Goal: Task Accomplishment & Management: Manage account settings

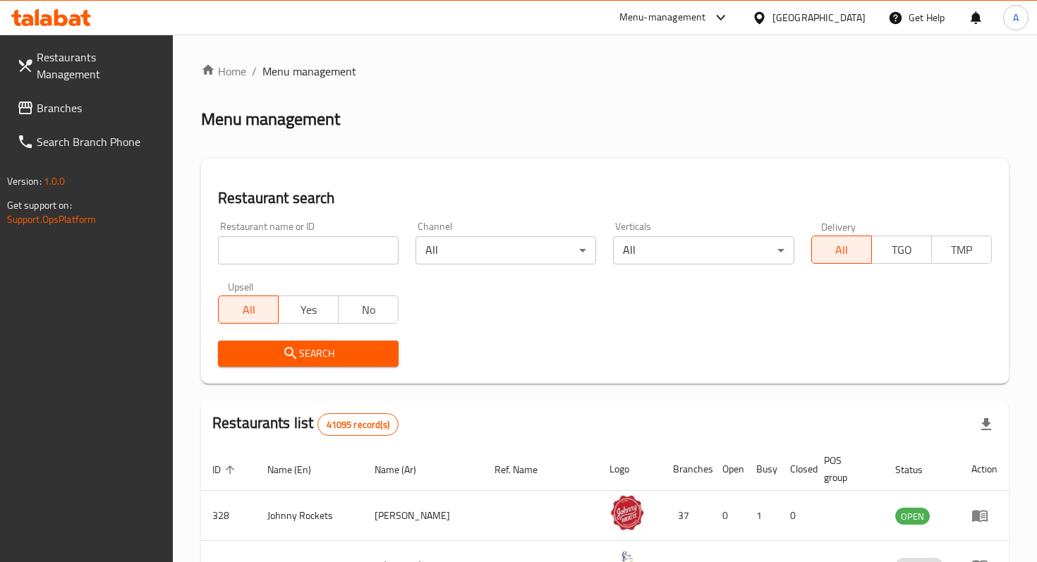
click at [335, 241] on input "search" at bounding box center [308, 250] width 181 height 28
type input "maiz tacos"
click at [367, 365] on button "Search" at bounding box center [308, 354] width 181 height 26
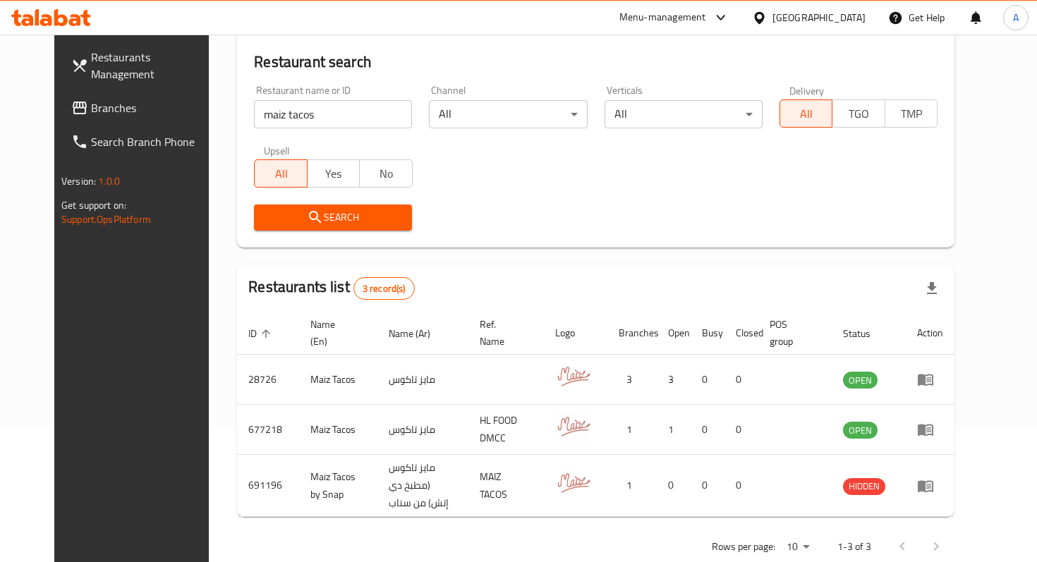
scroll to position [135, 0]
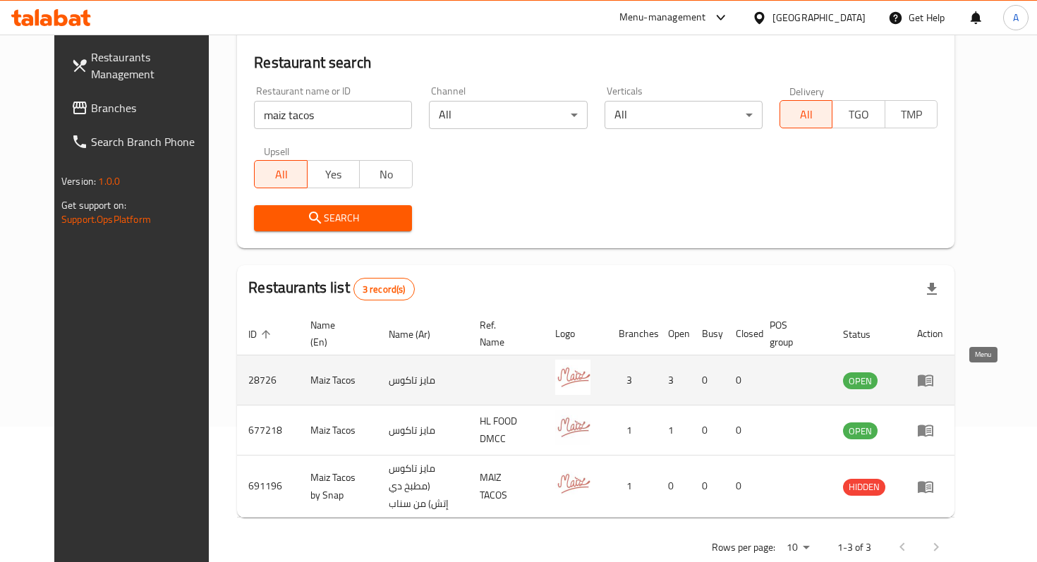
click at [934, 386] on icon "enhanced table" at bounding box center [925, 380] width 17 height 17
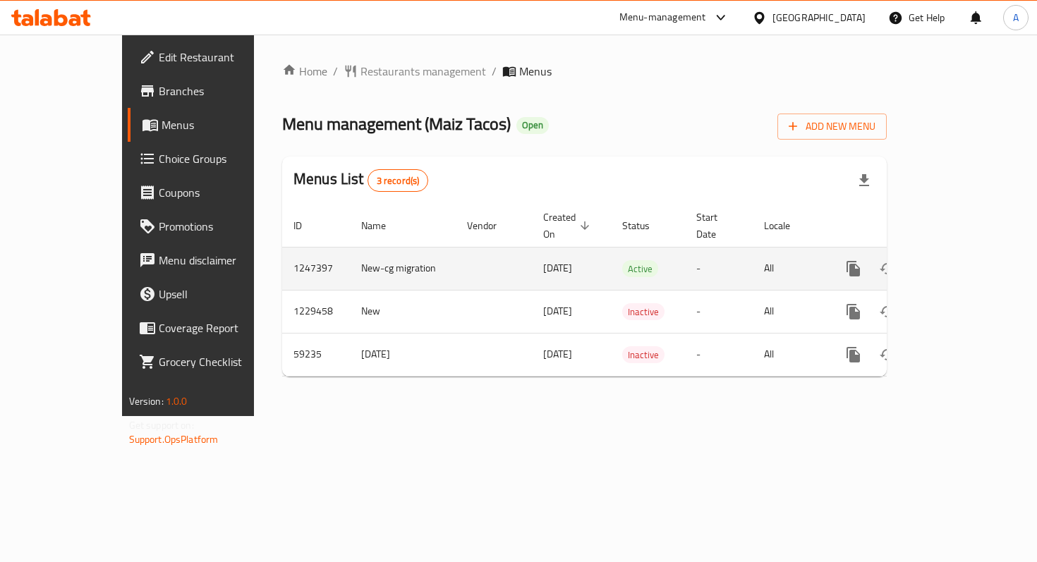
click at [963, 260] on icon "enhanced table" at bounding box center [954, 268] width 17 height 17
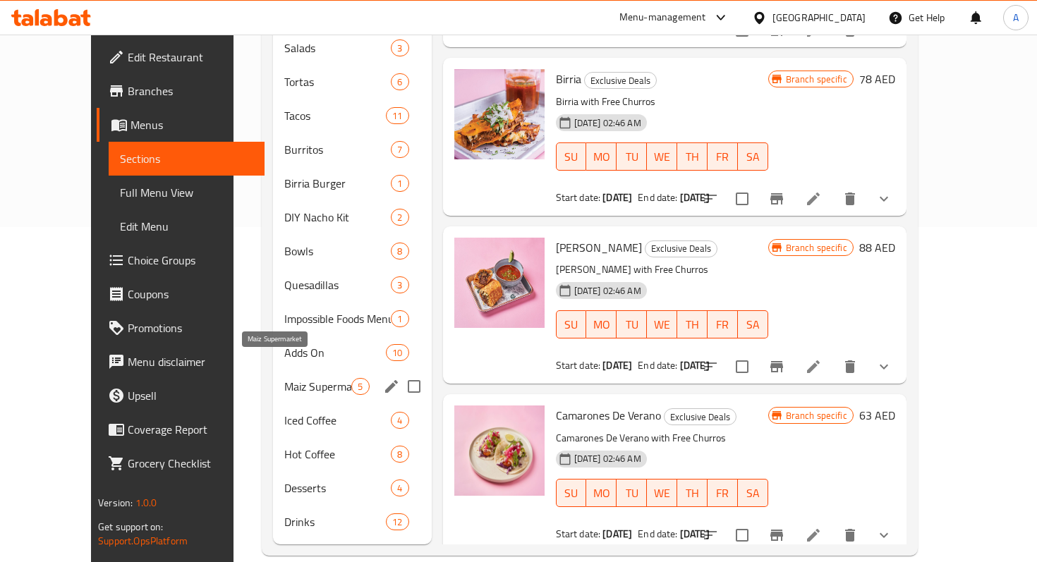
scroll to position [336, 0]
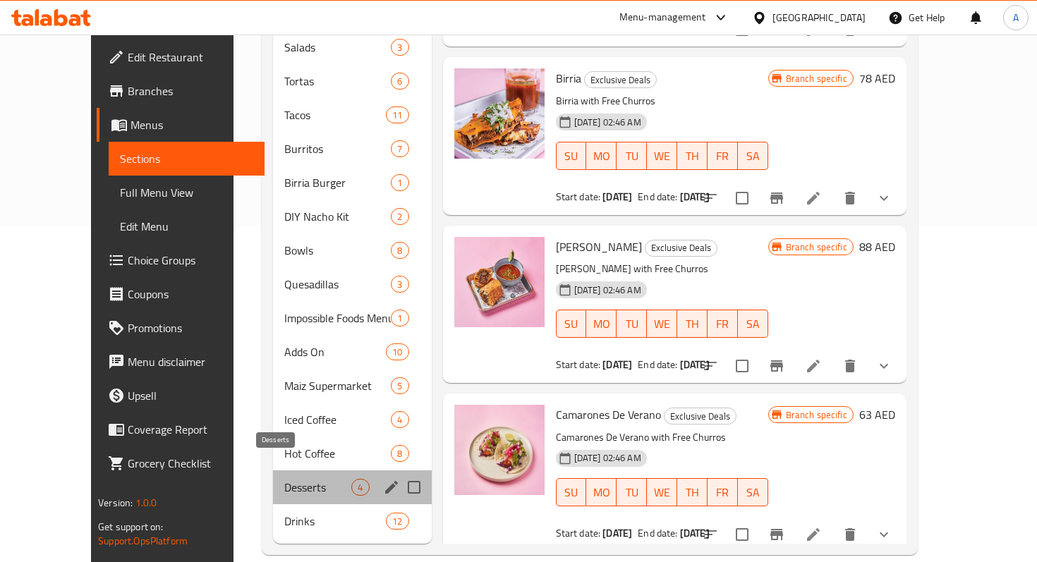
click at [284, 479] on span "Desserts" at bounding box center [317, 487] width 67 height 17
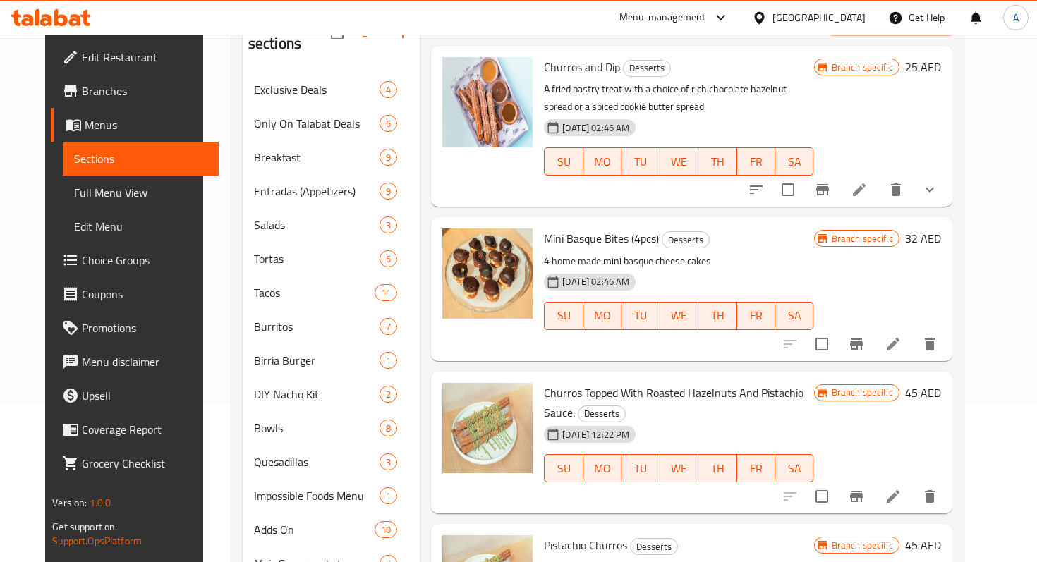
scroll to position [156, 0]
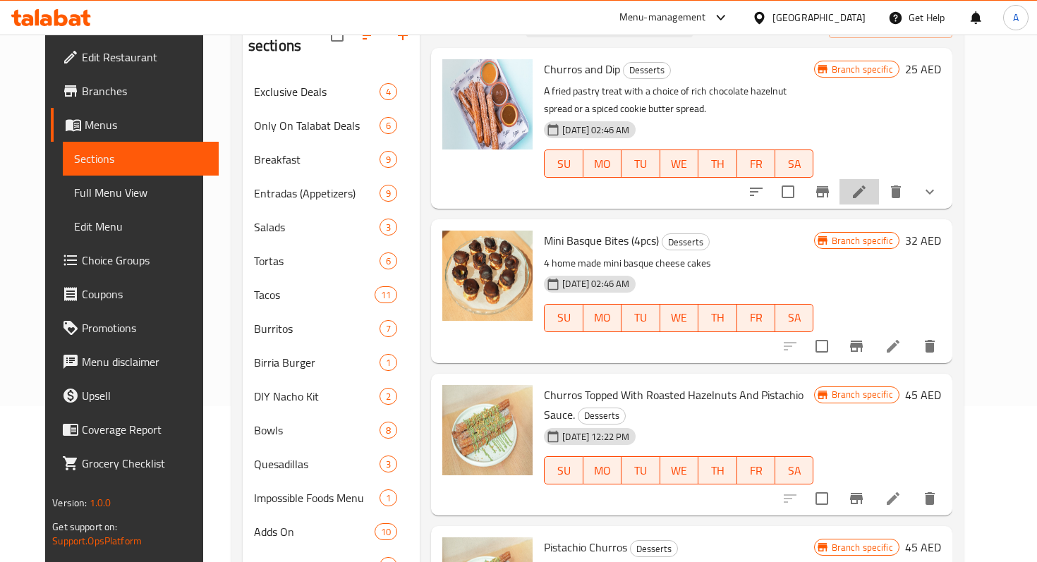
click at [867, 195] on icon at bounding box center [858, 191] width 17 height 17
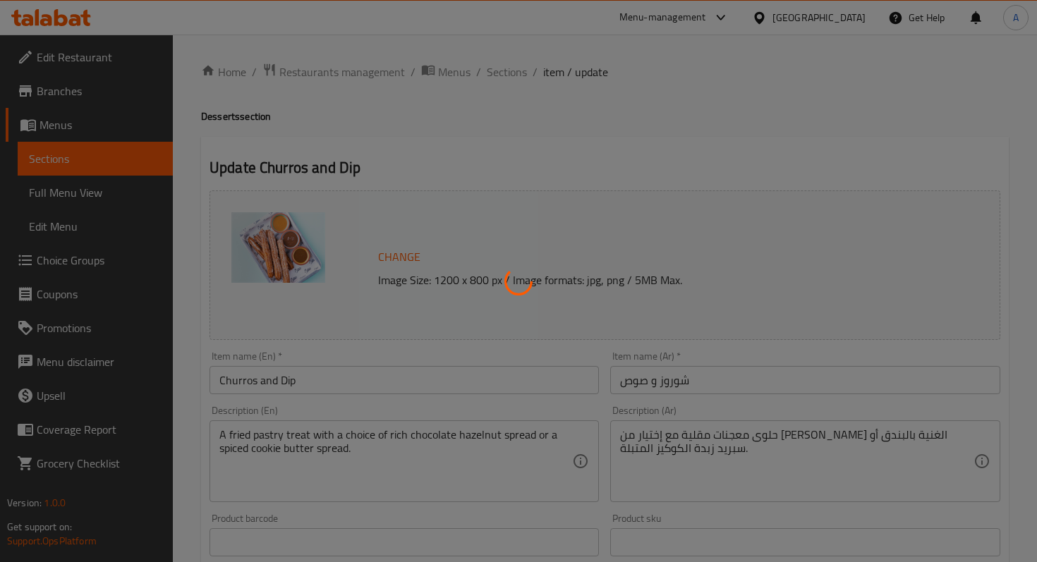
type input "إختيارك من"
type input "1"
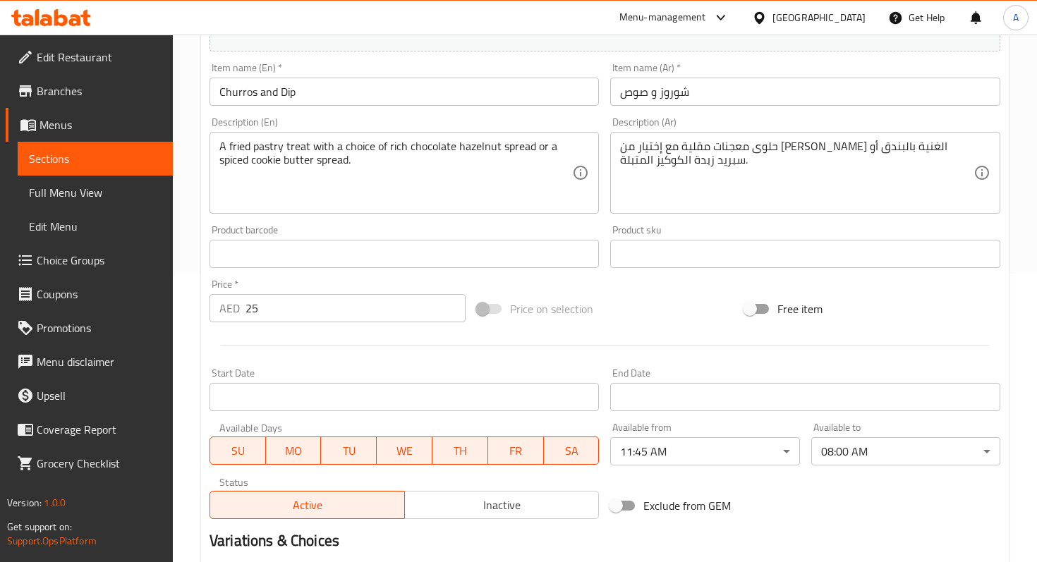
scroll to position [478, 0]
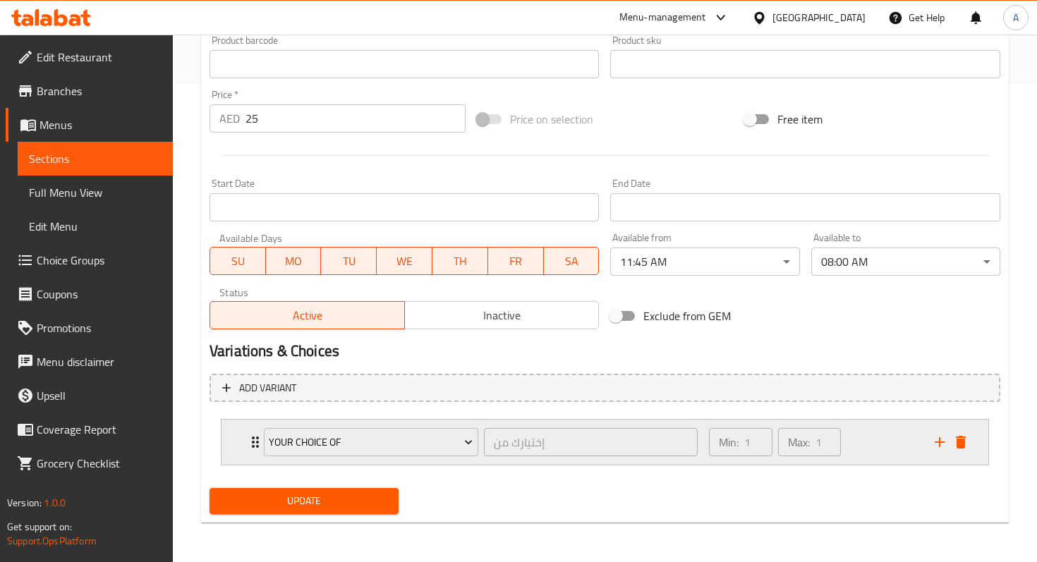
click at [255, 431] on div "Your Choice Of إختيارك من ​" at bounding box center [480, 442] width 451 height 45
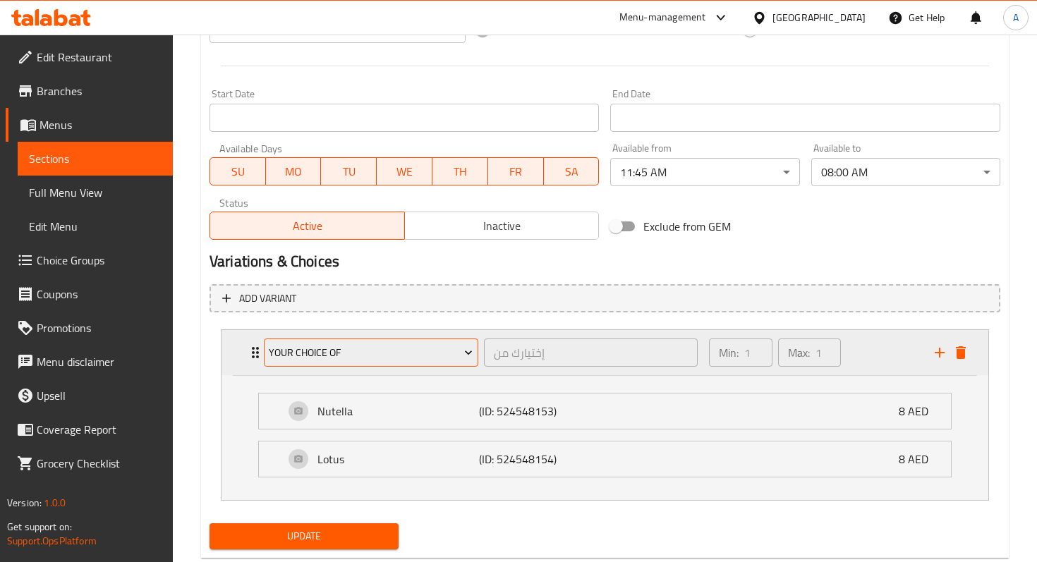
scroll to position [572, 0]
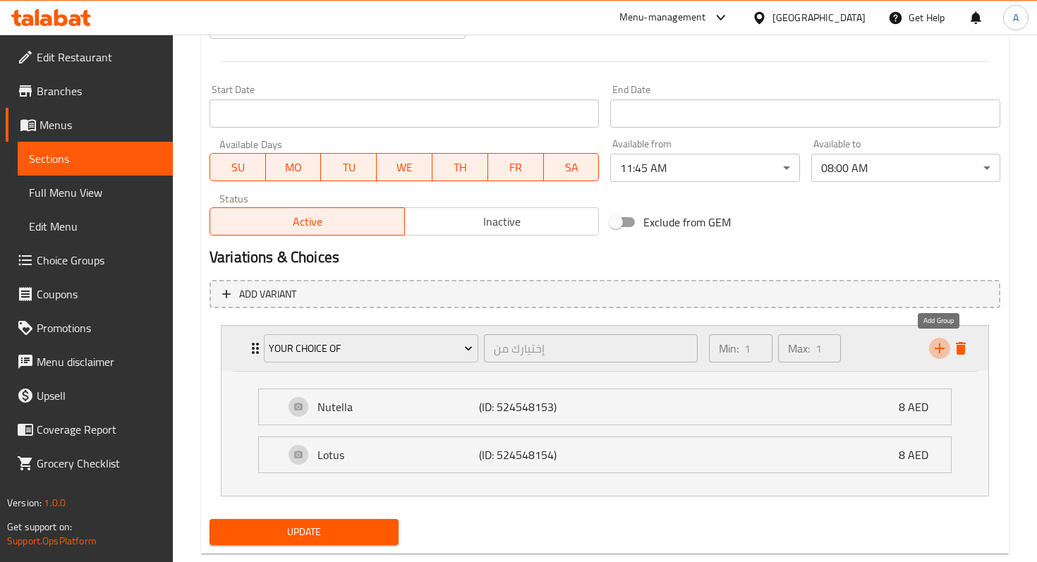
click at [941, 348] on icon "add" at bounding box center [939, 348] width 10 height 10
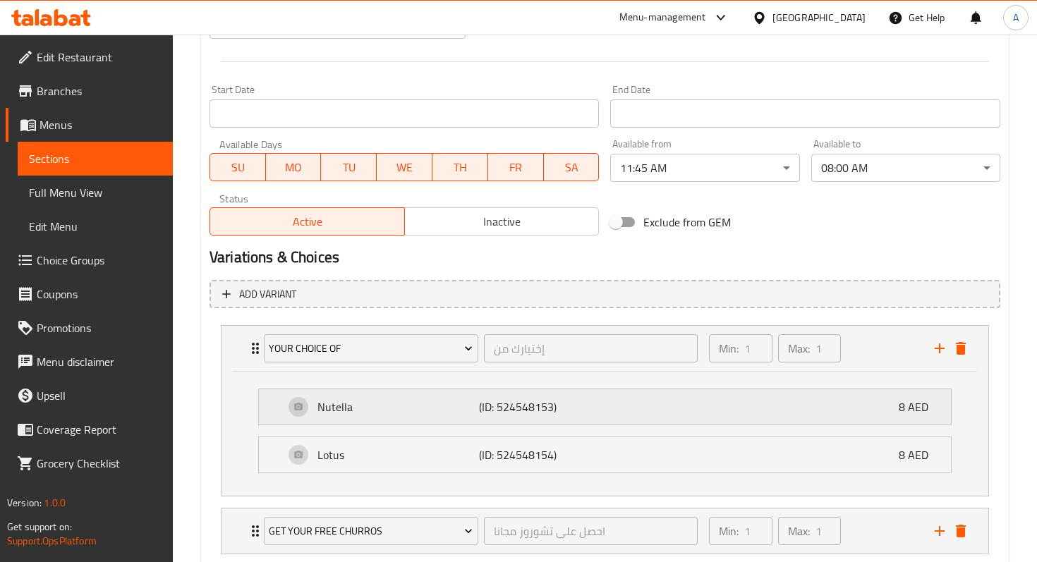
scroll to position [661, 0]
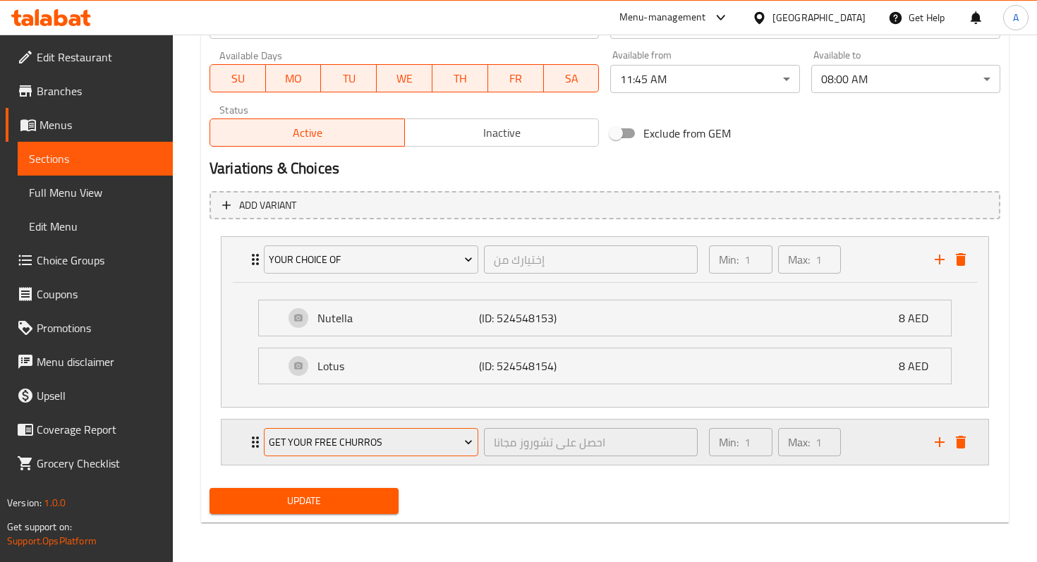
click at [417, 444] on span "Get Your Free Churros" at bounding box center [371, 443] width 204 height 18
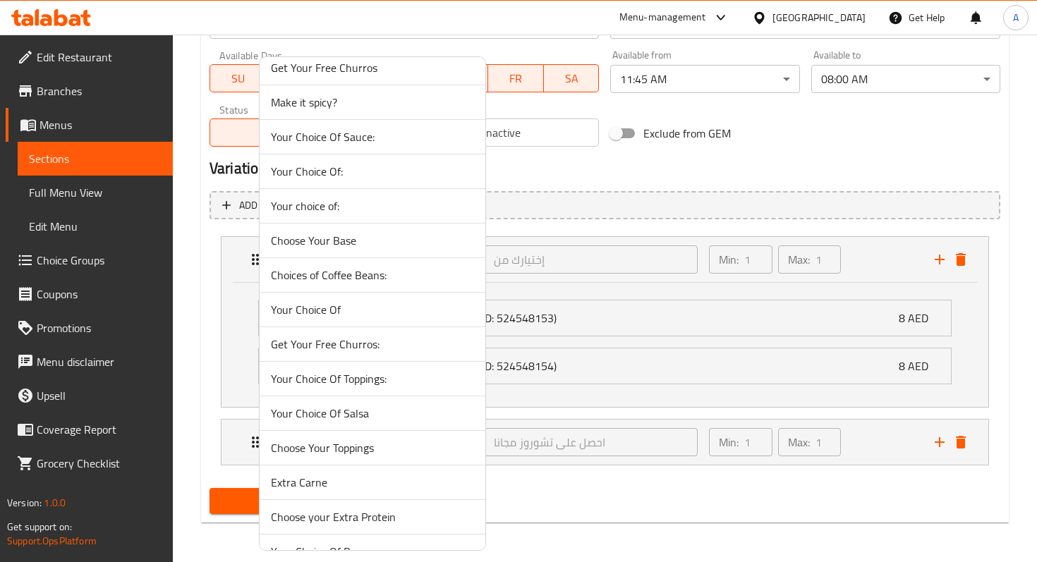
scroll to position [0, 0]
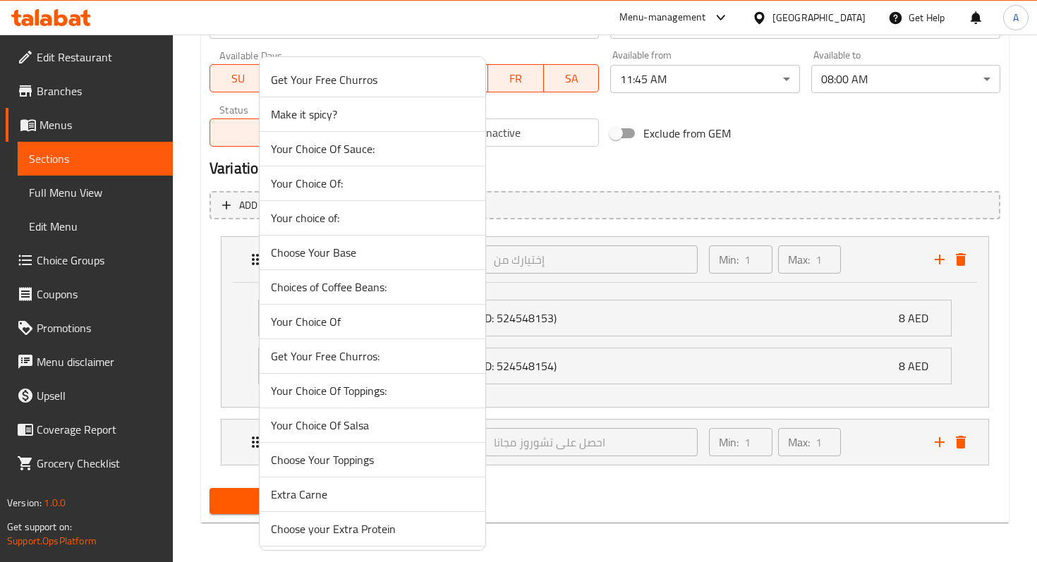
click at [536, 174] on div at bounding box center [518, 281] width 1037 height 562
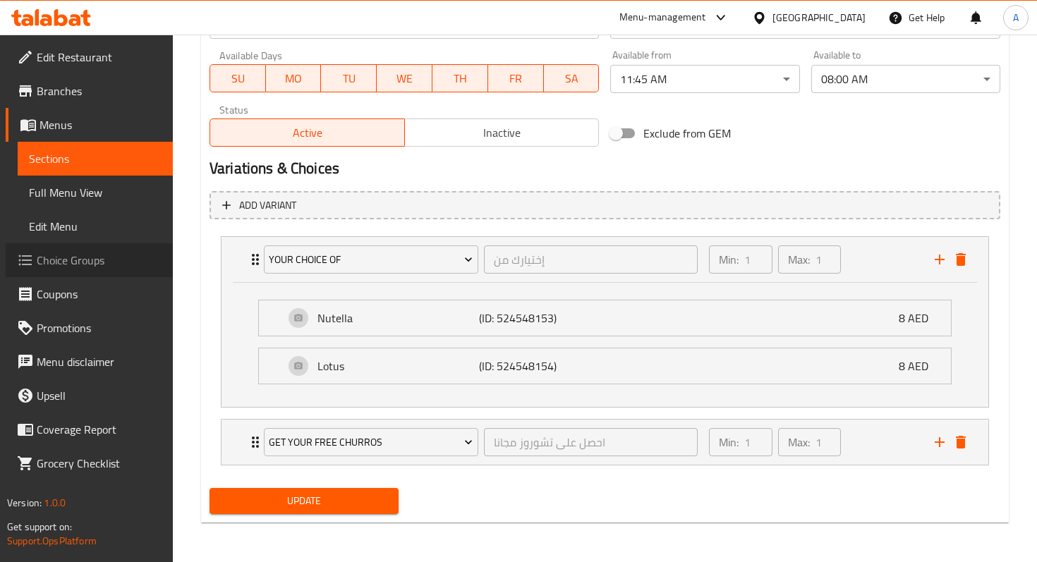
click at [73, 269] on span "Choice Groups" at bounding box center [99, 260] width 125 height 17
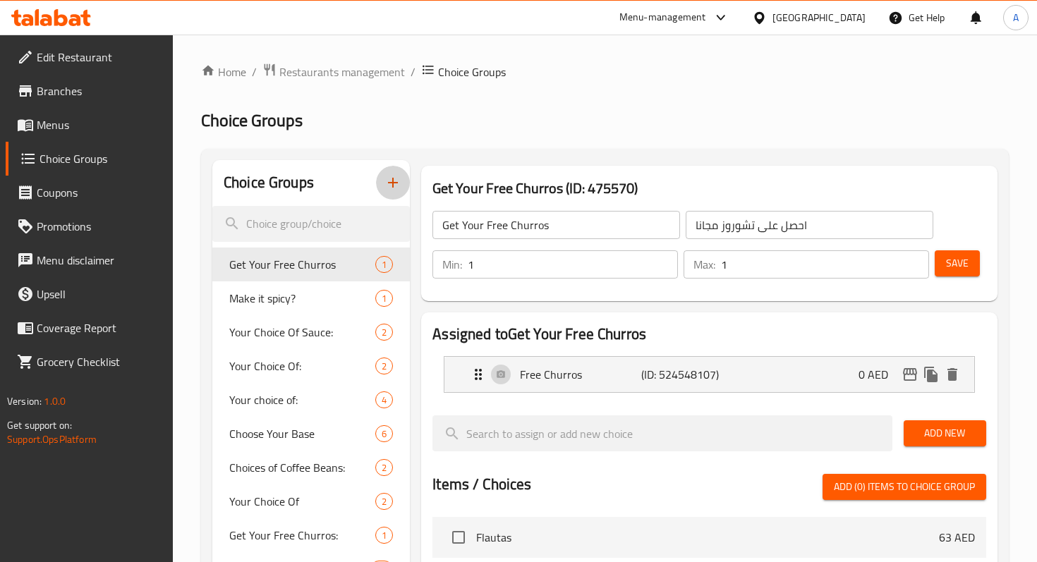
click at [387, 182] on icon "button" at bounding box center [392, 182] width 17 height 17
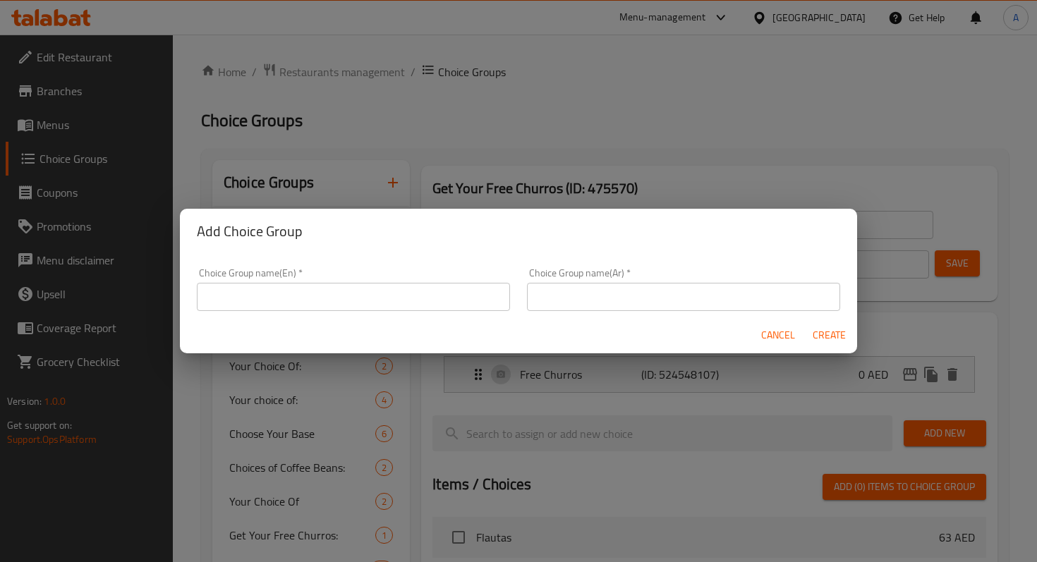
click at [755, 147] on div "Add Choice Group Choice Group name(En)   * Choice Group name(En) * Choice Group…" at bounding box center [518, 281] width 1037 height 562
click at [780, 334] on span "Cancel" at bounding box center [778, 335] width 34 height 18
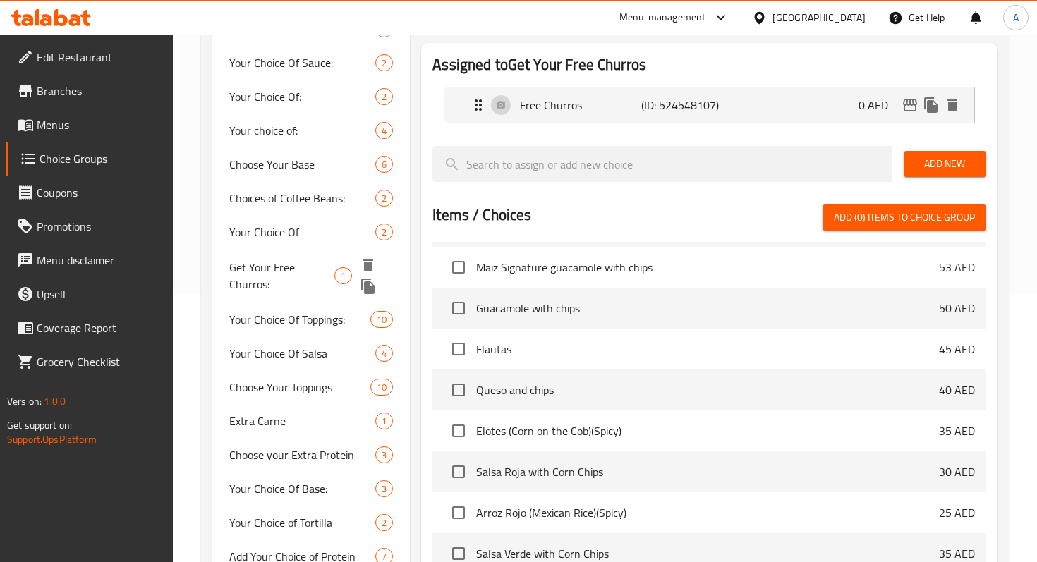
scroll to position [255, 0]
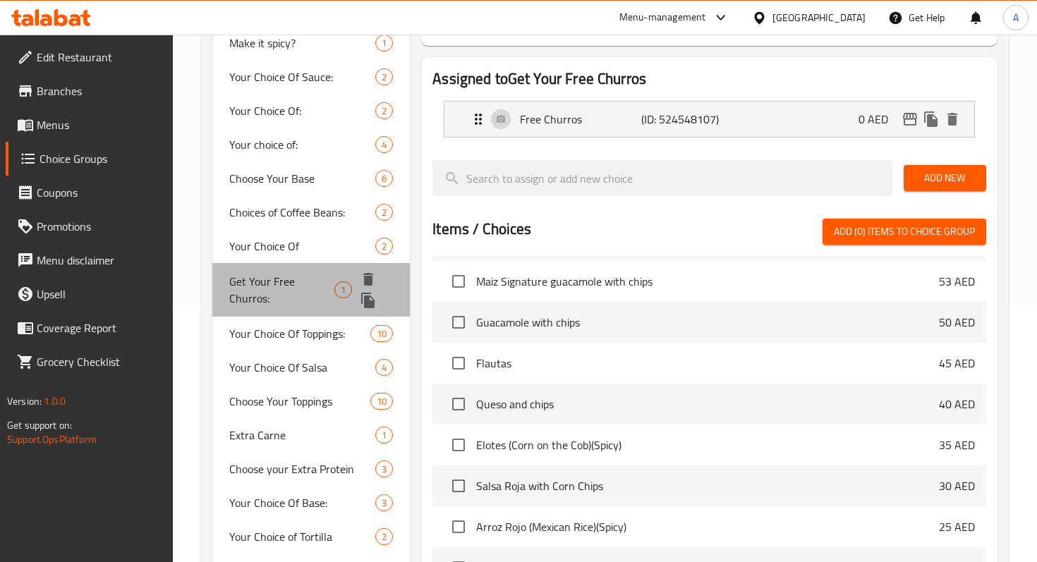
click at [260, 269] on div "Get Your Free Churros: 1" at bounding box center [310, 290] width 197 height 54
type input "Get Your Free Churros:"
type input "احصل على تشوروز مجانا:"
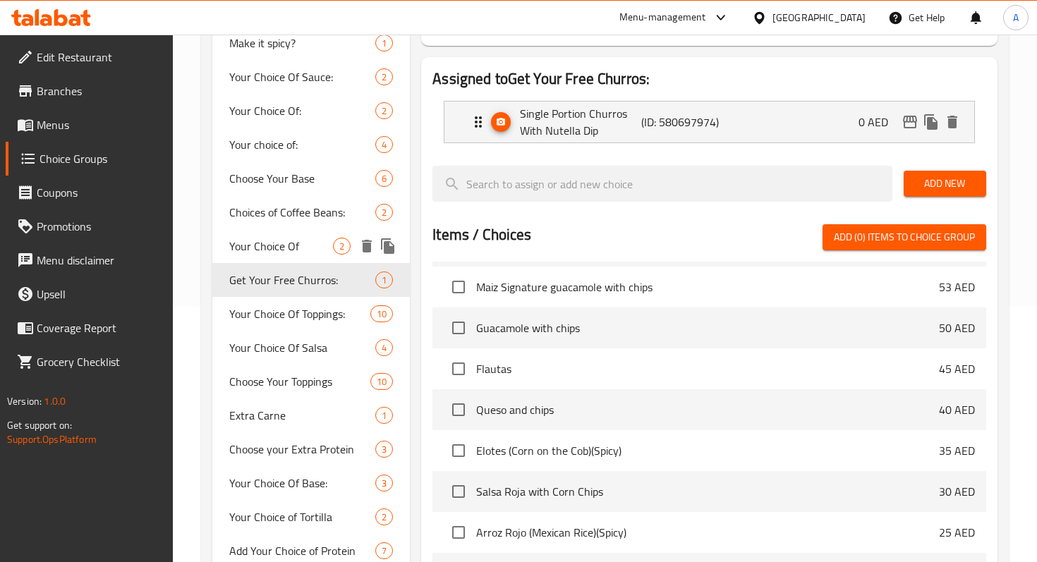
scroll to position [0, 0]
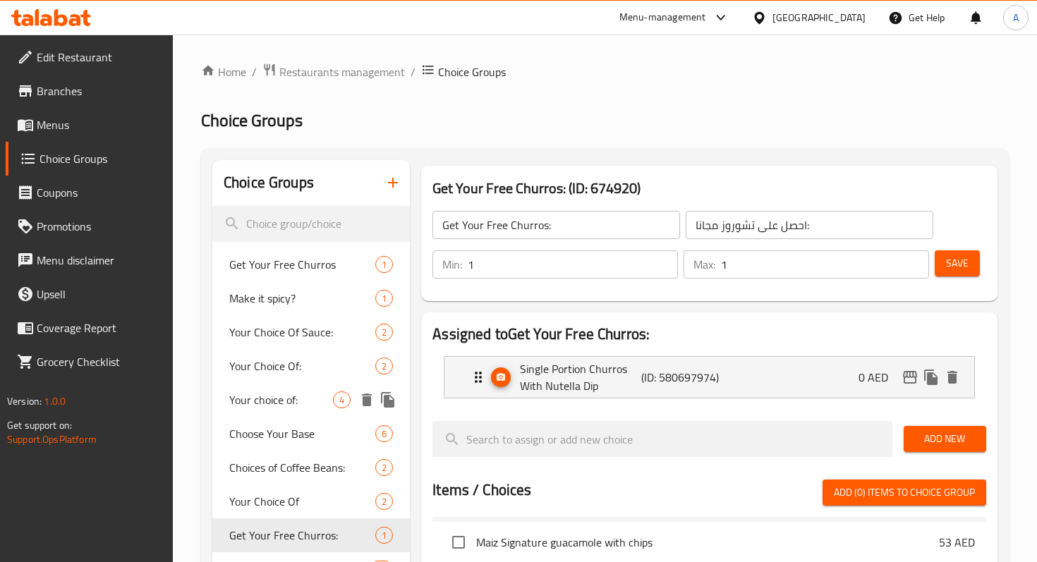
click at [286, 404] on span "Your choice of:" at bounding box center [281, 399] width 104 height 17
type input "Your choice of:"
type input "اختيارك من:"
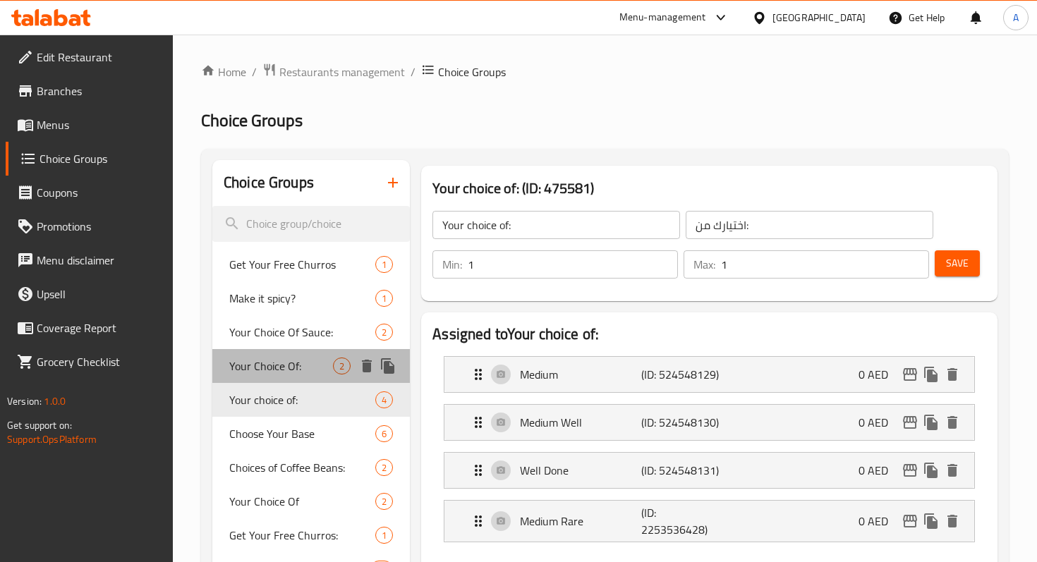
click at [267, 362] on span "Your Choice Of:" at bounding box center [281, 366] width 104 height 17
type input "Your Choice Of:"
type input "إختيارك من:"
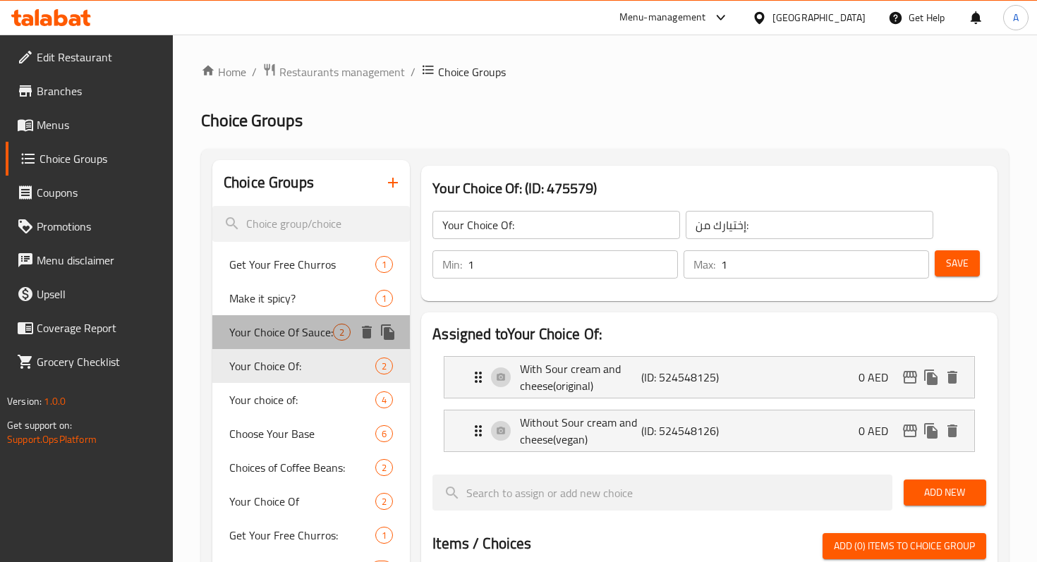
click at [263, 331] on span "Your Choice Of Sauce:" at bounding box center [281, 332] width 104 height 17
type input "Your Choice Of Sauce:"
type input "اختيارك من الصوص:"
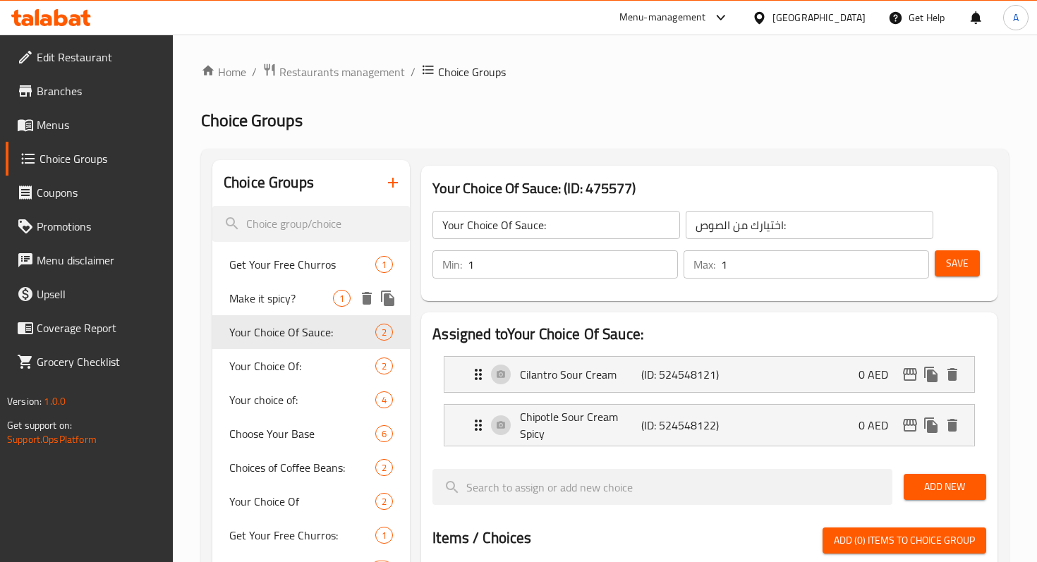
click at [262, 304] on span "Make it spicy?" at bounding box center [281, 298] width 104 height 17
type input "Make it spicy?"
type input "إجعله حار؟"
type input "0"
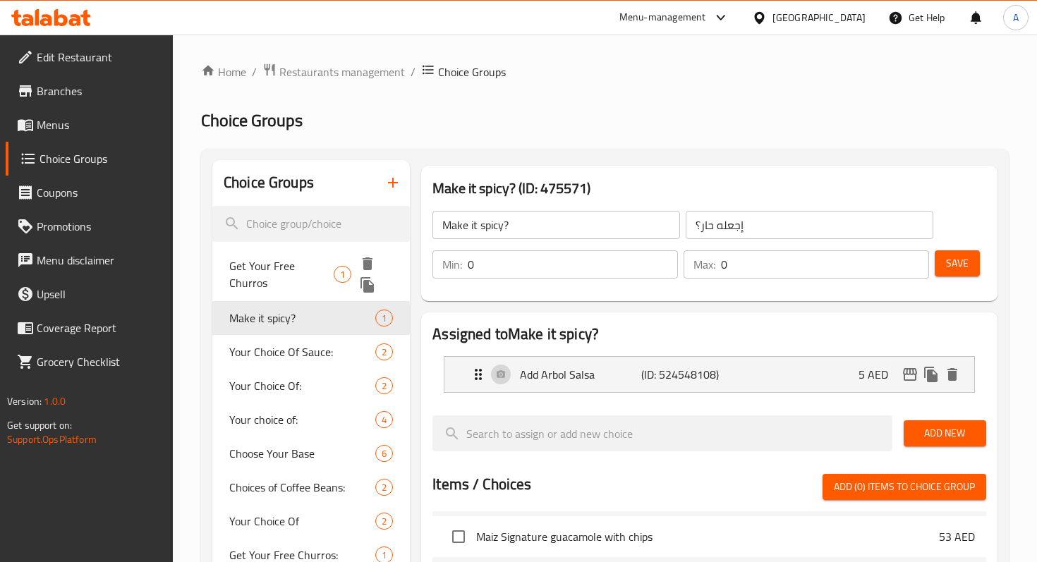
click at [260, 271] on span "Get Your Free Churros" at bounding box center [281, 274] width 104 height 34
type input "Get Your Free Churros"
type input "احصل على تشوروز مجانا"
type input "1"
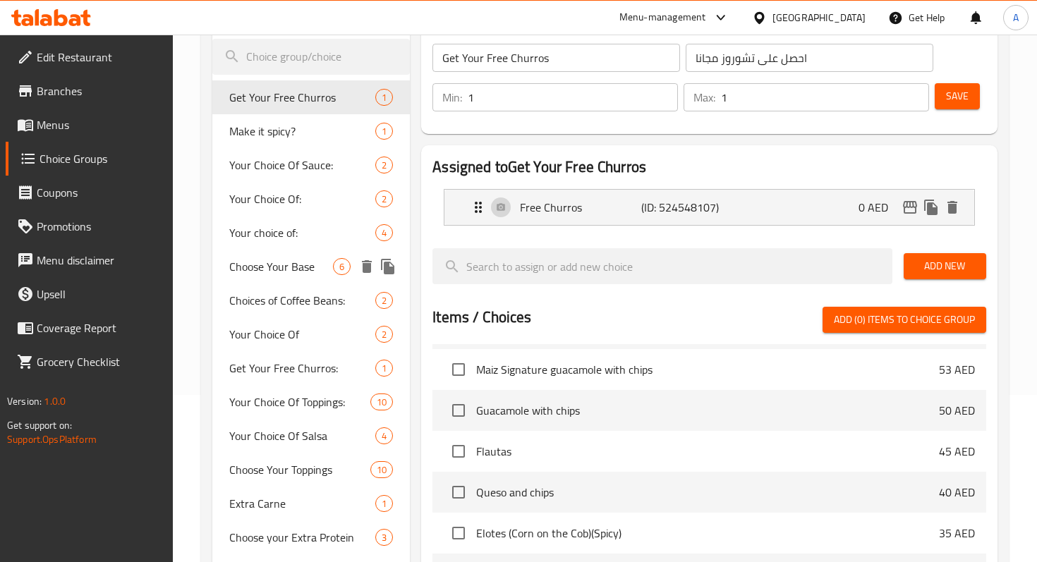
scroll to position [171, 0]
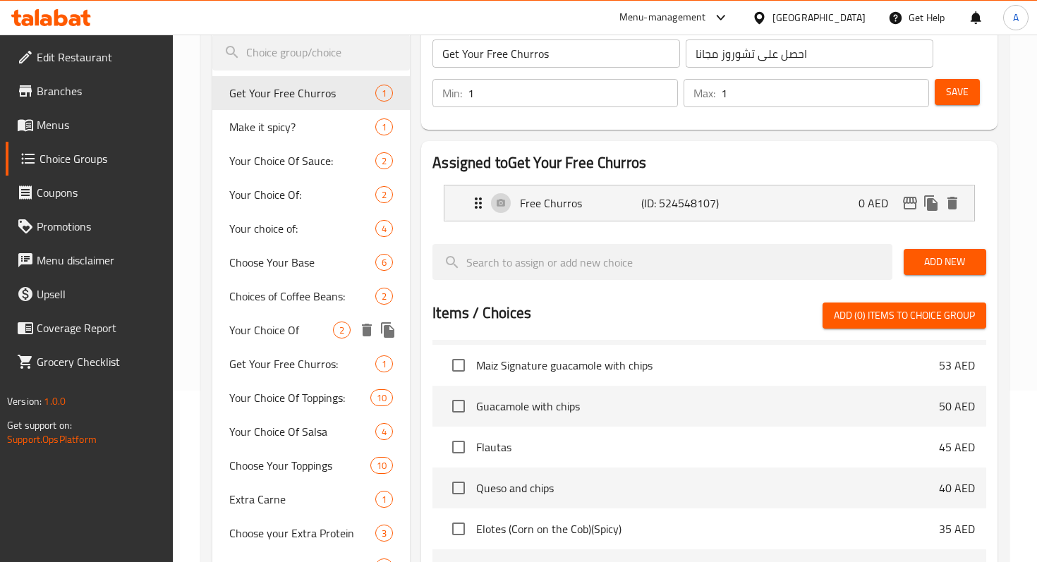
click at [263, 338] on span "Your Choice Of" at bounding box center [281, 330] width 104 height 17
type input "Your Choice Of"
type input "إختيارك من"
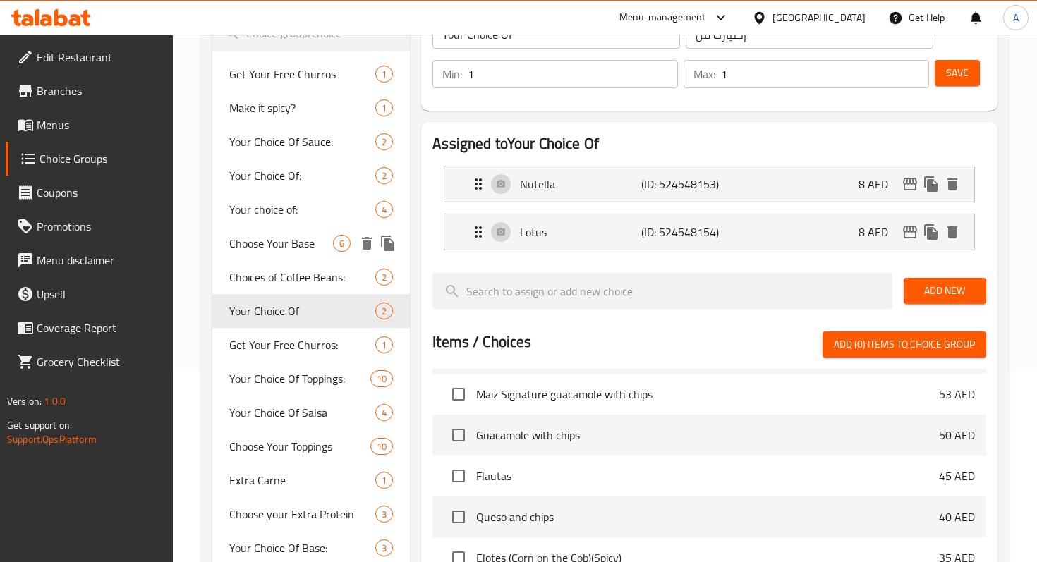
scroll to position [0, 0]
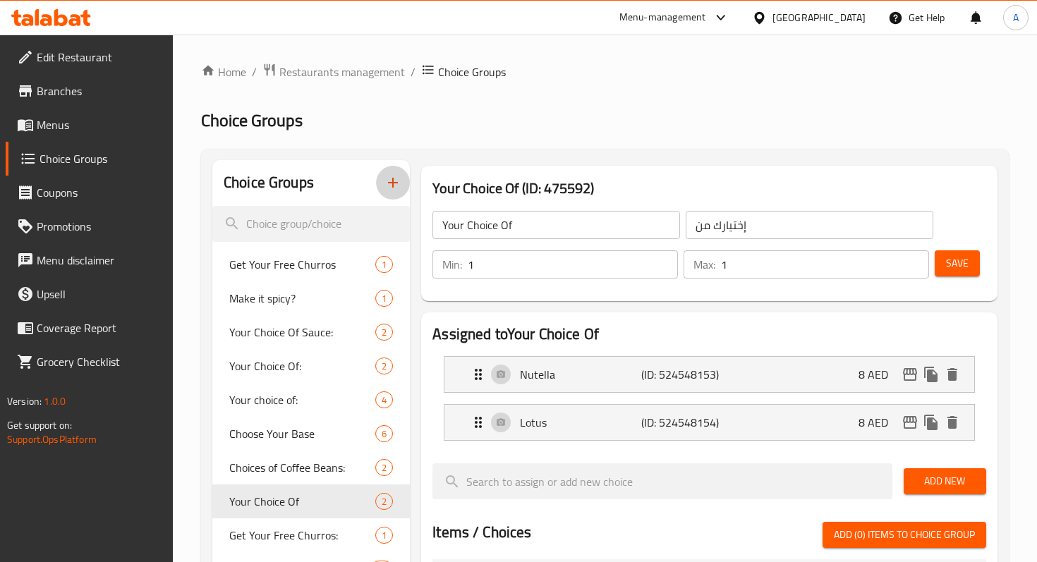
click at [396, 190] on icon "button" at bounding box center [392, 182] width 17 height 17
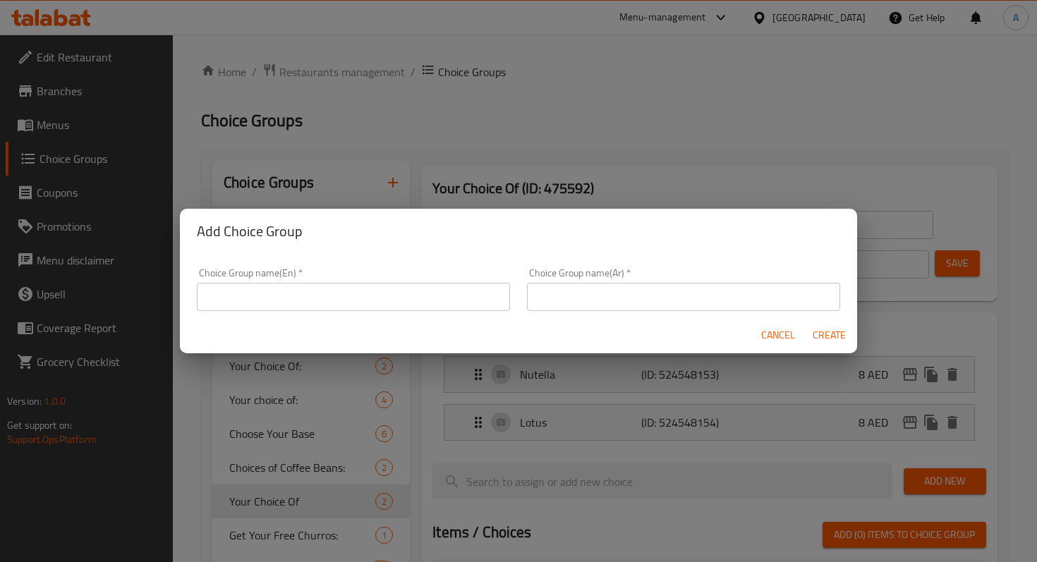
click at [384, 286] on input "text" at bounding box center [353, 297] width 313 height 28
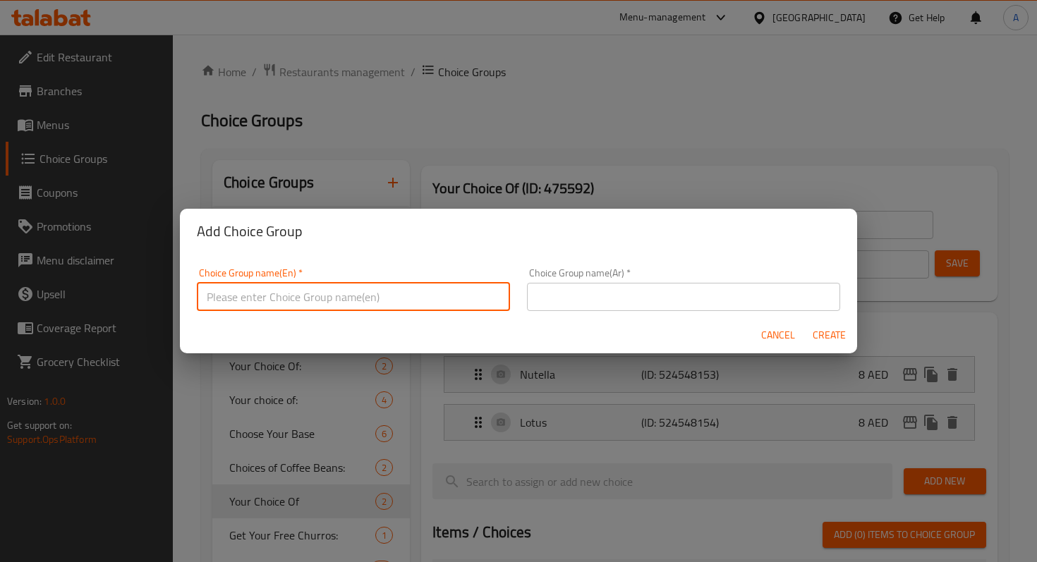
click at [762, 334] on span "Cancel" at bounding box center [778, 335] width 34 height 18
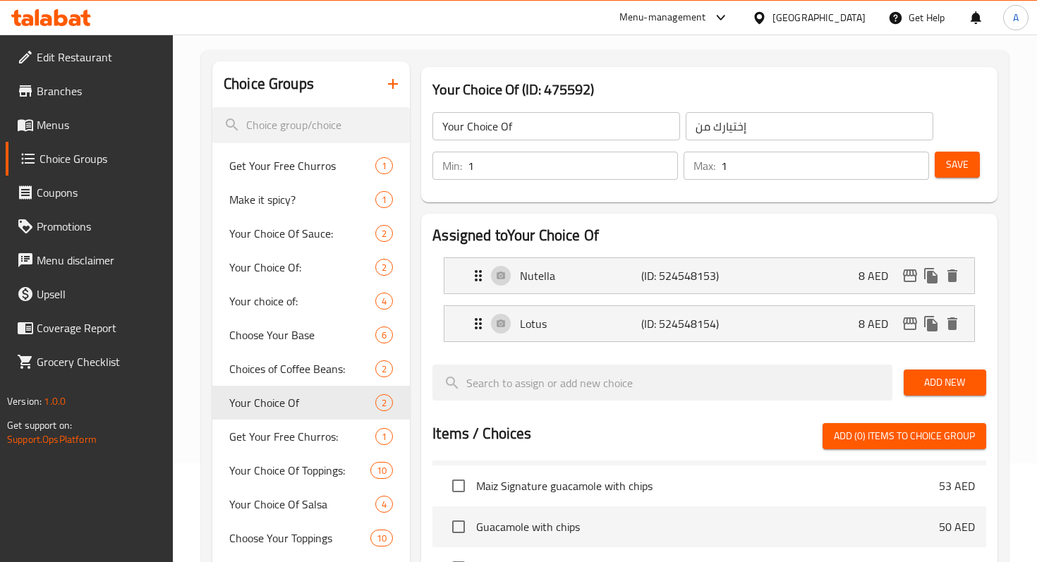
scroll to position [105, 0]
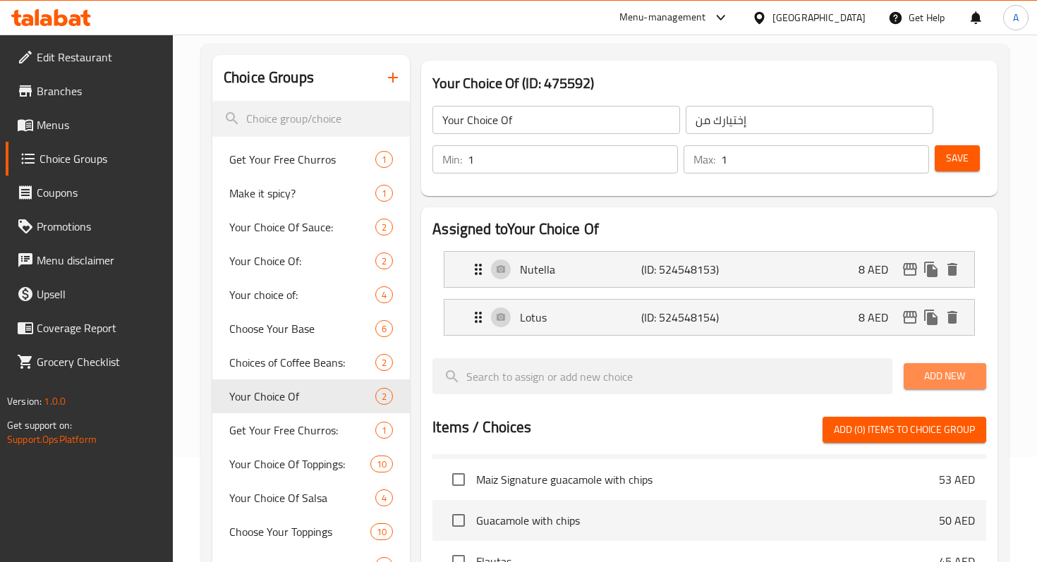
click at [930, 373] on span "Add New" at bounding box center [945, 376] width 60 height 18
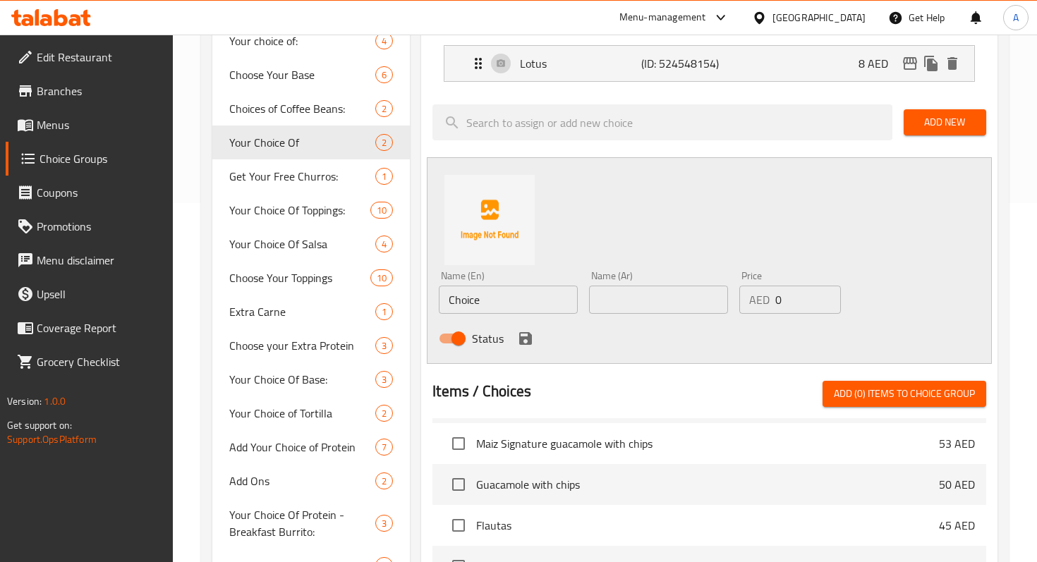
scroll to position [366, 0]
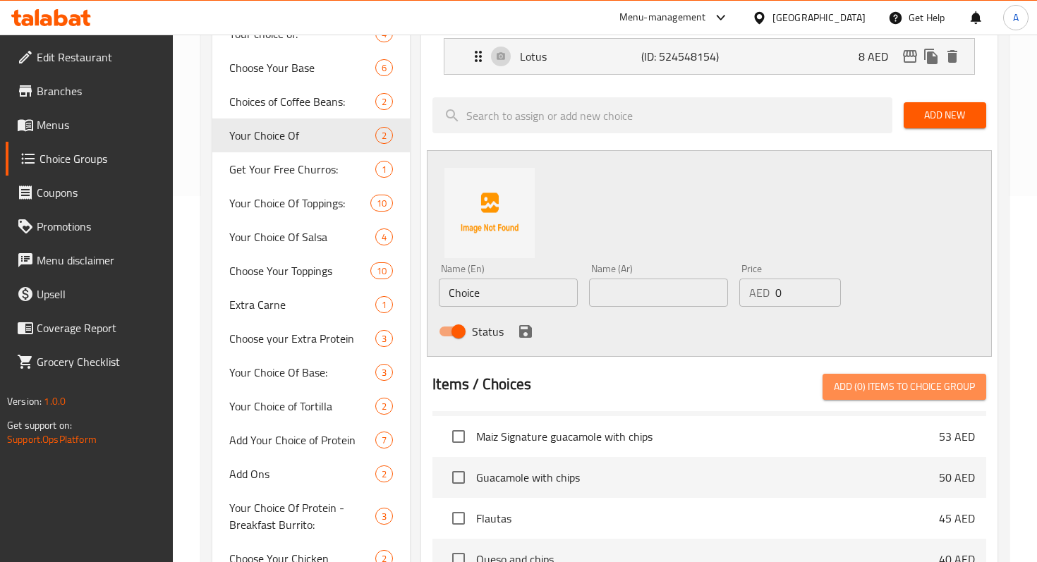
click at [864, 382] on span "Add (0) items to choice group" at bounding box center [904, 387] width 141 height 18
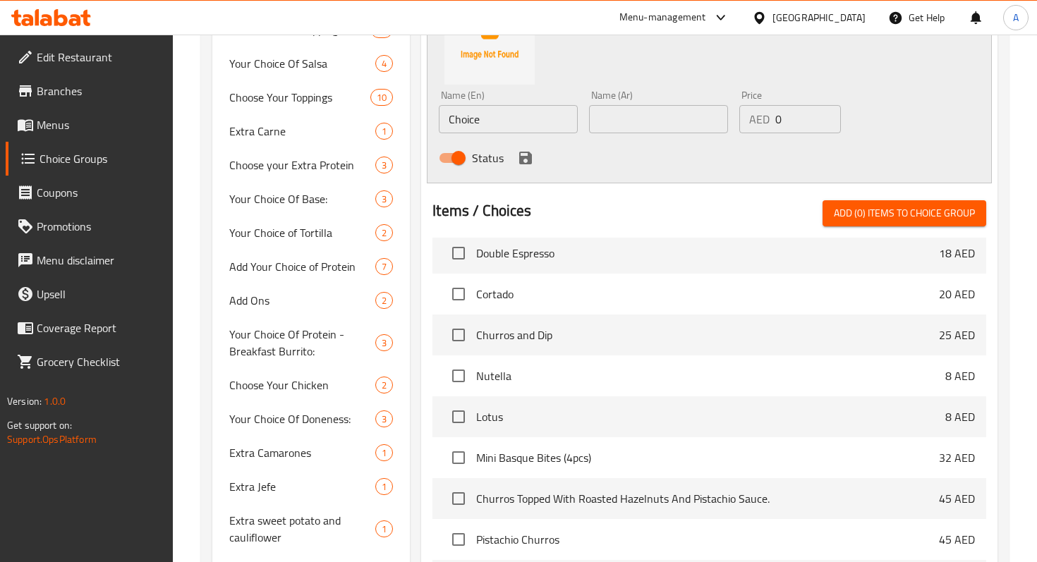
scroll to position [6801, 0]
click at [457, 366] on input "checkbox" at bounding box center [459, 375] width 30 height 30
checkbox input "true"
click at [462, 424] on input "checkbox" at bounding box center [459, 416] width 30 height 30
checkbox input "true"
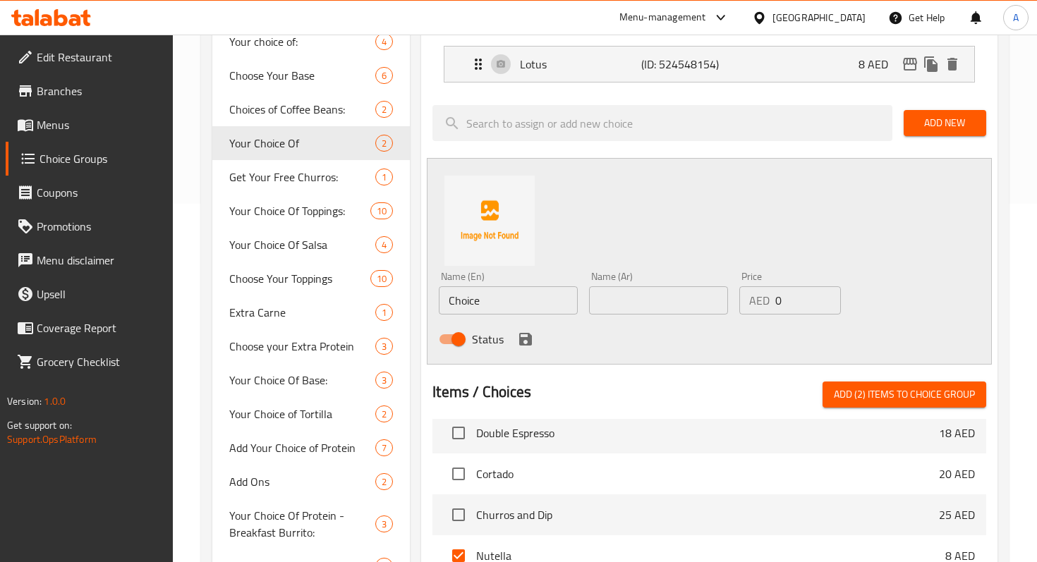
scroll to position [331, 0]
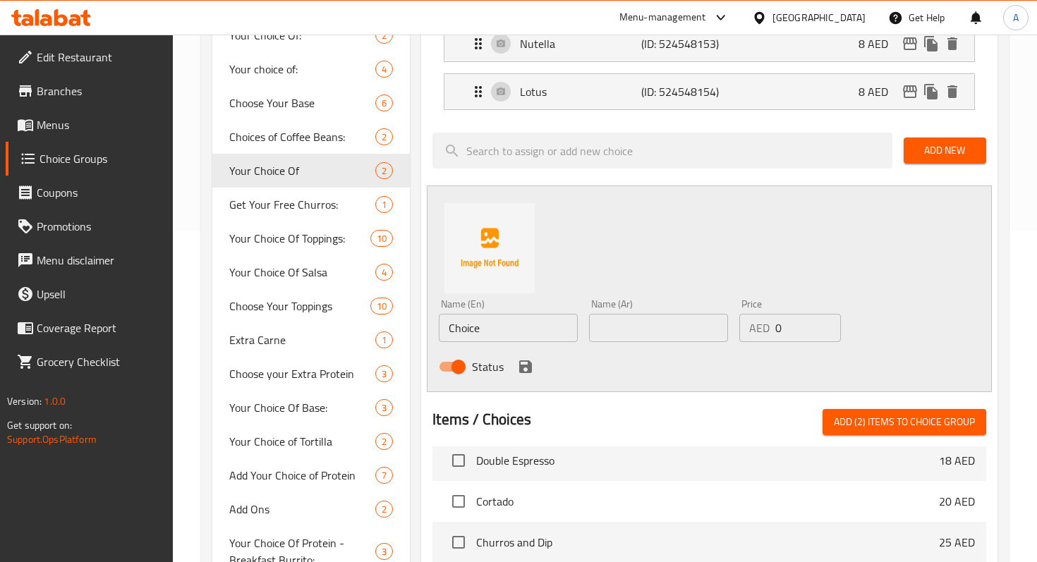
click at [513, 316] on input "Choice" at bounding box center [508, 328] width 139 height 28
type input "C"
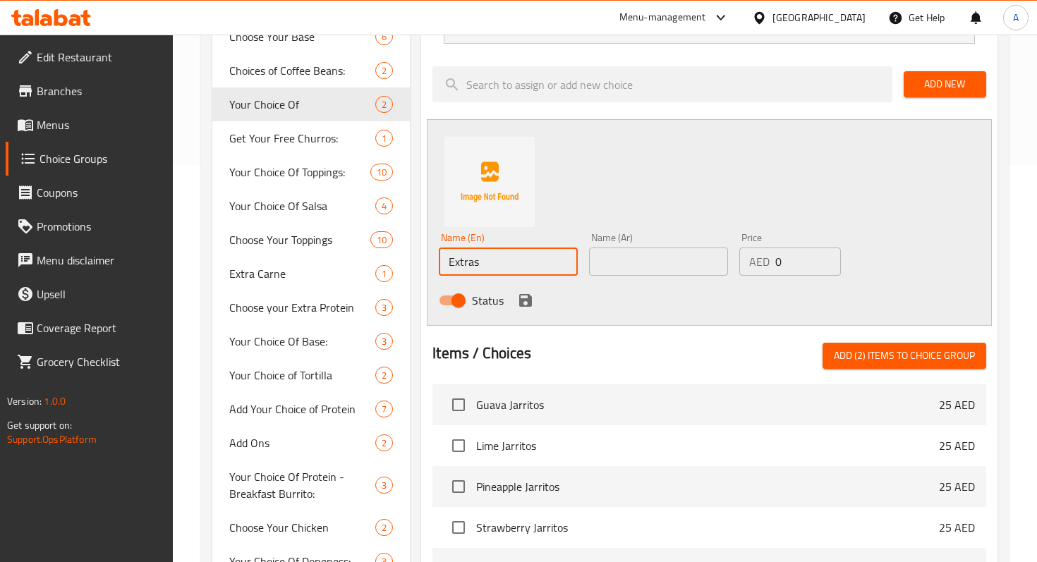
scroll to position [707, 0]
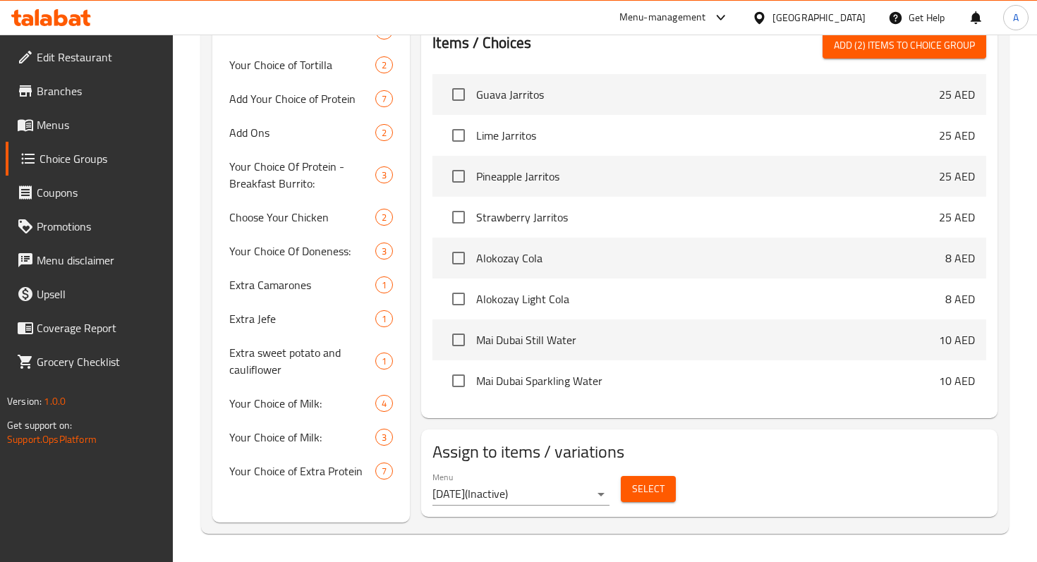
type input "Extras"
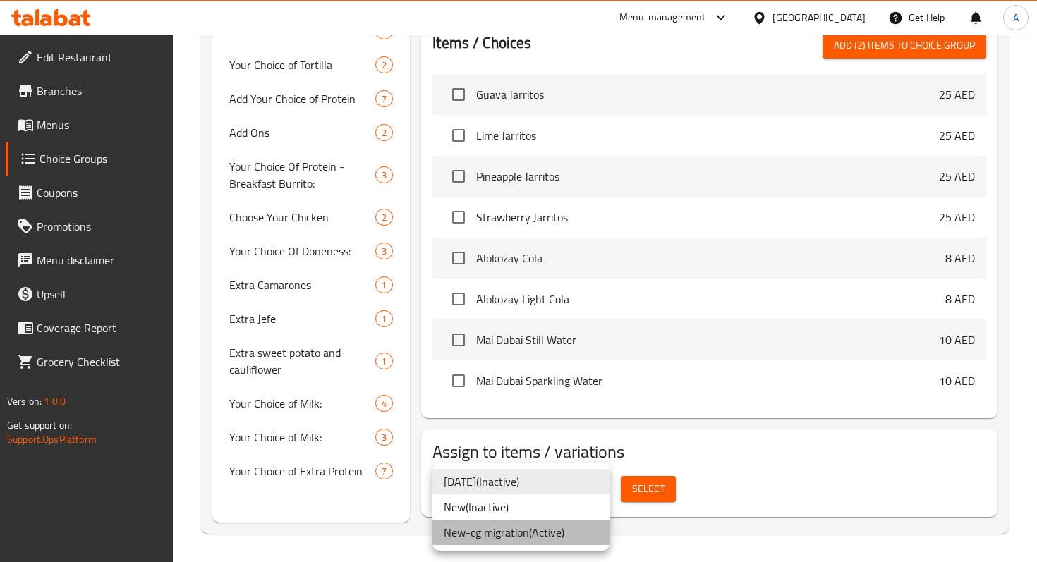
click at [550, 535] on li "New-cg migration ( Active )" at bounding box center [520, 532] width 177 height 25
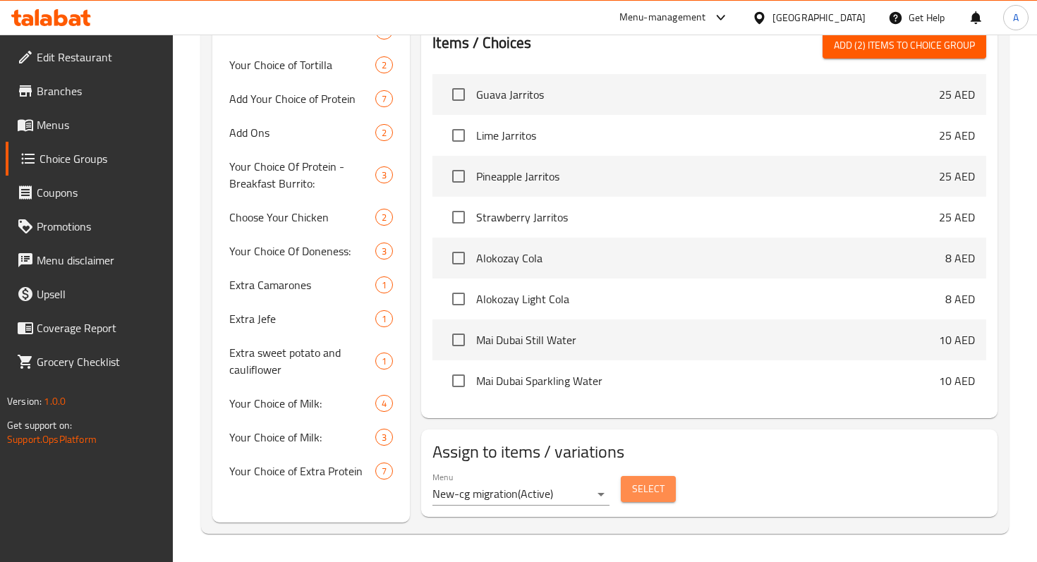
click at [656, 489] on span "Select" at bounding box center [648, 489] width 32 height 18
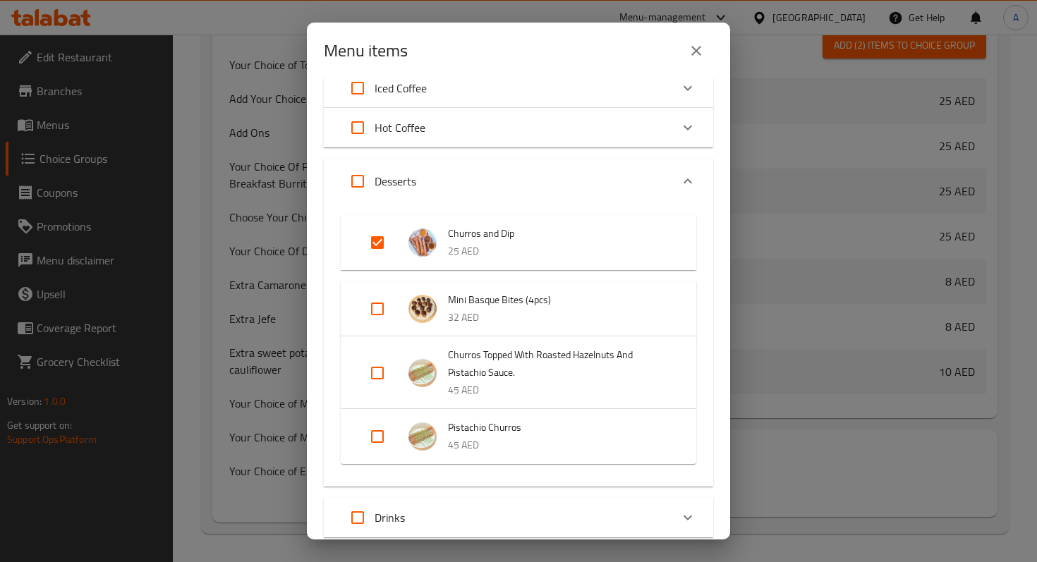
scroll to position [647, 0]
click at [360, 188] on input "Expand" at bounding box center [358, 182] width 34 height 34
checkbox input "true"
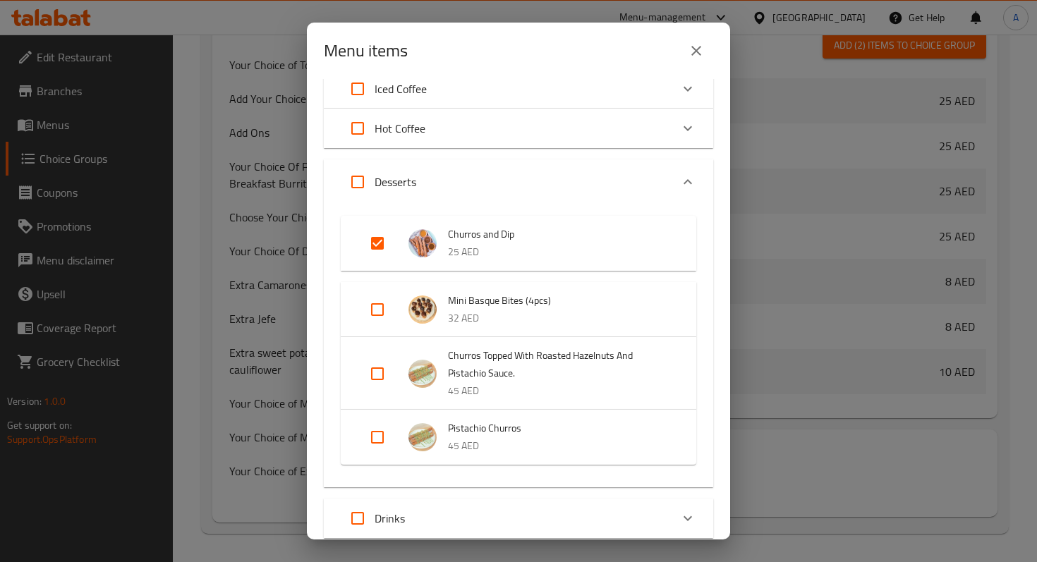
checkbox input "true"
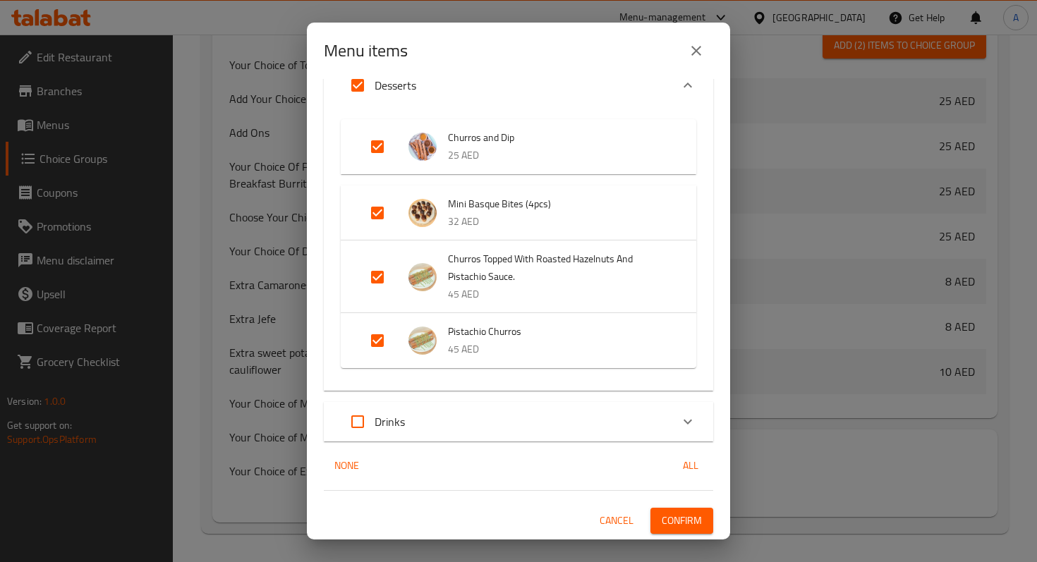
click at [384, 202] on input "Expand" at bounding box center [377, 213] width 34 height 34
checkbox input "false"
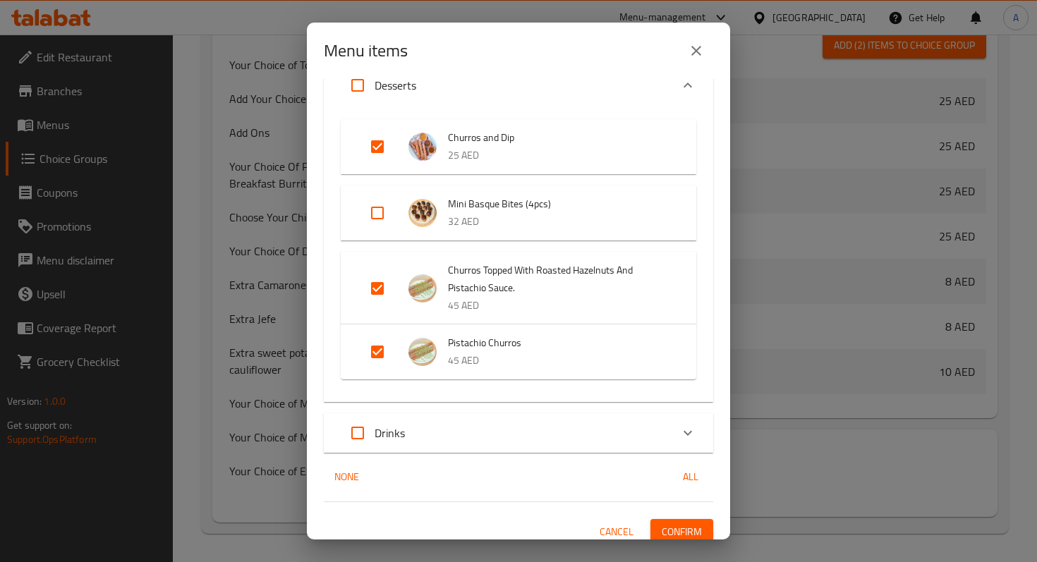
click at [385, 285] on input "Expand" at bounding box center [377, 288] width 34 height 34
checkbox input "false"
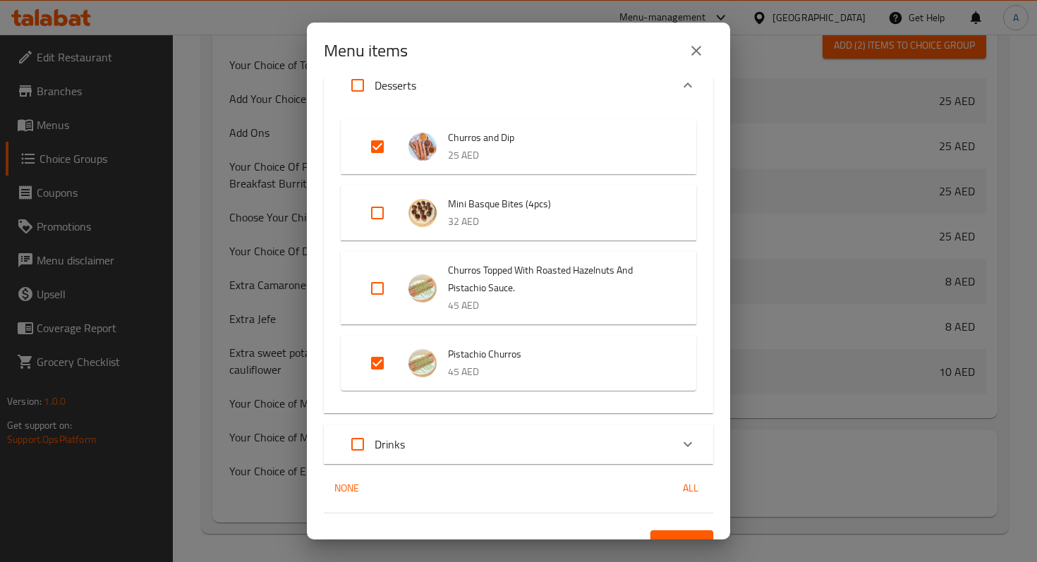
click at [385, 362] on input "Expand" at bounding box center [377, 363] width 34 height 34
checkbox input "false"
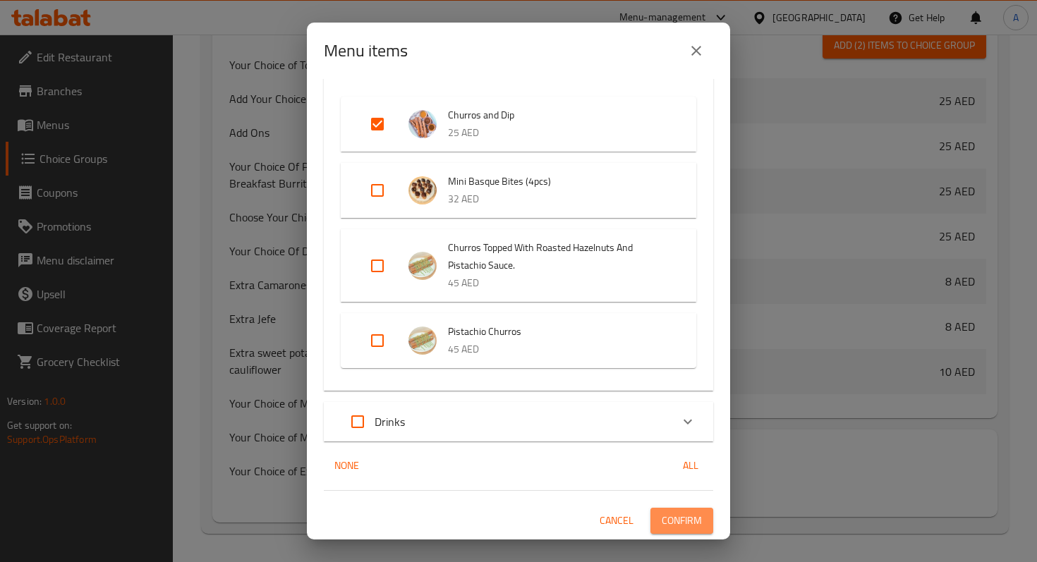
click at [676, 519] on span "Confirm" at bounding box center [681, 521] width 40 height 18
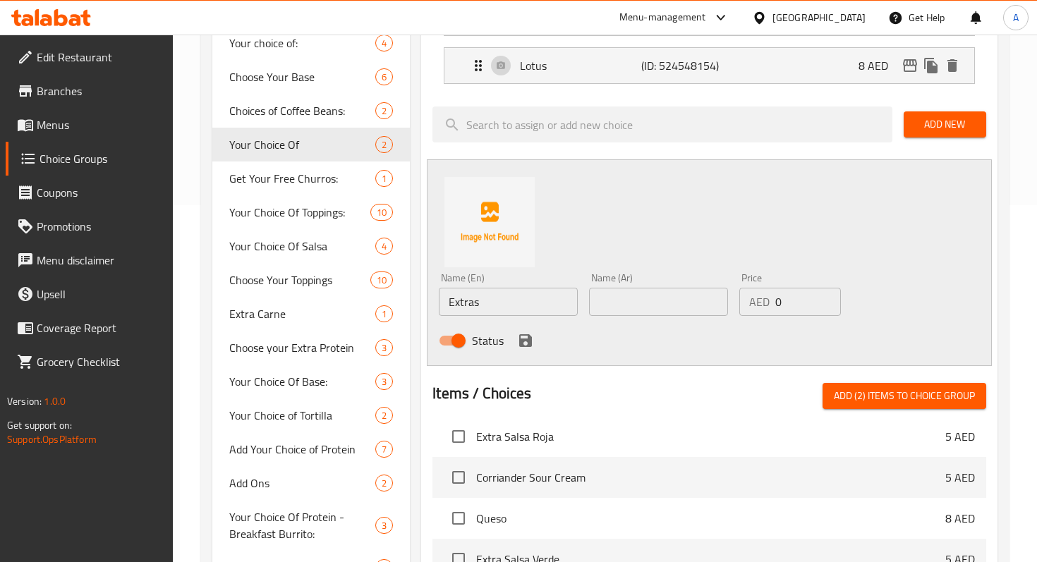
scroll to position [341, 0]
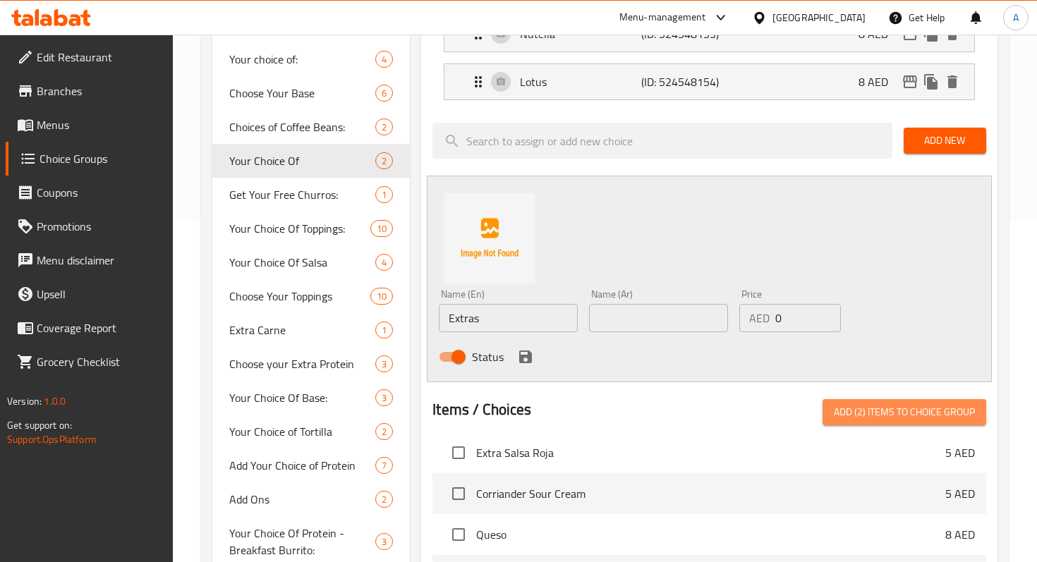
click at [891, 408] on span "Add (2) items to choice group" at bounding box center [904, 412] width 141 height 18
checkbox input "false"
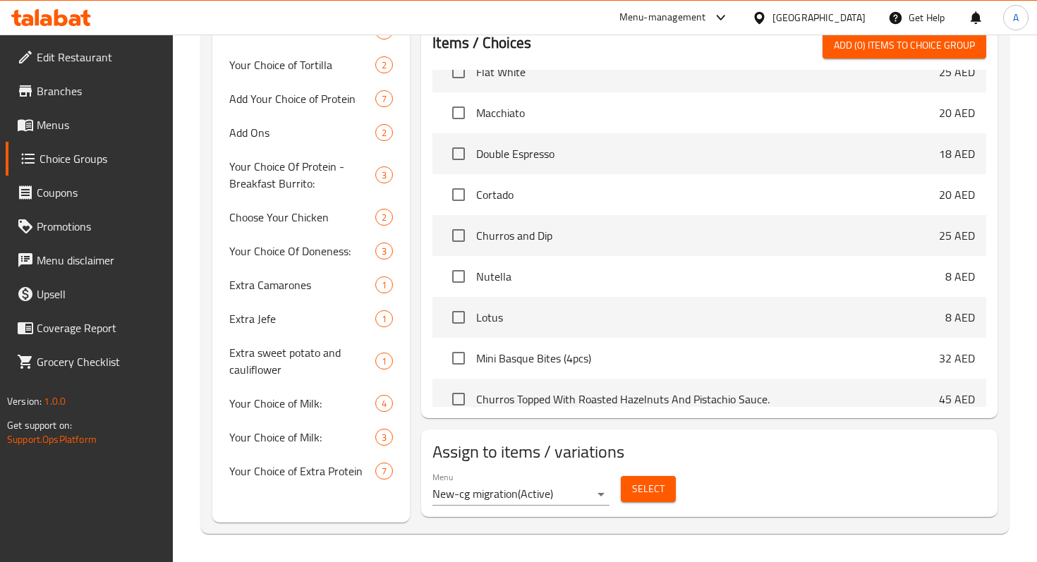
scroll to position [6713, 0]
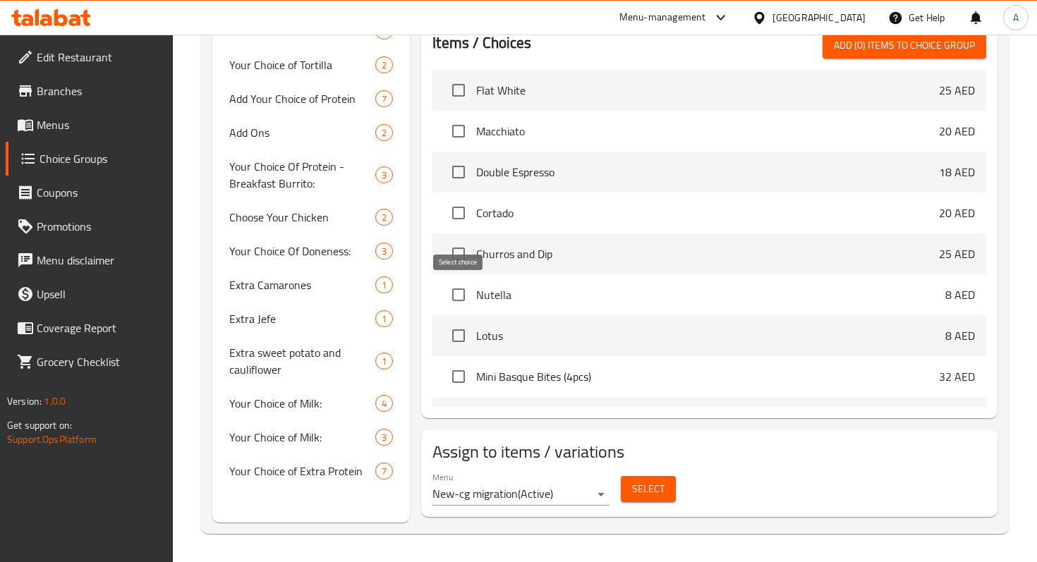
click at [468, 300] on input "checkbox" at bounding box center [459, 295] width 30 height 30
checkbox input "true"
click at [456, 338] on input "checkbox" at bounding box center [459, 336] width 30 height 30
checkbox input "true"
click at [866, 49] on span "Add (2) items to choice group" at bounding box center [904, 46] width 141 height 18
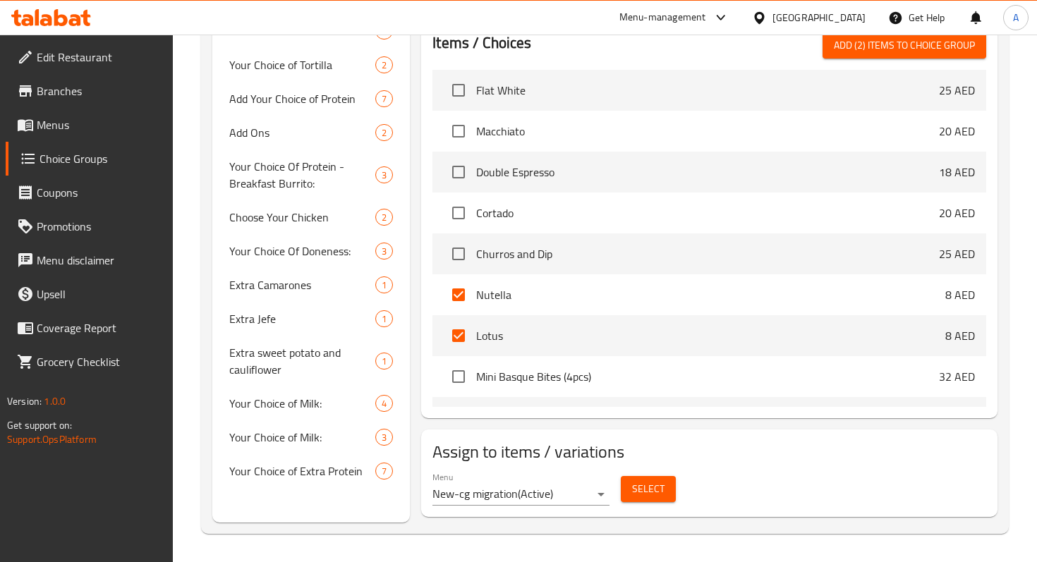
checkbox input "false"
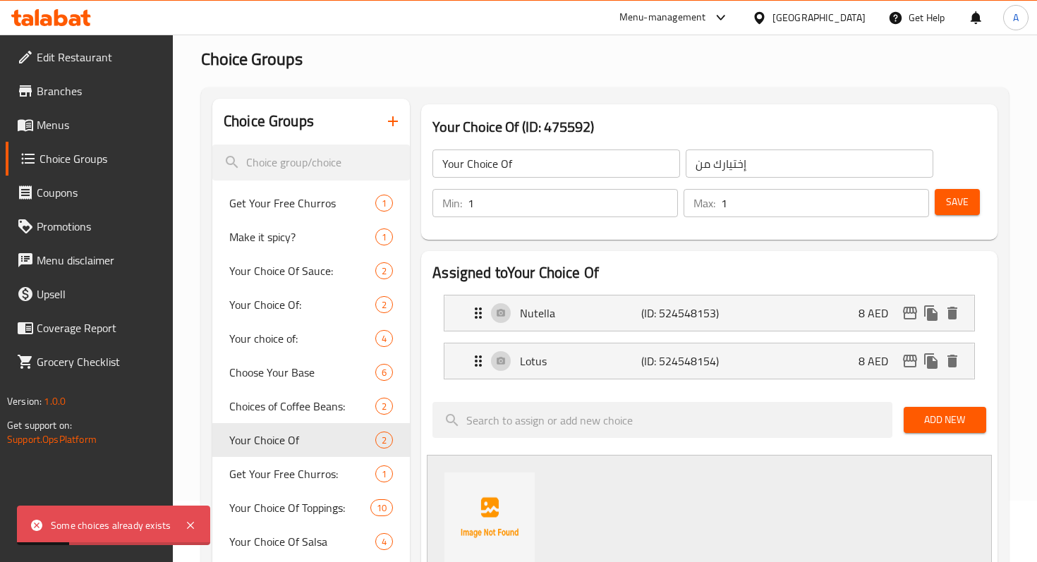
scroll to position [94, 0]
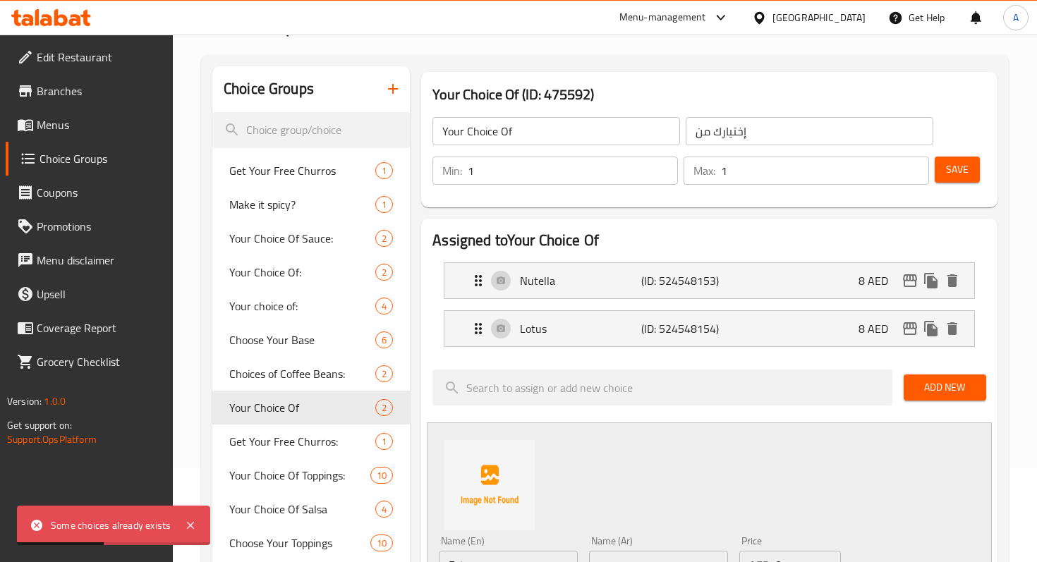
click at [967, 173] on span "Save" at bounding box center [957, 170] width 23 height 18
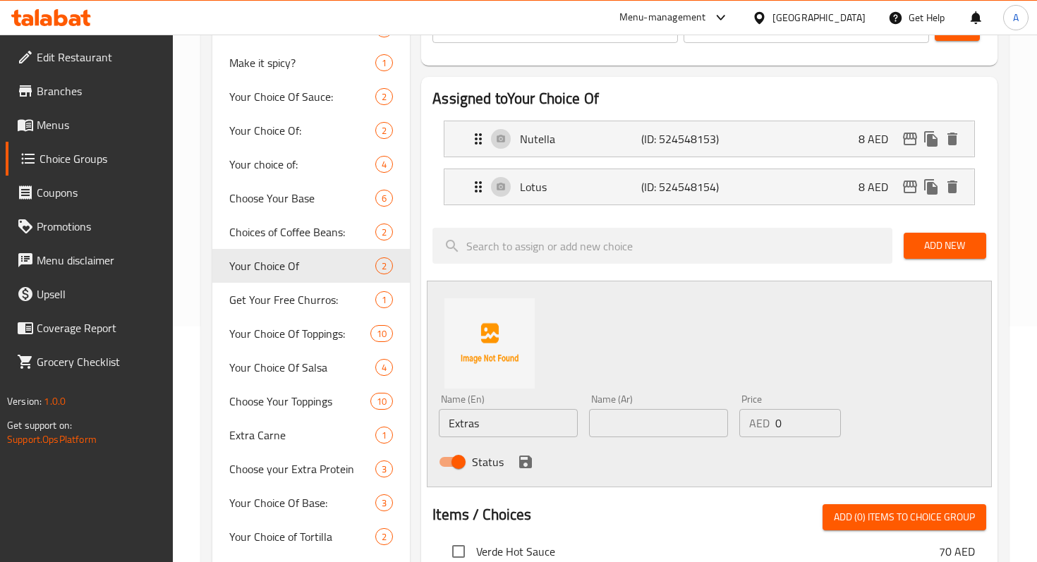
scroll to position [237, 0]
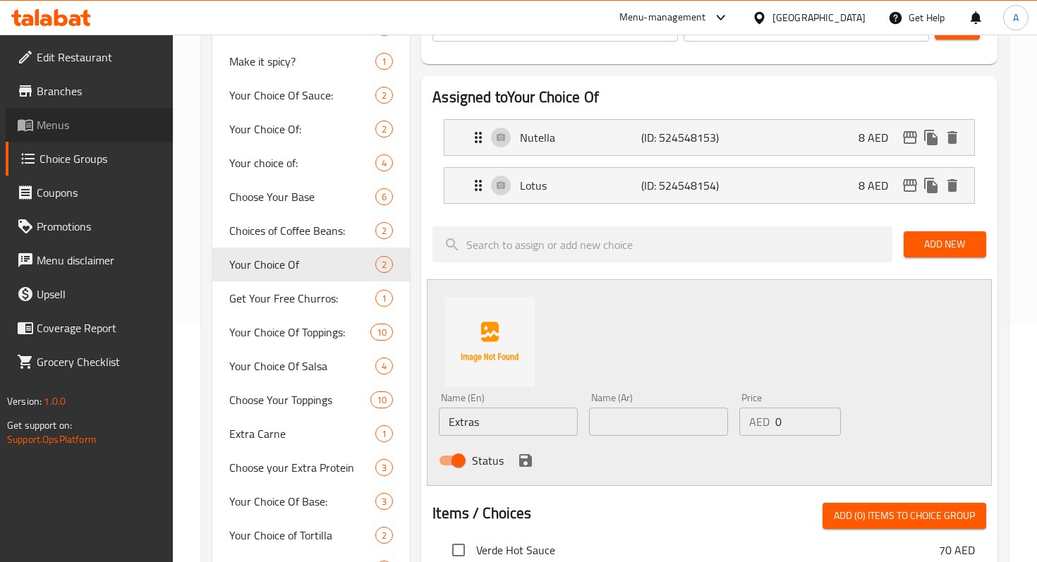
click at [86, 132] on span "Menus" at bounding box center [99, 124] width 125 height 17
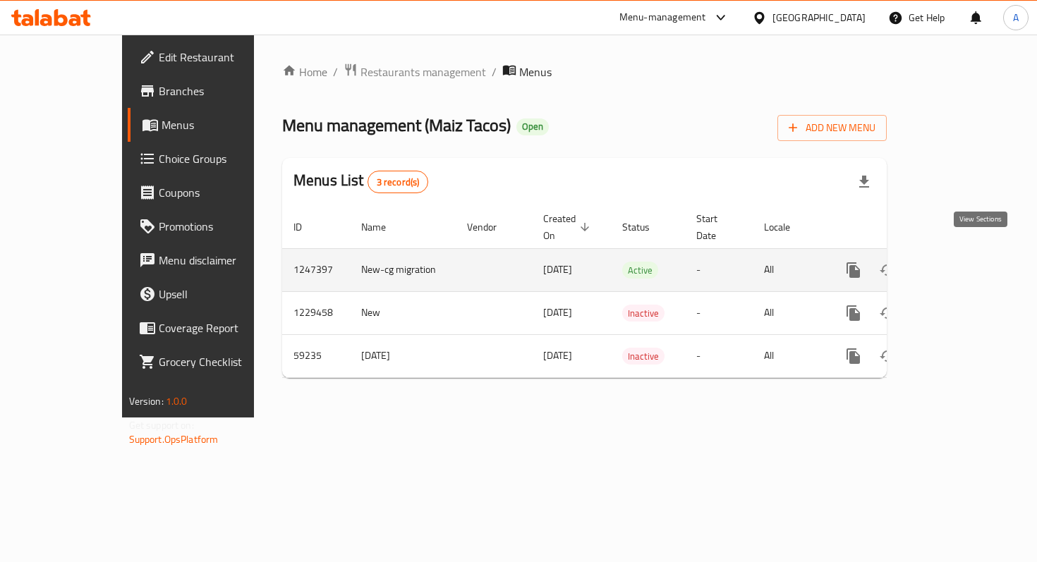
click at [970, 256] on link "enhanced table" at bounding box center [955, 270] width 34 height 34
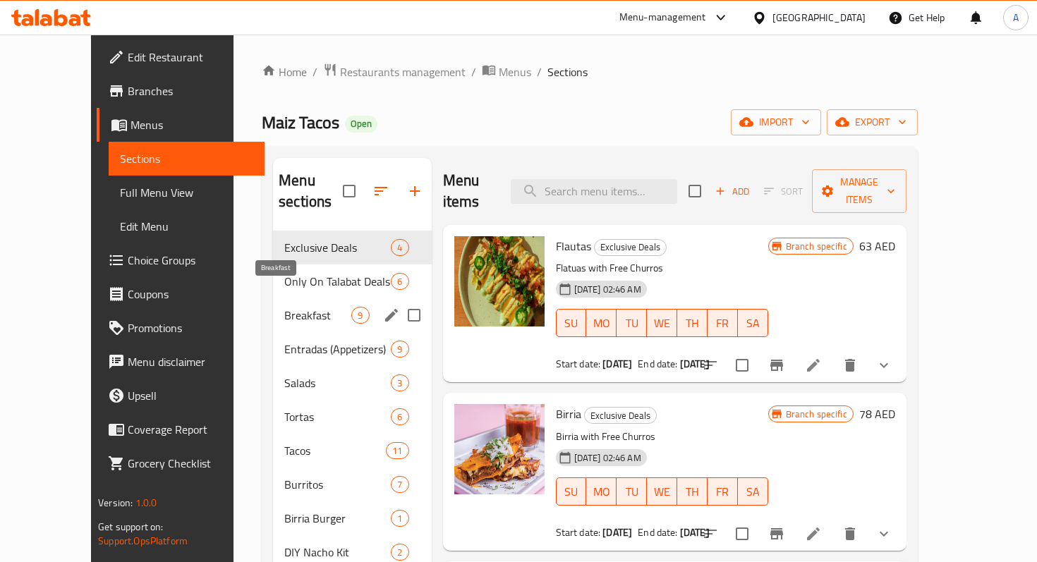
scroll to position [336, 0]
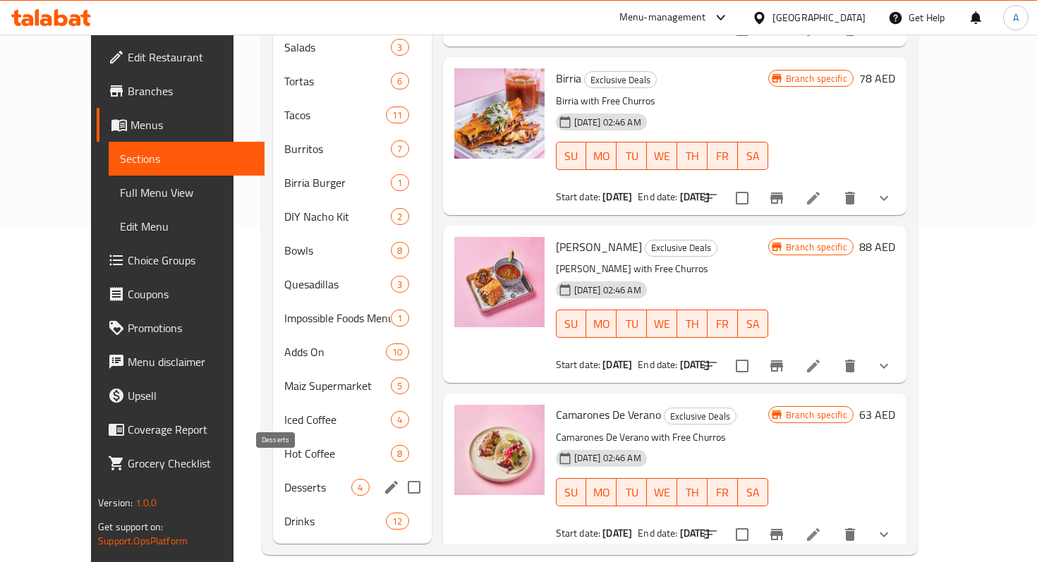
click at [284, 479] on span "Desserts" at bounding box center [317, 487] width 67 height 17
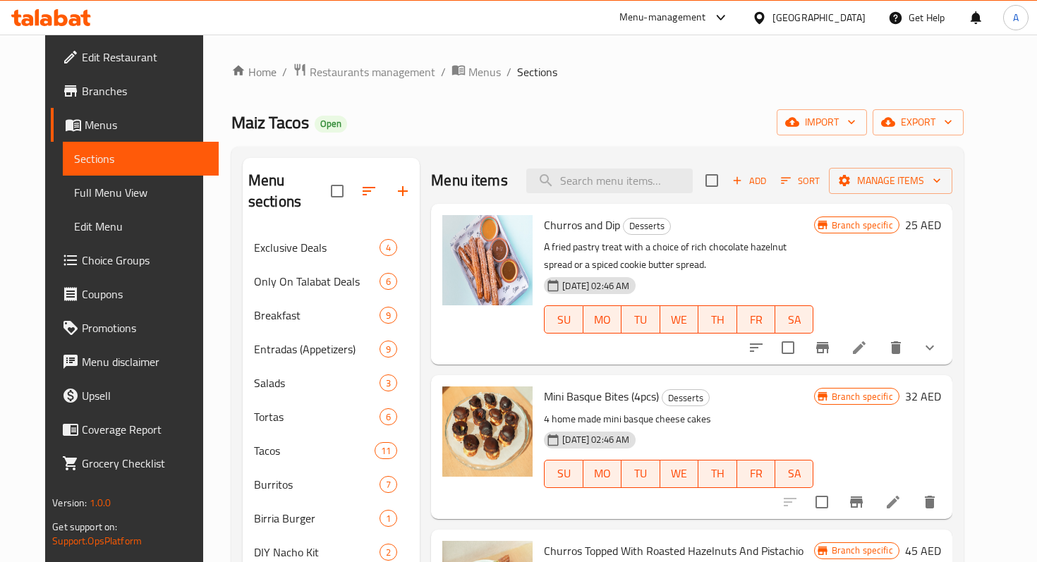
click at [879, 349] on li at bounding box center [858, 347] width 39 height 25
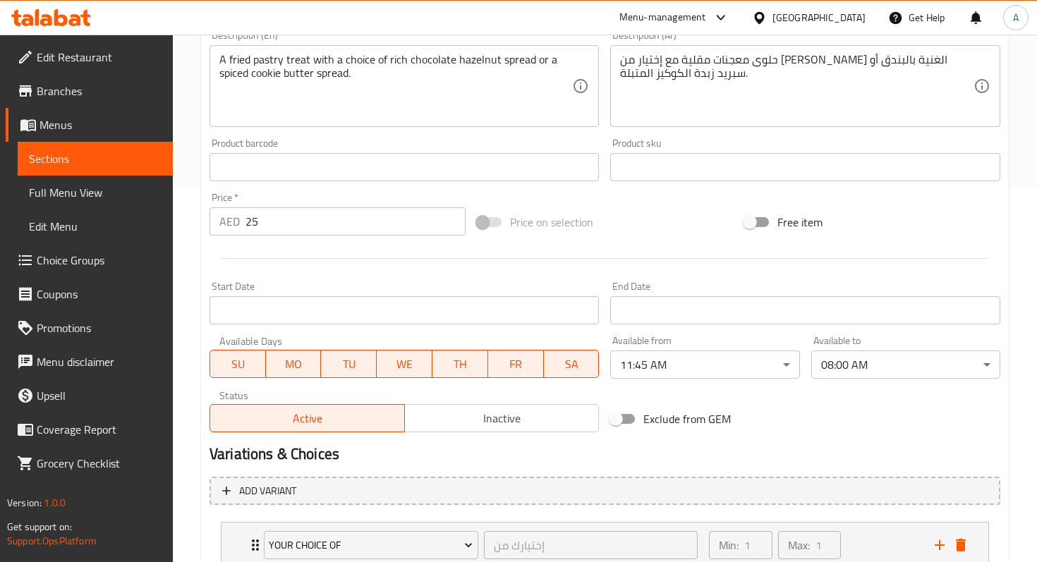
scroll to position [478, 0]
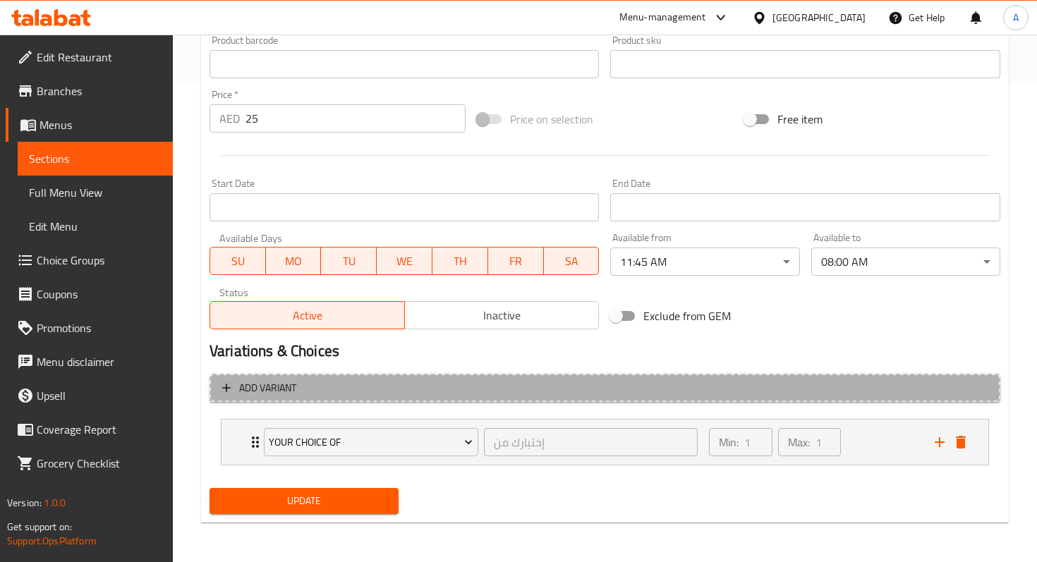
click at [580, 389] on span "Add variant" at bounding box center [604, 388] width 765 height 18
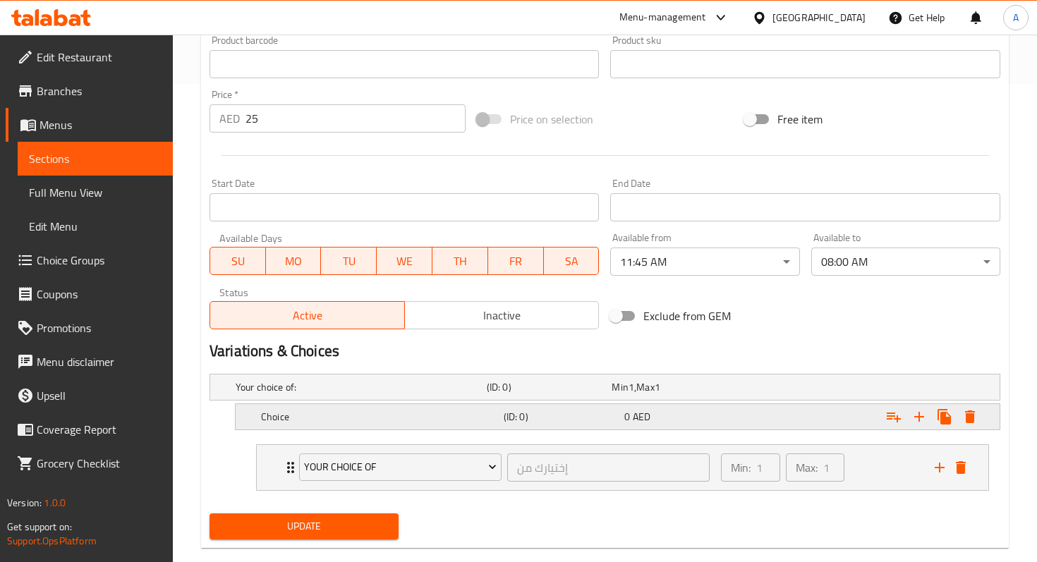
click at [425, 426] on div "Choice (ID: 0) 0 AED" at bounding box center [621, 416] width 727 height 31
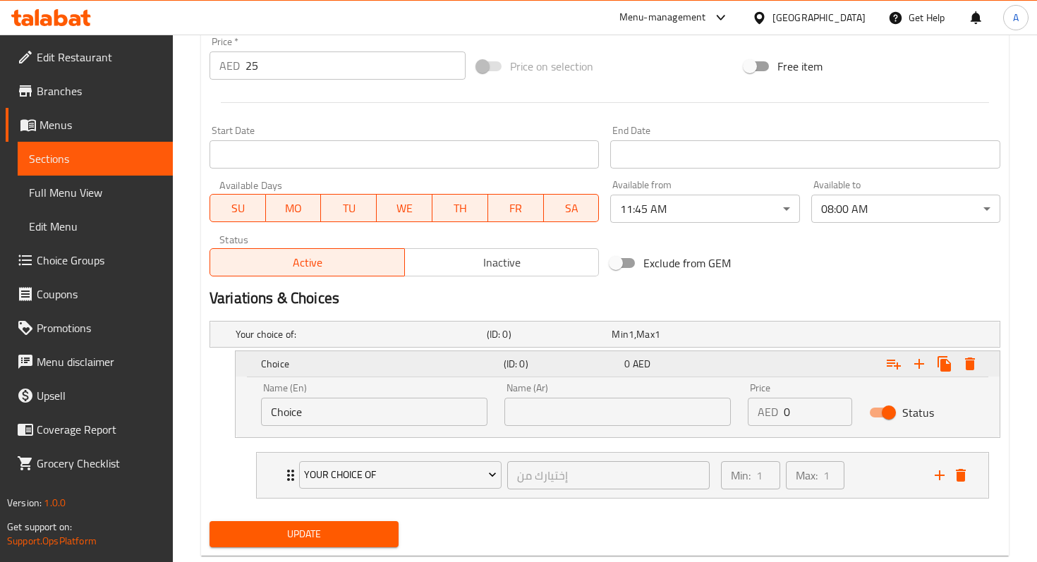
scroll to position [563, 0]
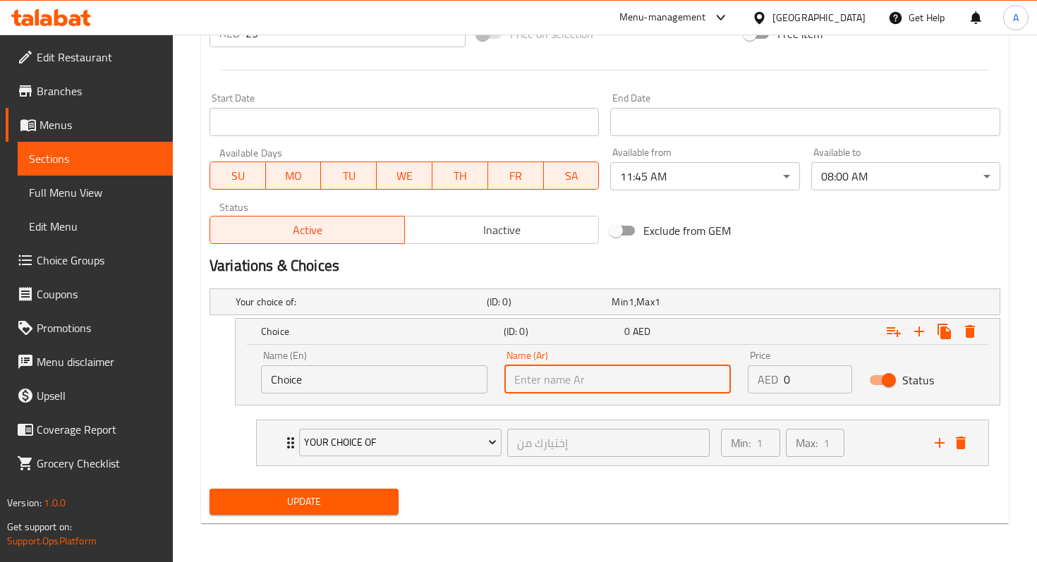
click at [532, 383] on input "text" at bounding box center [617, 379] width 226 height 28
click at [938, 443] on icon "add" at bounding box center [939, 443] width 10 height 10
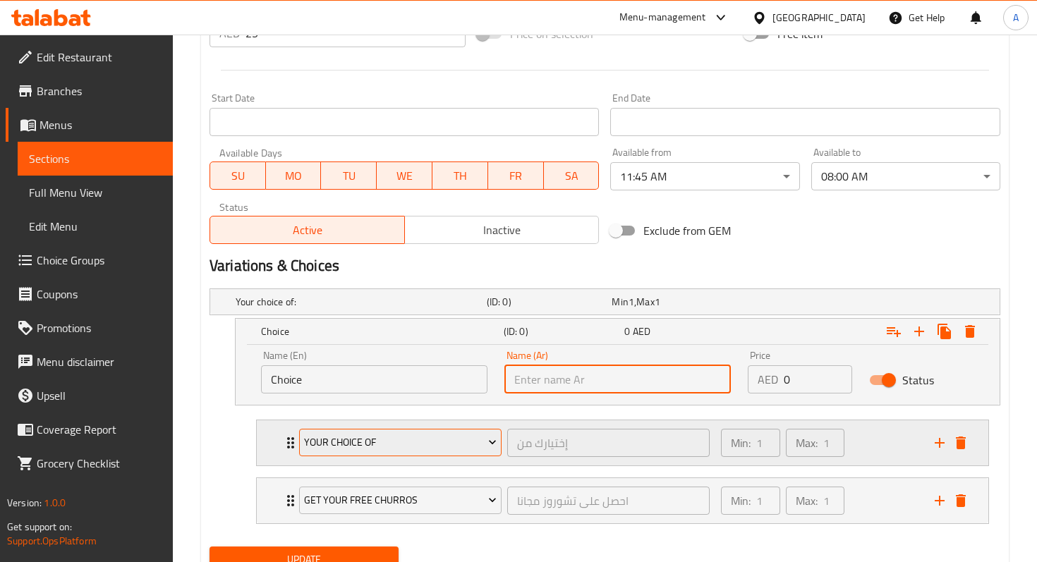
click at [458, 439] on span "Your Choice Of" at bounding box center [400, 443] width 192 height 18
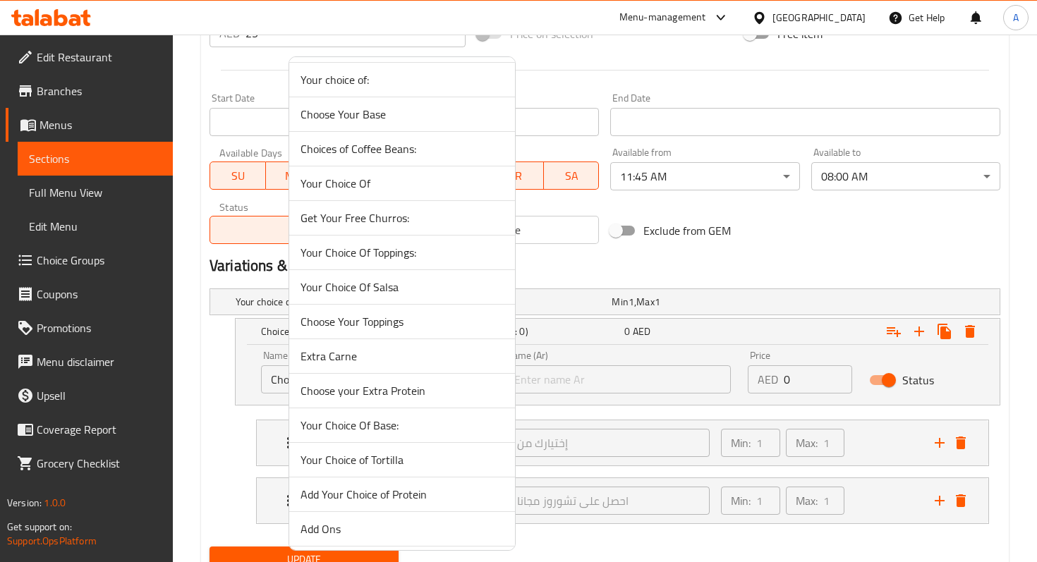
scroll to position [202, 0]
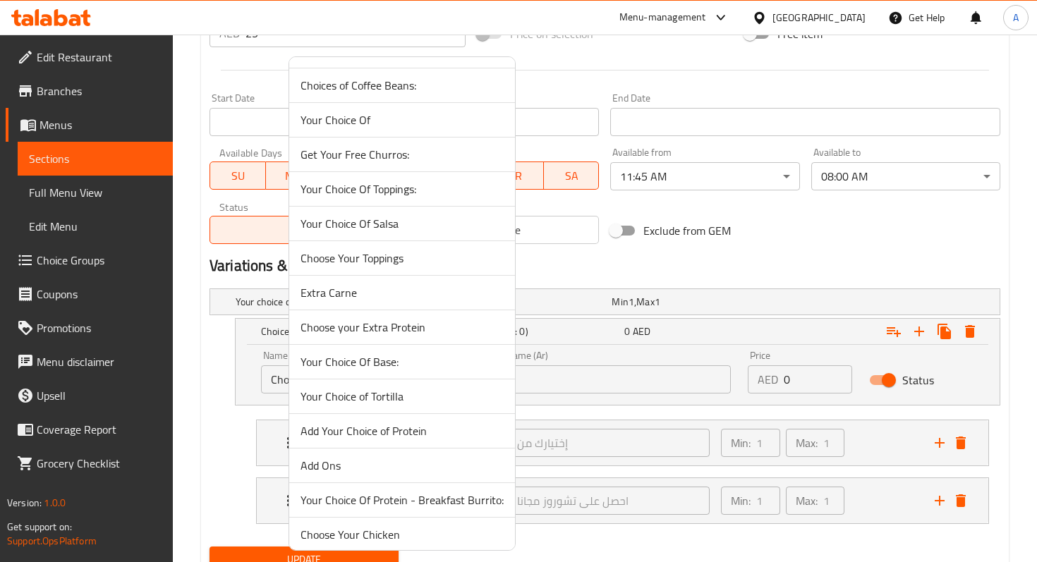
click at [680, 463] on div at bounding box center [518, 281] width 1037 height 562
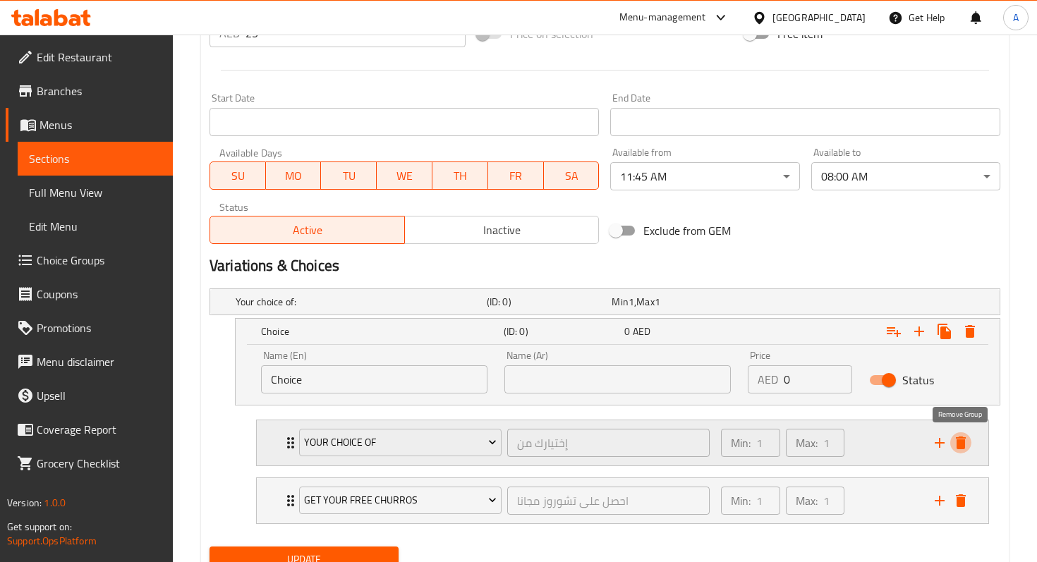
click at [965, 440] on icon "delete" at bounding box center [960, 442] width 17 height 17
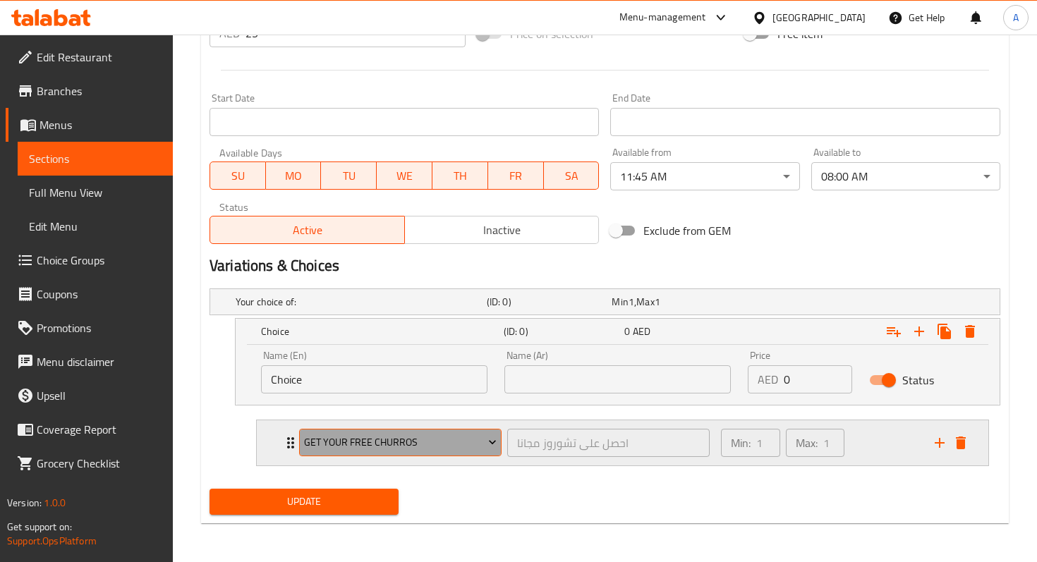
click at [448, 449] on span "Get Your Free Churros" at bounding box center [400, 443] width 192 height 18
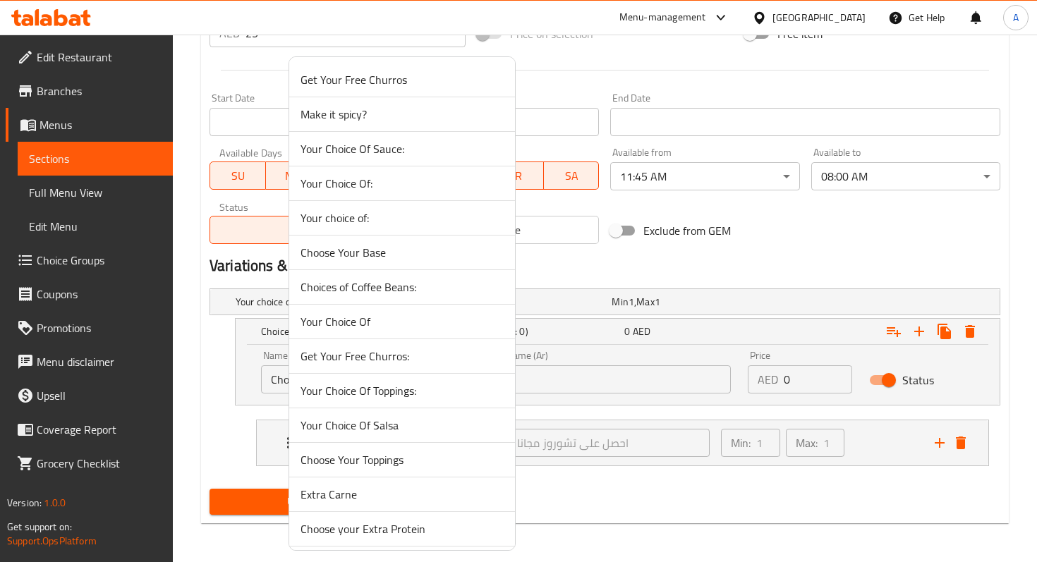
click at [403, 325] on span "Your Choice Of" at bounding box center [401, 321] width 203 height 17
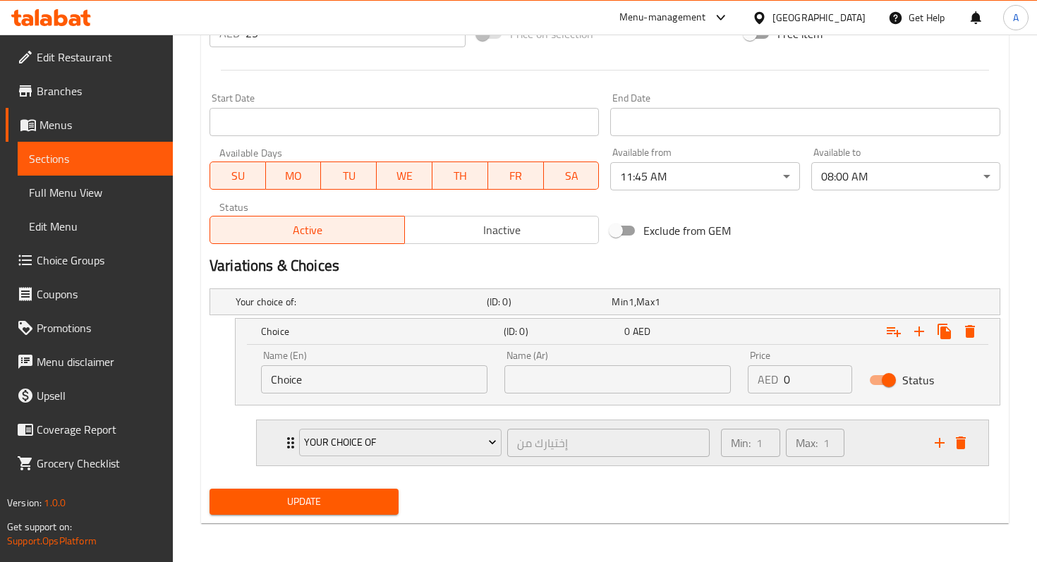
click at [293, 441] on div "Your Choice Of إختيارك من ​" at bounding box center [504, 442] width 427 height 45
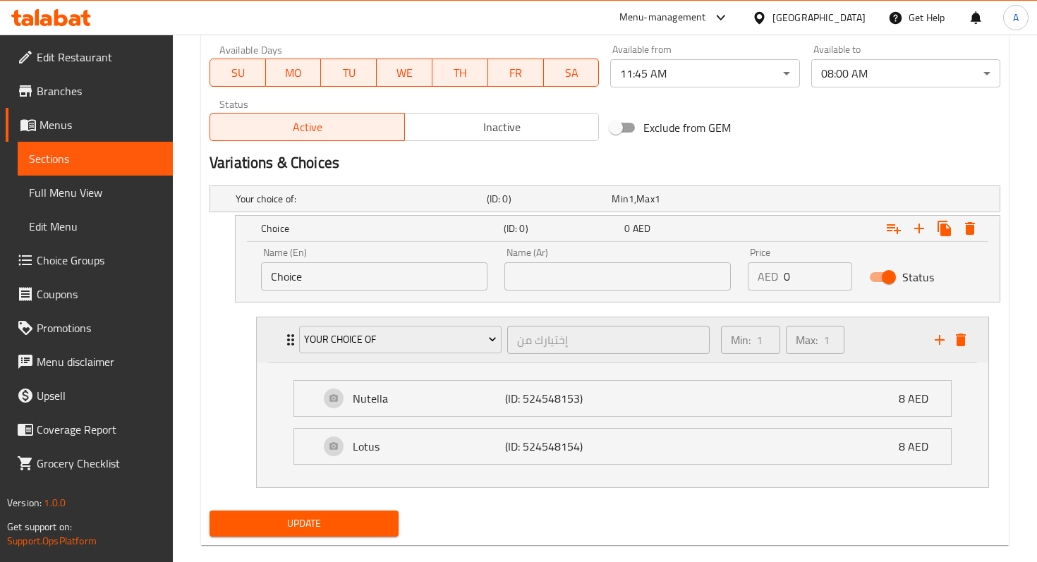
scroll to position [680, 0]
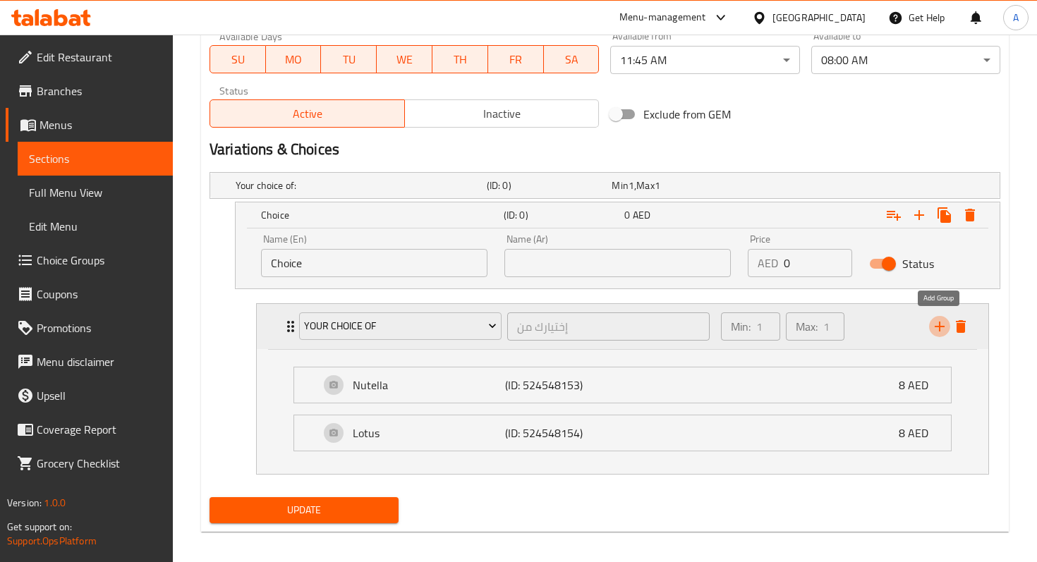
click at [939, 319] on icon "add" at bounding box center [939, 326] width 17 height 17
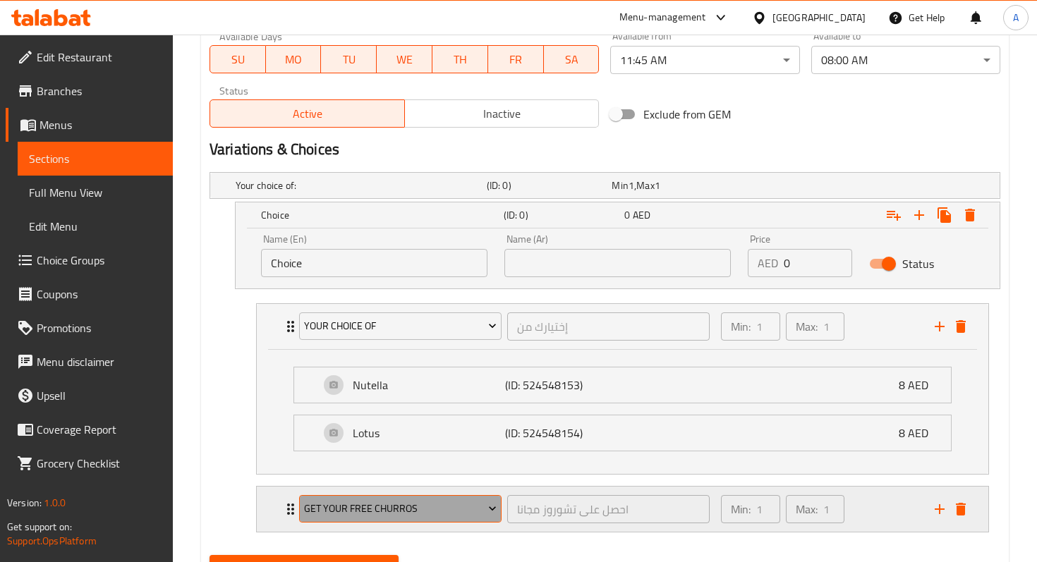
click at [339, 512] on span "Get Your Free Churros" at bounding box center [400, 509] width 192 height 18
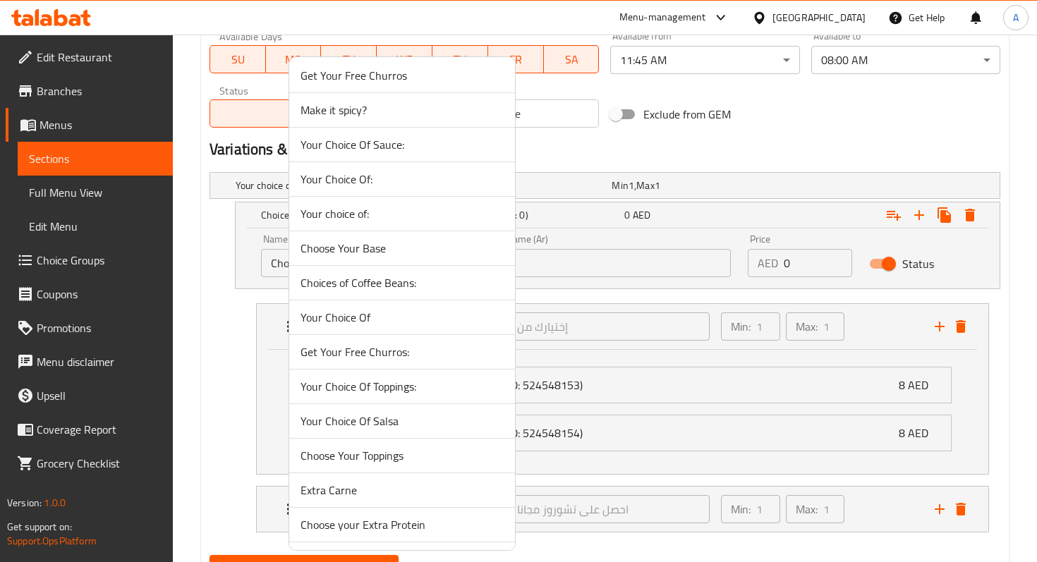
scroll to position [0, 0]
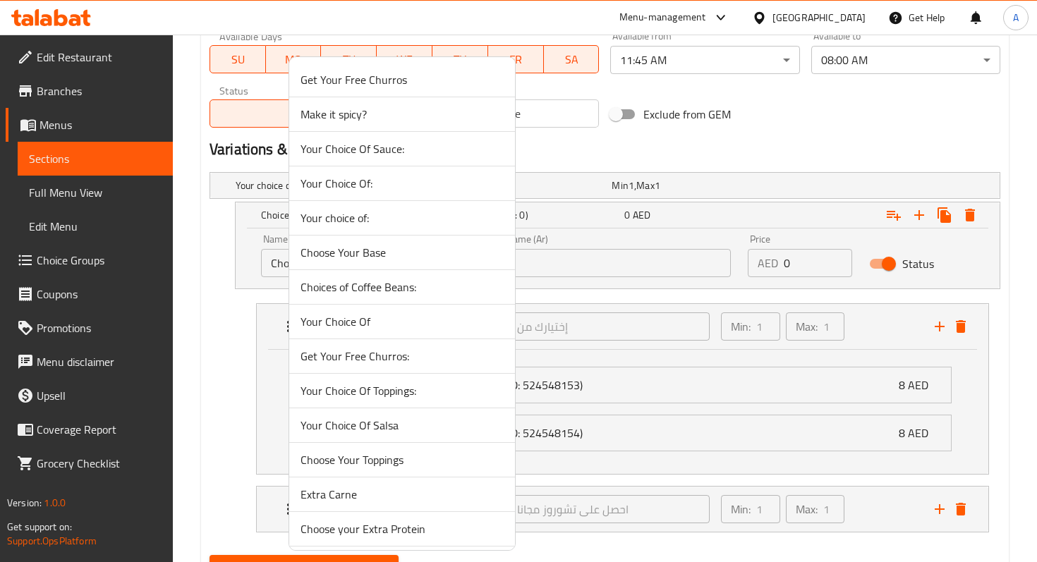
click at [253, 329] on div at bounding box center [518, 281] width 1037 height 562
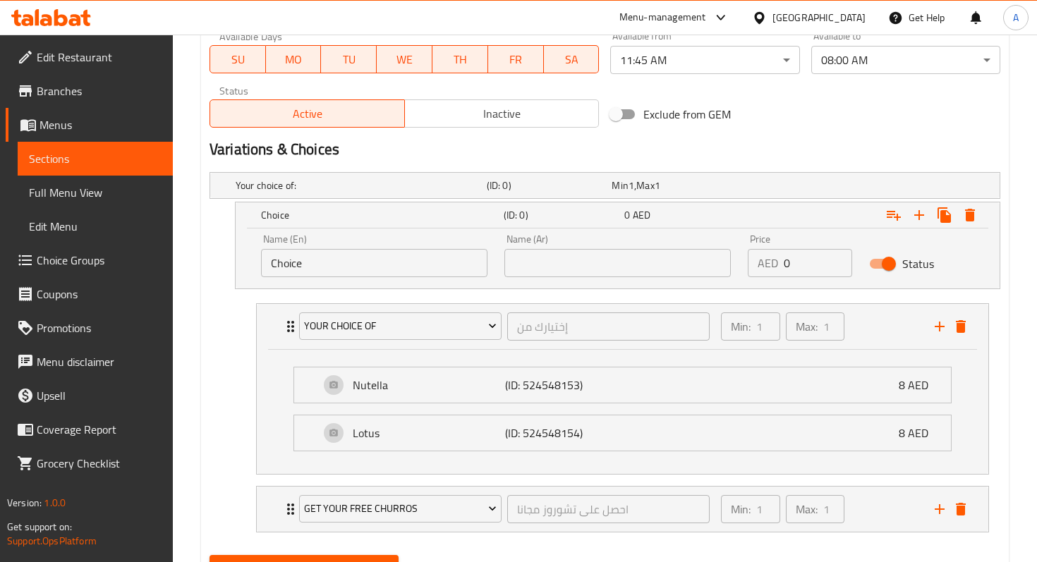
click at [93, 266] on span "Choice Groups" at bounding box center [99, 260] width 125 height 17
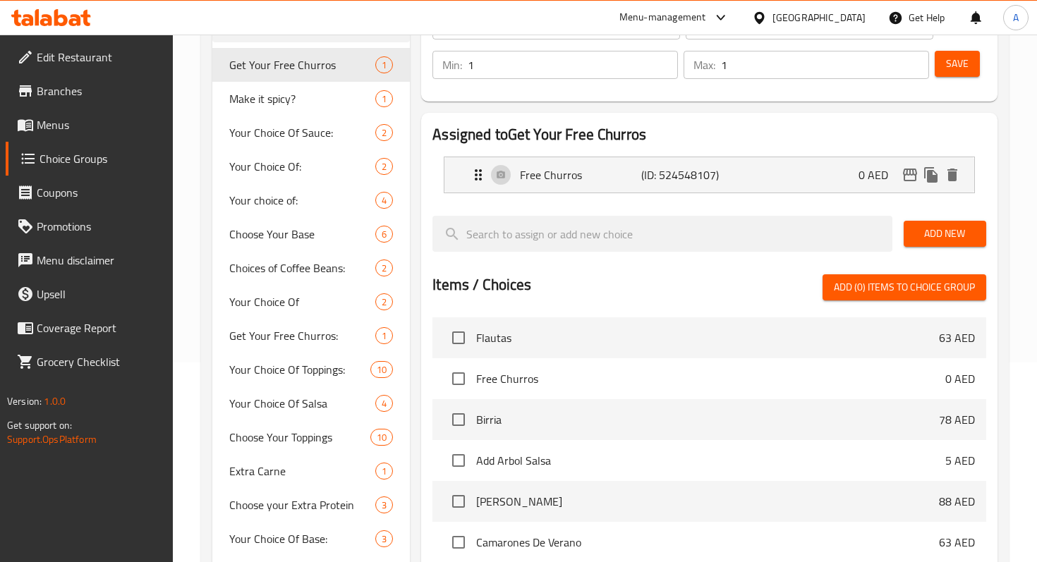
scroll to position [51, 0]
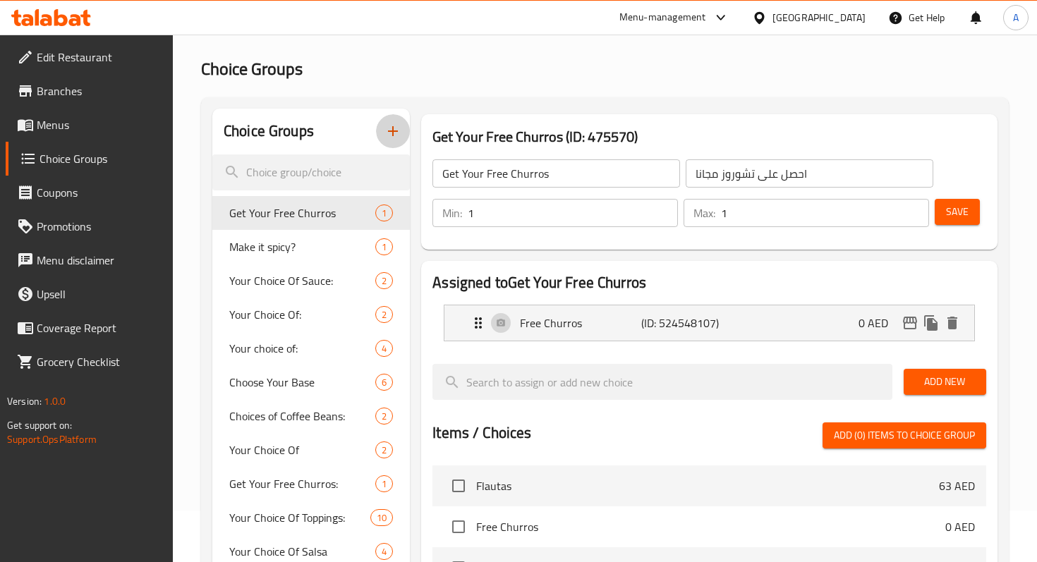
click at [395, 123] on icon "button" at bounding box center [392, 131] width 17 height 17
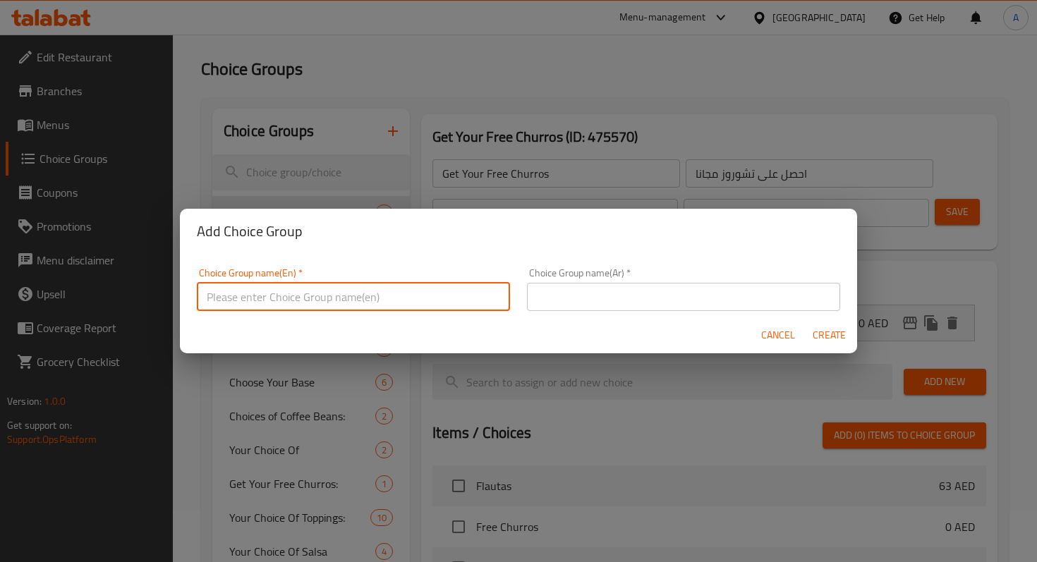
click at [377, 301] on input "text" at bounding box center [353, 297] width 313 height 28
type input "Extra"
click at [824, 336] on span "Create" at bounding box center [829, 335] width 34 height 18
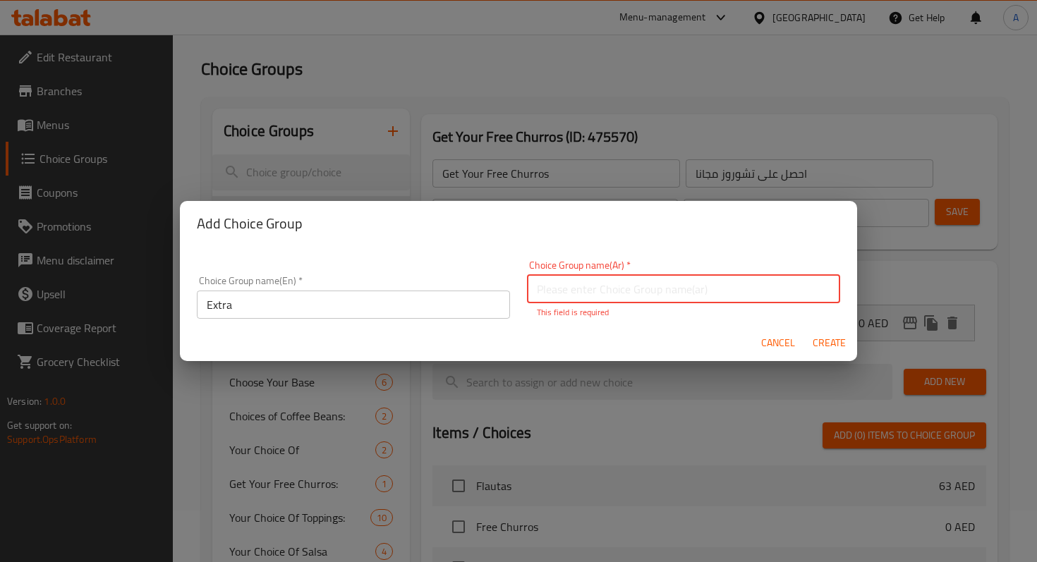
paste input "إضافي"
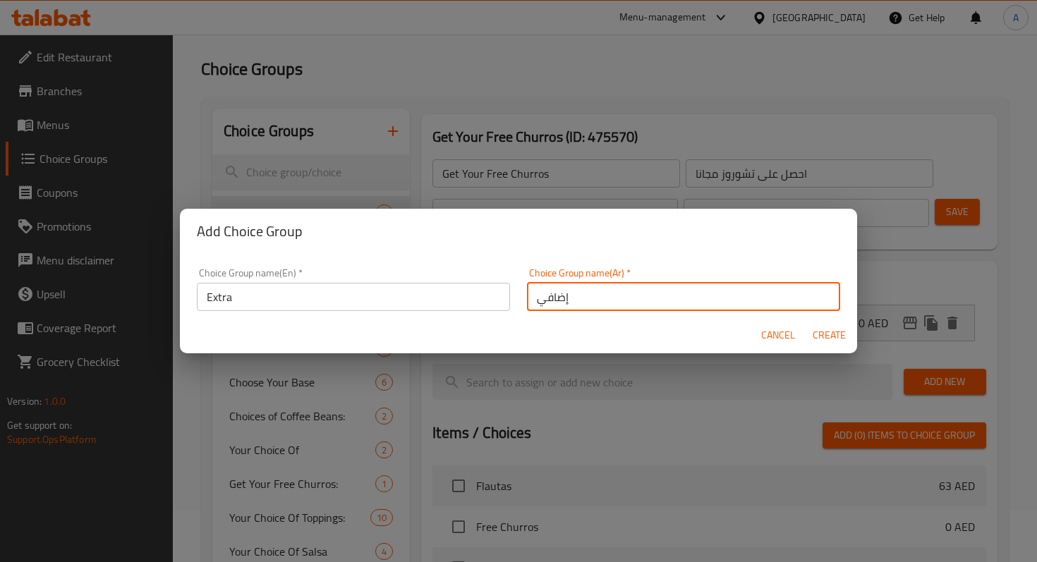
type input "إضافي"
click at [830, 334] on span "Create" at bounding box center [829, 335] width 34 height 18
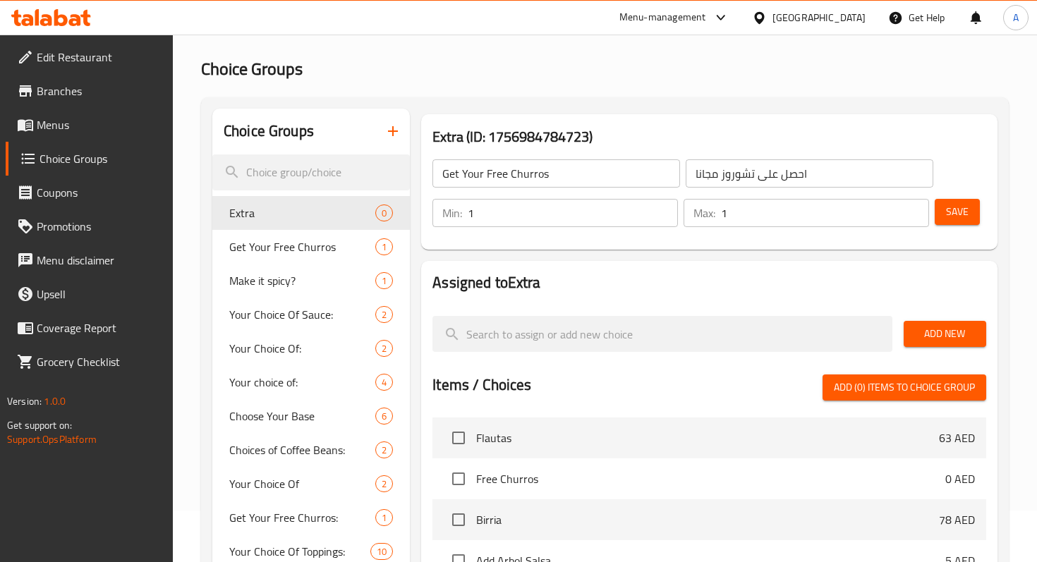
type input "Extra"
type input "إضافي"
type input "0"
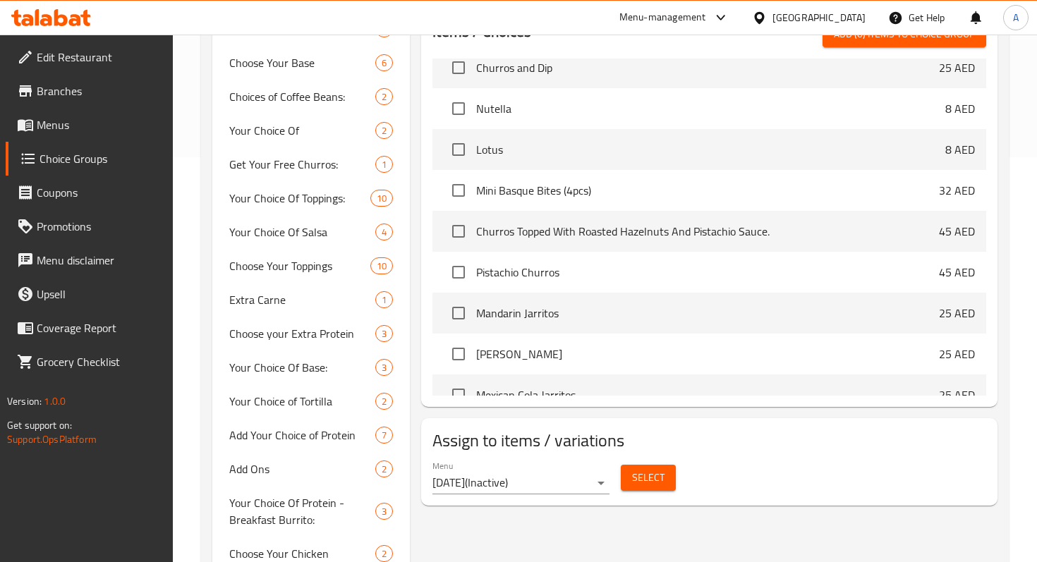
scroll to position [6871, 0]
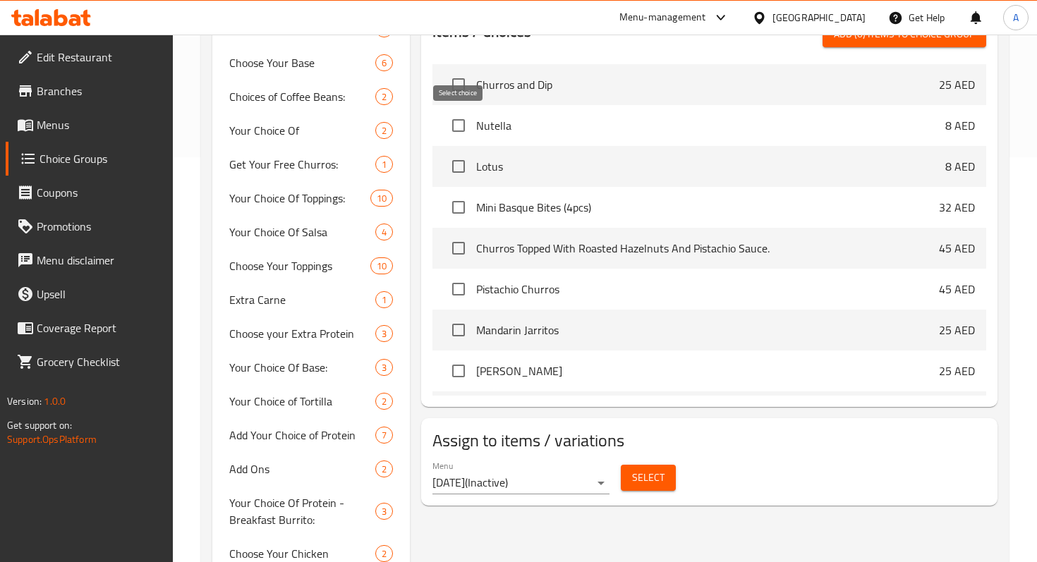
click at [462, 118] on input "checkbox" at bounding box center [459, 126] width 30 height 30
checkbox input "true"
click at [456, 171] on input "checkbox" at bounding box center [459, 167] width 30 height 30
checkbox input "true"
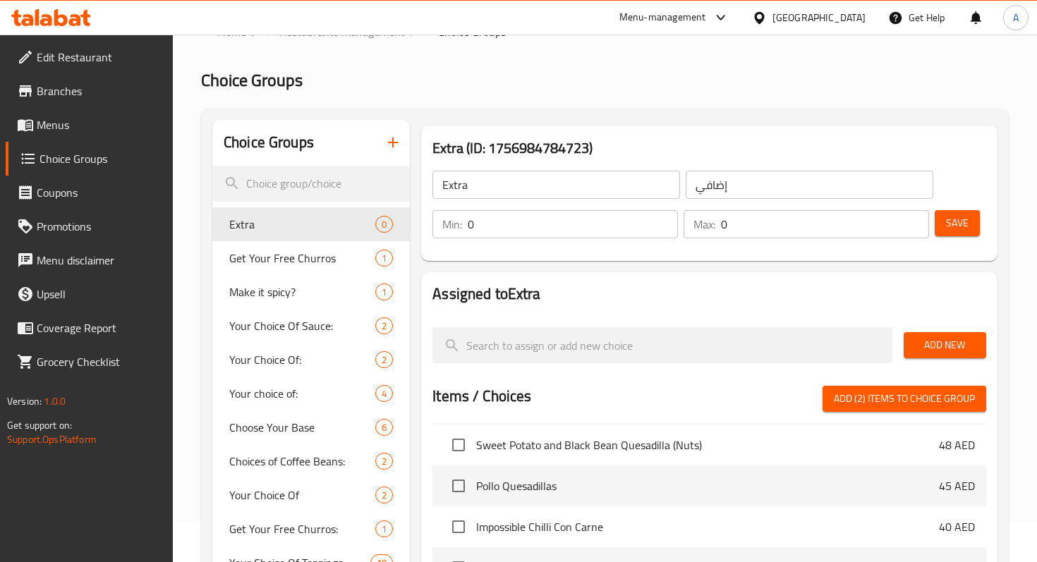
scroll to position [0, 0]
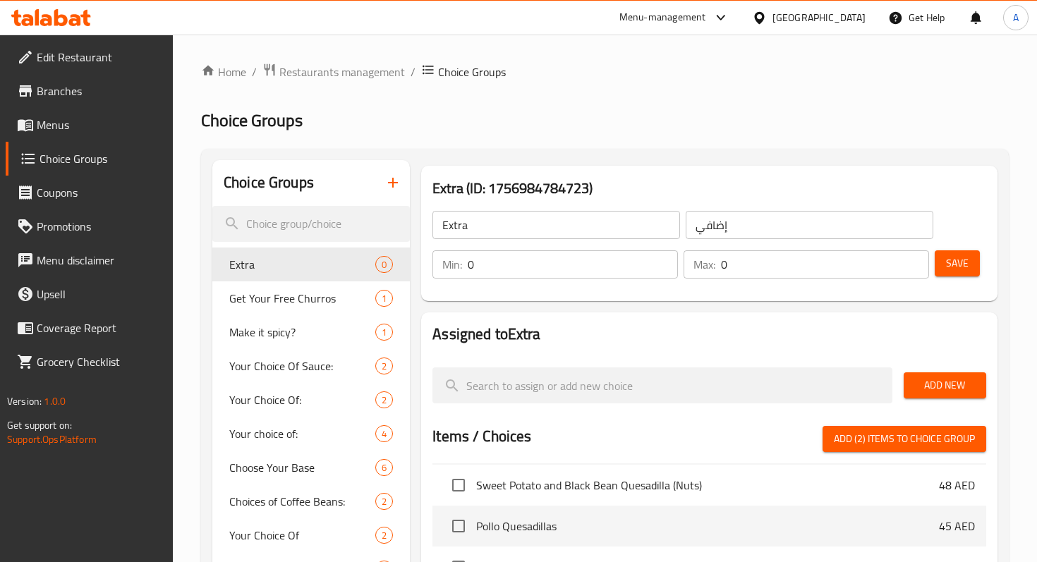
click at [611, 226] on input "Extra" at bounding box center [556, 225] width 248 height 28
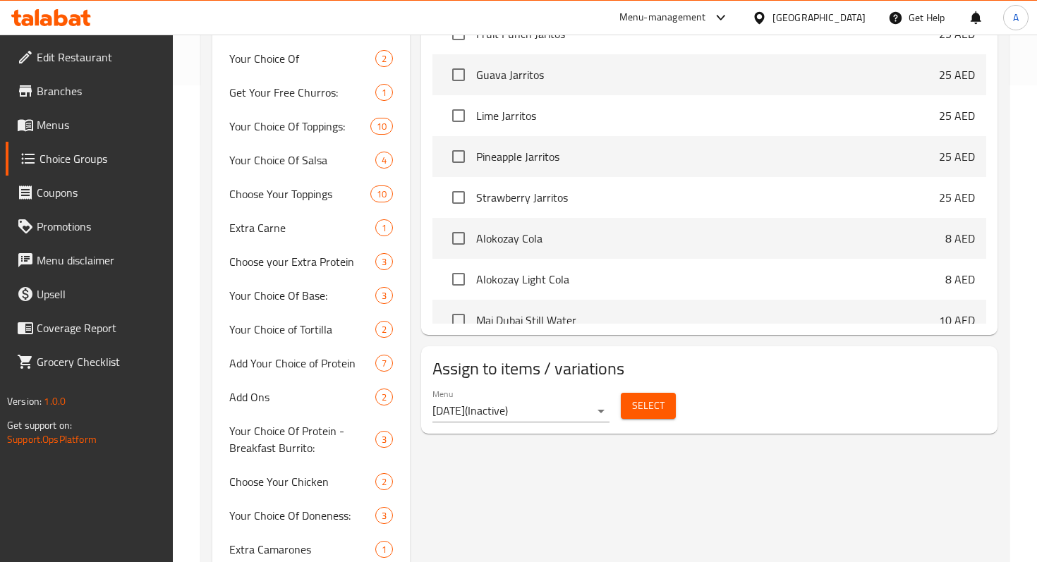
scroll to position [446, 0]
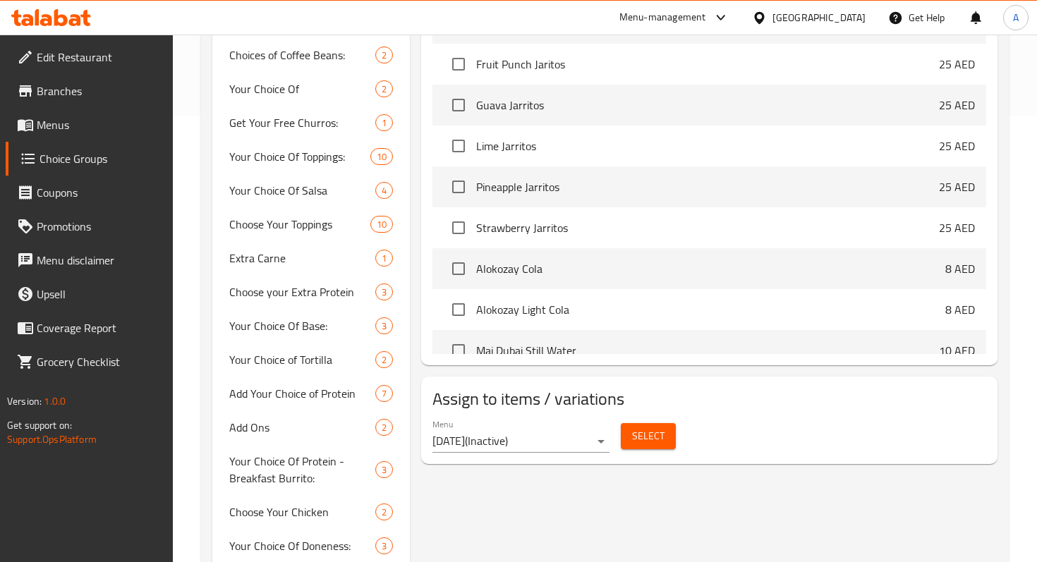
type input "Choose your extra dip"
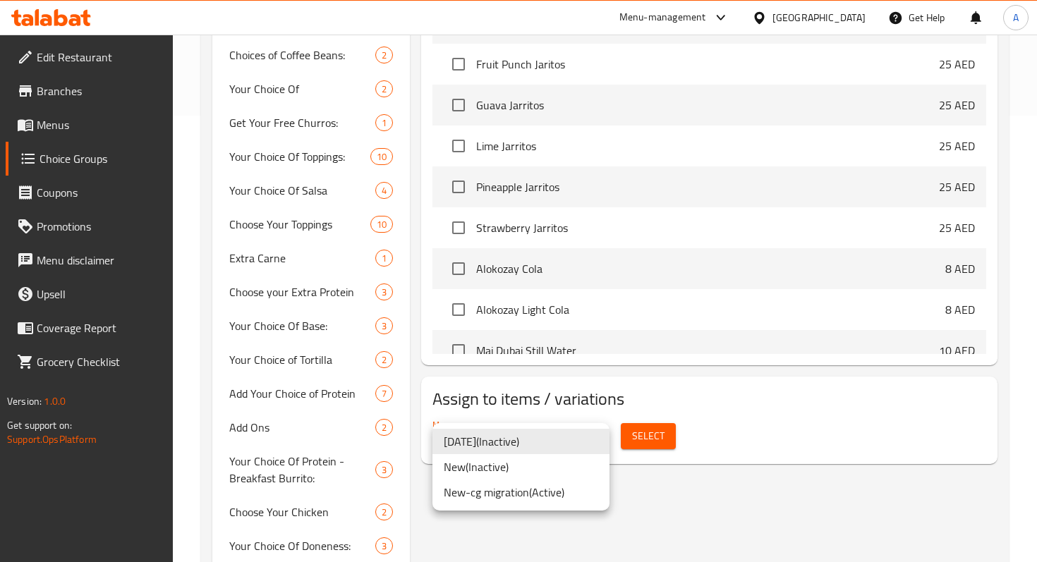
click at [1015, 236] on div at bounding box center [518, 281] width 1037 height 562
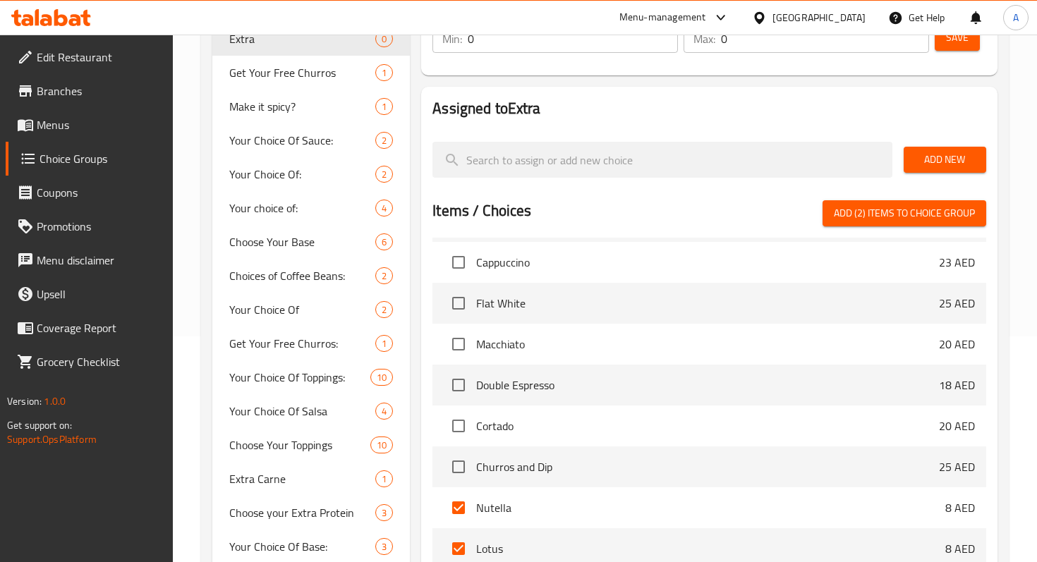
scroll to position [6732, 0]
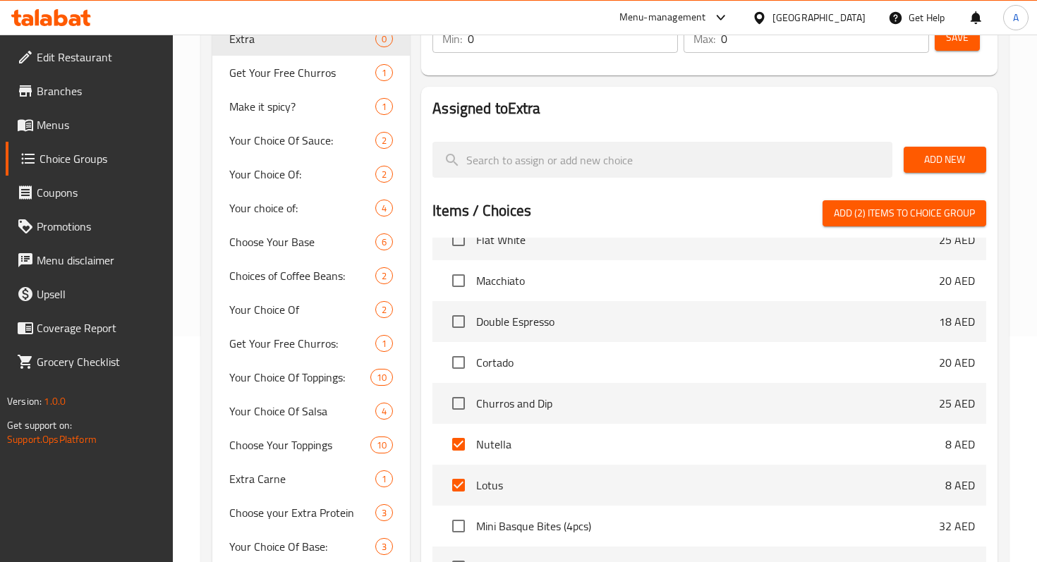
click at [875, 214] on span "Add (2) items to choice group" at bounding box center [904, 214] width 141 height 18
checkbox input "false"
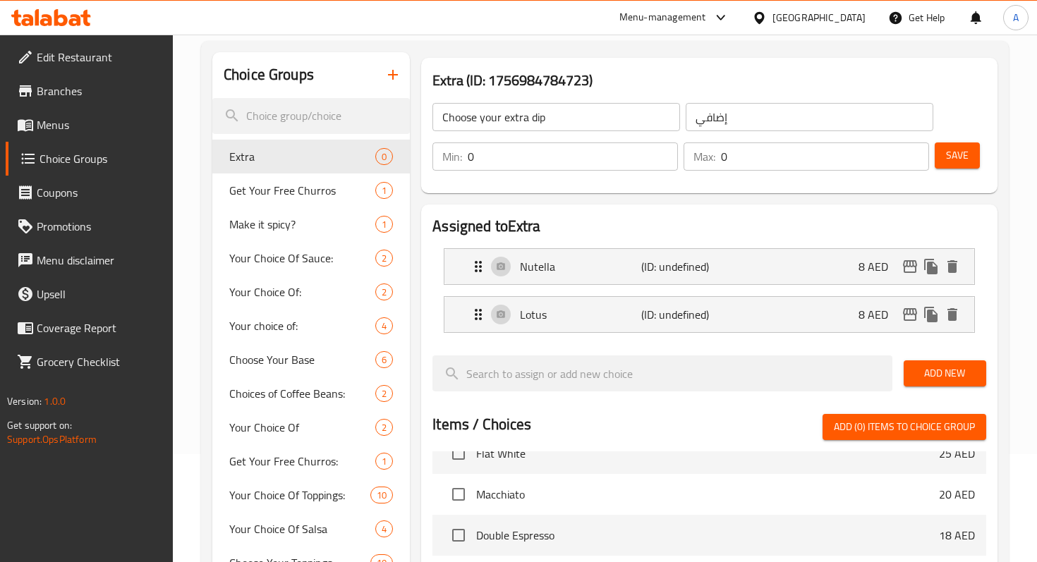
scroll to position [109, 0]
click at [958, 153] on span "Save" at bounding box center [957, 155] width 23 height 18
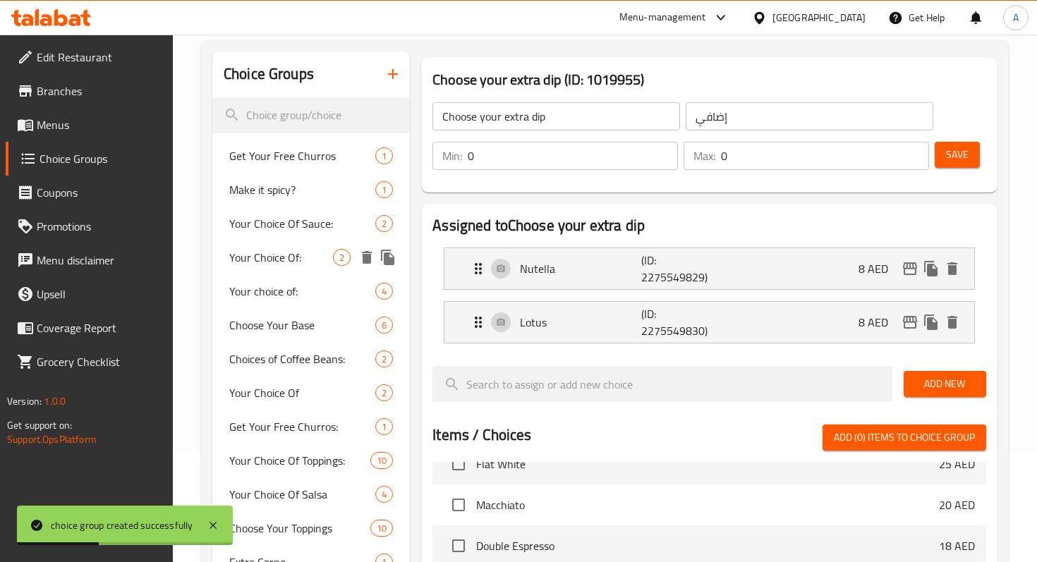
scroll to position [128, 0]
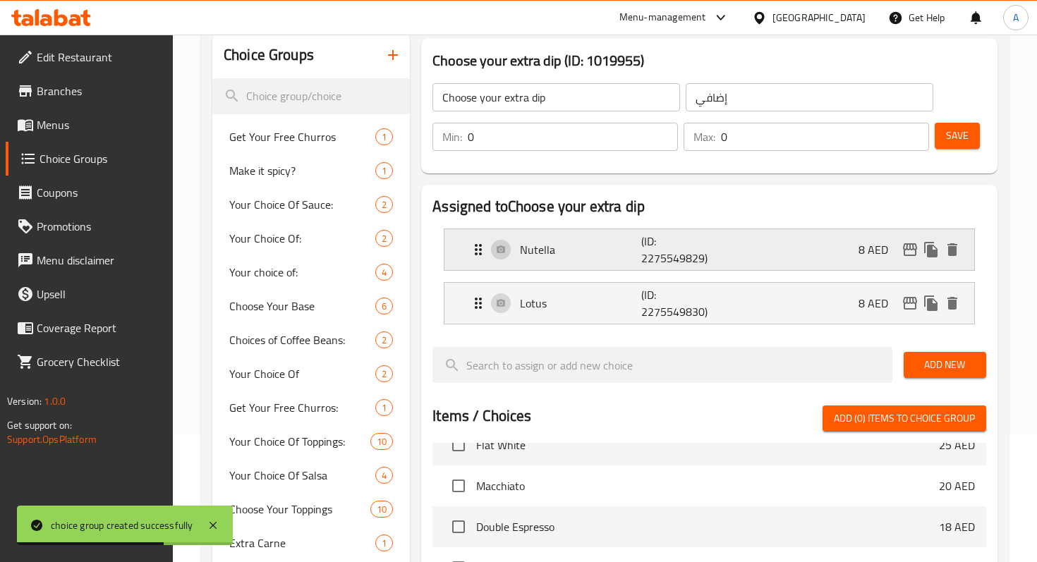
click at [868, 252] on p "8 AED" at bounding box center [878, 249] width 41 height 17
click at [751, 145] on input "0" at bounding box center [825, 137] width 208 height 28
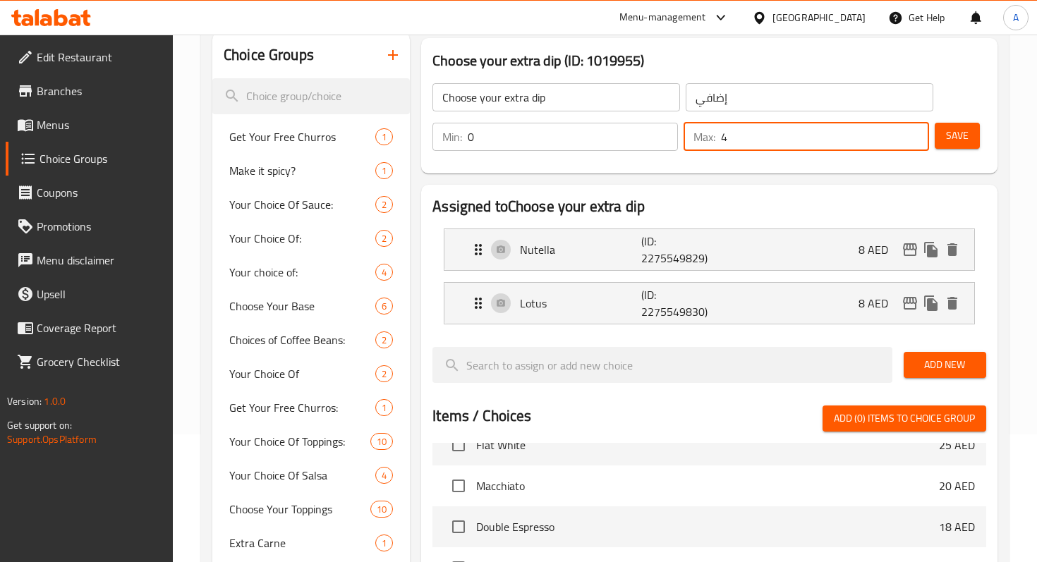
type input "4"
click at [946, 142] on span "Save" at bounding box center [957, 136] width 23 height 18
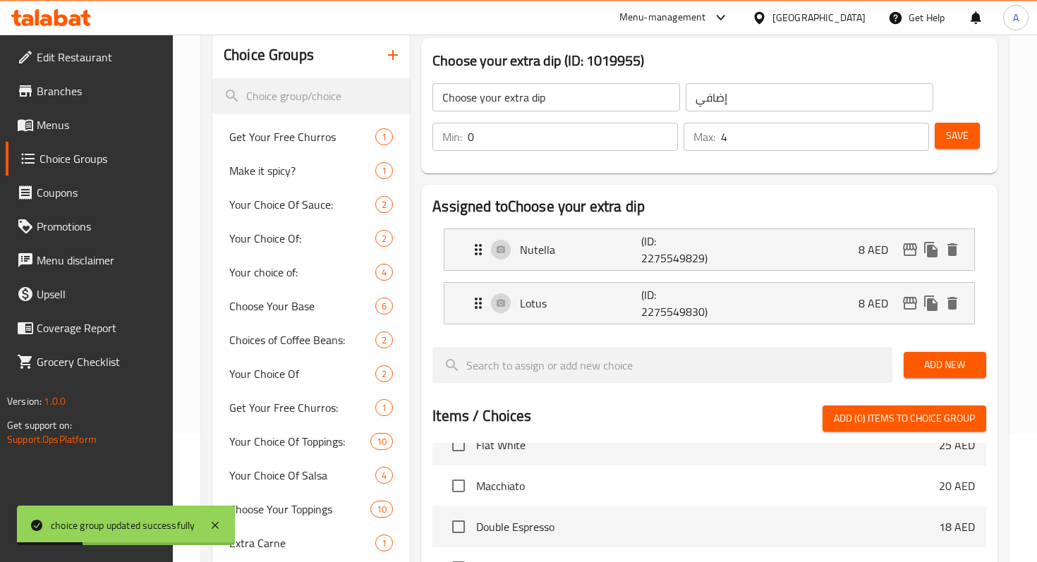
scroll to position [712, 0]
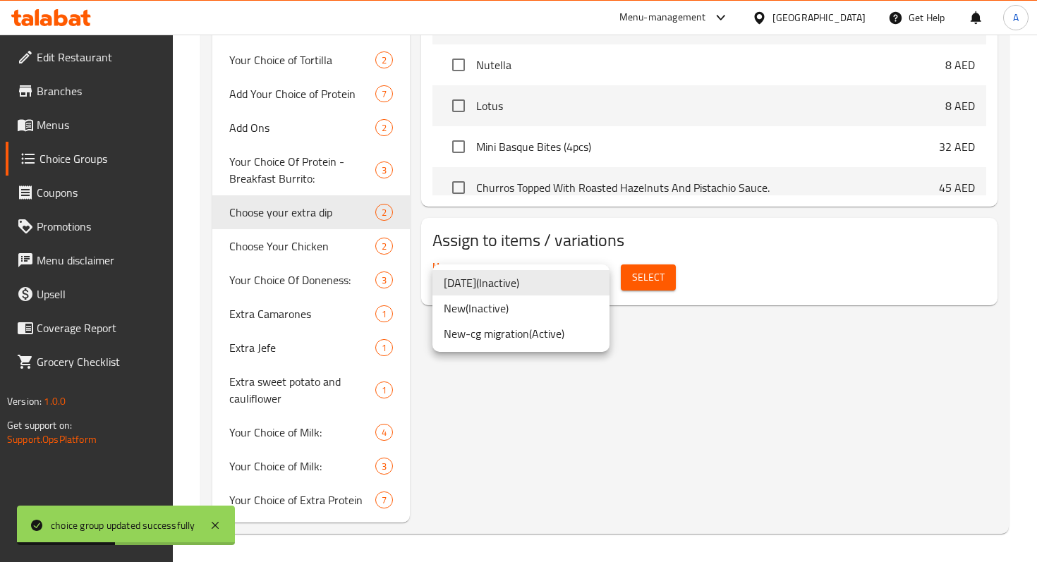
click at [554, 334] on li "New-cg migration ( Active )" at bounding box center [520, 333] width 177 height 25
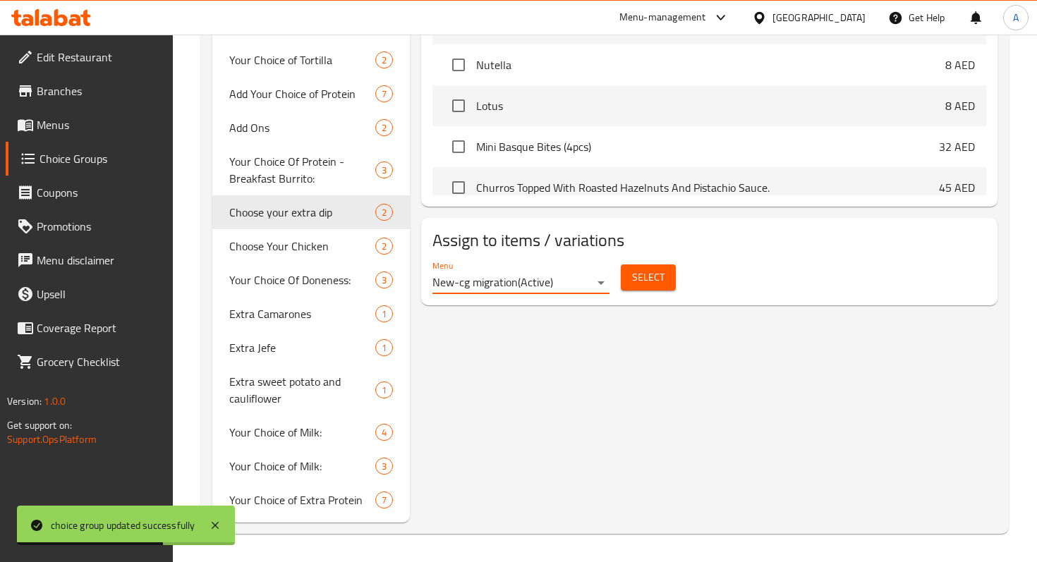
click at [635, 273] on span "Select" at bounding box center [648, 278] width 32 height 18
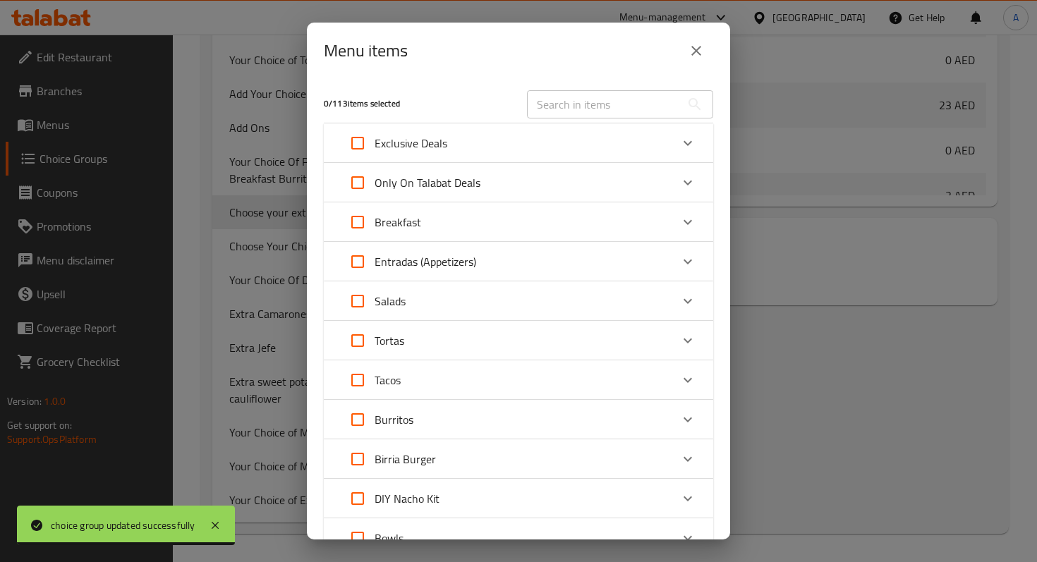
scroll to position [432, 0]
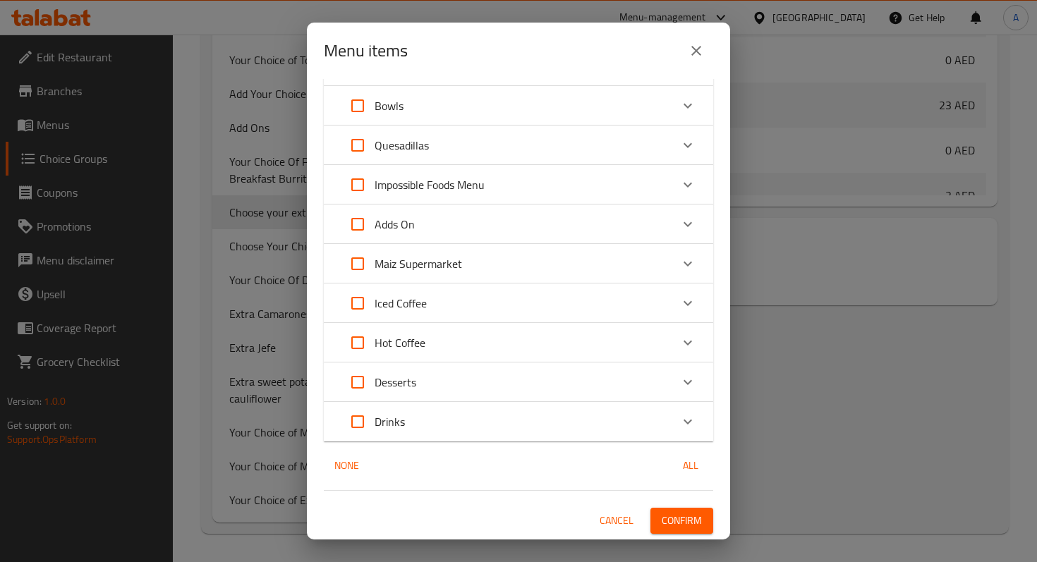
click at [460, 384] on div "Desserts" at bounding box center [506, 382] width 330 height 34
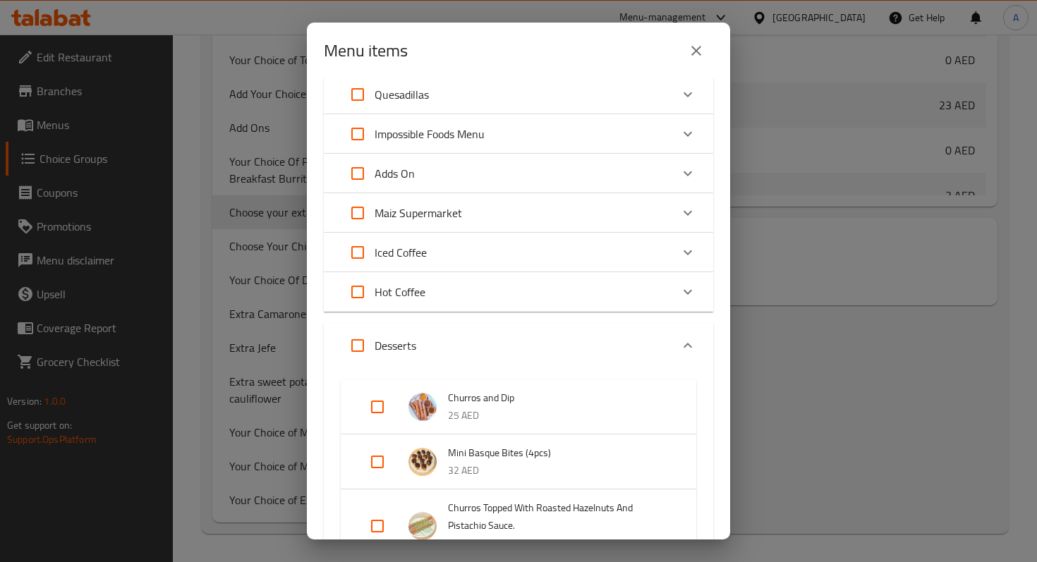
scroll to position [500, 0]
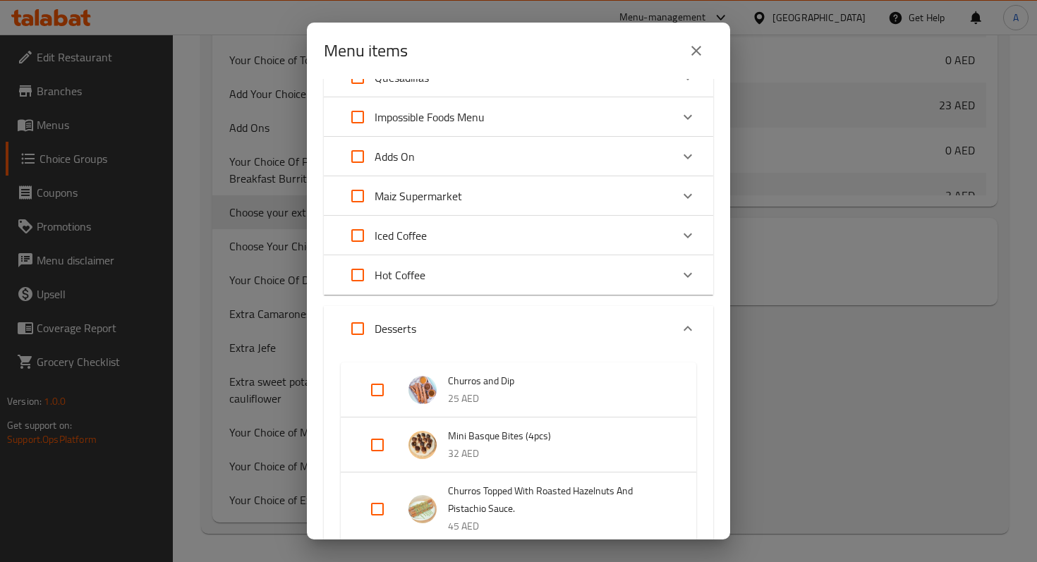
click at [378, 385] on input "Expand" at bounding box center [377, 390] width 34 height 34
checkbox input "true"
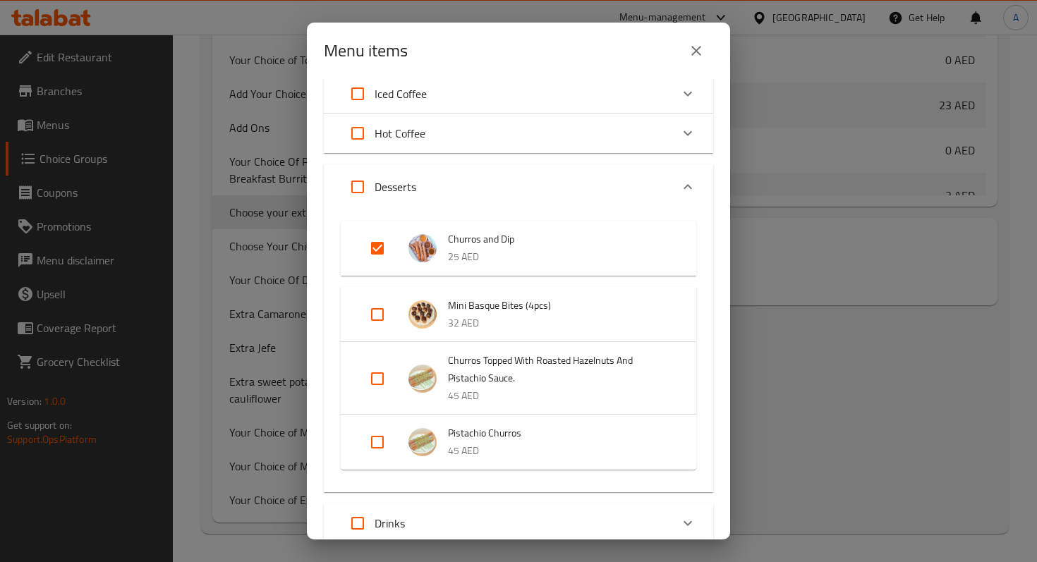
scroll to position [743, 0]
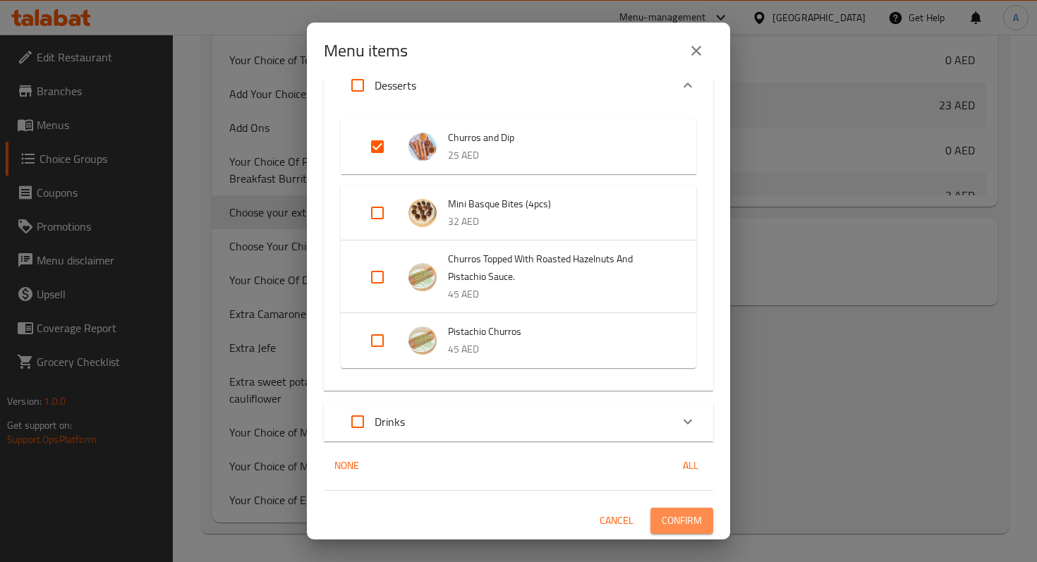
click at [669, 515] on span "Confirm" at bounding box center [681, 521] width 40 height 18
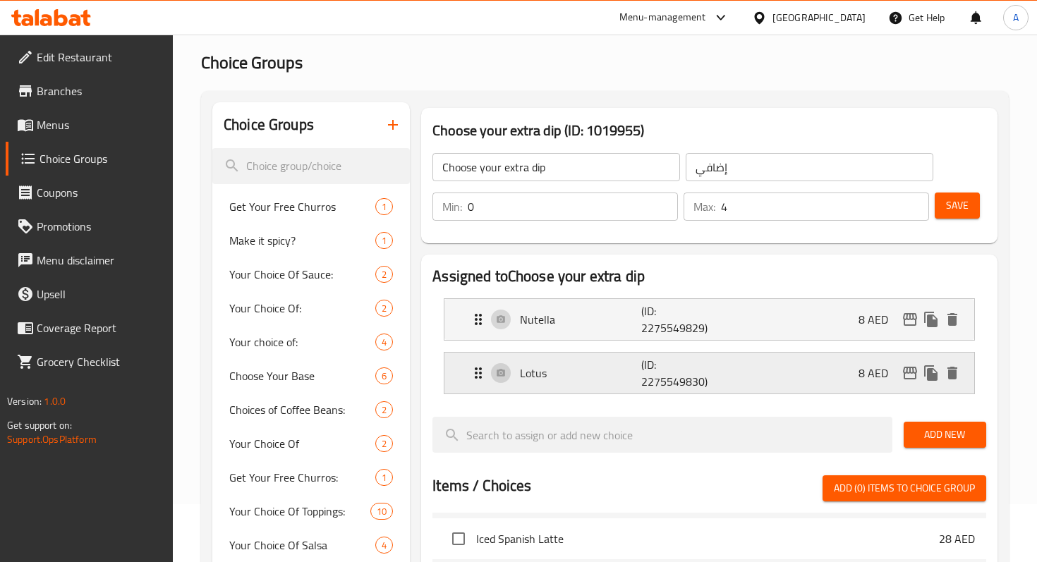
scroll to position [31, 0]
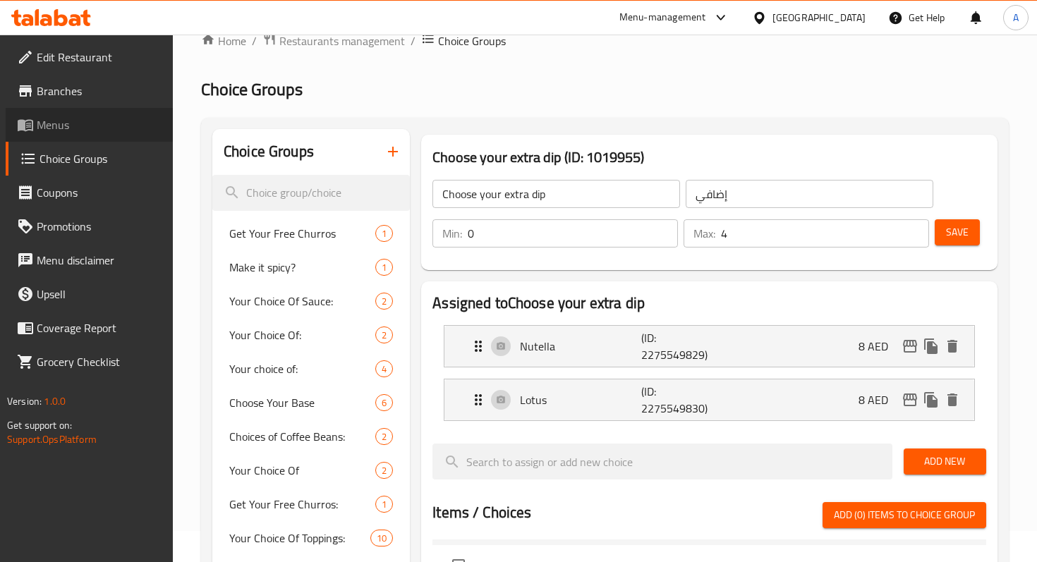
click at [62, 120] on span "Menus" at bounding box center [99, 124] width 125 height 17
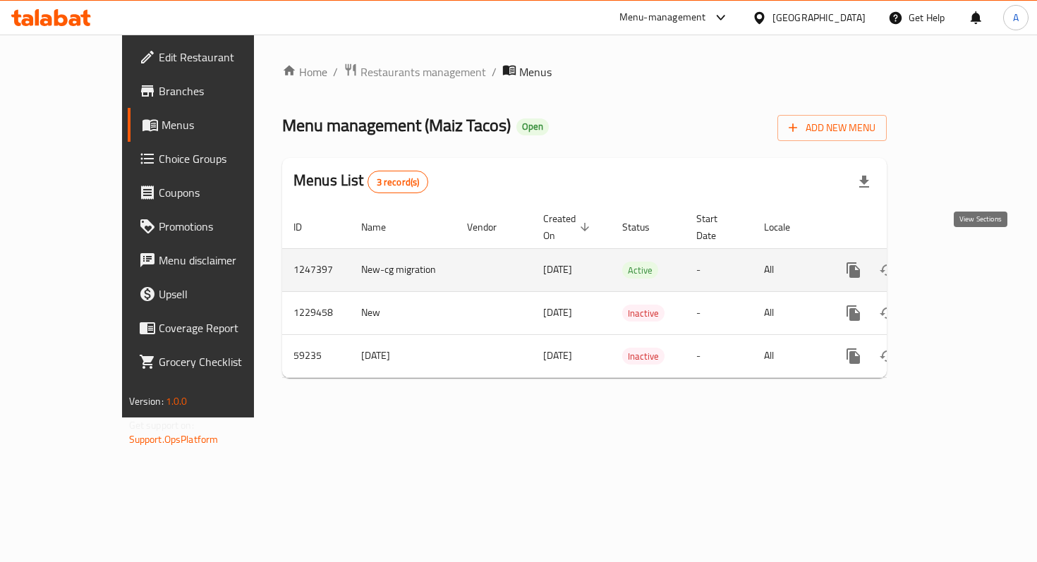
click at [972, 253] on link "enhanced table" at bounding box center [955, 270] width 34 height 34
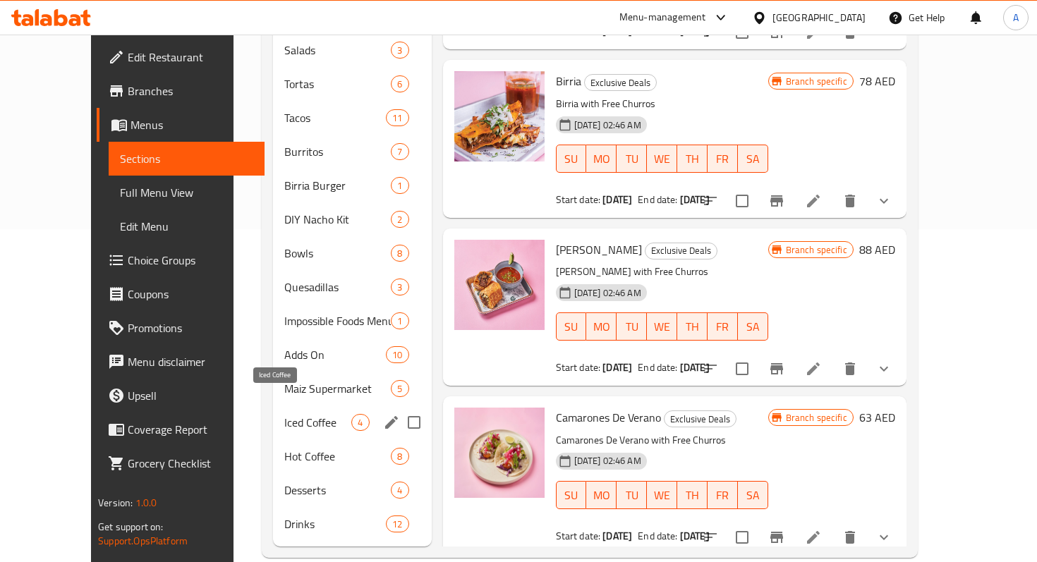
scroll to position [336, 0]
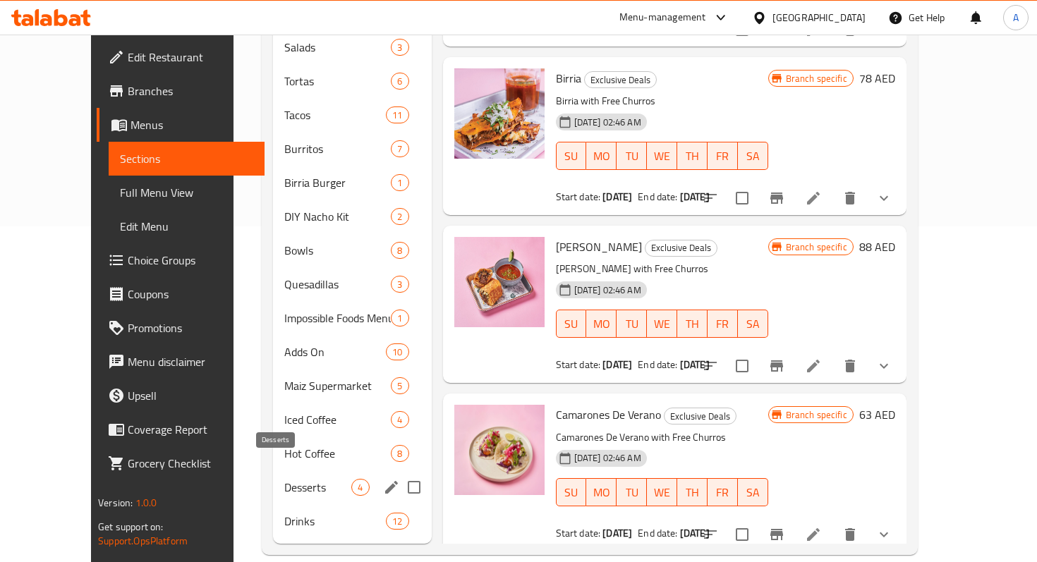
click at [284, 479] on span "Desserts" at bounding box center [317, 487] width 67 height 17
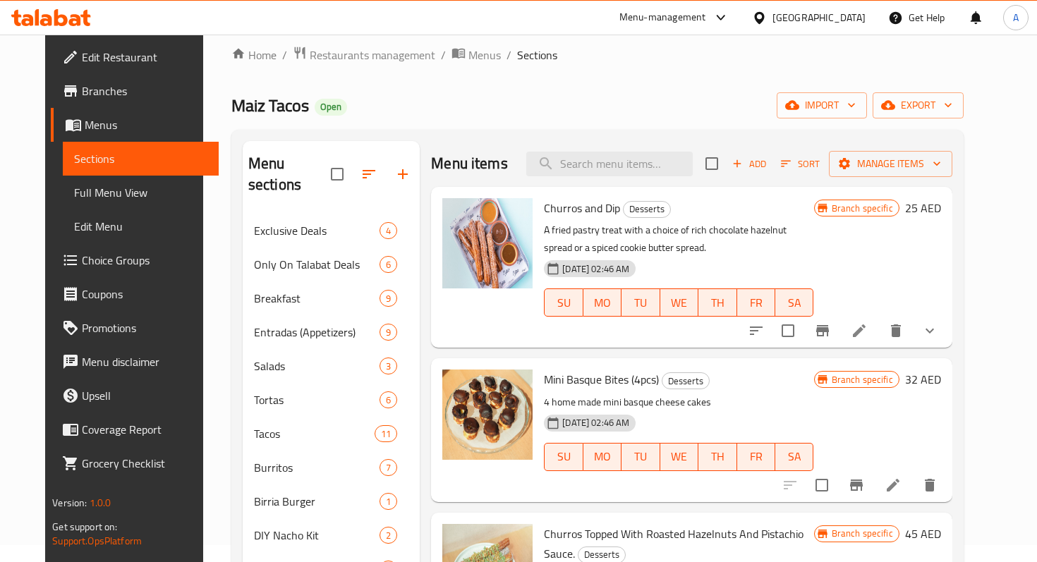
scroll to position [13, 0]
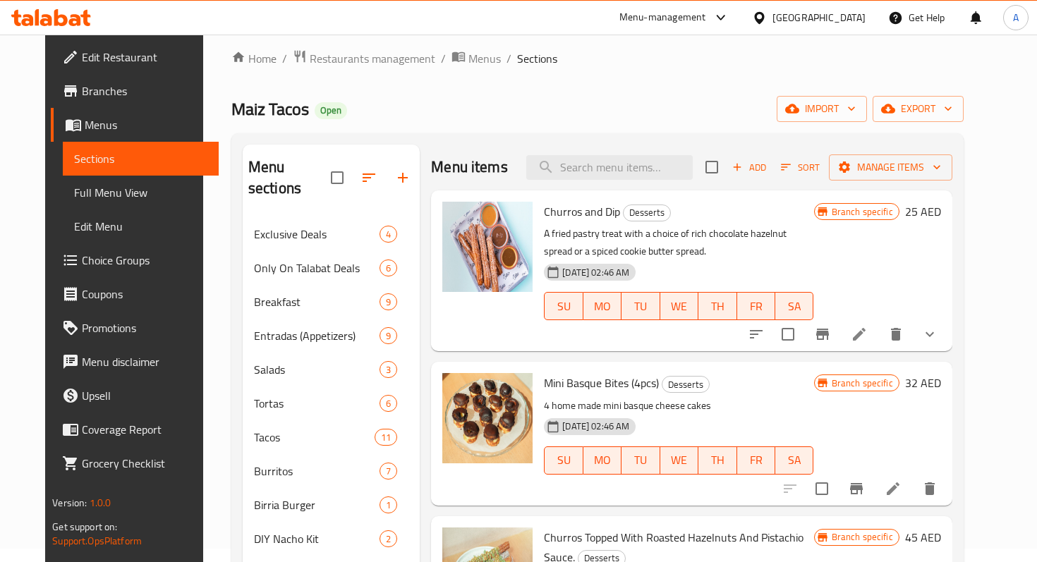
click at [865, 332] on icon at bounding box center [859, 334] width 13 height 13
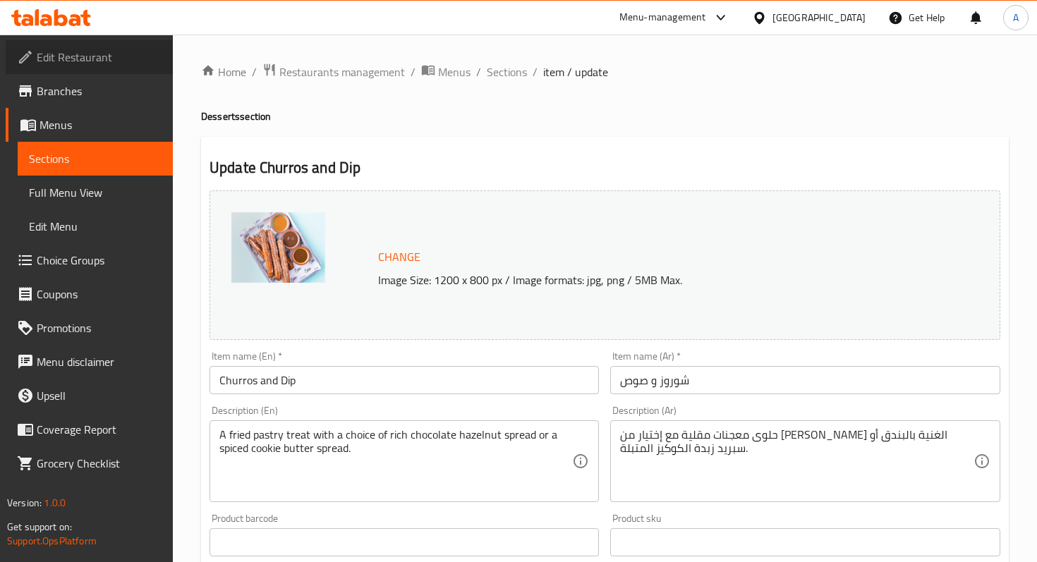
click at [105, 54] on span "Edit Restaurant" at bounding box center [99, 57] width 125 height 17
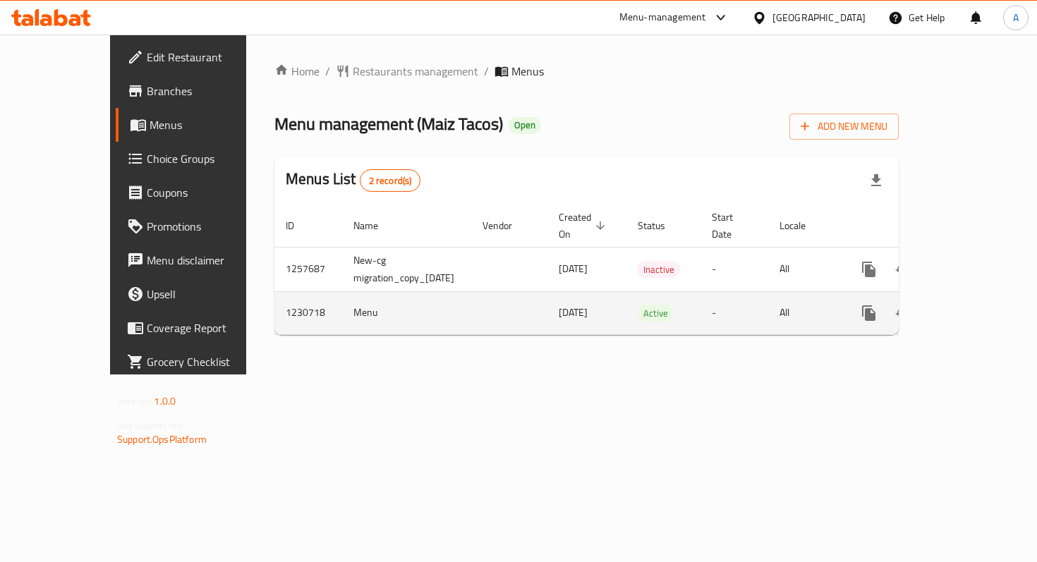
click at [977, 307] on icon "enhanced table" at bounding box center [970, 313] width 13 height 13
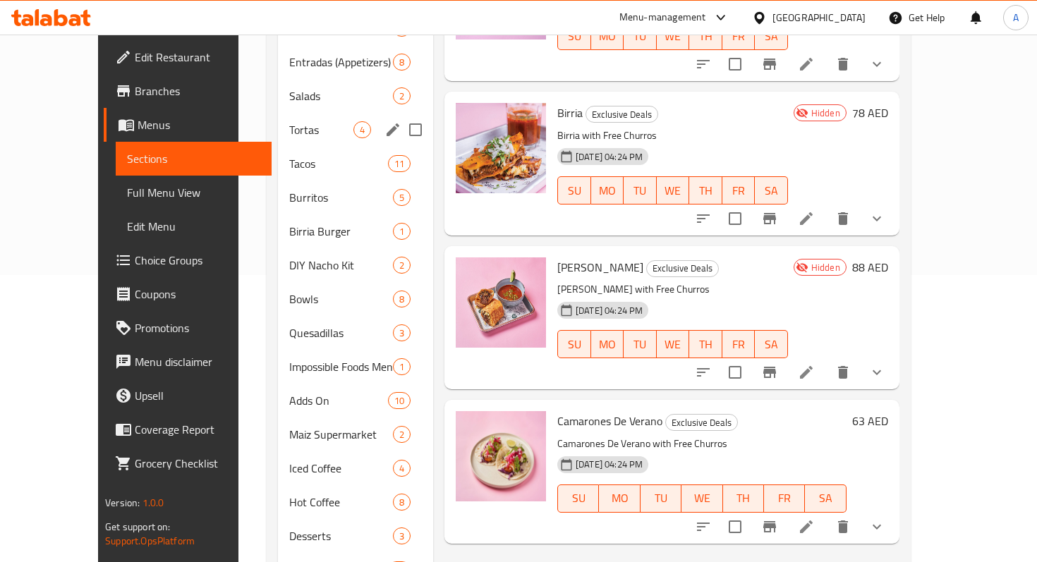
scroll to position [336, 0]
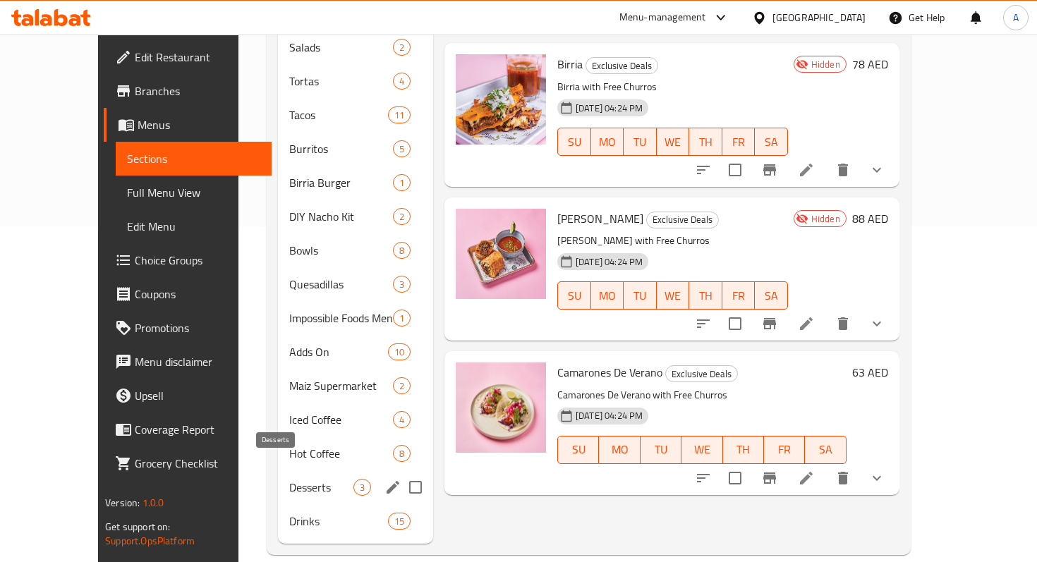
click at [289, 479] on span "Desserts" at bounding box center [321, 487] width 64 height 17
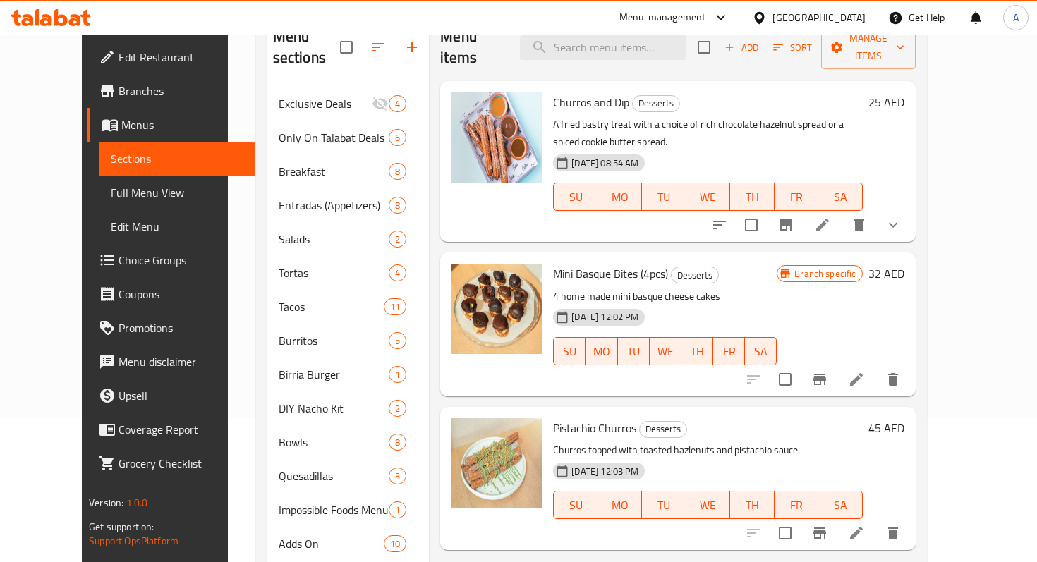
scroll to position [17, 0]
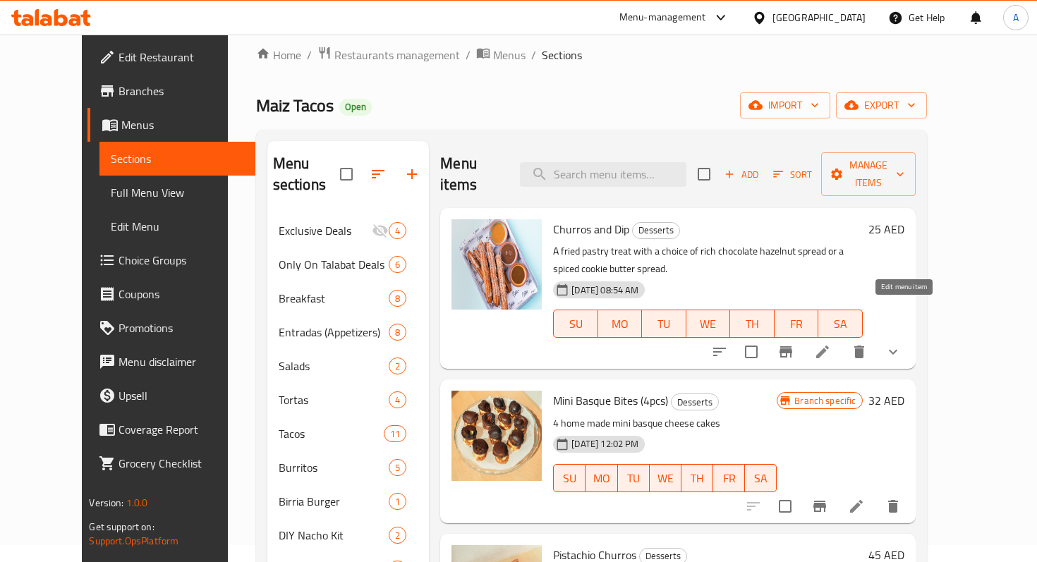
click at [831, 343] on icon at bounding box center [822, 351] width 17 height 17
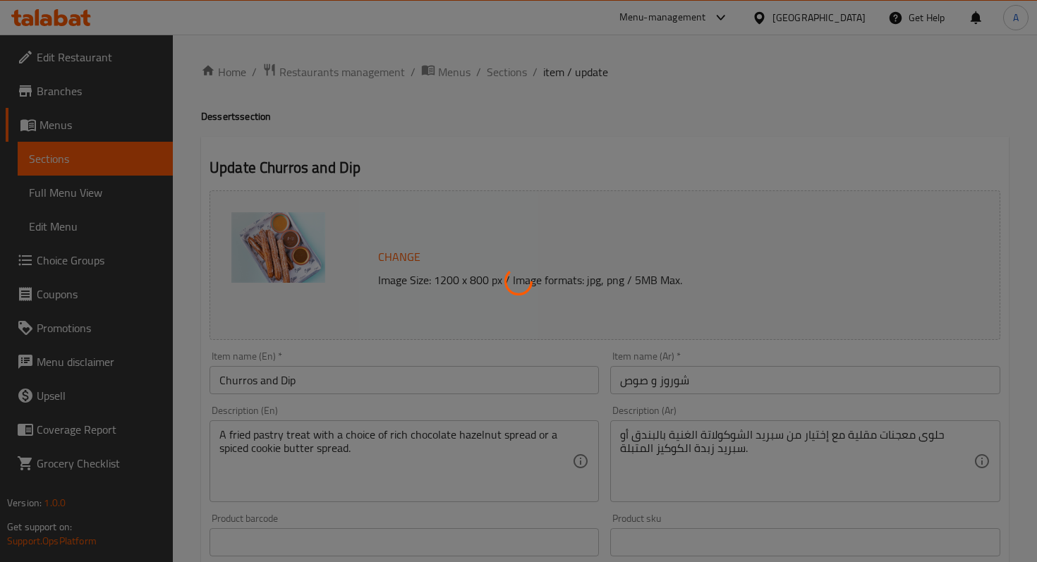
type input "إختيارك من"
type input "1"
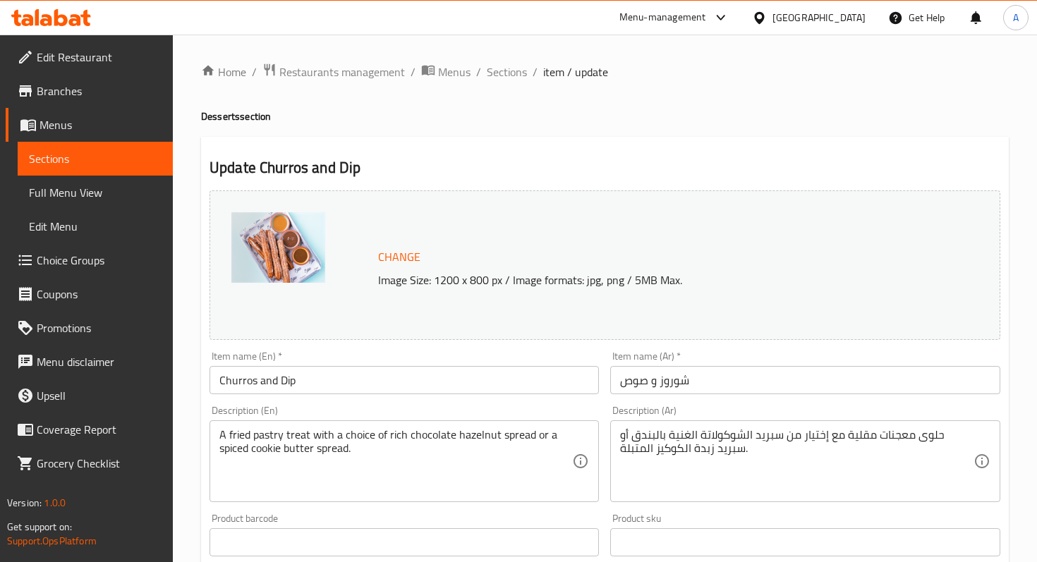
click at [138, 164] on span "Sections" at bounding box center [95, 158] width 133 height 17
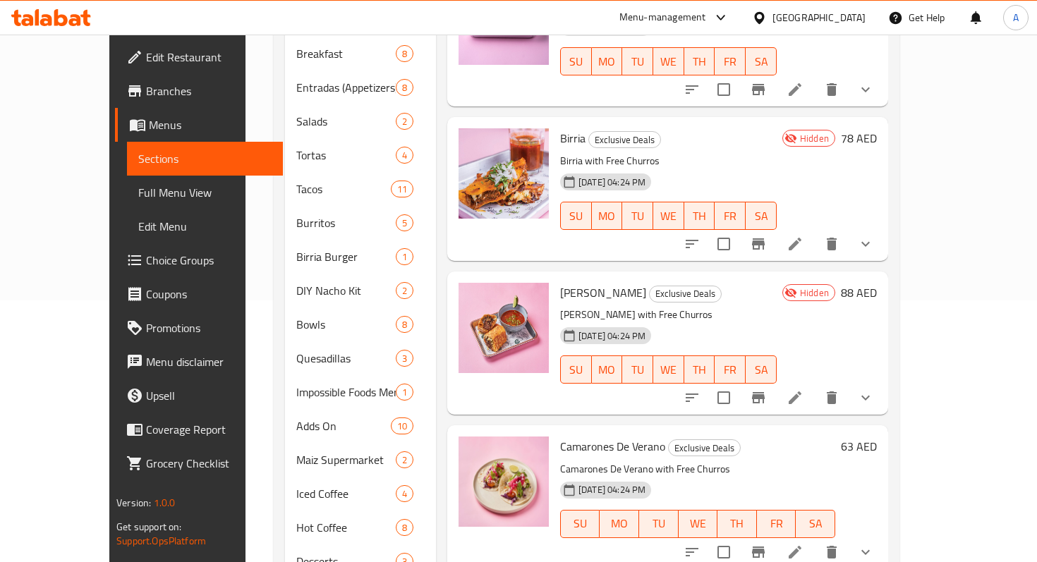
scroll to position [336, 0]
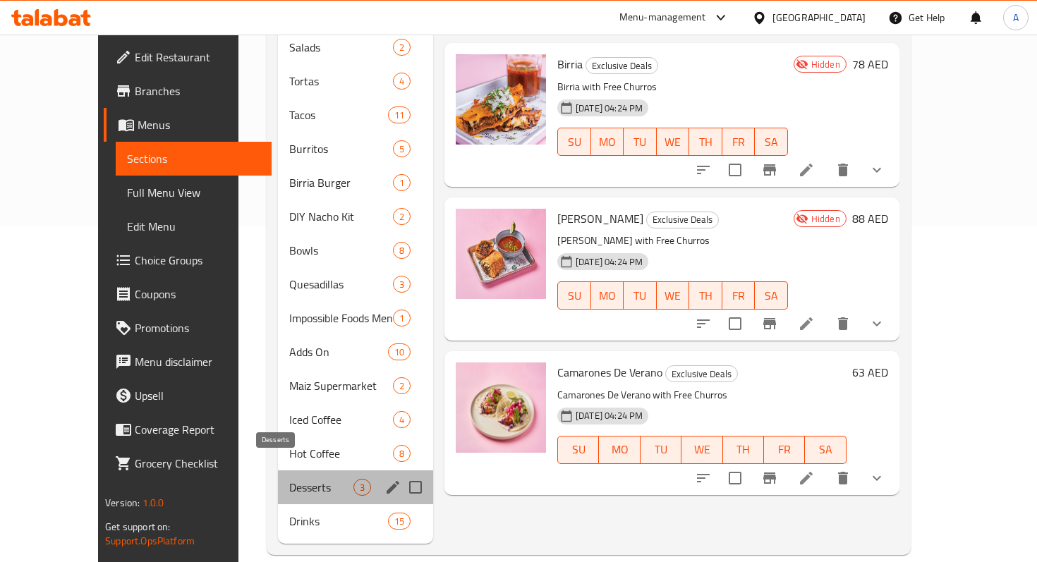
click at [291, 479] on span "Desserts" at bounding box center [321, 487] width 64 height 17
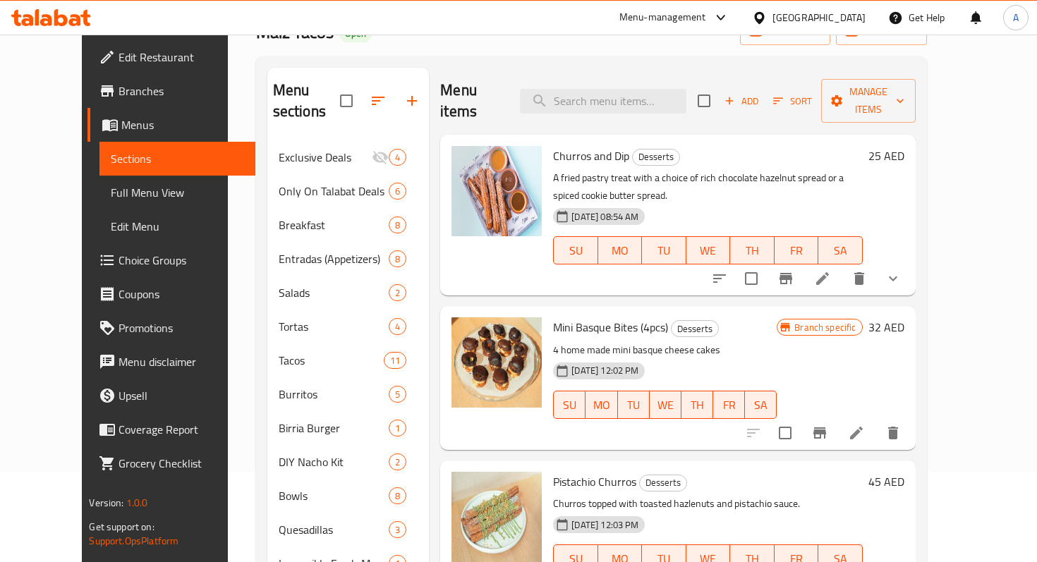
scroll to position [116, 0]
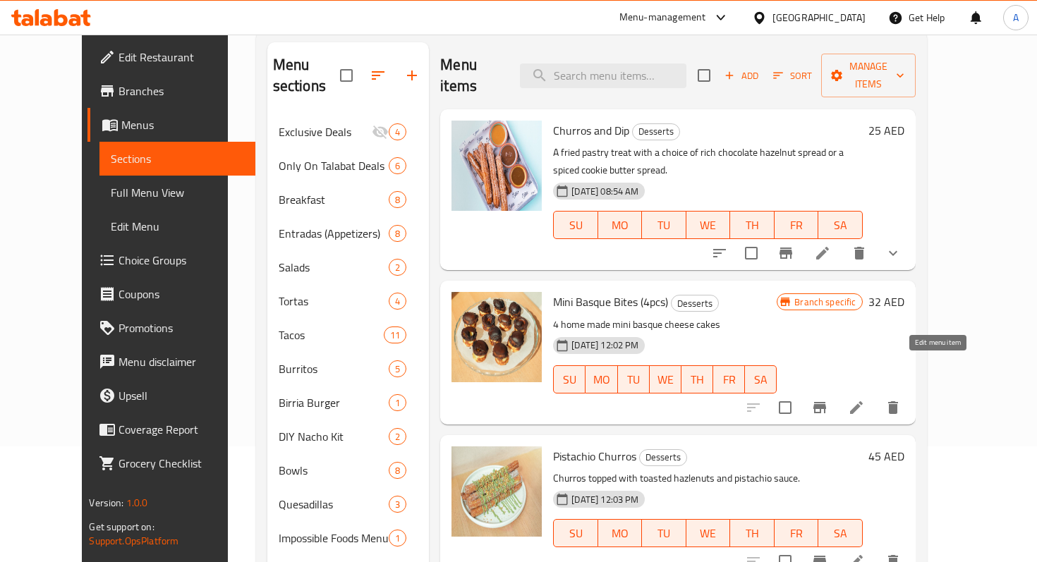
click at [865, 399] on icon at bounding box center [856, 407] width 17 height 17
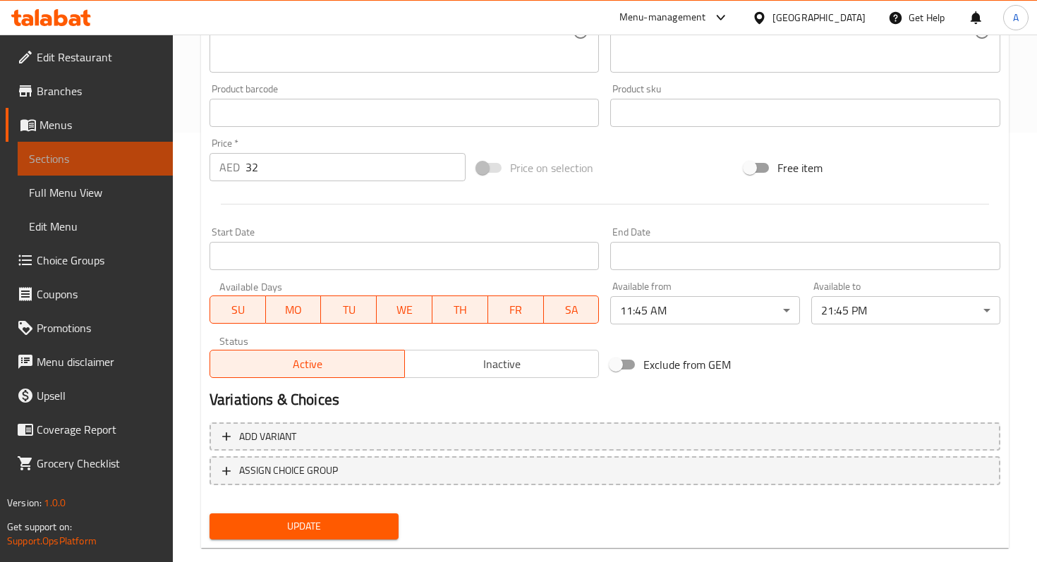
click at [135, 158] on span "Sections" at bounding box center [95, 158] width 133 height 17
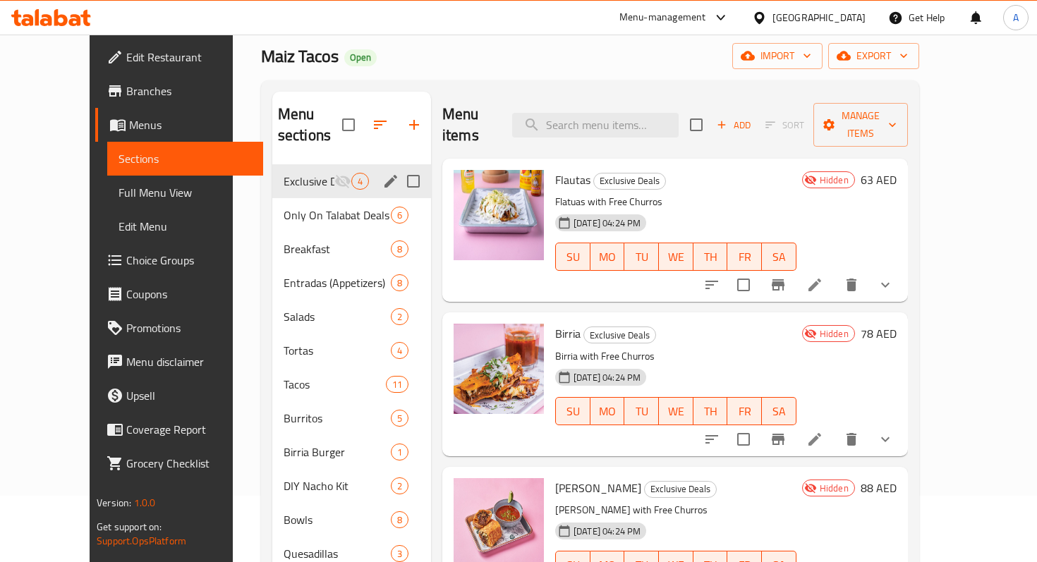
scroll to position [67, 0]
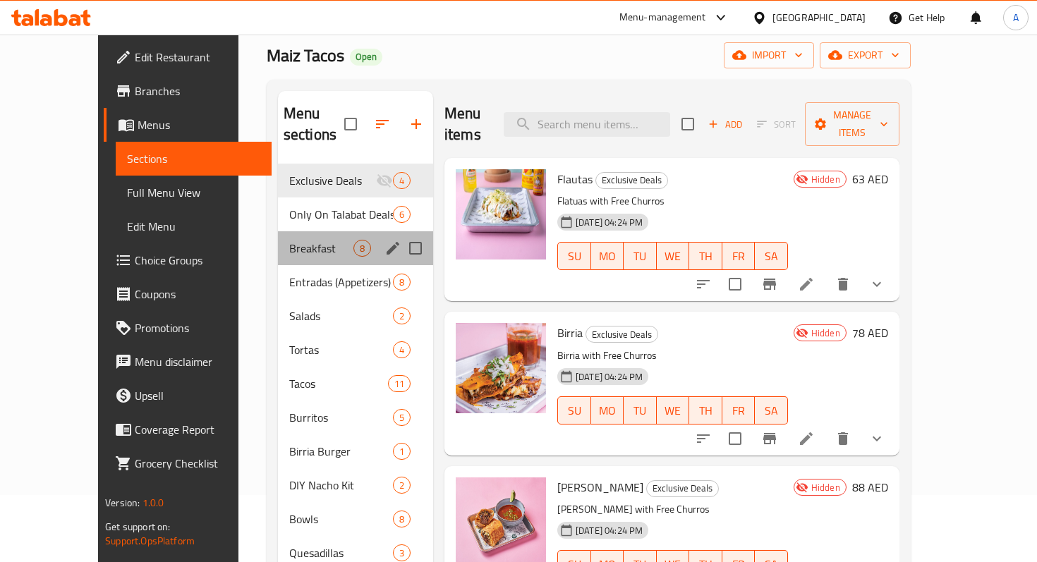
click at [278, 238] on div "Breakfast 8" at bounding box center [355, 248] width 155 height 34
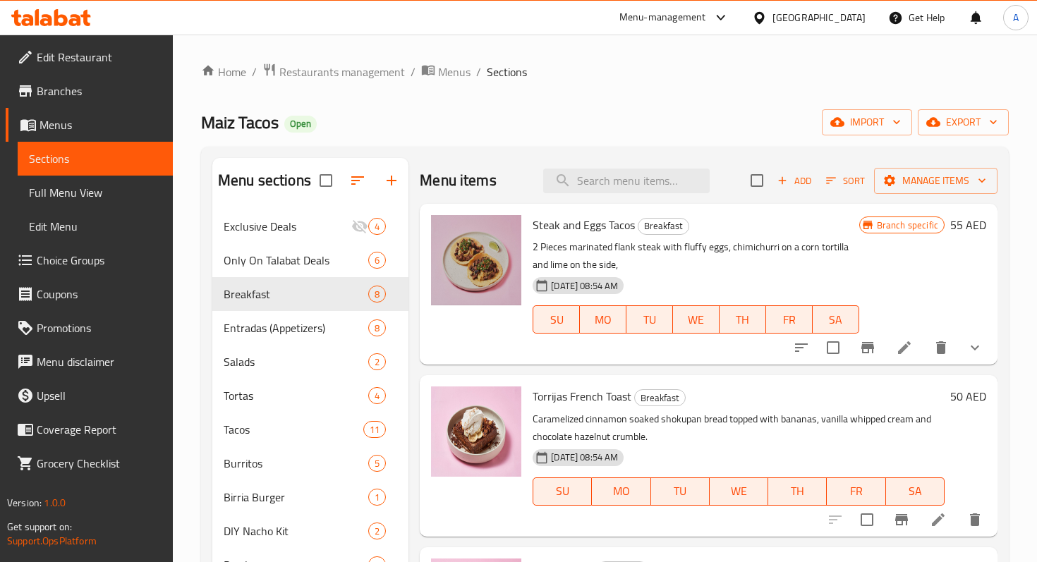
scroll to position [3, 0]
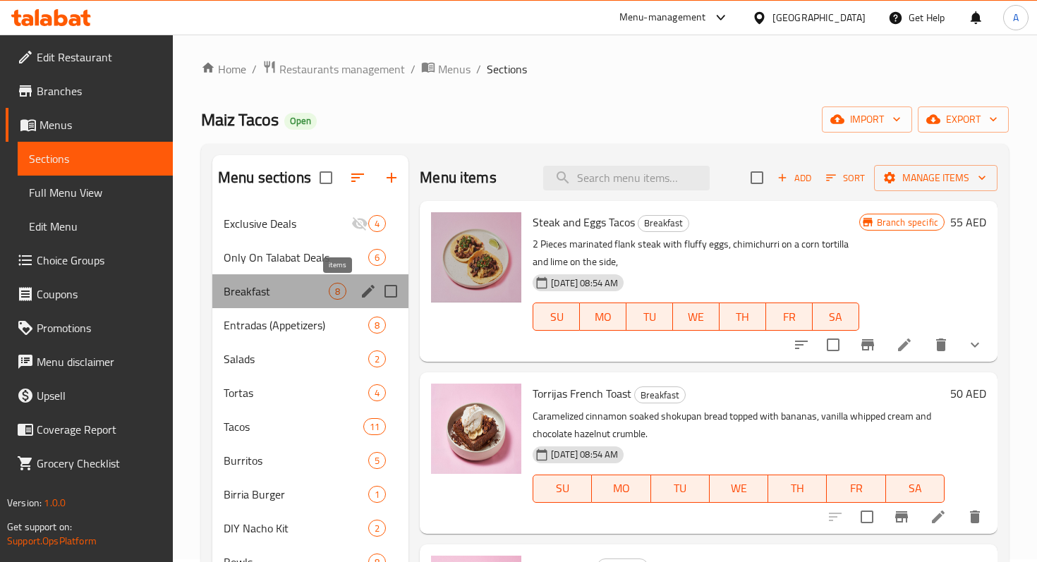
click at [338, 295] on span "8" at bounding box center [337, 291] width 16 height 13
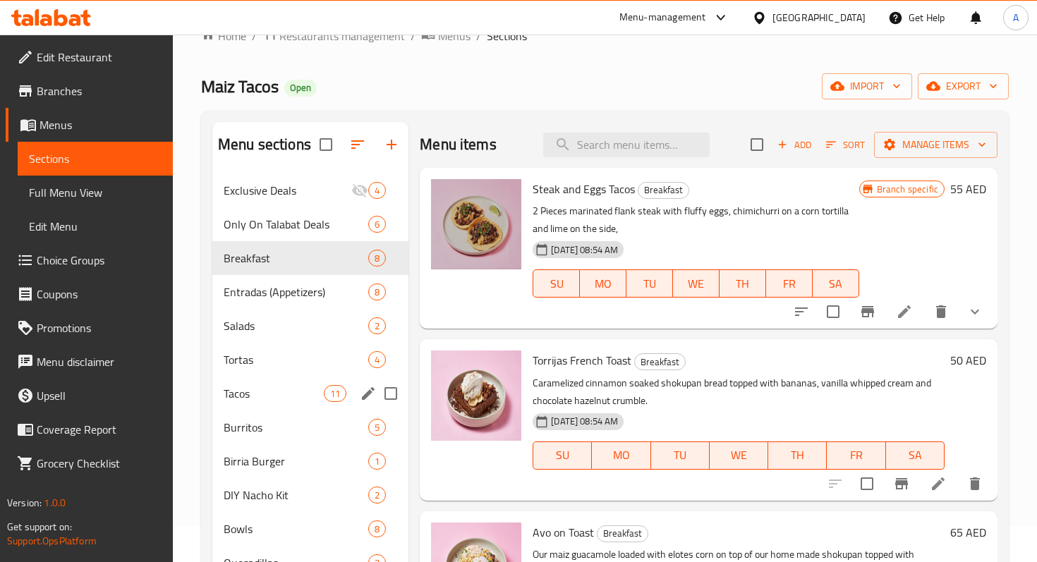
scroll to position [49, 0]
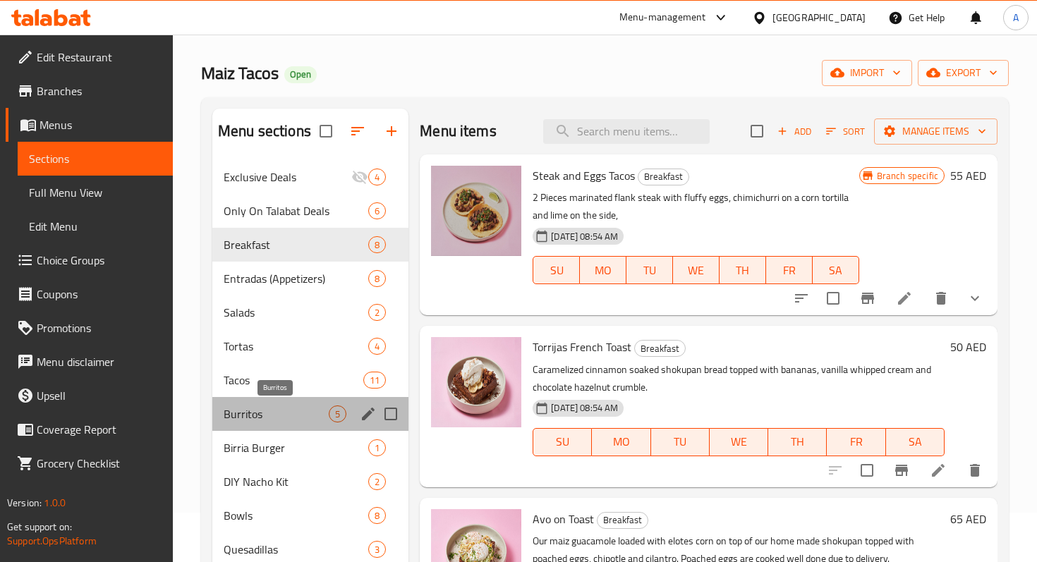
click at [286, 415] on span "Burritos" at bounding box center [276, 413] width 105 height 17
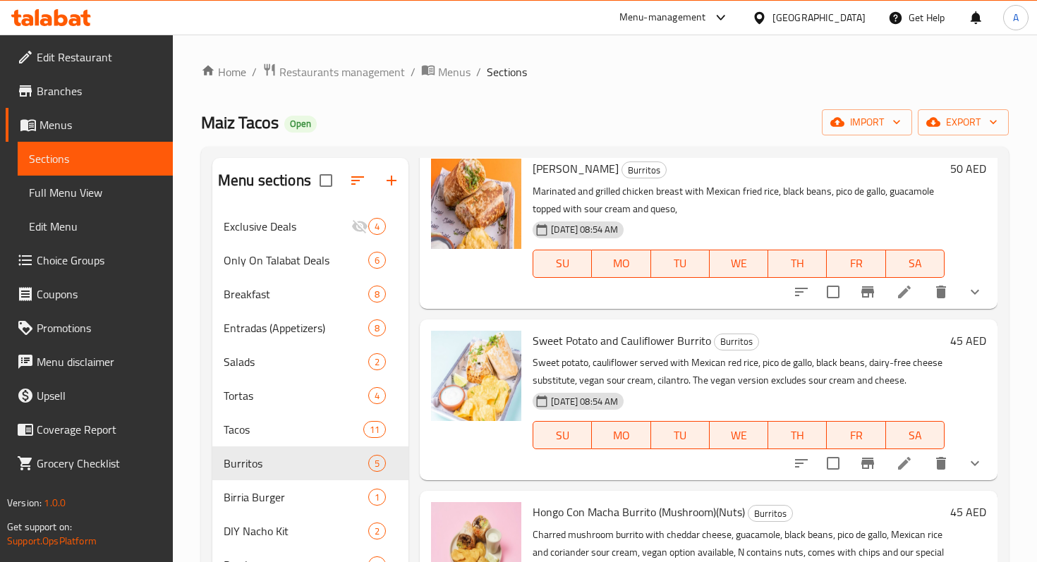
scroll to position [246, 0]
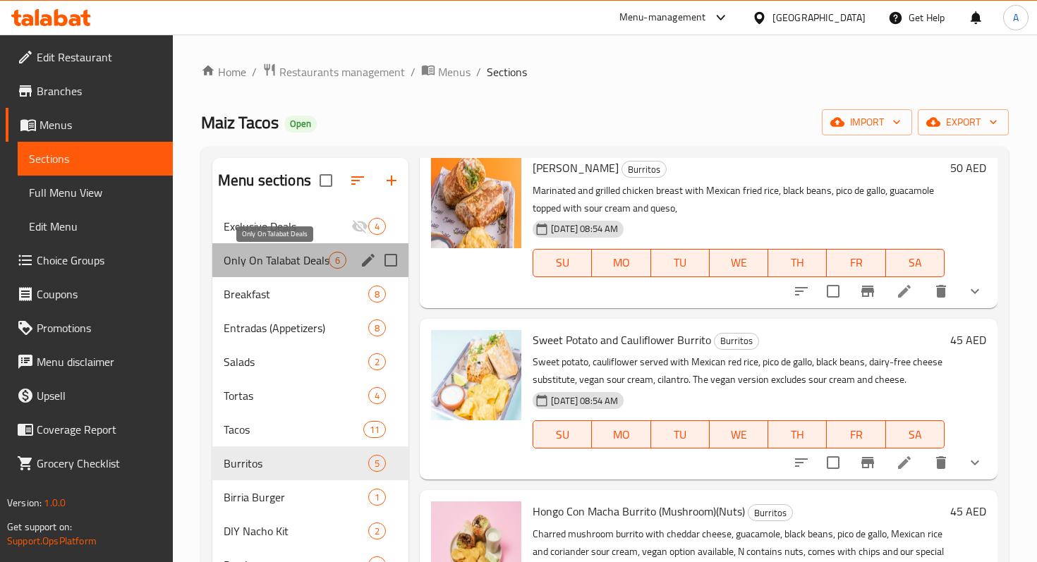
click at [279, 257] on span "Only On Talabat Deals" at bounding box center [276, 260] width 105 height 17
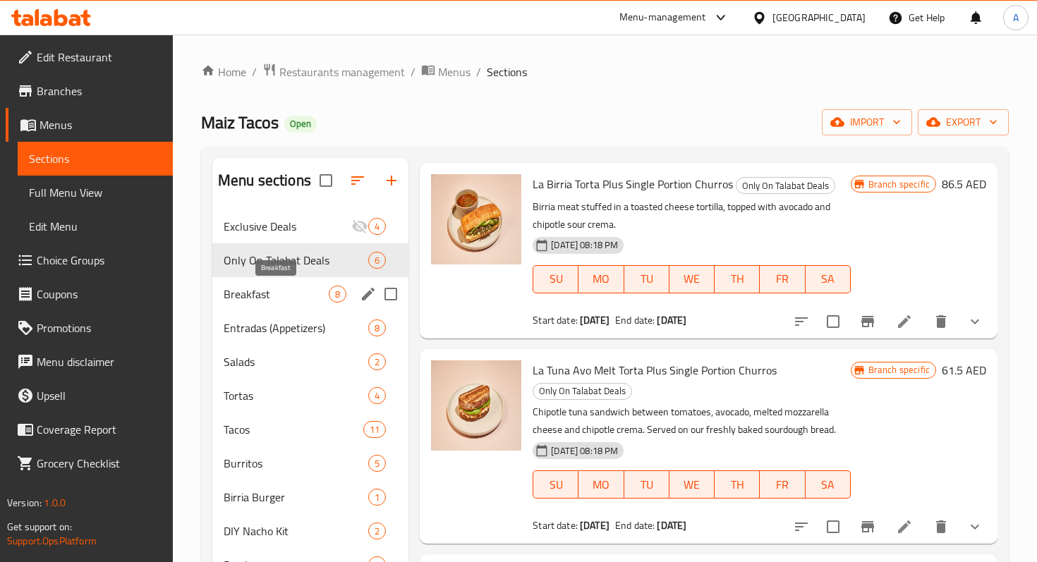
click at [278, 288] on span "Breakfast" at bounding box center [276, 294] width 105 height 17
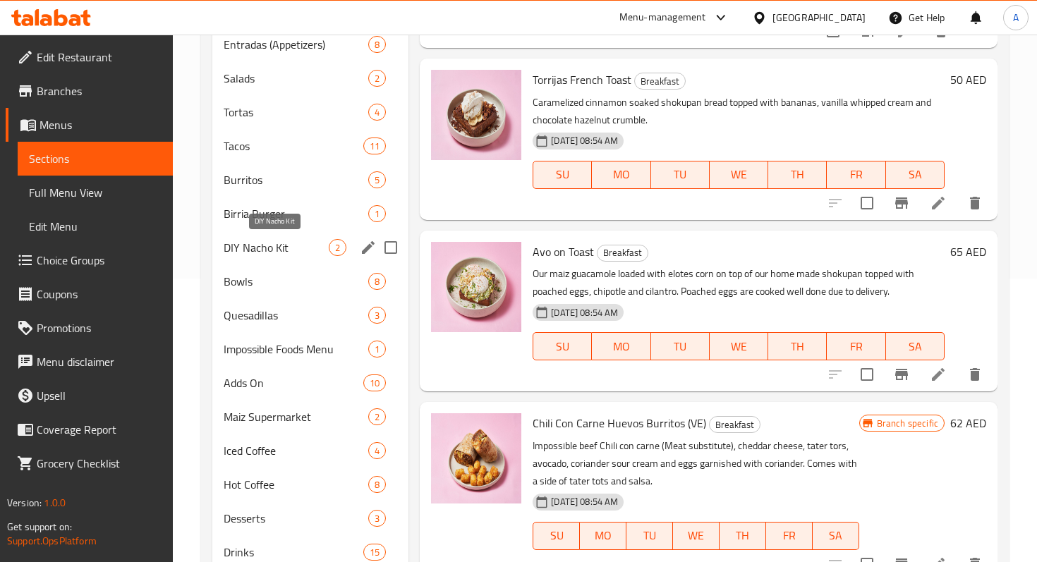
scroll to position [336, 0]
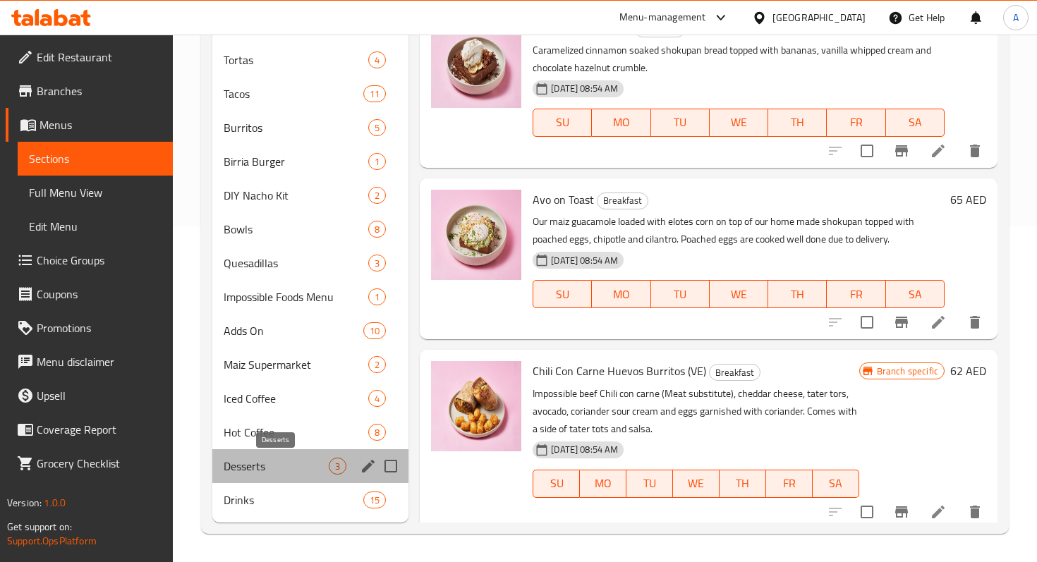
click at [268, 468] on span "Desserts" at bounding box center [276, 466] width 105 height 17
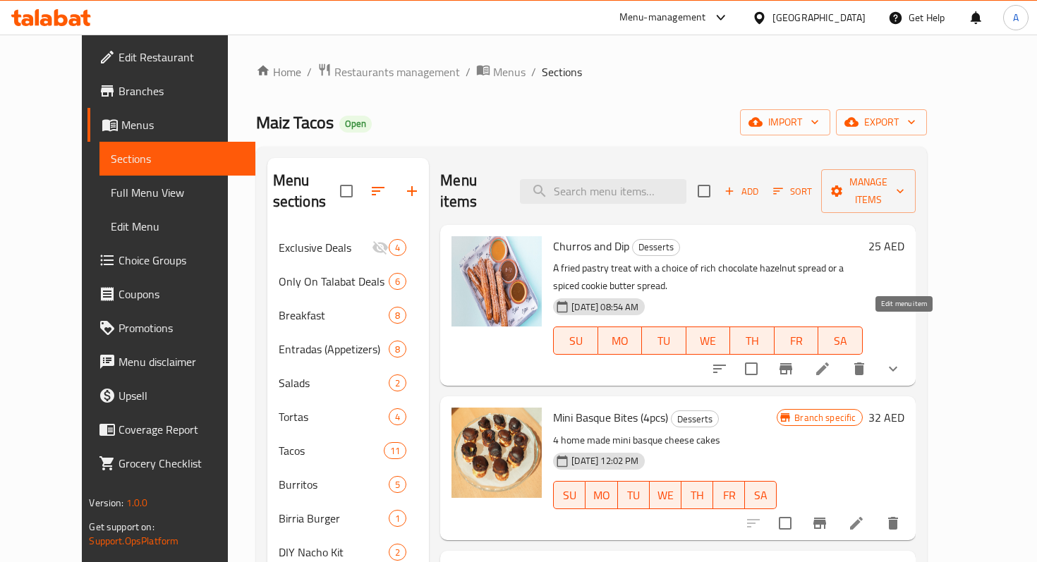
click at [842, 356] on li at bounding box center [821, 368] width 39 height 25
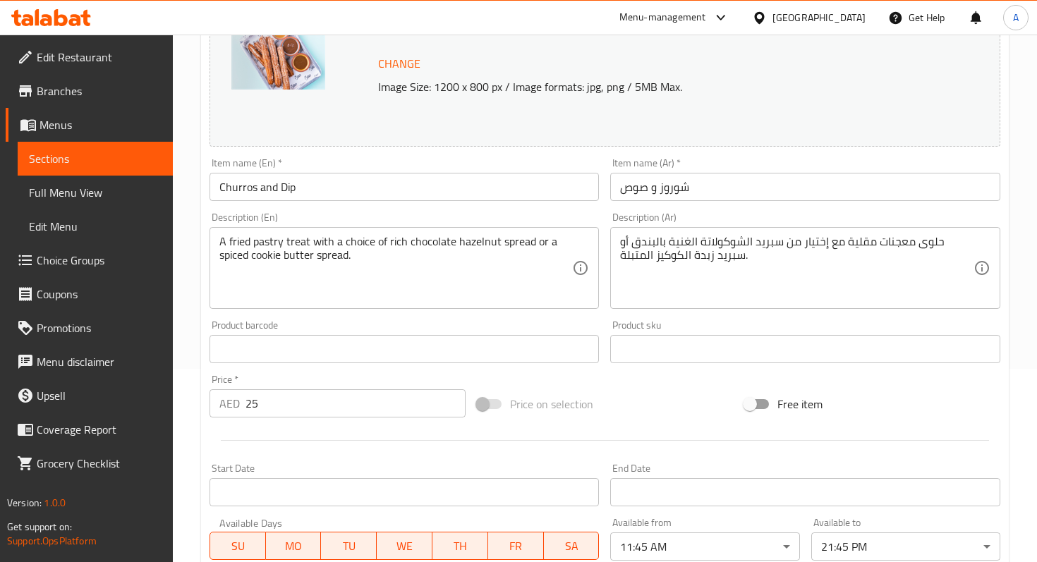
scroll to position [478, 0]
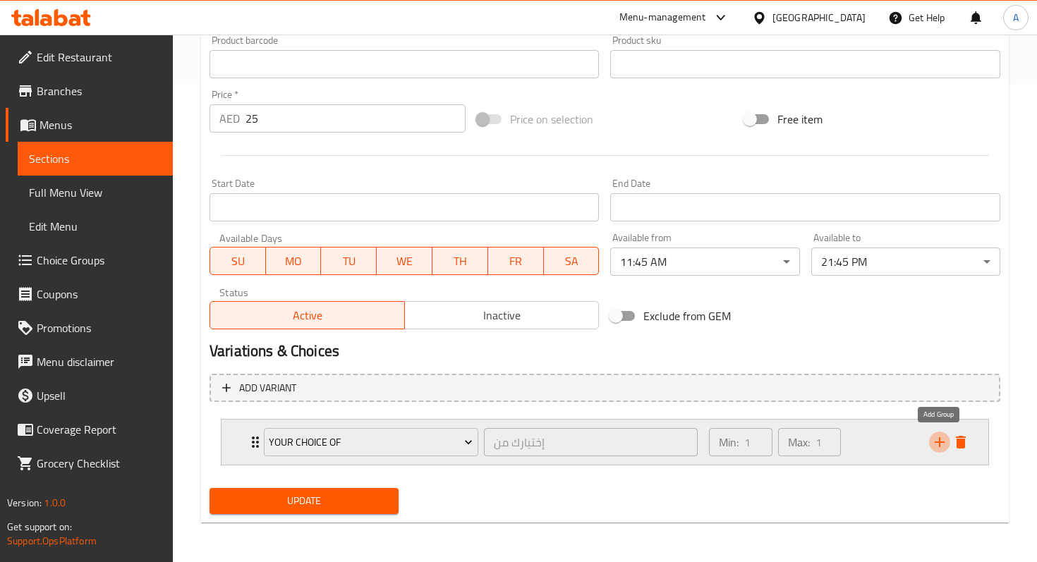
click at [943, 444] on icon "add" at bounding box center [939, 442] width 17 height 17
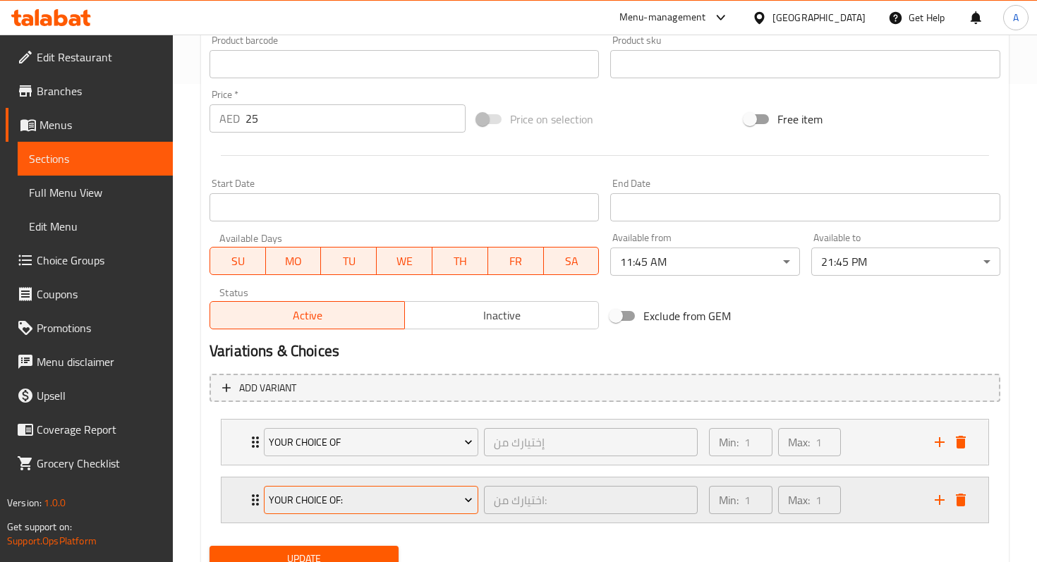
click at [326, 505] on span "Your choice of:" at bounding box center [371, 501] width 204 height 18
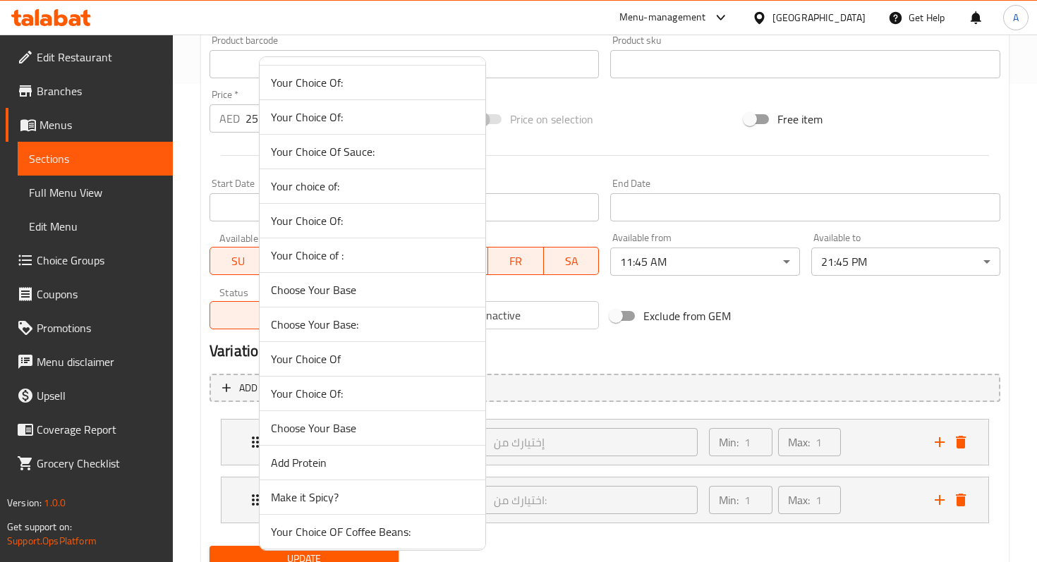
scroll to position [0, 0]
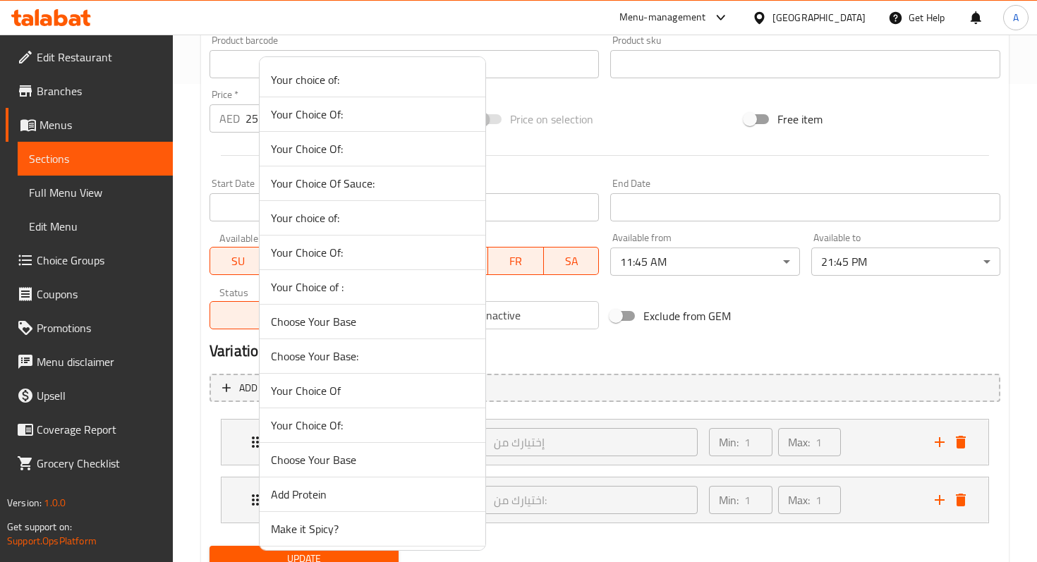
click at [197, 347] on div at bounding box center [518, 281] width 1037 height 562
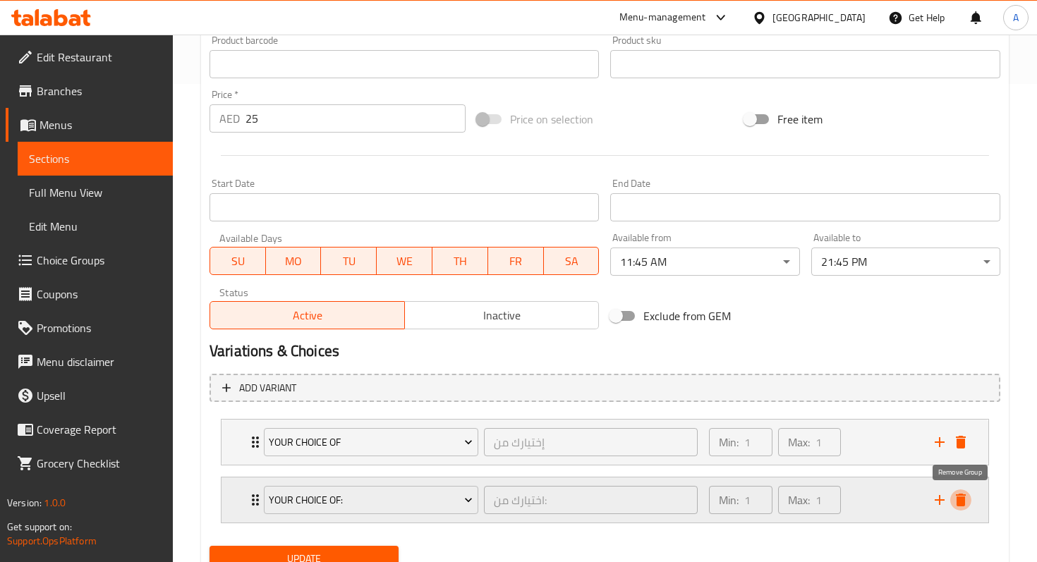
click at [958, 503] on icon "delete" at bounding box center [961, 500] width 10 height 13
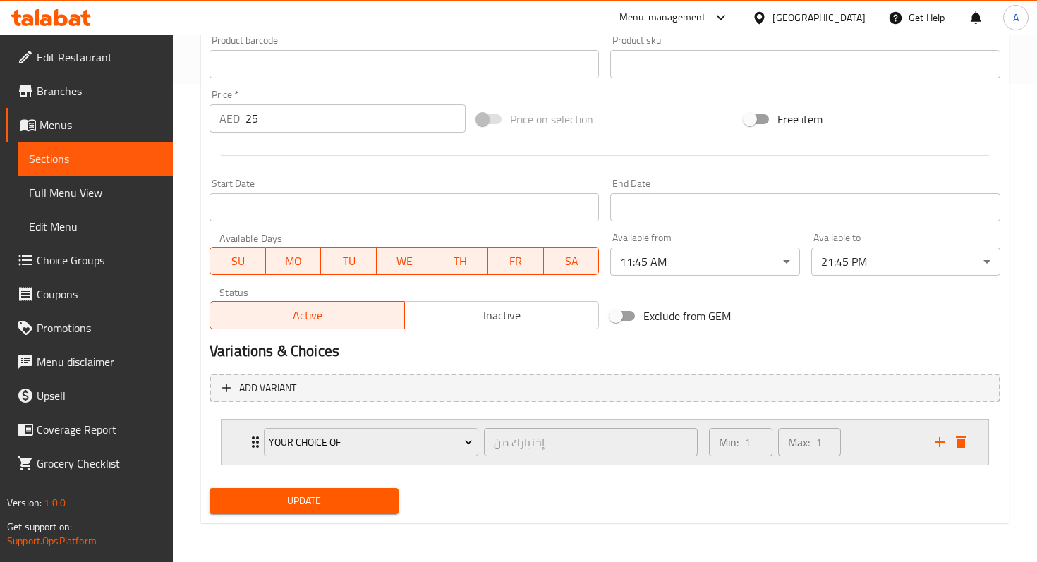
click at [247, 445] on icon "Expand" at bounding box center [255, 442] width 17 height 17
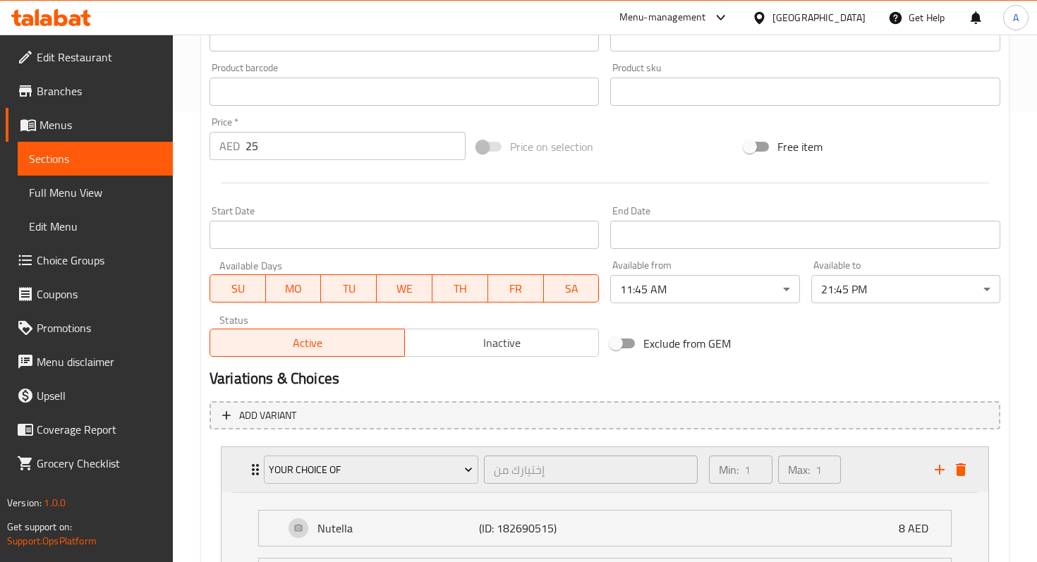
scroll to position [307, 0]
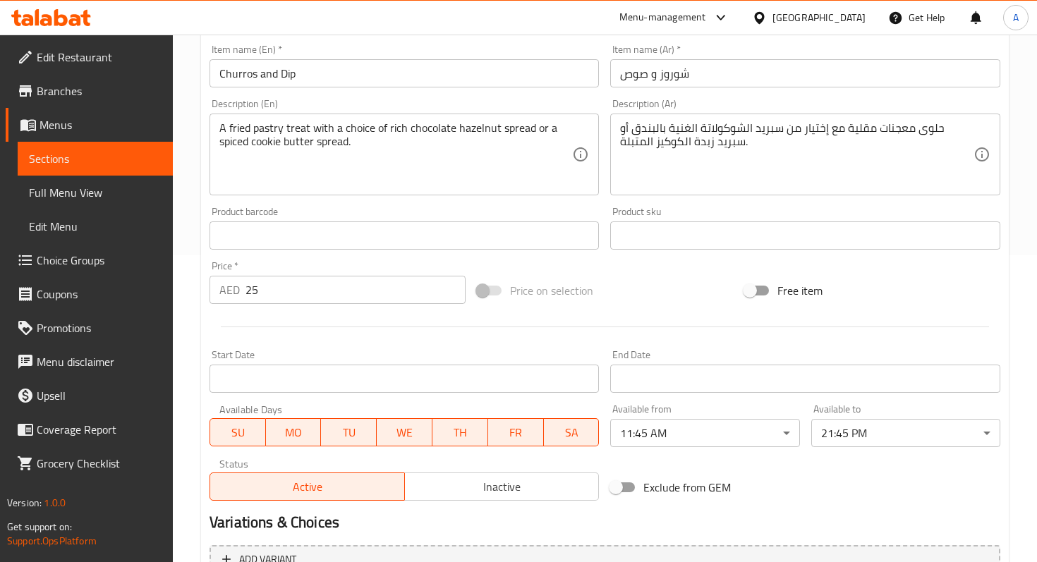
click at [80, 271] on link "Choice Groups" at bounding box center [89, 260] width 167 height 34
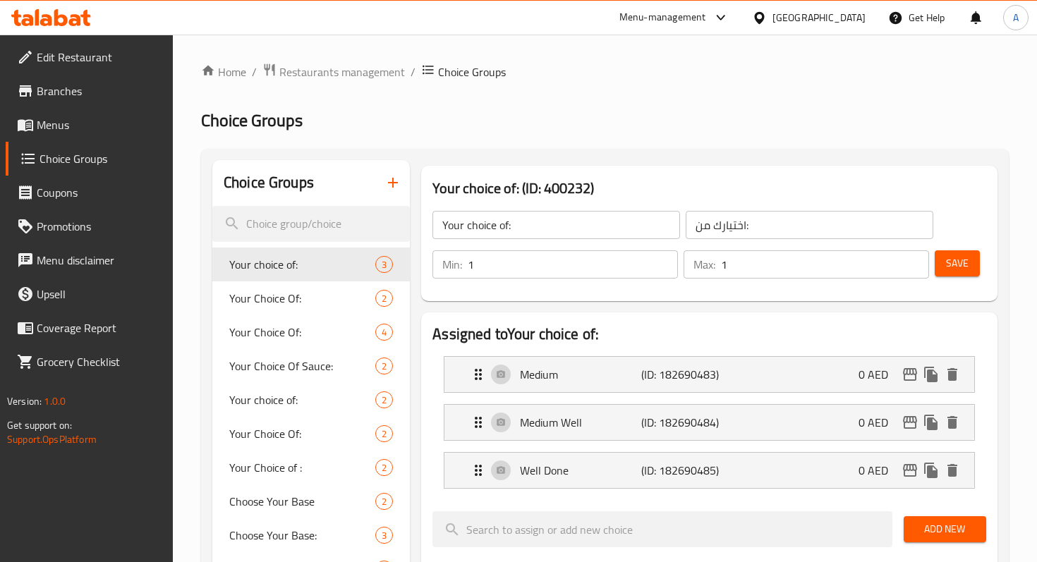
click at [398, 186] on icon "button" at bounding box center [392, 182] width 17 height 17
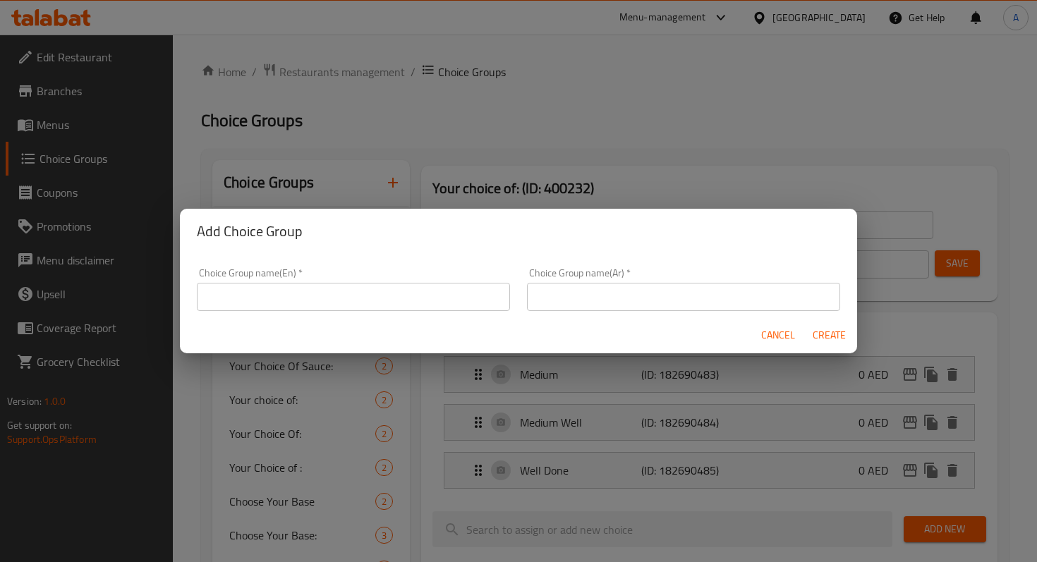
click at [419, 293] on input "text" at bounding box center [353, 297] width 313 height 28
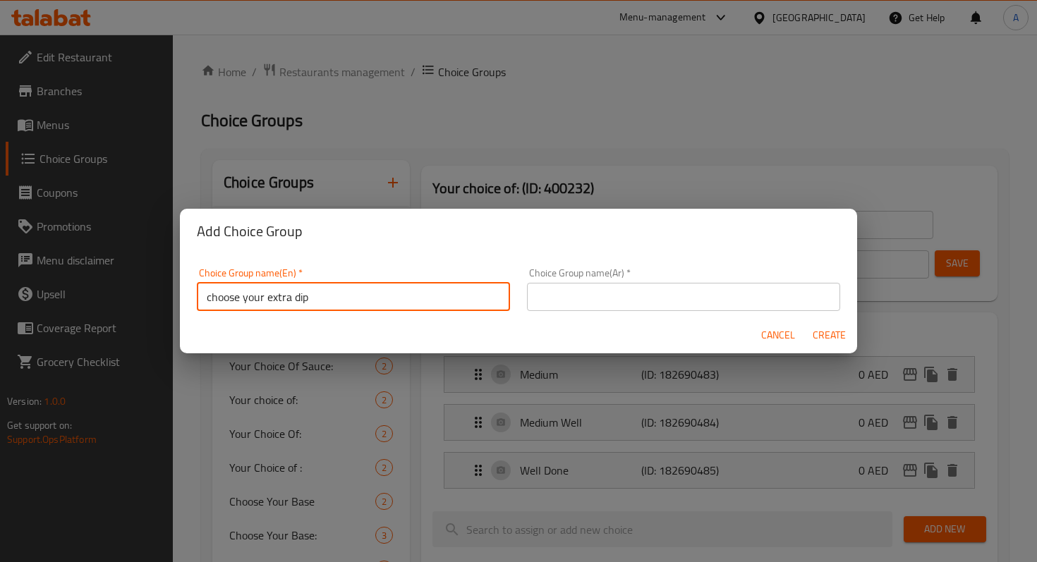
type input "choose your extra dip"
click at [818, 337] on span "Create" at bounding box center [829, 335] width 34 height 18
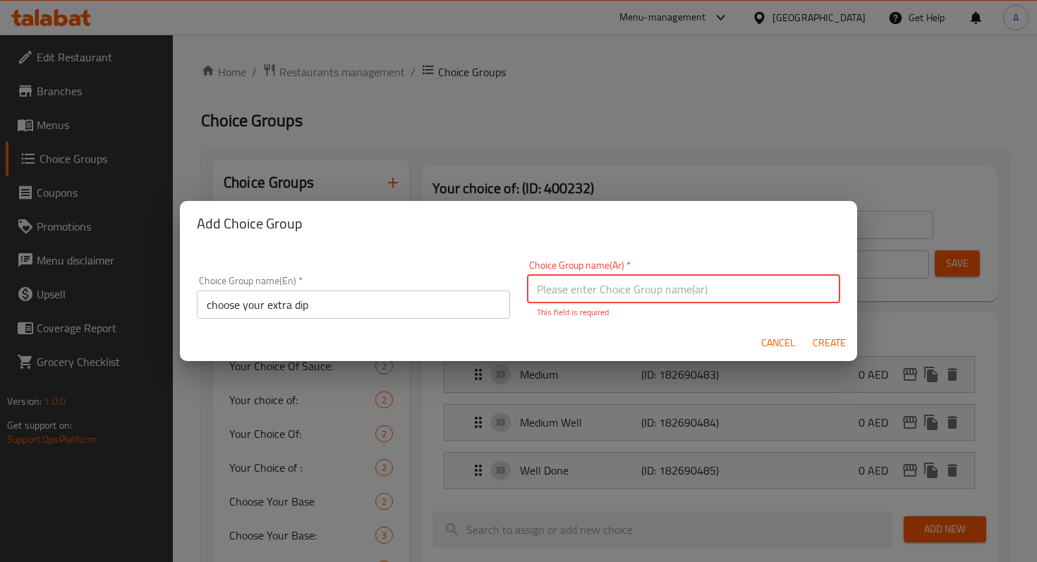
click at [685, 291] on input "text" at bounding box center [683, 289] width 313 height 28
click at [628, 291] on input "text" at bounding box center [683, 289] width 313 height 28
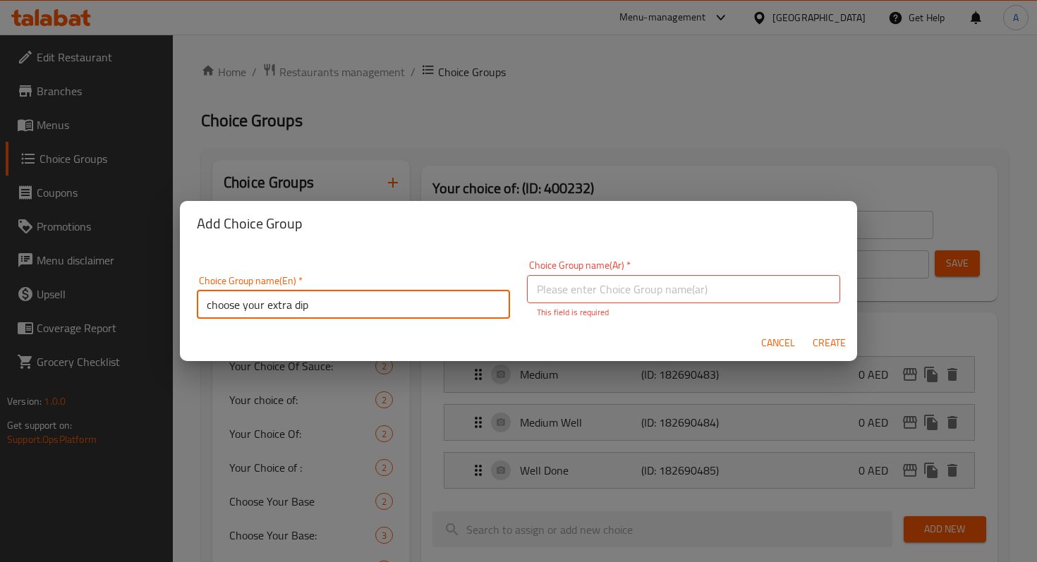
scroll to position [4, 0]
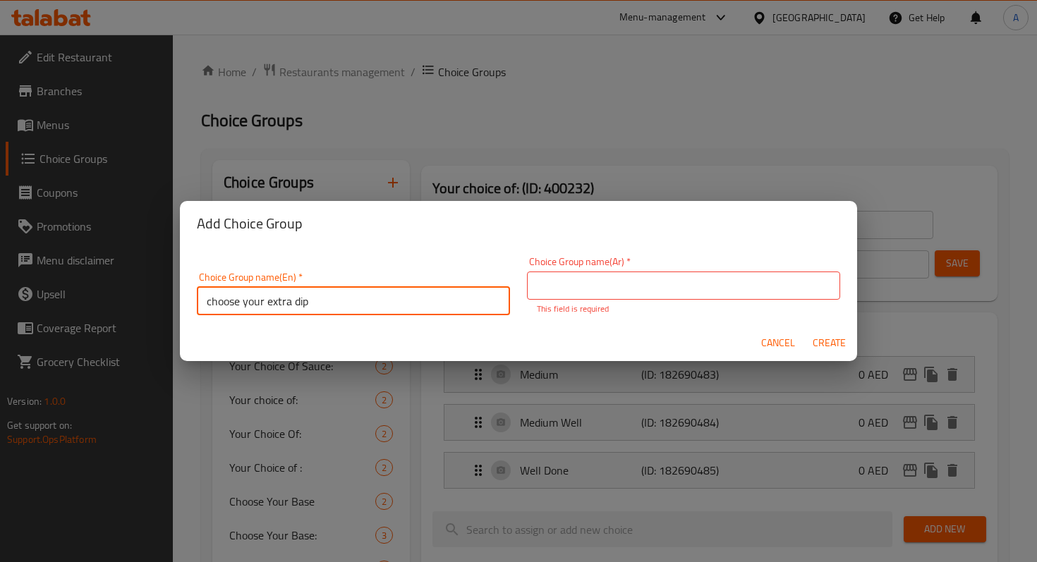
drag, startPoint x: 382, startPoint y: 313, endPoint x: 212, endPoint y: 307, distance: 170.0
click at [209, 308] on input "choose your extra dip" at bounding box center [353, 301] width 313 height 28
click at [322, 303] on input "choose your extra dip" at bounding box center [353, 301] width 313 height 28
drag, startPoint x: 322, startPoint y: 303, endPoint x: 197, endPoint y: 305, distance: 125.5
click at [197, 305] on input "choose your extra dip" at bounding box center [353, 301] width 313 height 28
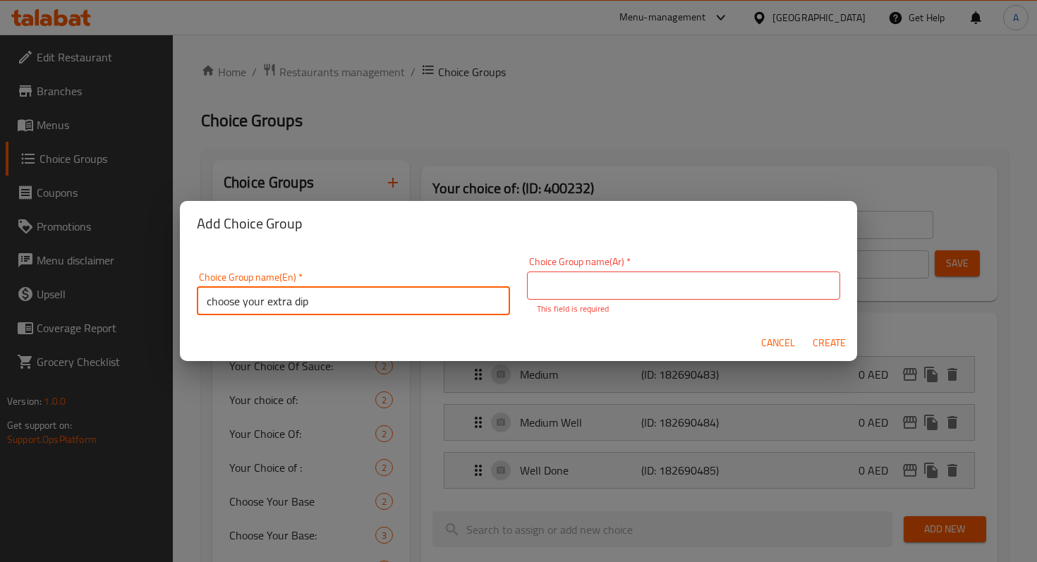
click at [574, 293] on input "text" at bounding box center [683, 285] width 313 height 28
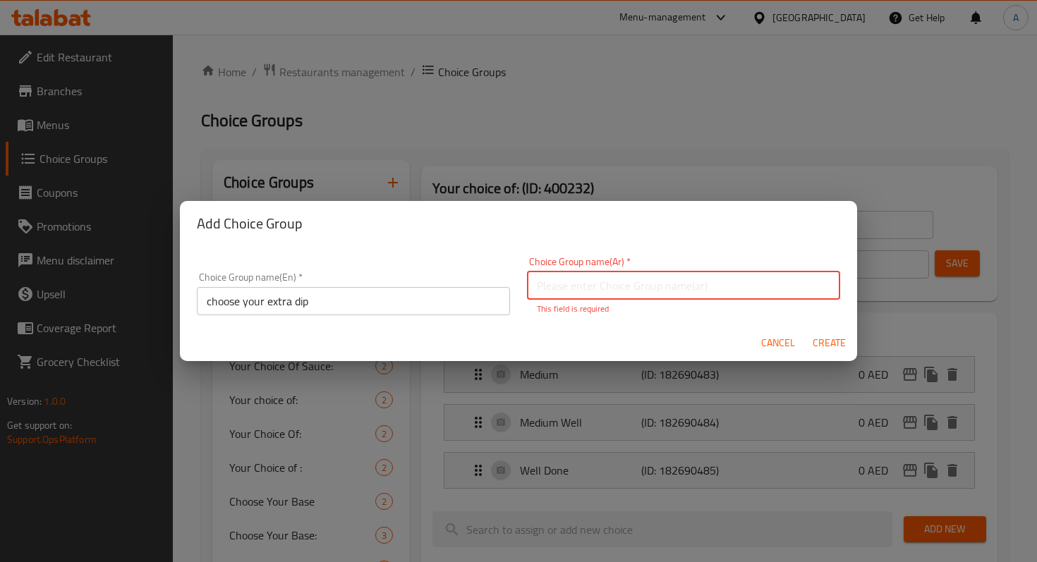
paste input "choose your extra dip"
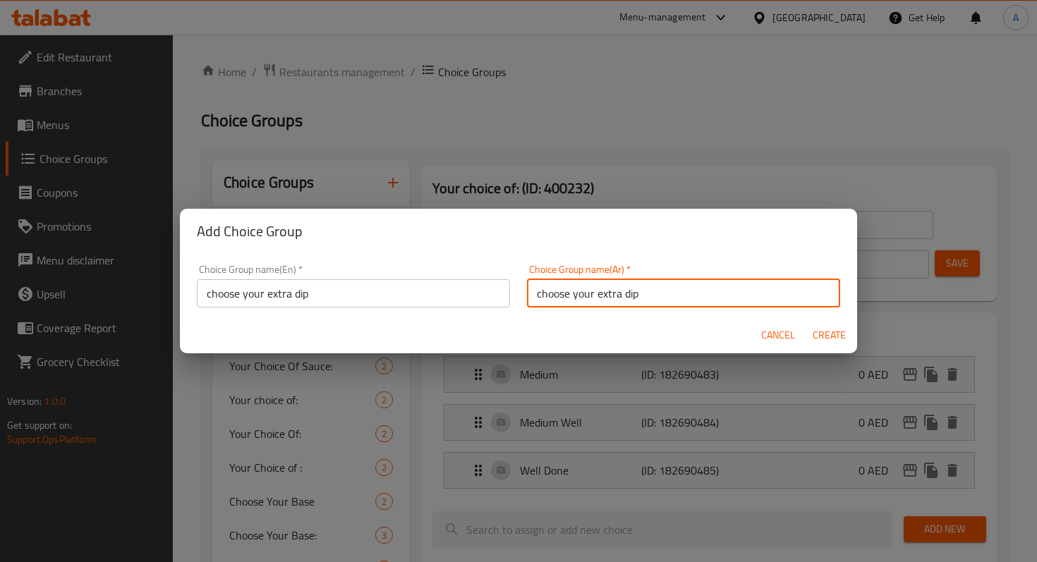
type input "choose your extra dip"
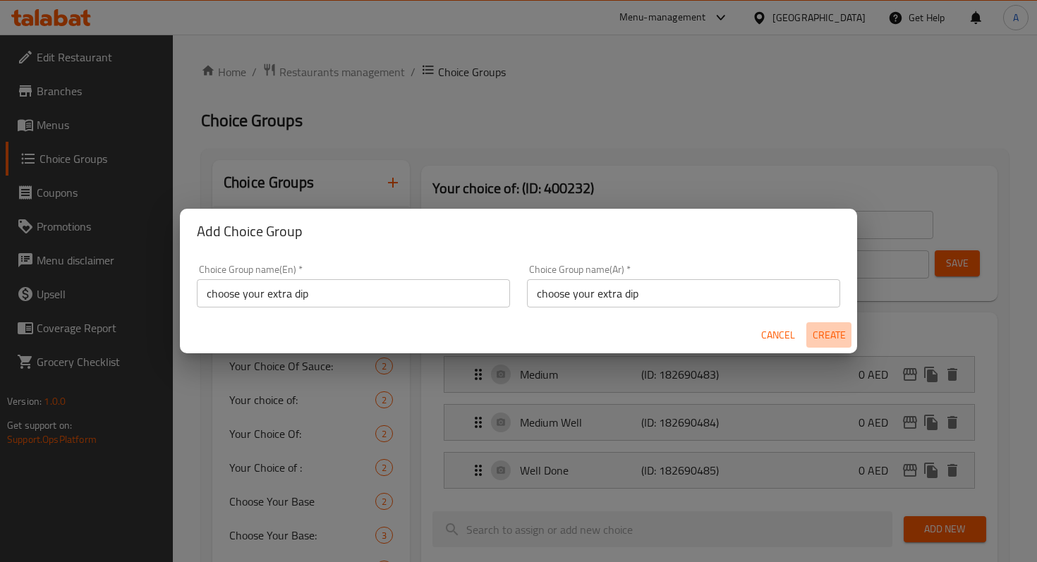
click at [836, 337] on span "Create" at bounding box center [829, 335] width 34 height 18
type input "choose your extra dip"
type input "0"
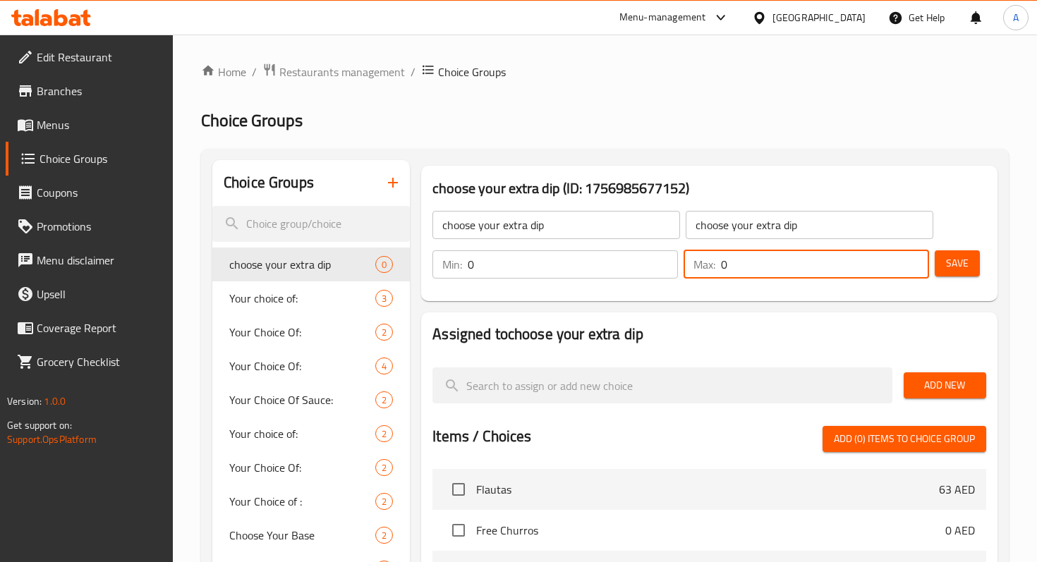
click at [873, 260] on input "0" at bounding box center [825, 264] width 208 height 28
click at [915, 260] on input "1" at bounding box center [825, 264] width 208 height 28
click at [915, 260] on input "2" at bounding box center [825, 264] width 208 height 28
click at [915, 260] on input "3" at bounding box center [825, 264] width 208 height 28
type input "4"
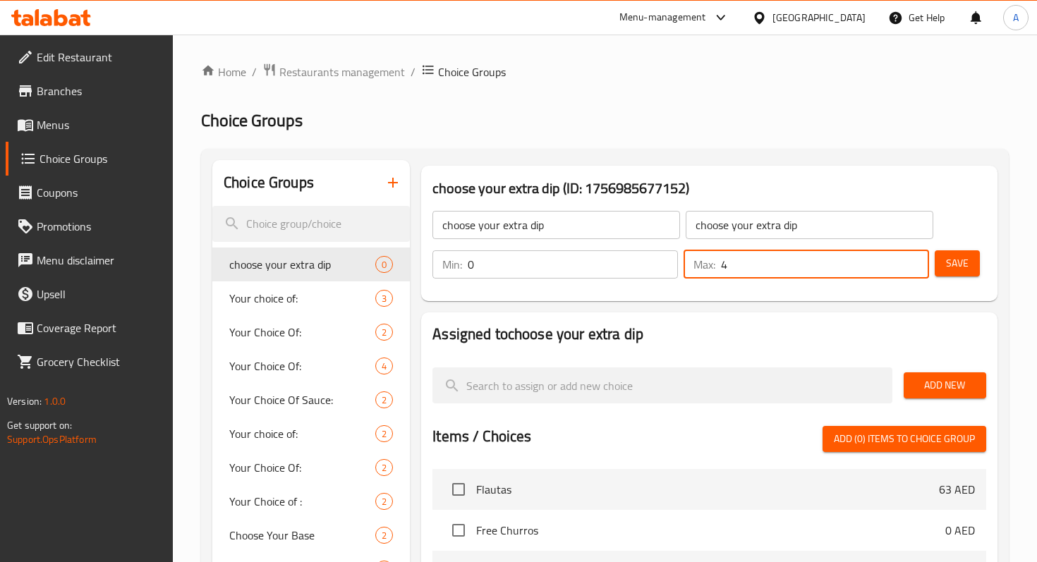
click at [915, 260] on input "4" at bounding box center [825, 264] width 208 height 28
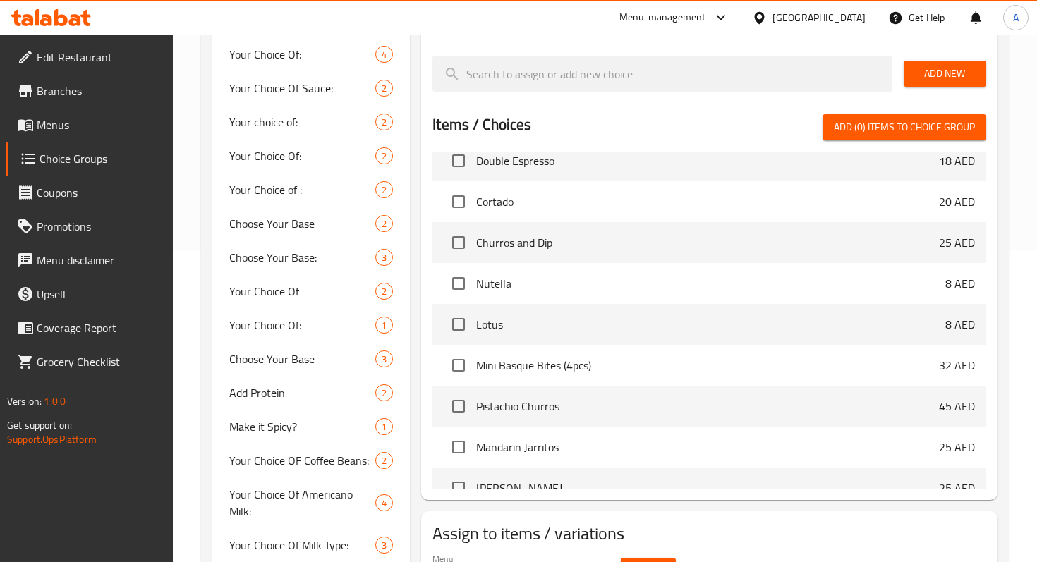
scroll to position [6945, 0]
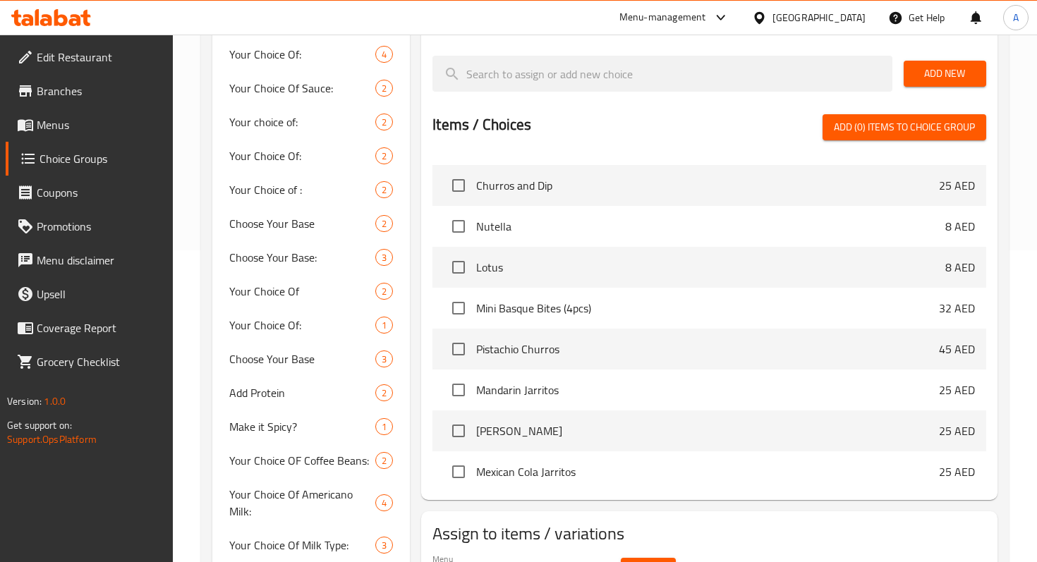
click at [512, 235] on li "Nutella 8 AED" at bounding box center [709, 226] width 554 height 41
click at [462, 234] on input "checkbox" at bounding box center [459, 227] width 30 height 30
checkbox input "true"
click at [463, 270] on input "checkbox" at bounding box center [459, 267] width 30 height 30
checkbox input "true"
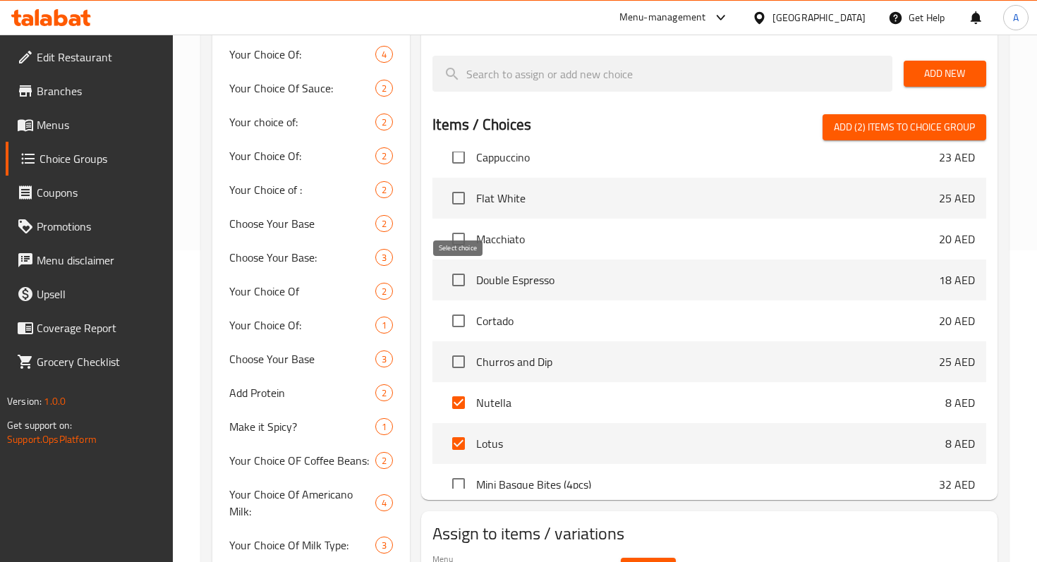
scroll to position [6768, 0]
click at [842, 131] on span "Add (2) items to choice group" at bounding box center [904, 127] width 141 height 18
checkbox input "false"
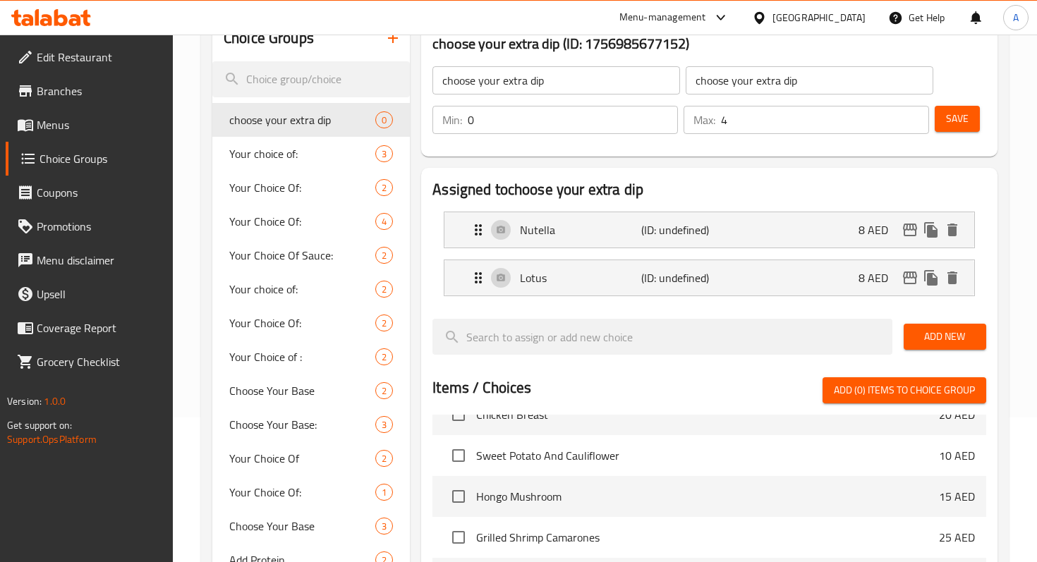
scroll to position [141, 0]
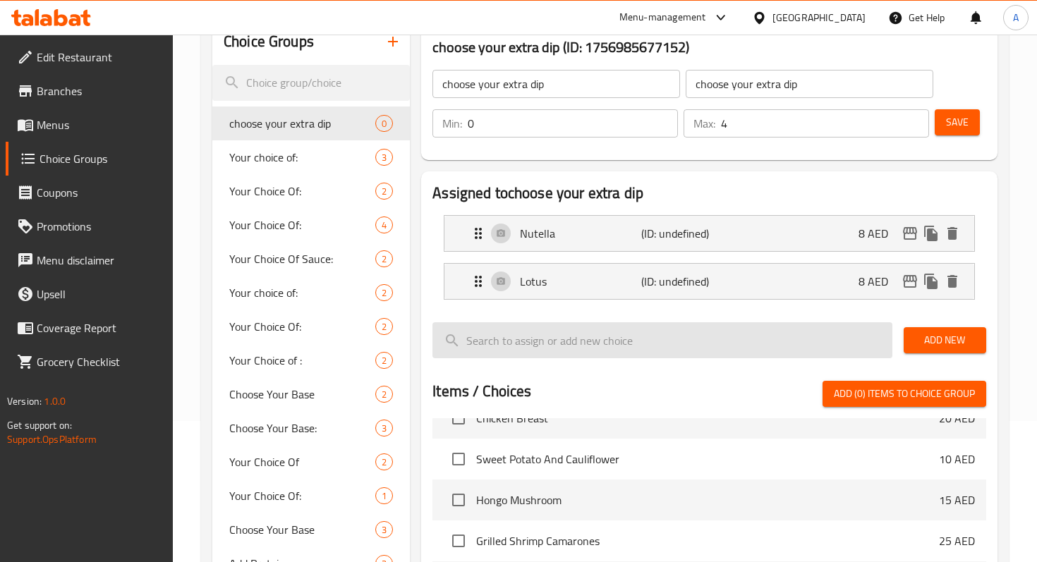
click at [666, 338] on input "search" at bounding box center [661, 340] width 459 height 36
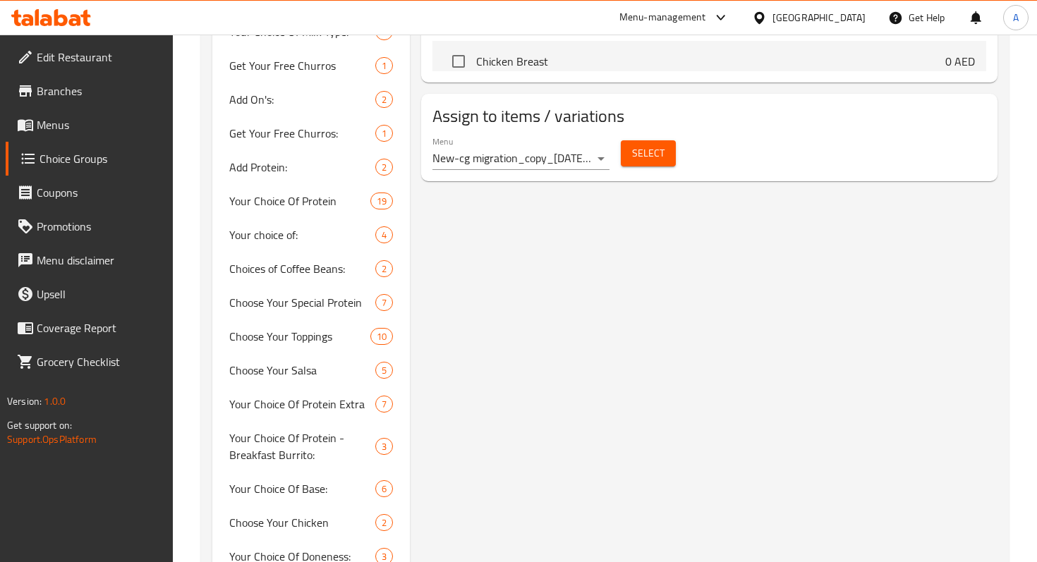
scroll to position [820, 0]
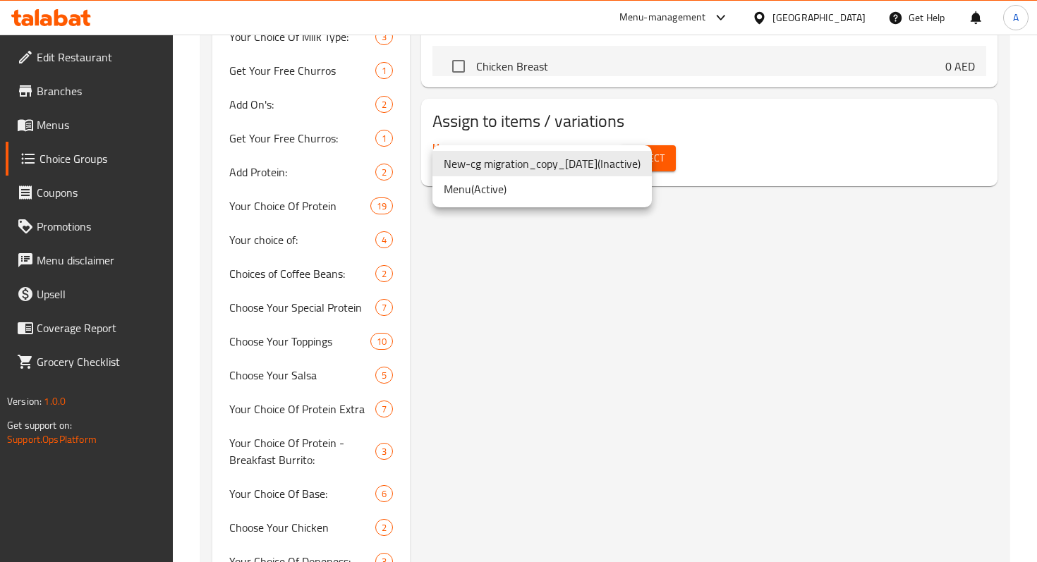
click at [598, 187] on li "Menu ( Active )" at bounding box center [541, 188] width 219 height 25
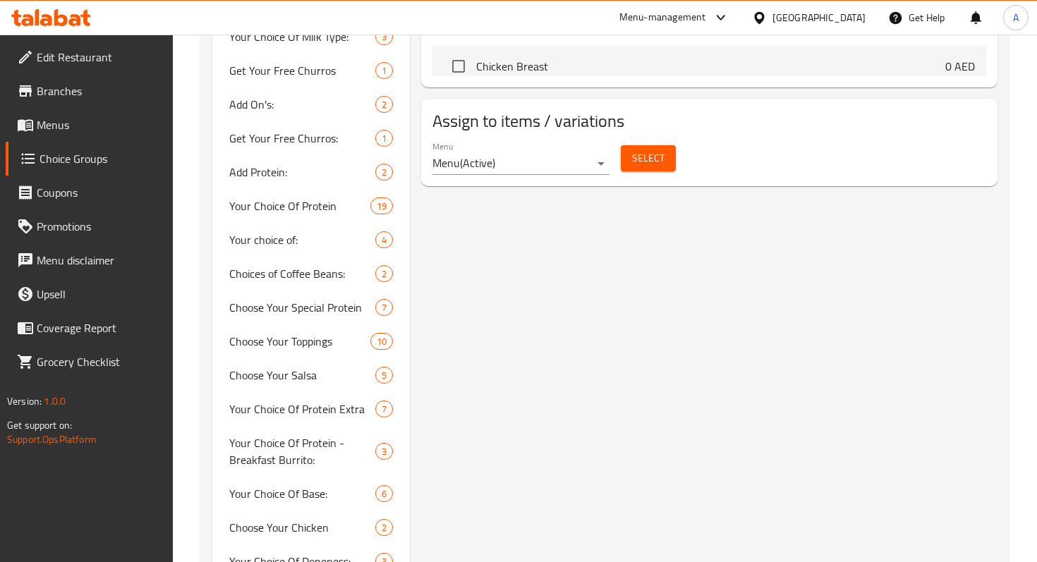
click at [618, 212] on div "choose your extra dip (ID: 1756985677152) choose your extra dip ​ choose your e…" at bounding box center [706, 72] width 593 height 1464
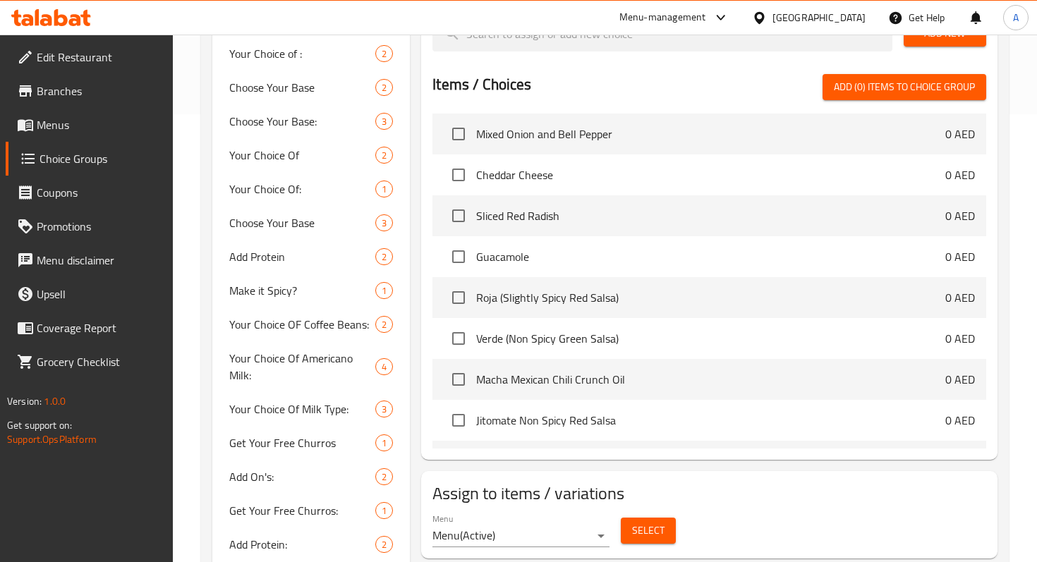
scroll to position [747, 0]
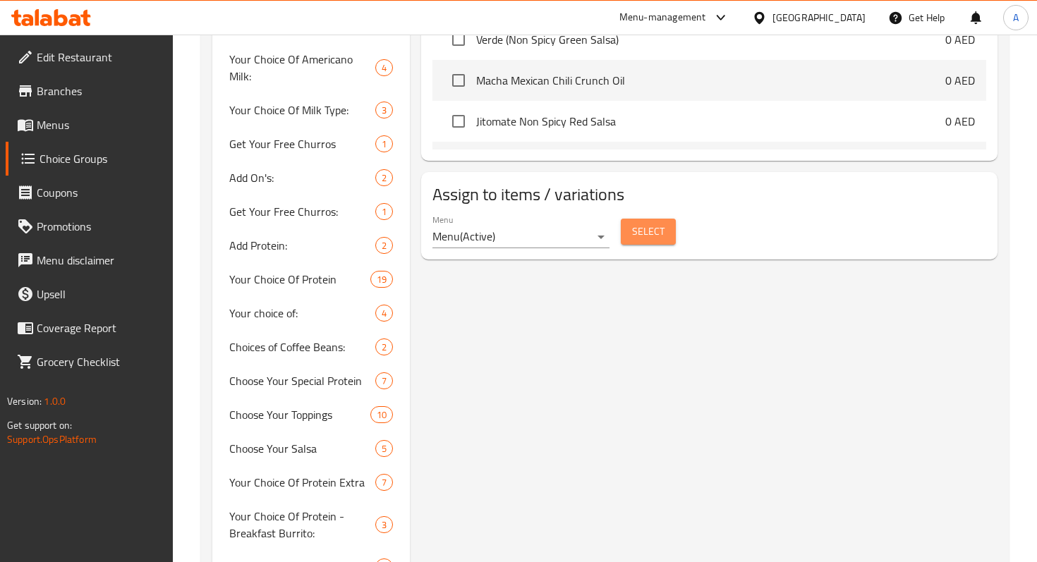
click at [640, 243] on button "Select" at bounding box center [648, 232] width 55 height 26
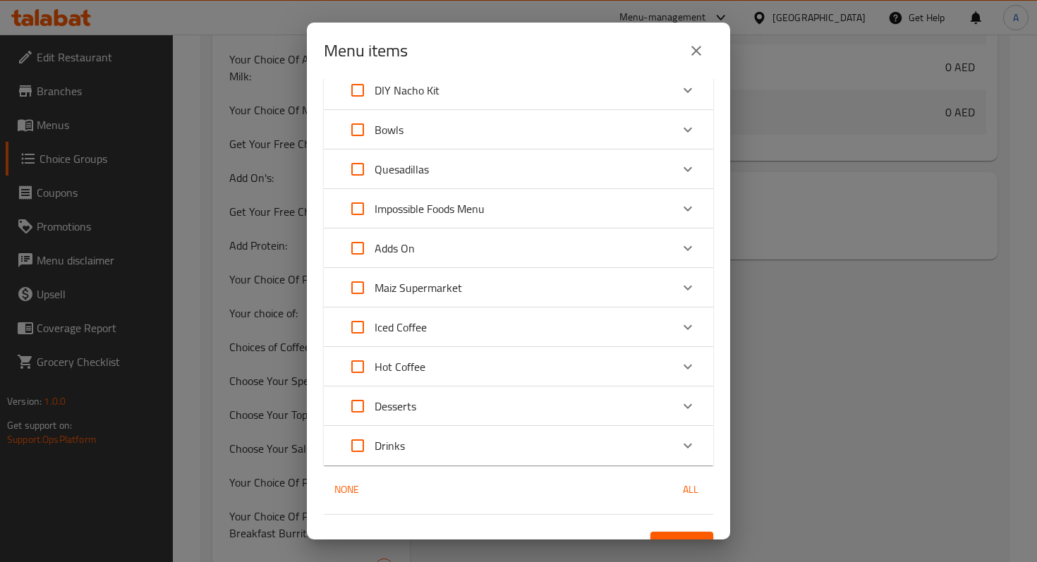
scroll to position [432, 0]
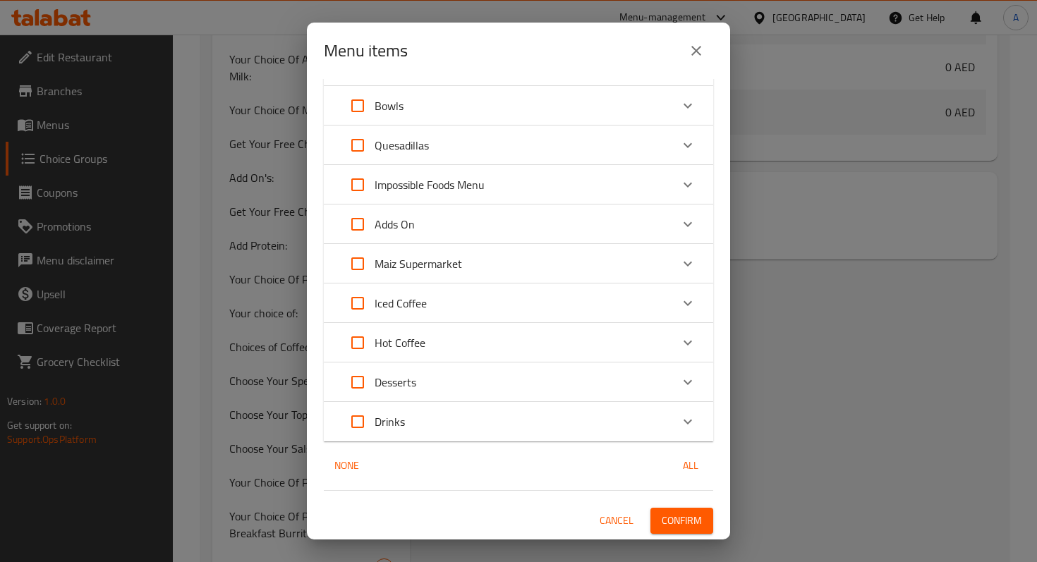
click at [487, 372] on div "Desserts" at bounding box center [506, 382] width 330 height 34
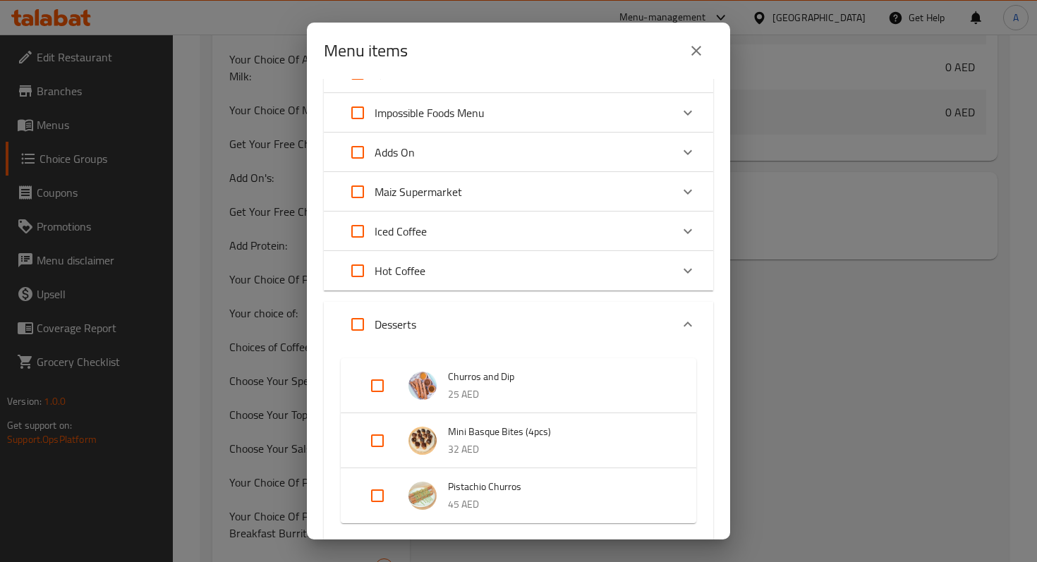
click at [435, 394] on div "Expand" at bounding box center [427, 386] width 39 height 28
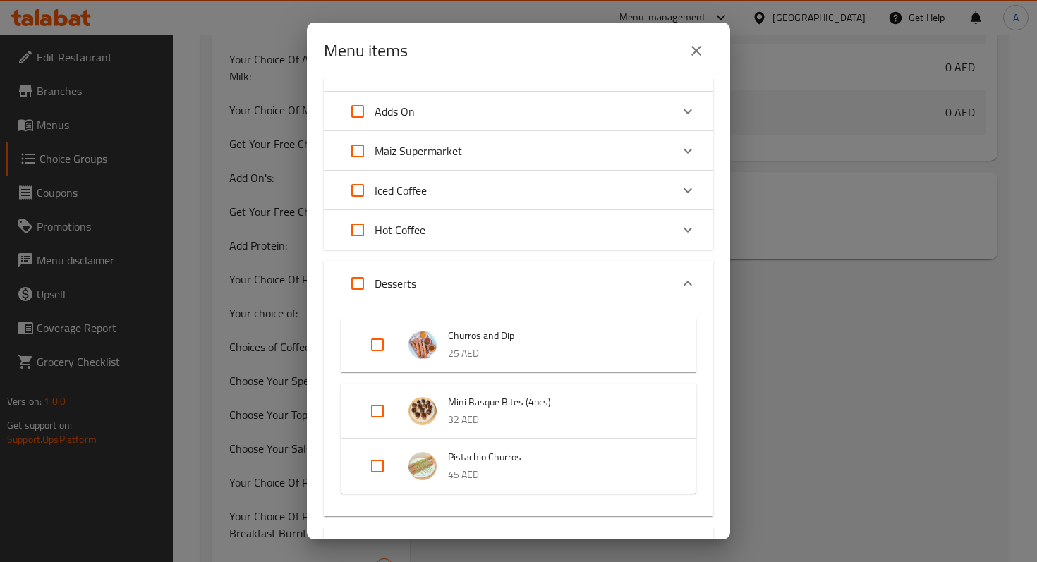
scroll to position [549, 0]
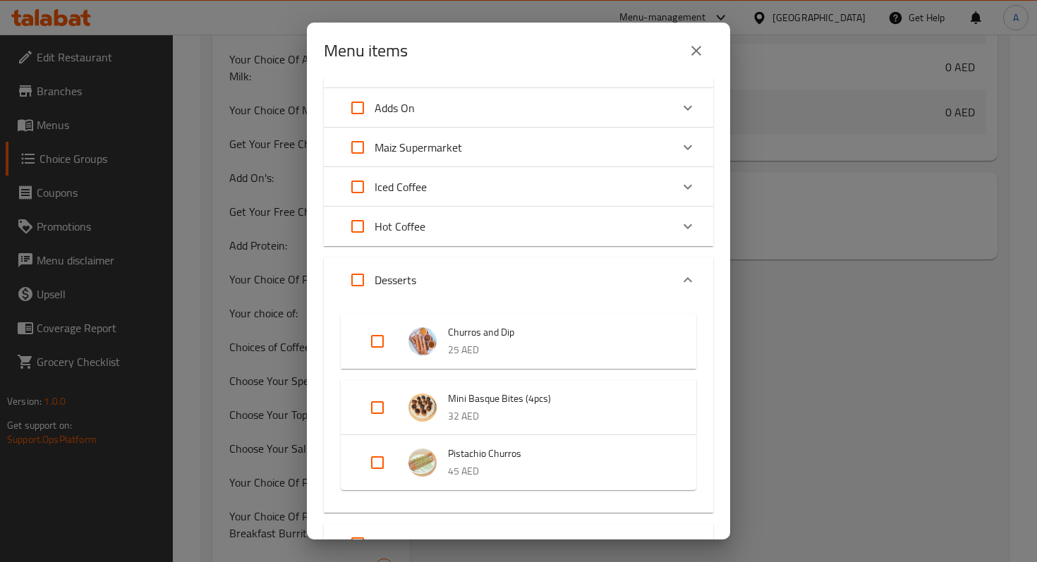
click at [372, 346] on input "Expand" at bounding box center [377, 341] width 34 height 34
checkbox input "true"
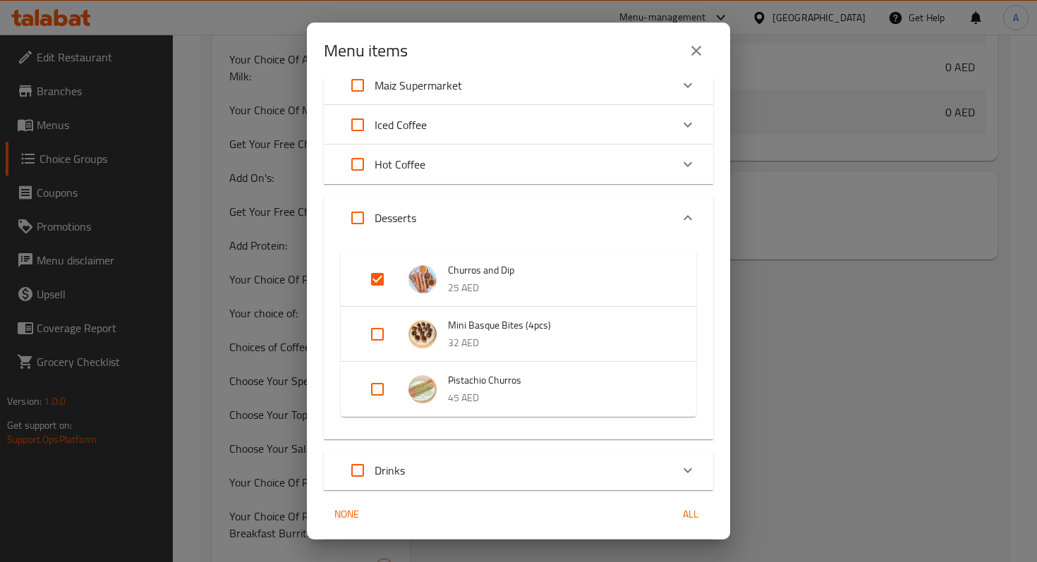
scroll to position [659, 0]
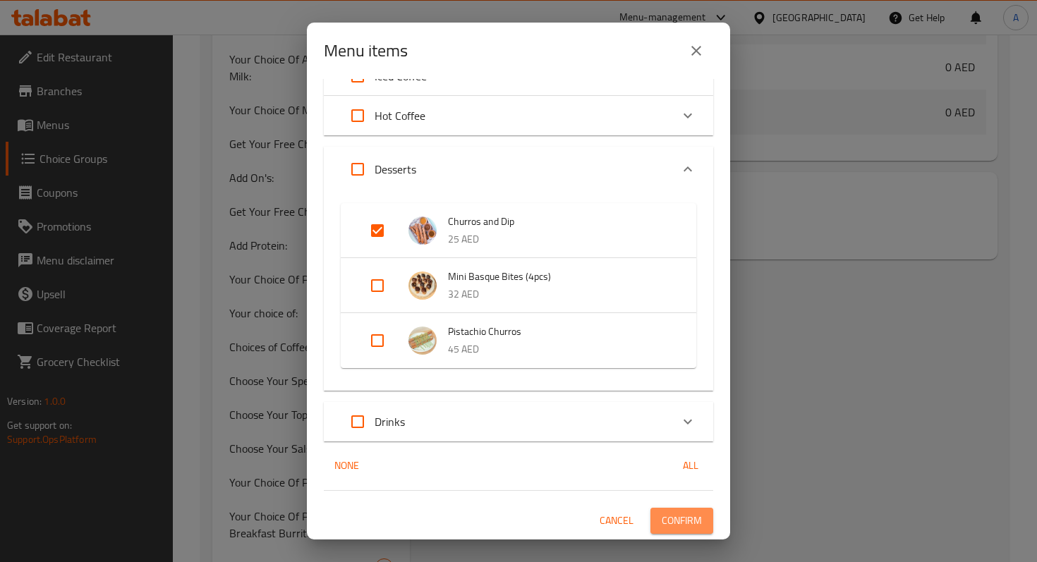
click at [683, 518] on span "Confirm" at bounding box center [681, 521] width 40 height 18
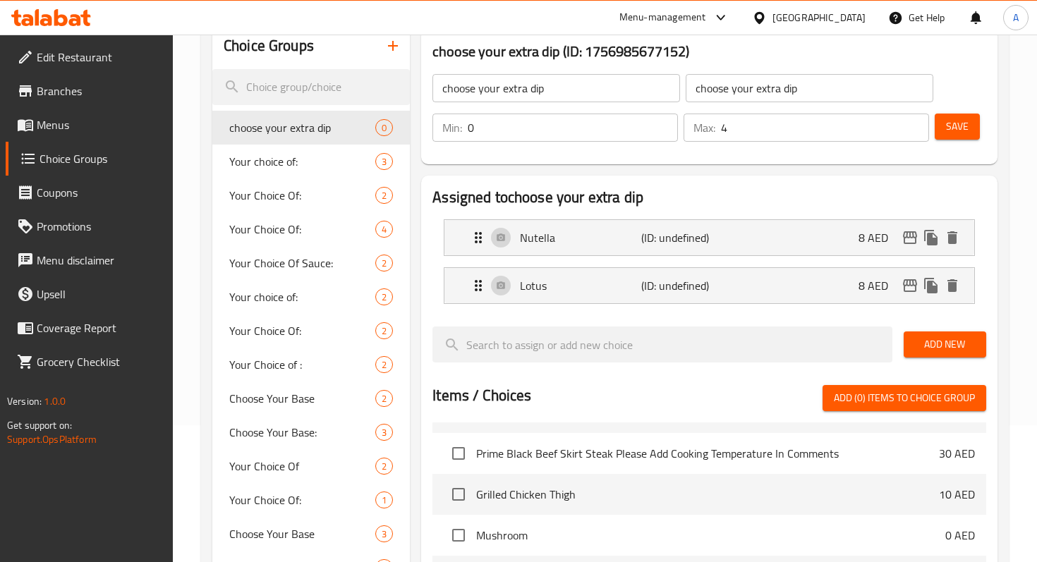
scroll to position [49, 0]
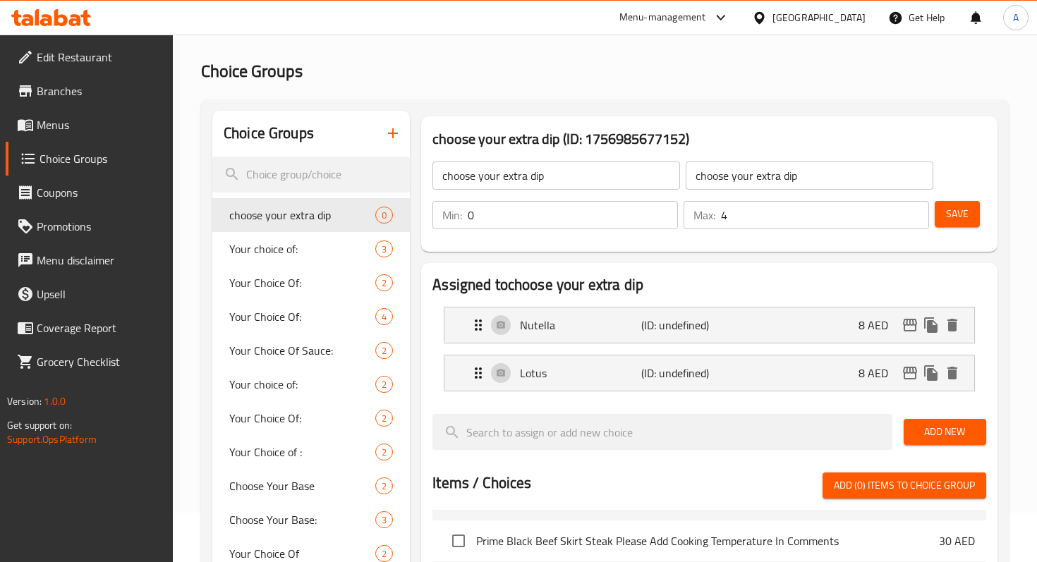
click at [965, 220] on span "Save" at bounding box center [957, 214] width 23 height 18
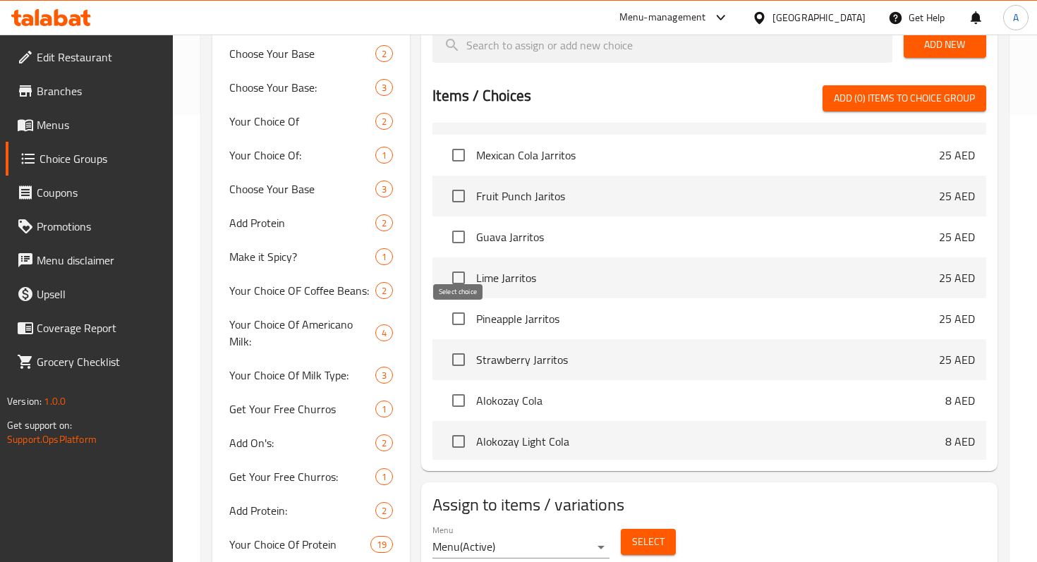
scroll to position [7198, 0]
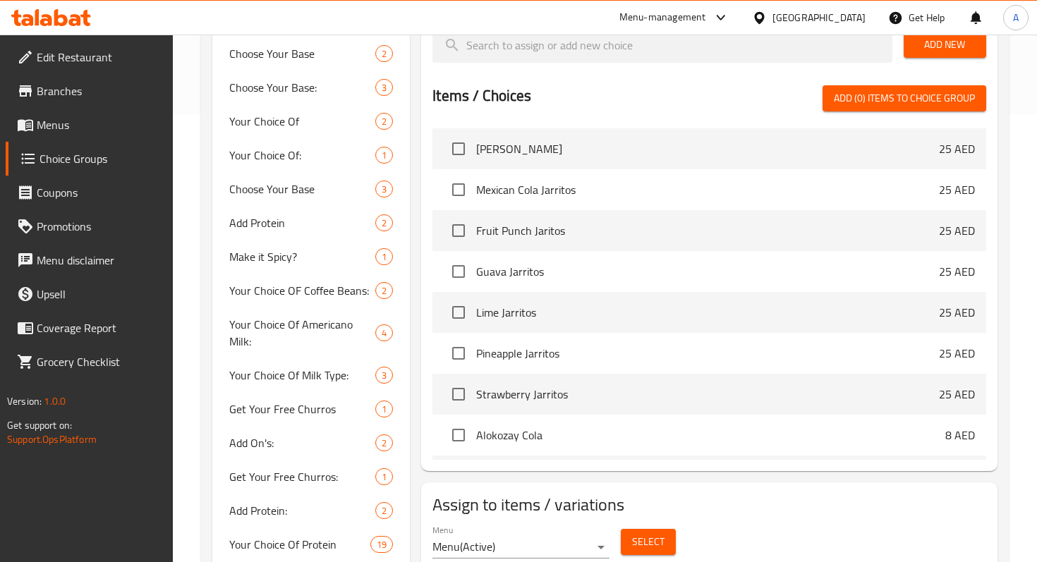
click at [65, 136] on link "Menus" at bounding box center [89, 125] width 167 height 34
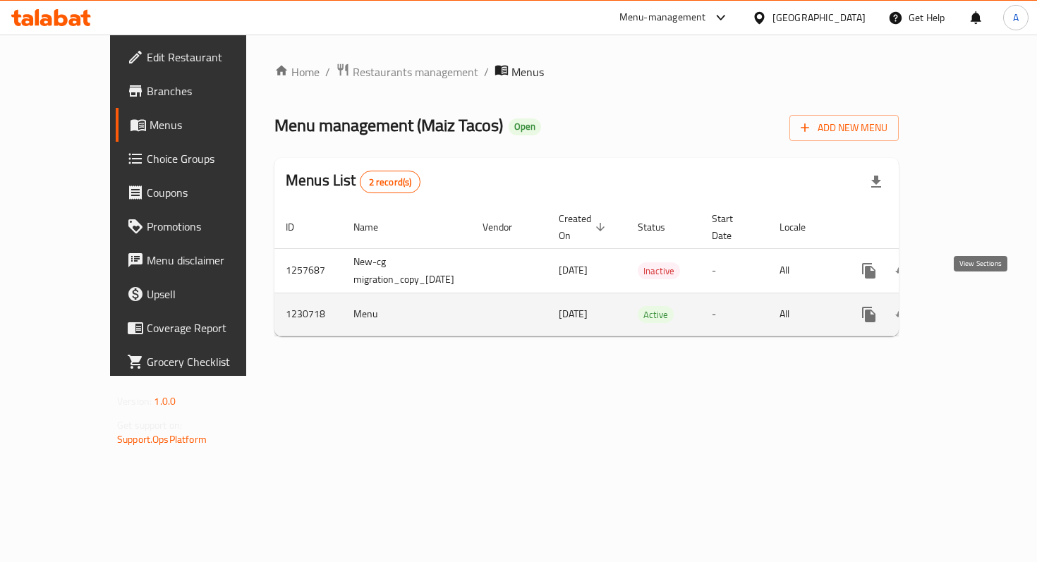
click at [979, 306] on icon "enhanced table" at bounding box center [970, 314] width 17 height 17
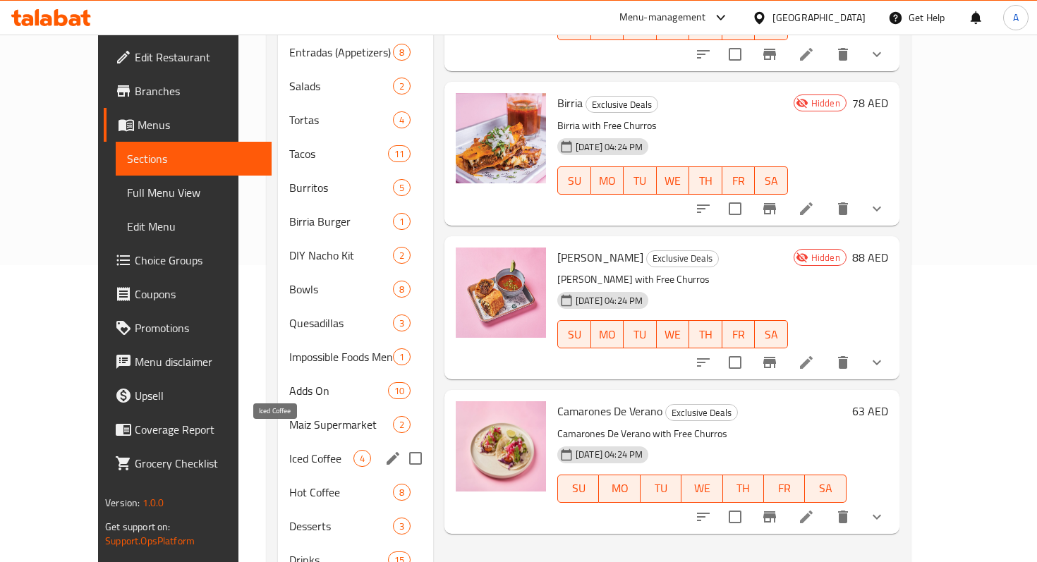
scroll to position [336, 0]
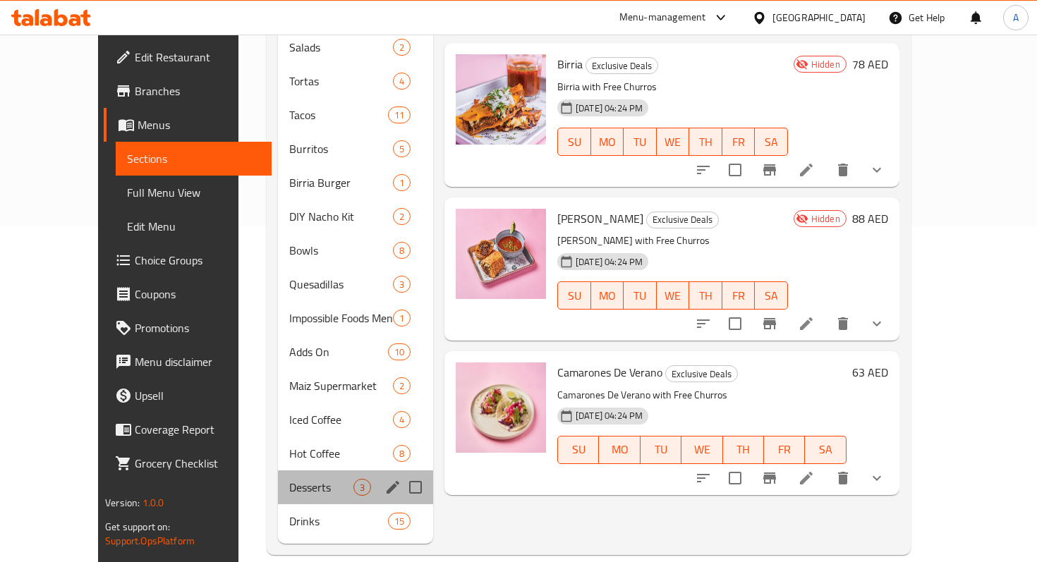
click at [278, 470] on div "Desserts 3" at bounding box center [355, 487] width 155 height 34
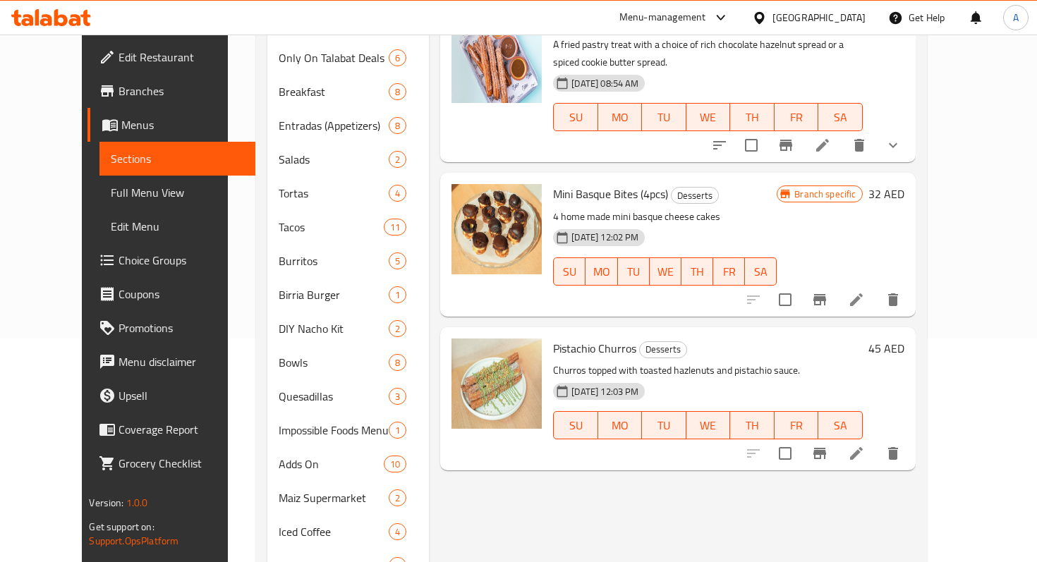
scroll to position [183, 0]
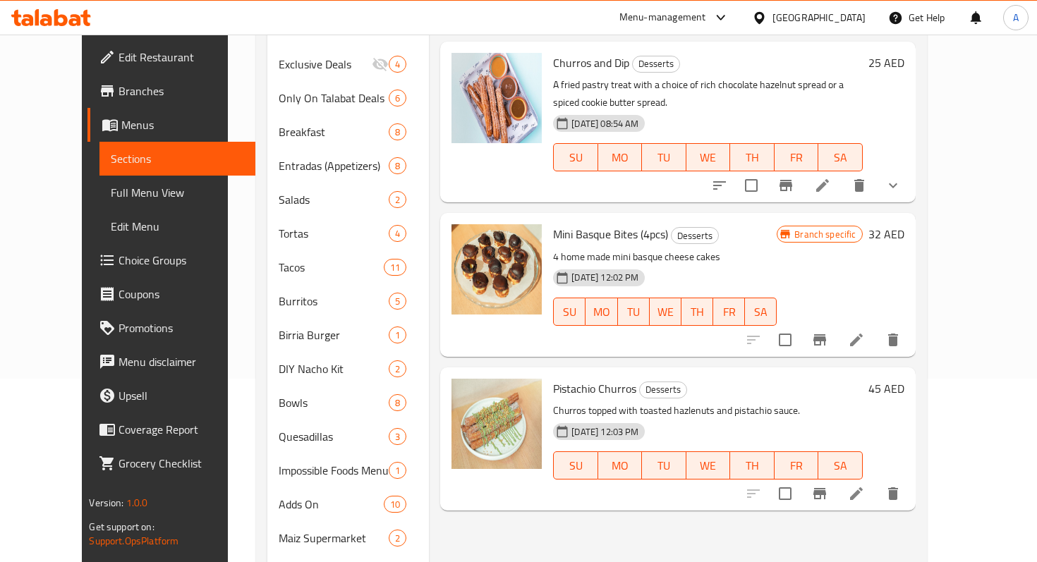
click at [502, 135] on div at bounding box center [497, 121] width 102 height 149
click at [652, 76] on p "A fried pastry treat with a choice of rich chocolate hazelnut spread or a spice…" at bounding box center [707, 93] width 309 height 35
click at [842, 173] on li at bounding box center [821, 185] width 39 height 25
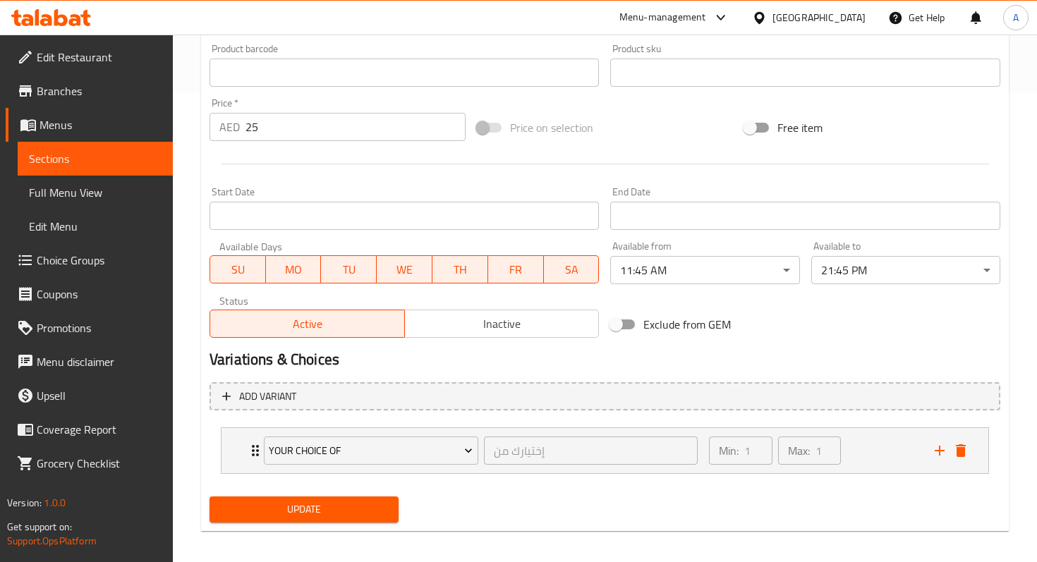
scroll to position [477, 0]
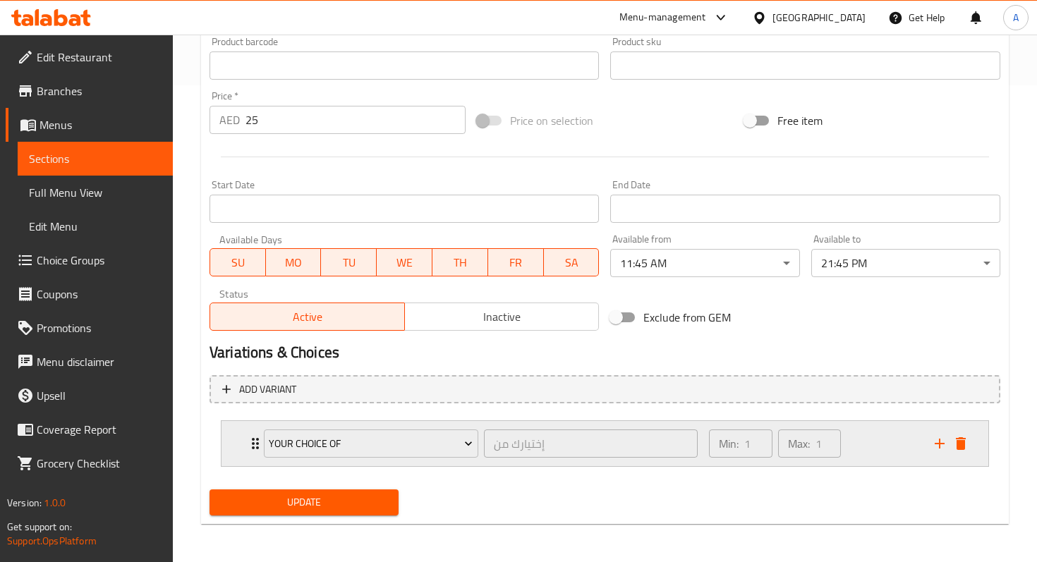
click at [253, 443] on icon "Expand" at bounding box center [255, 443] width 7 height 11
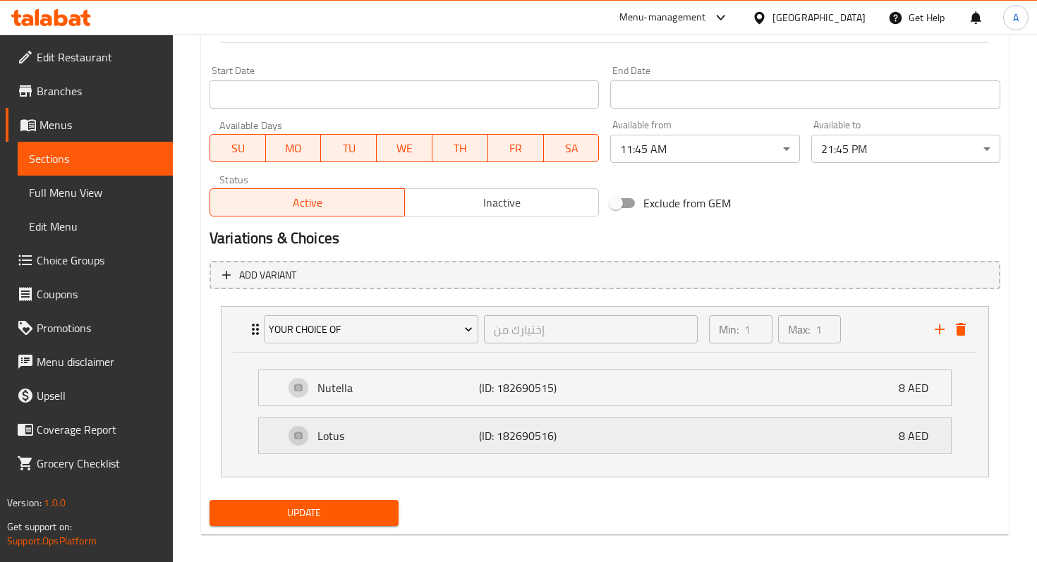
scroll to position [603, 0]
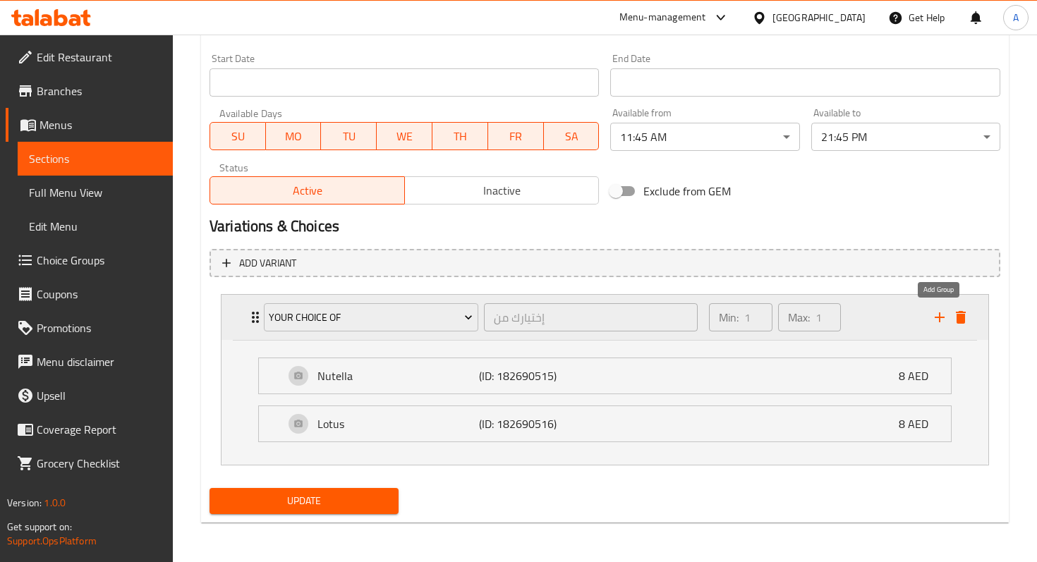
click at [933, 320] on icon "add" at bounding box center [939, 317] width 17 height 17
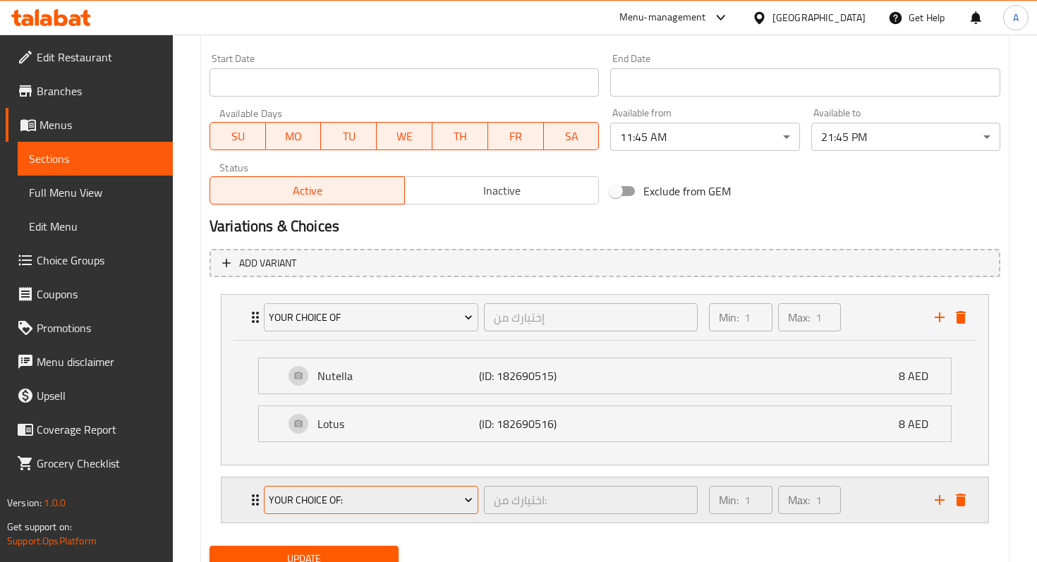
click at [285, 506] on span "Your choice of:" at bounding box center [371, 501] width 204 height 18
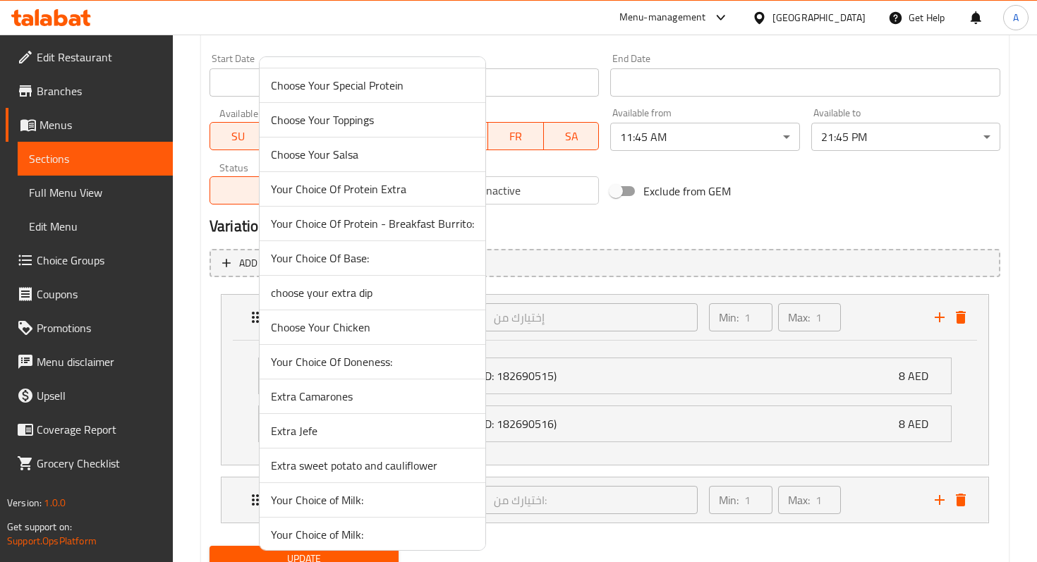
scroll to position [826, 0]
click at [315, 287] on span "choose your extra dip" at bounding box center [372, 290] width 203 height 17
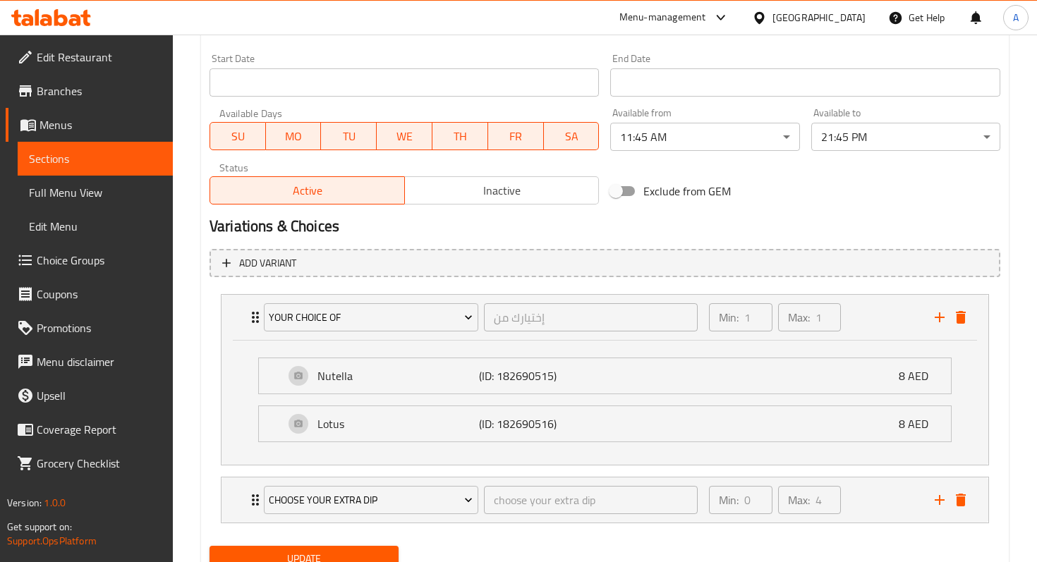
scroll to position [661, 0]
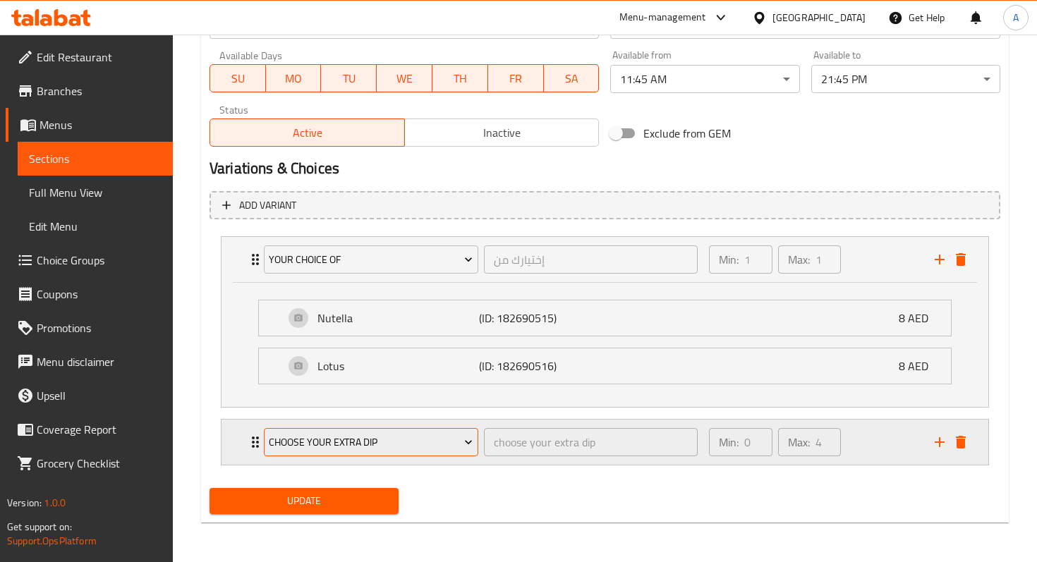
click at [399, 446] on span "choose your extra dip" at bounding box center [371, 443] width 204 height 18
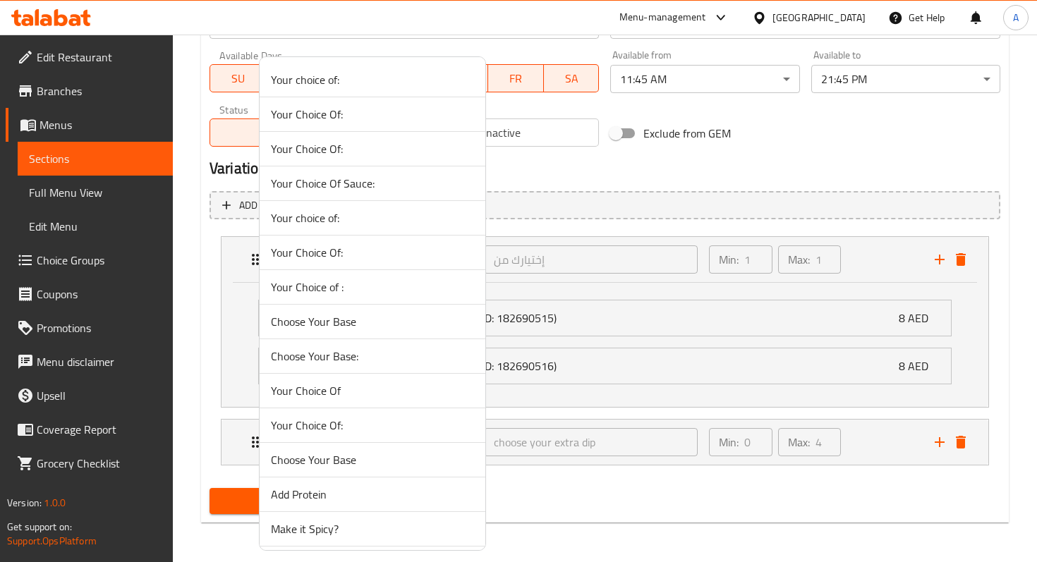
click at [242, 441] on div at bounding box center [518, 281] width 1037 height 562
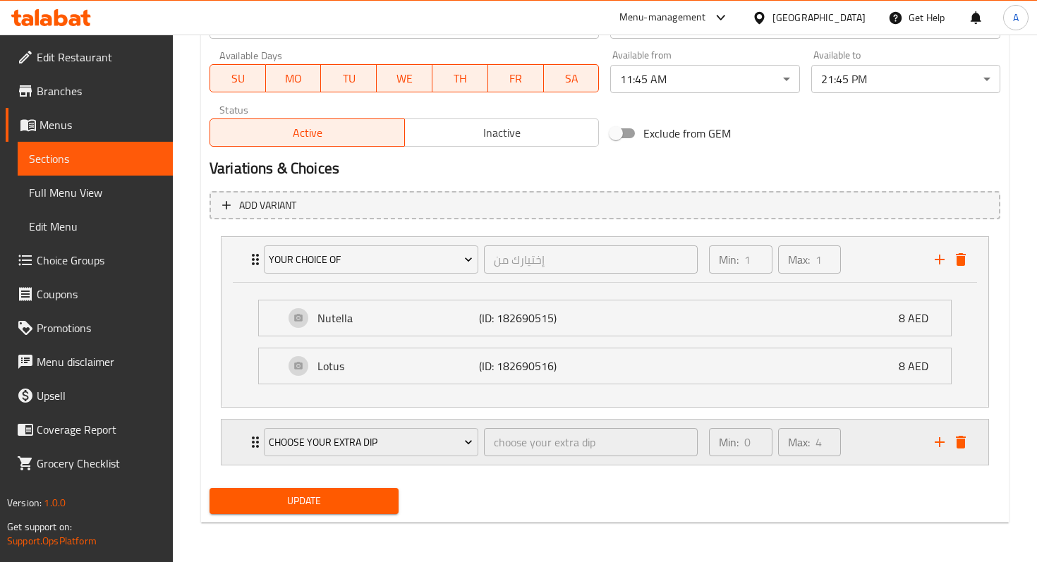
click at [250, 441] on icon "Expand" at bounding box center [255, 442] width 17 height 17
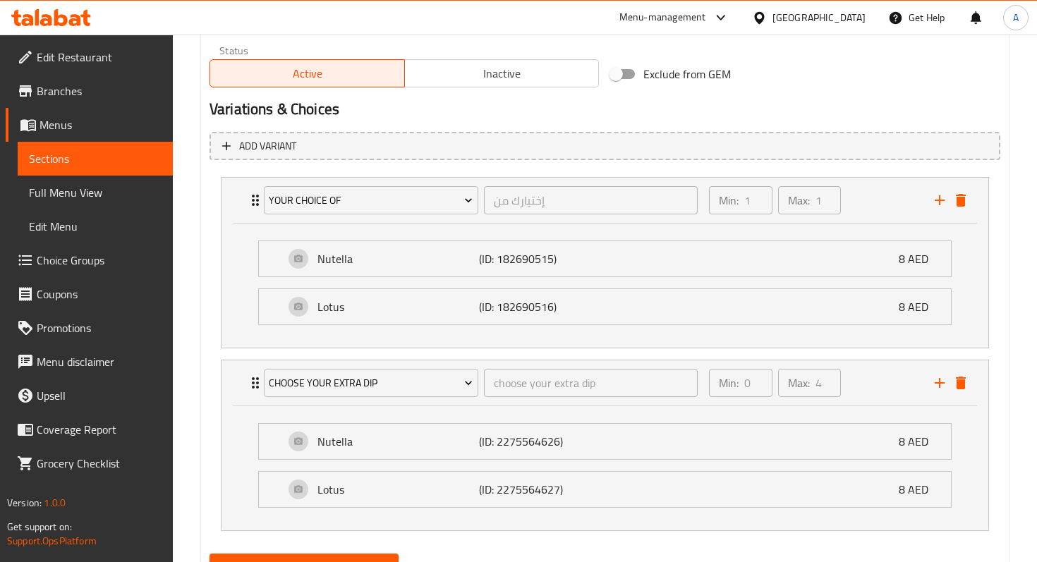
scroll to position [743, 0]
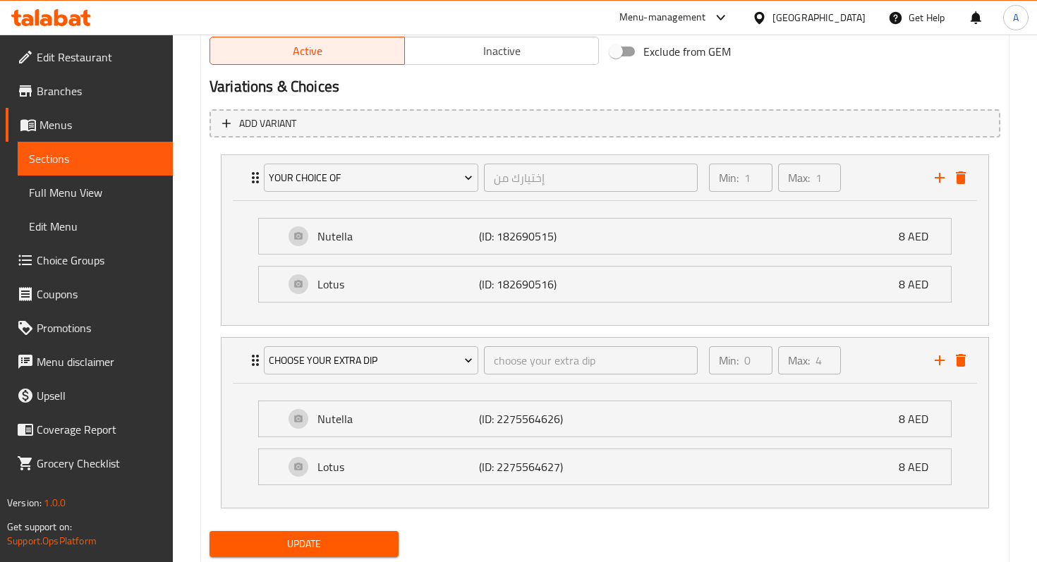
click at [339, 546] on span "Update" at bounding box center [304, 544] width 166 height 18
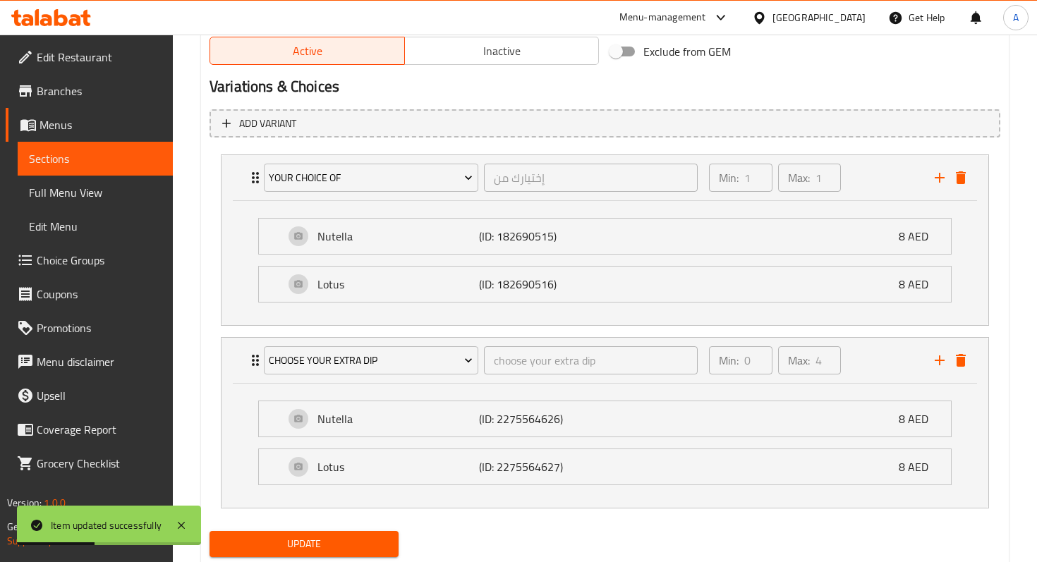
click at [85, 264] on span "Choice Groups" at bounding box center [99, 260] width 125 height 17
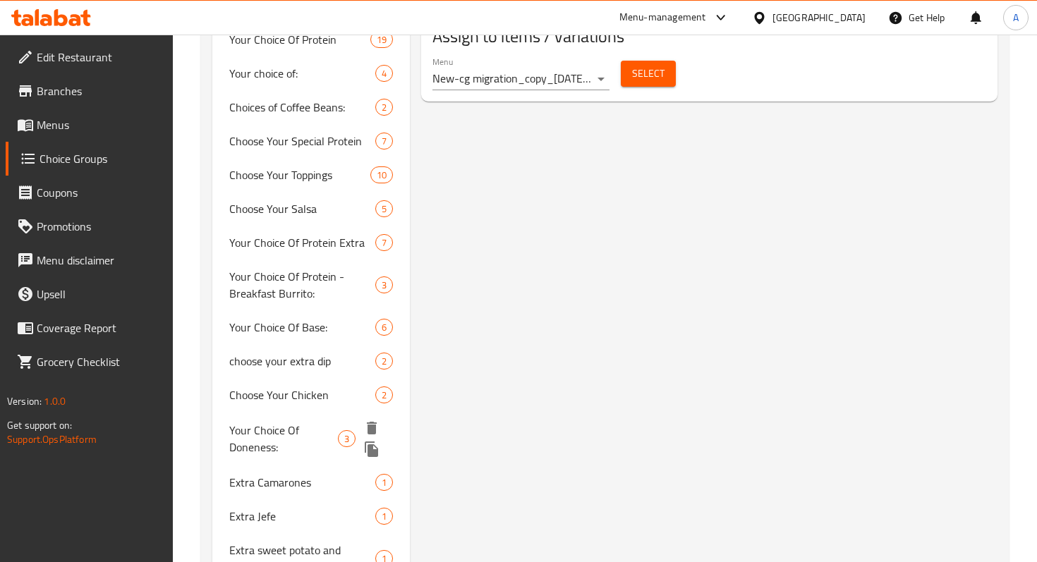
scroll to position [950, 0]
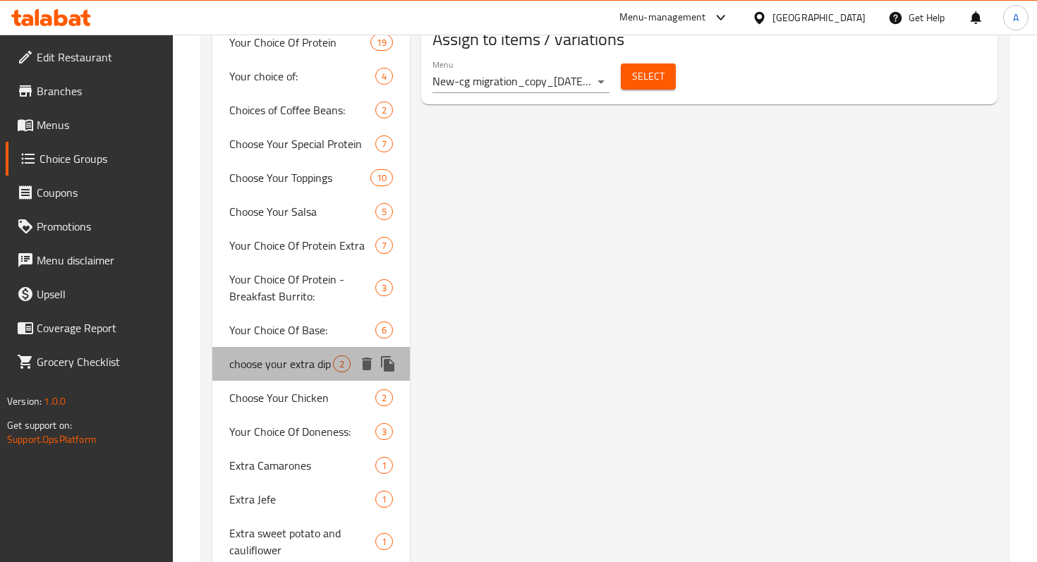
click at [305, 362] on span "choose your extra dip" at bounding box center [281, 363] width 104 height 17
type input "choose your extra dip"
type input "0"
type input "4"
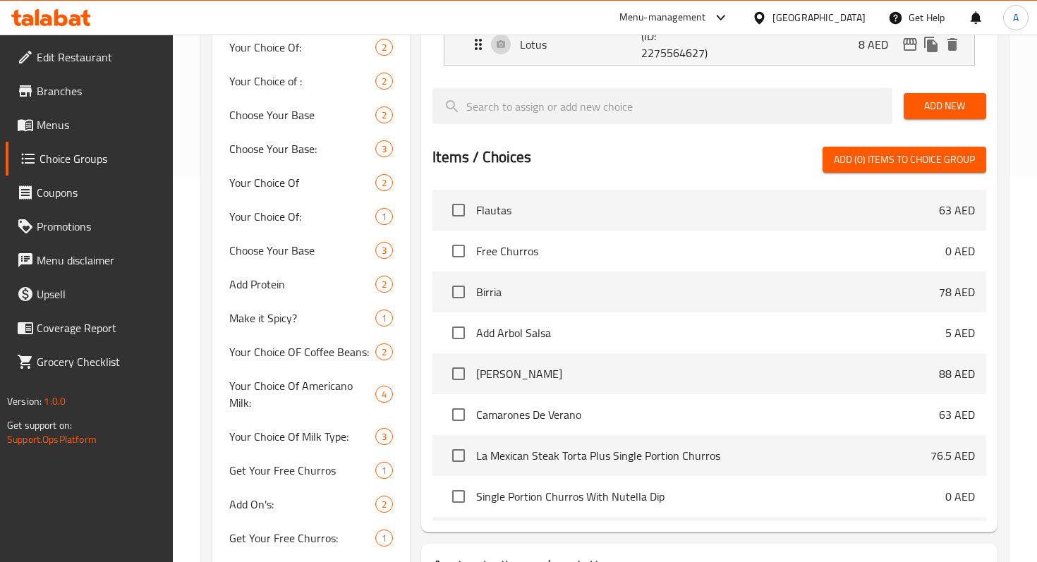
scroll to position [33, 0]
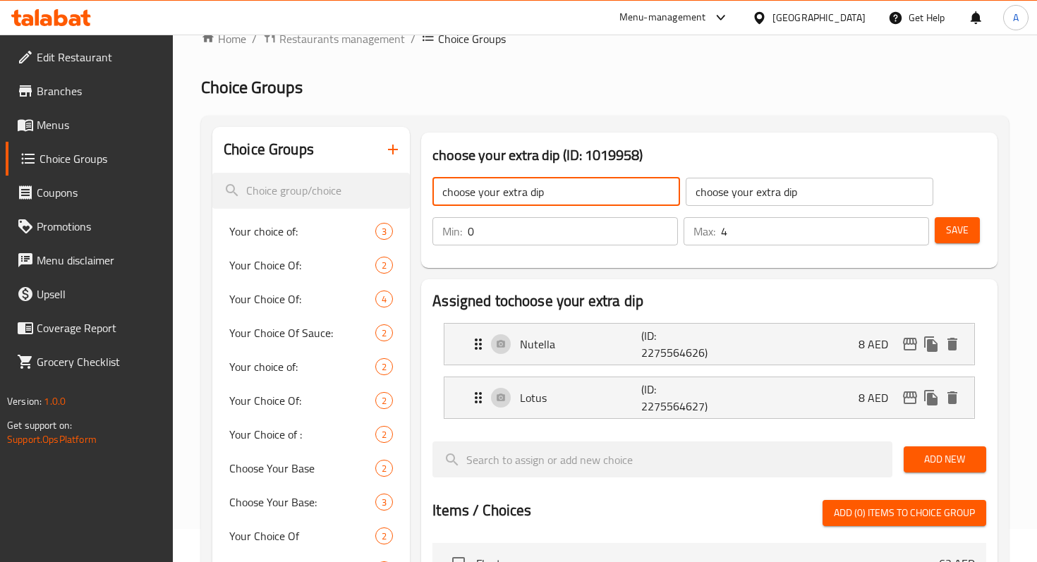
click at [513, 195] on input "choose your extra dip" at bounding box center [556, 192] width 248 height 28
click at [503, 195] on input "choose your extra dip" at bounding box center [556, 192] width 248 height 28
type input "choose your of extra dip"
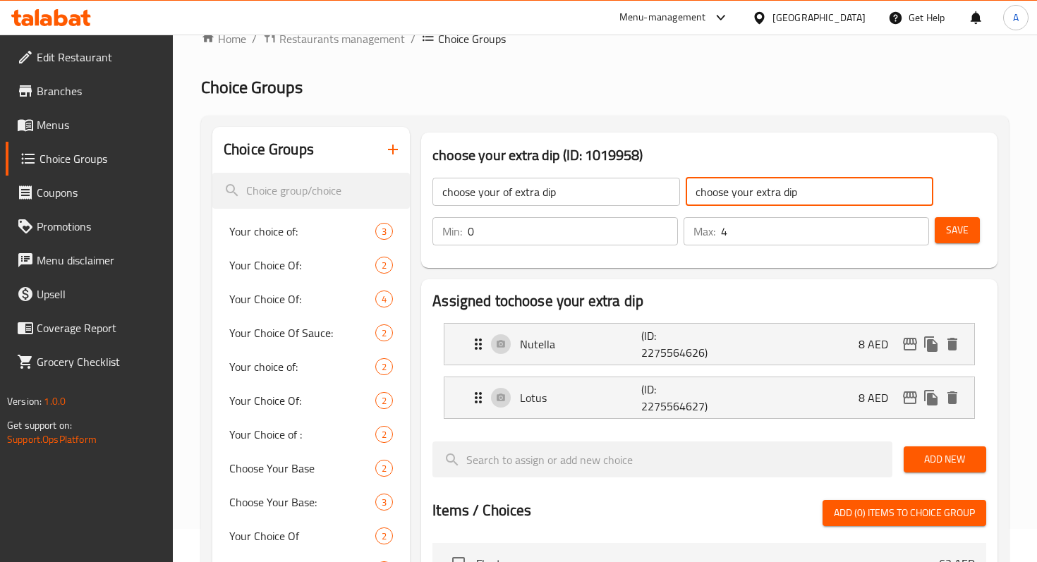
click at [756, 196] on input "choose your extra dip" at bounding box center [809, 192] width 248 height 28
type input "choose your of extra dip"
click at [947, 184] on div "choose your of extra dip ​ choose your of extra dip ​ Min: 0 ​ Max: 4 ​ Save" at bounding box center [709, 212] width 565 height 102
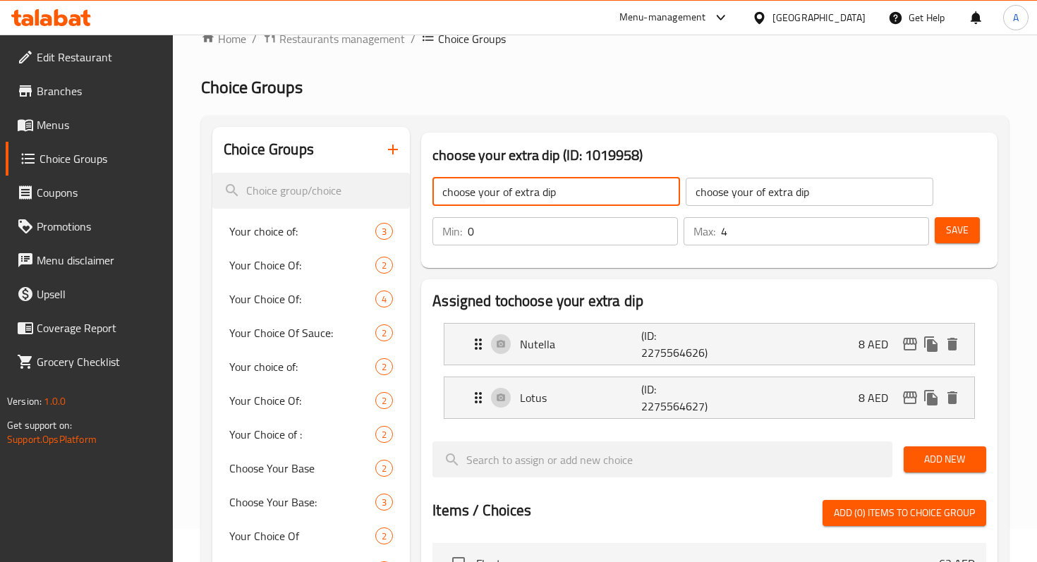
click at [513, 195] on input "choose your of extra dip" at bounding box center [556, 192] width 248 height 28
type input "choose your extra dip"
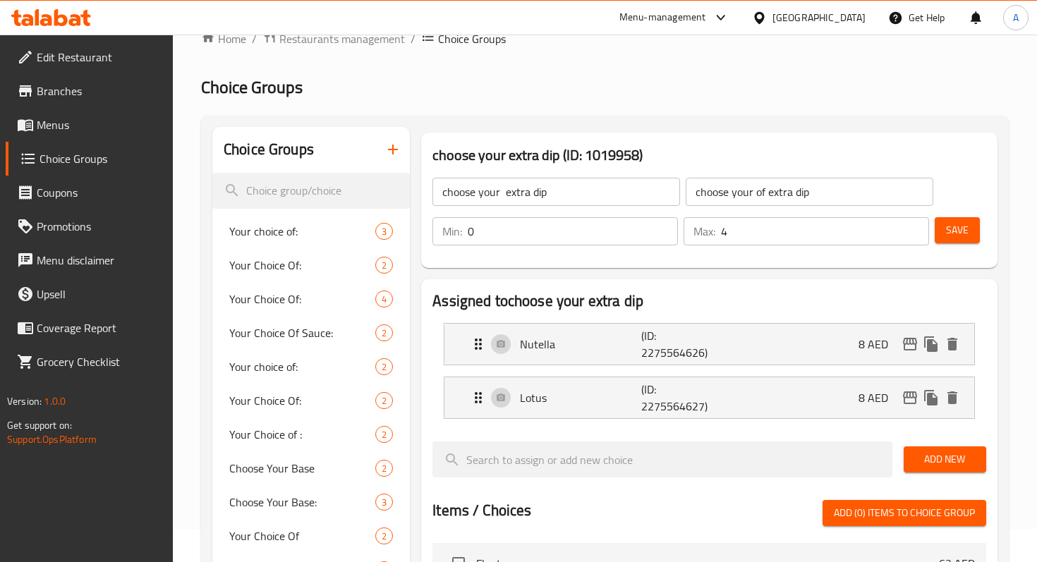
click at [65, 118] on span "Menus" at bounding box center [99, 124] width 125 height 17
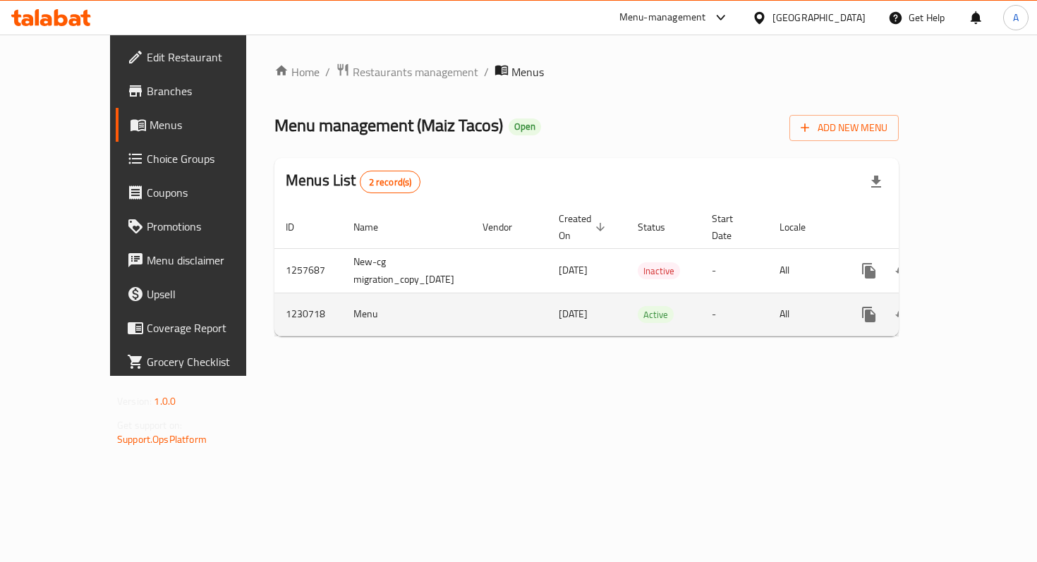
click at [979, 306] on icon "enhanced table" at bounding box center [970, 314] width 17 height 17
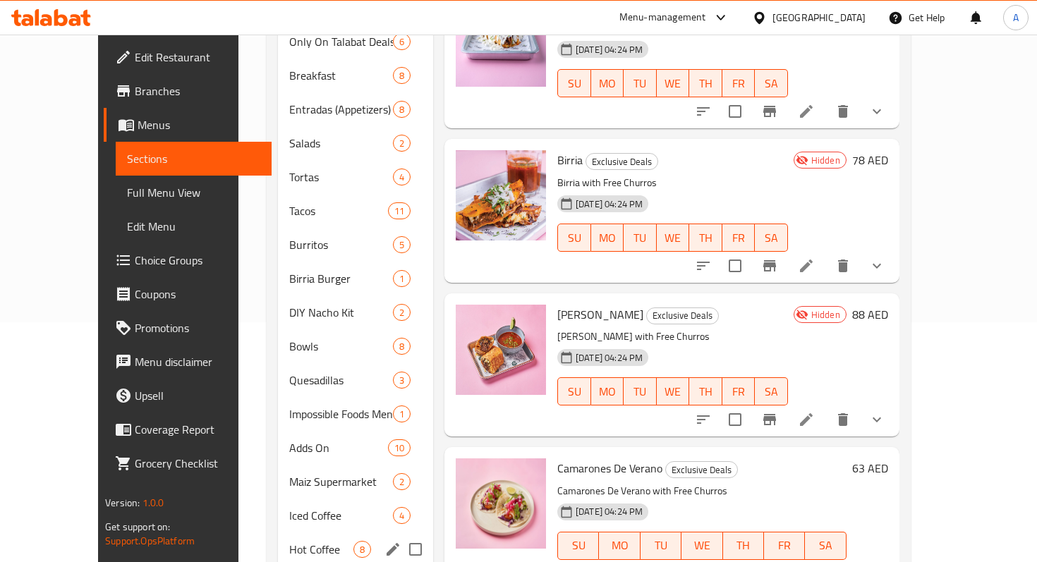
scroll to position [336, 0]
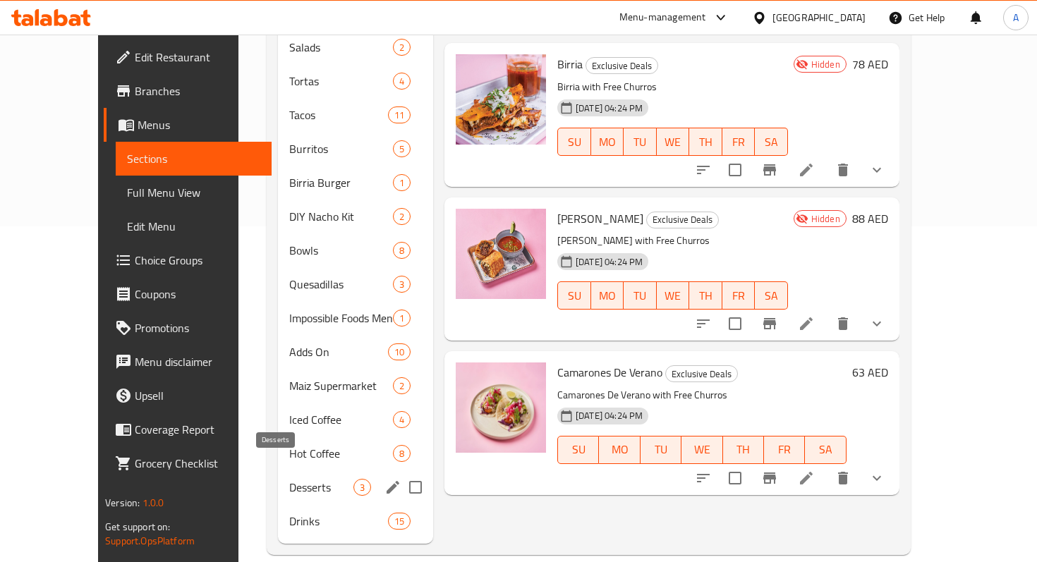
click at [289, 479] on span "Desserts" at bounding box center [321, 487] width 64 height 17
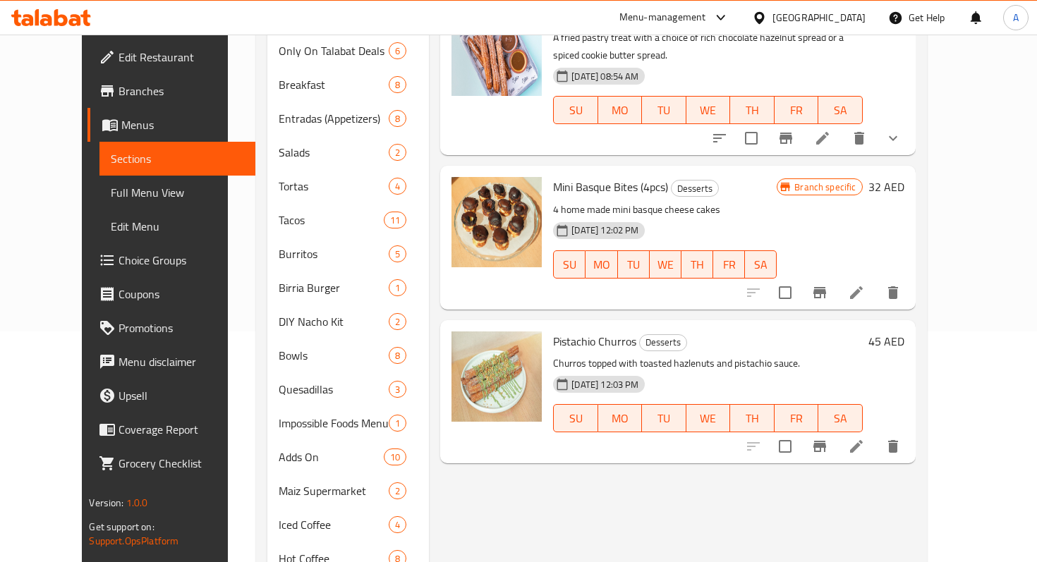
scroll to position [158, 0]
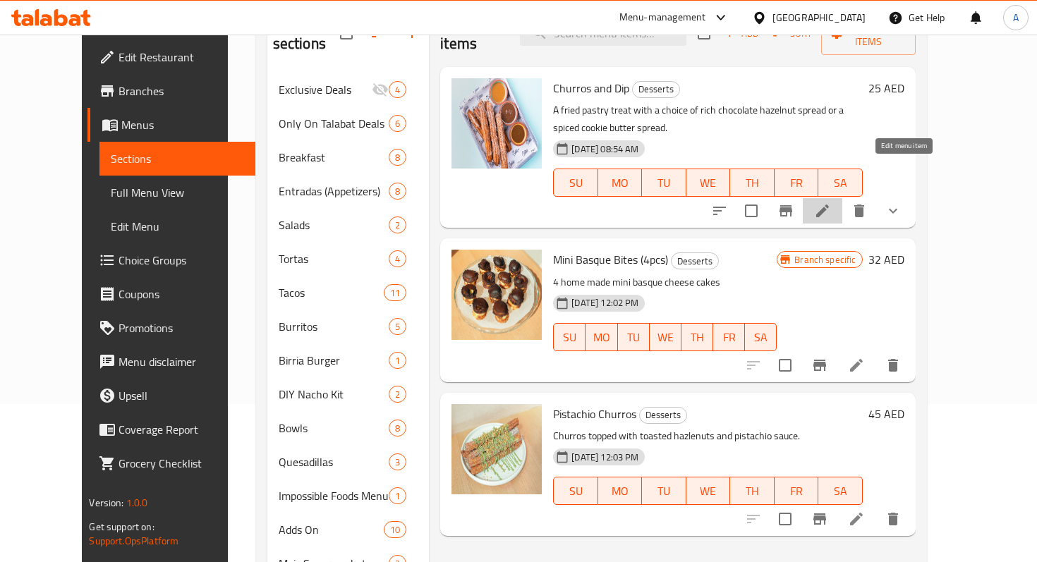
click at [831, 202] on icon at bounding box center [822, 210] width 17 height 17
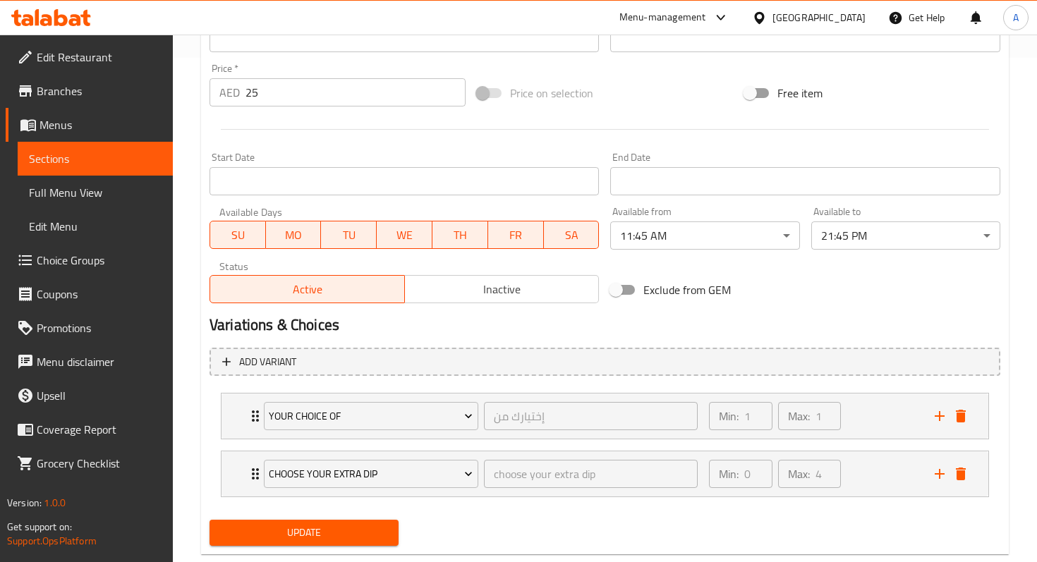
scroll to position [536, 0]
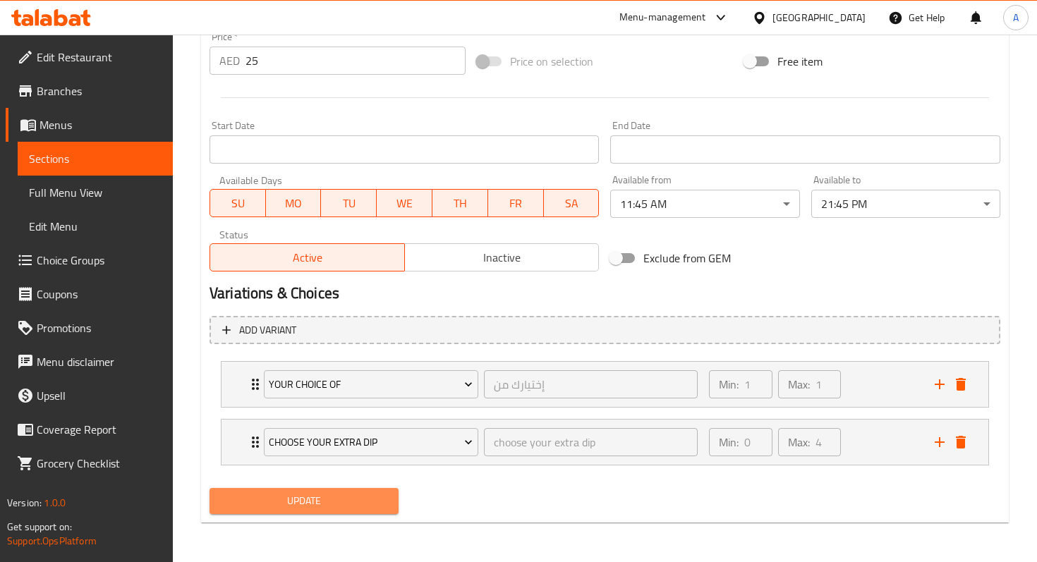
click at [326, 503] on span "Update" at bounding box center [304, 501] width 166 height 18
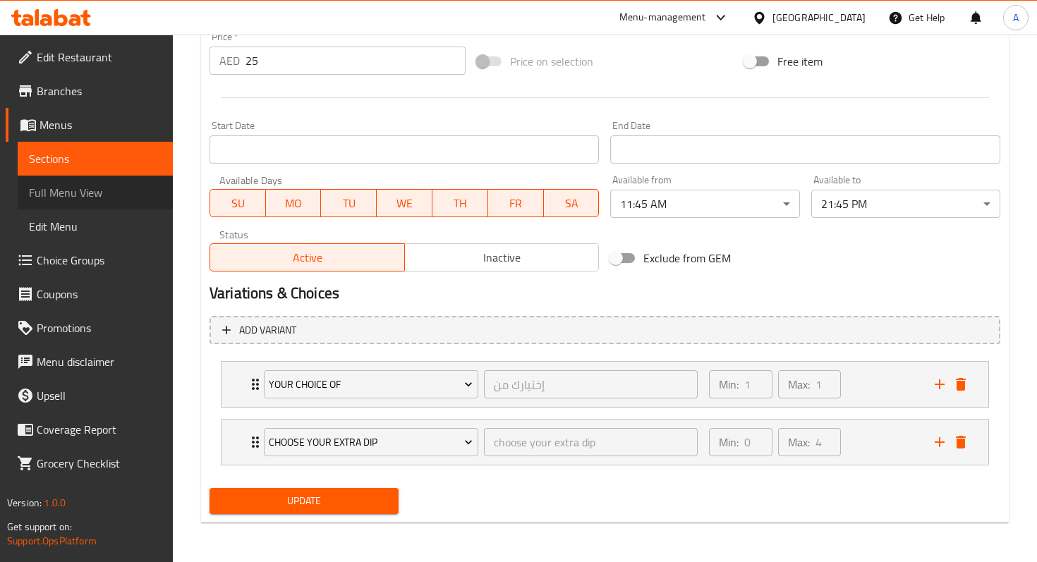
click at [85, 201] on span "Full Menu View" at bounding box center [95, 192] width 133 height 17
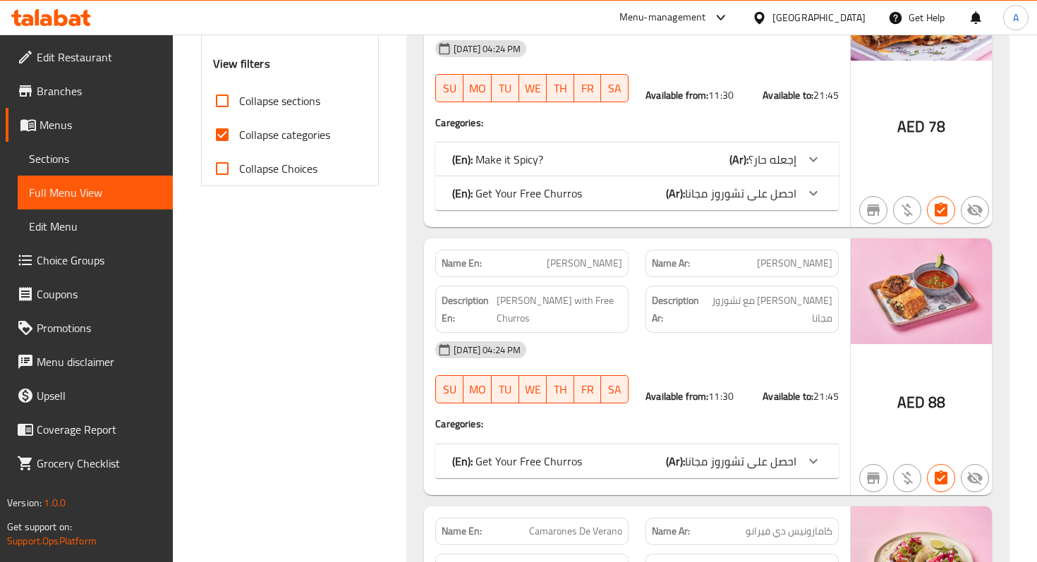
click at [68, 126] on span "Menus" at bounding box center [100, 124] width 122 height 17
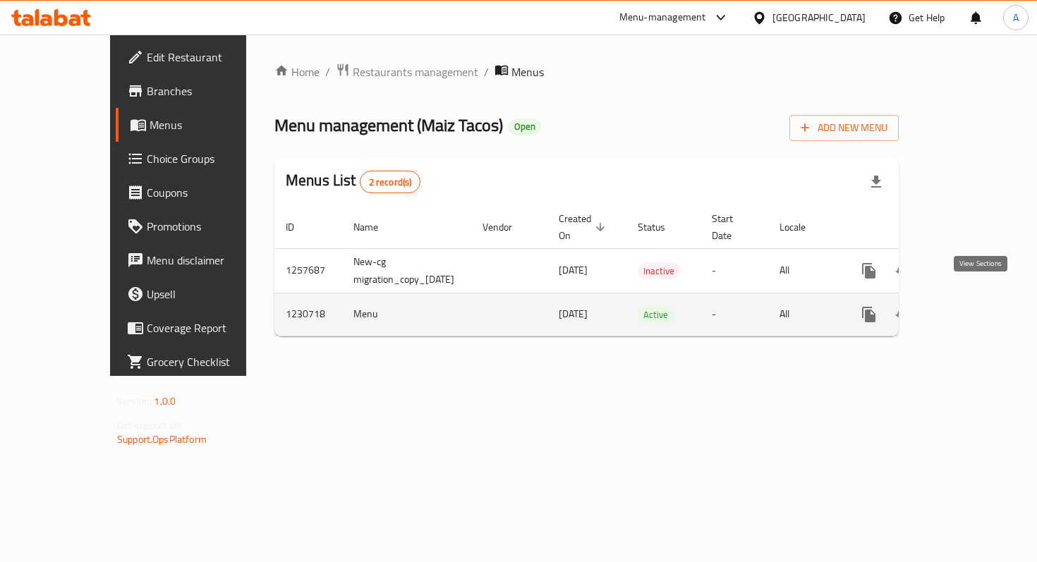
click at [979, 306] on icon "enhanced table" at bounding box center [970, 314] width 17 height 17
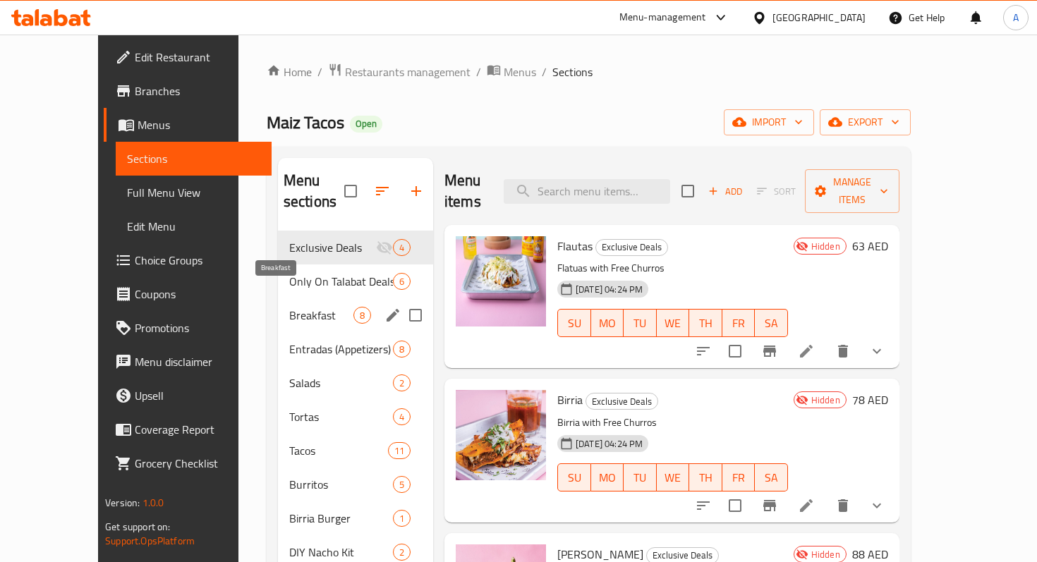
click at [289, 307] on span "Breakfast" at bounding box center [321, 315] width 64 height 17
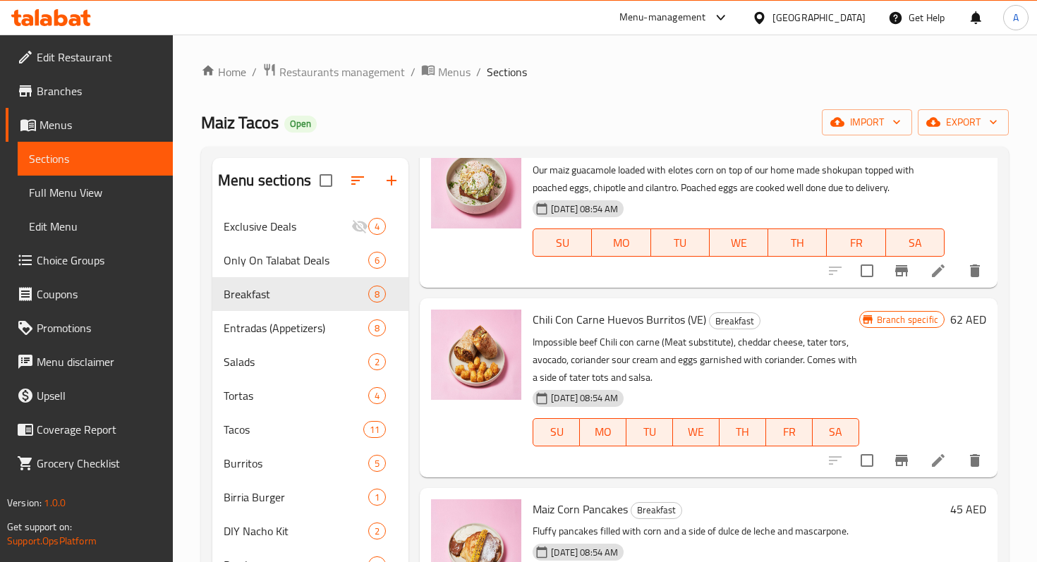
scroll to position [422, 0]
click at [734, 321] on span "Breakfast" at bounding box center [734, 320] width 50 height 16
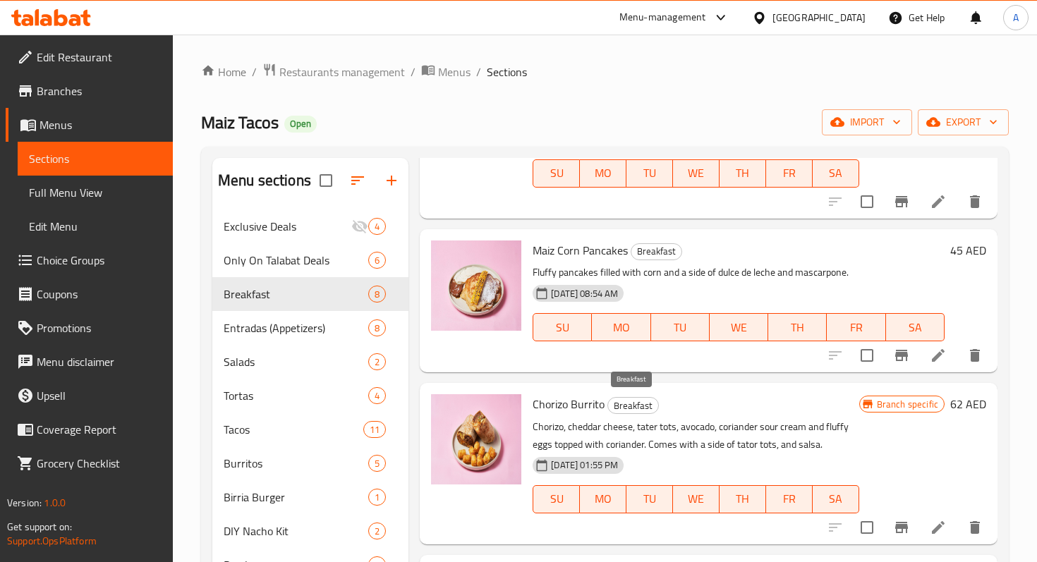
scroll to position [708, 0]
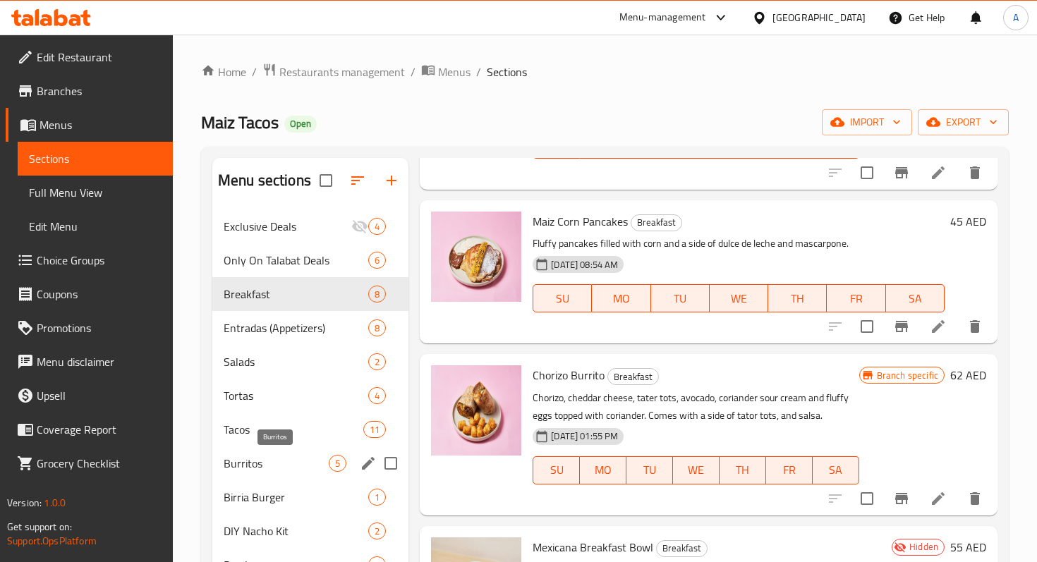
click at [267, 468] on span "Burritos" at bounding box center [276, 463] width 105 height 17
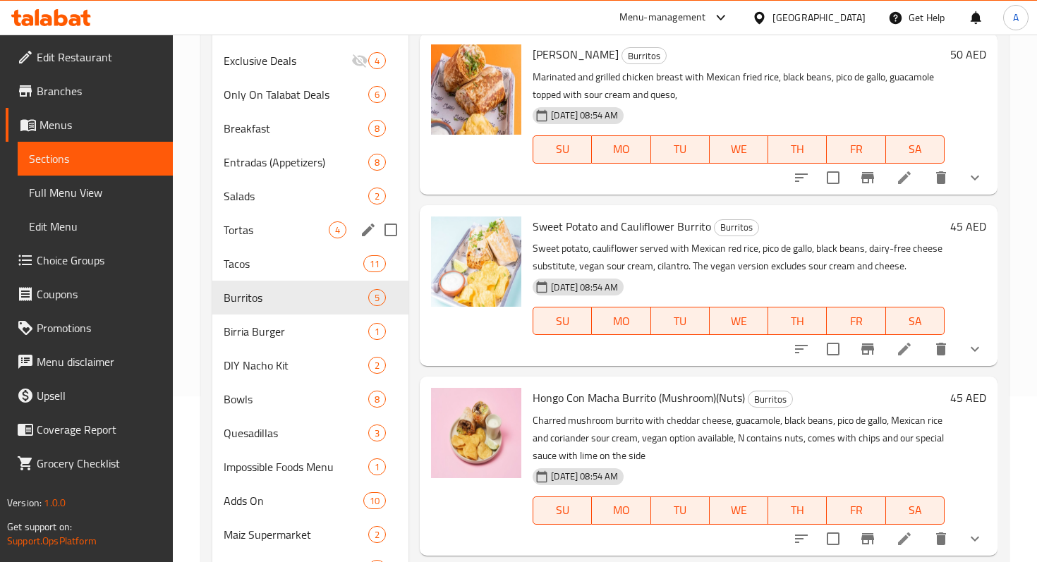
scroll to position [156, 0]
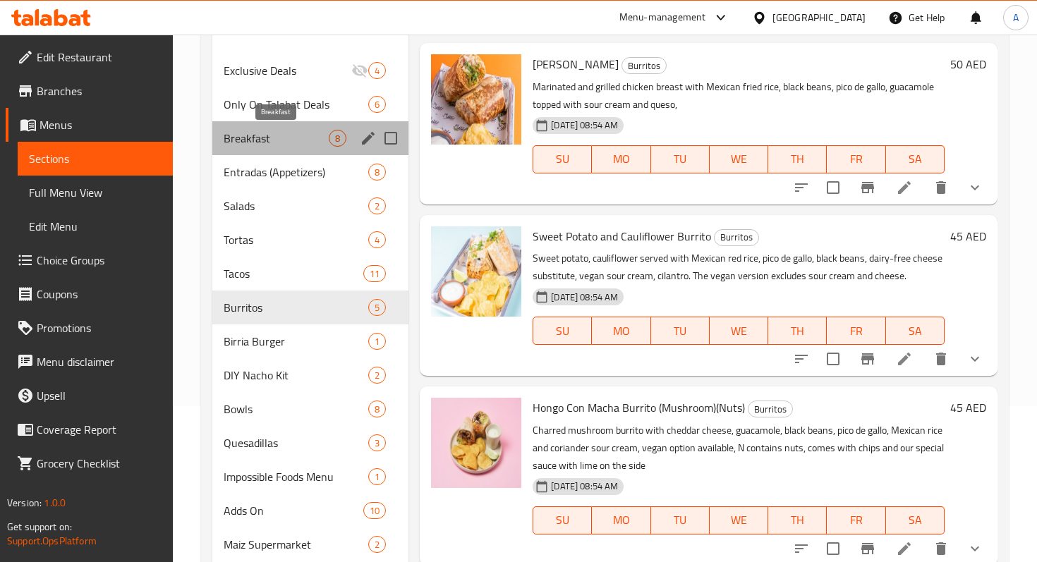
click at [281, 144] on span "Breakfast" at bounding box center [276, 138] width 105 height 17
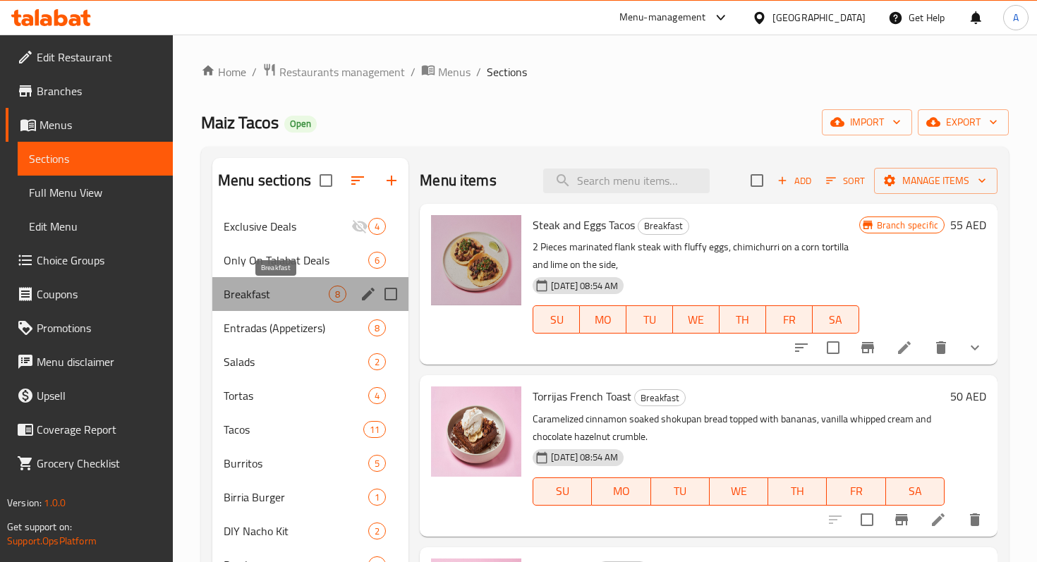
click at [274, 289] on span "Breakfast" at bounding box center [276, 294] width 105 height 17
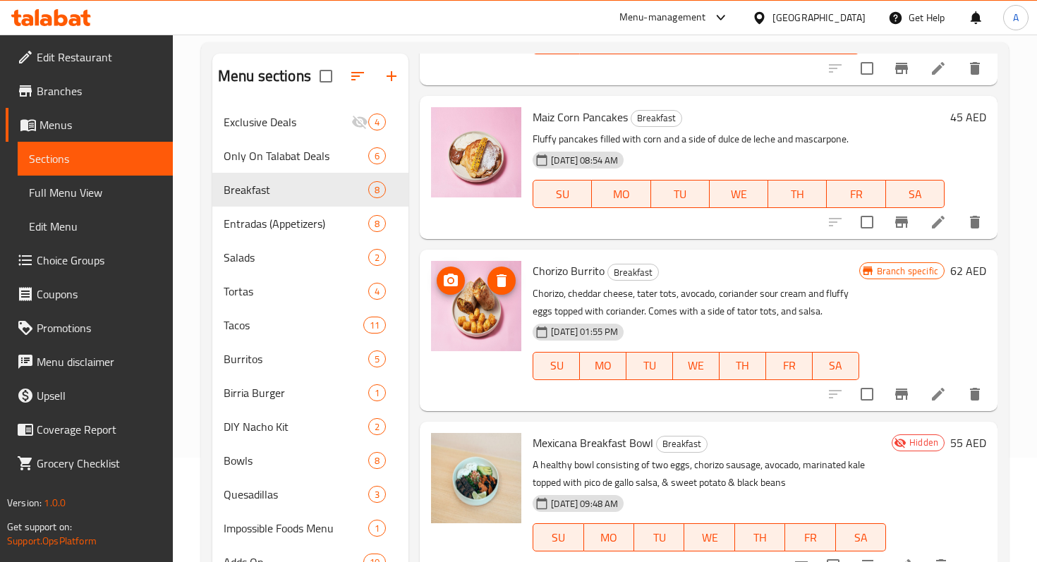
scroll to position [138, 0]
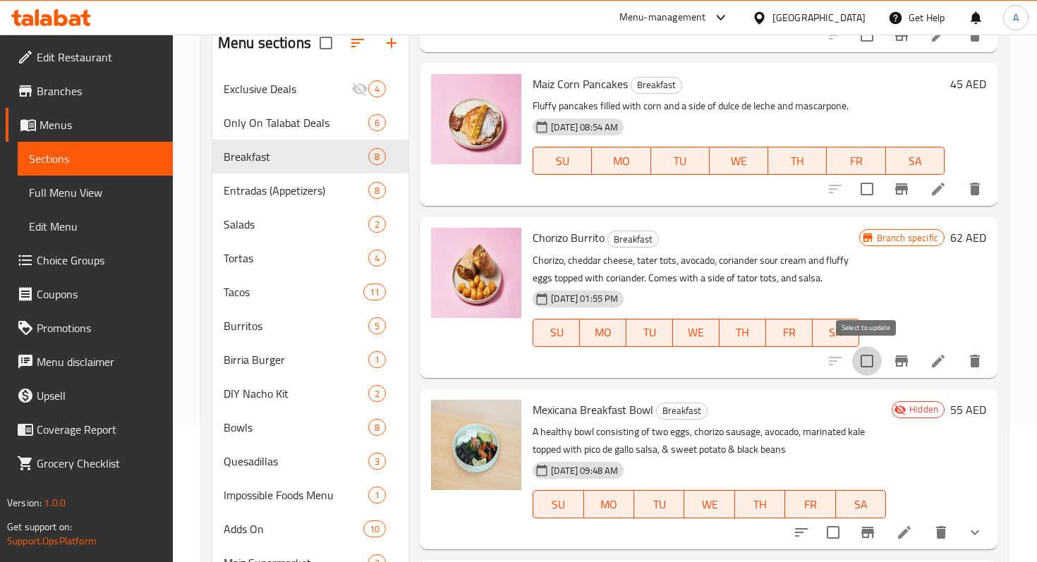
click at [869, 365] on input "checkbox" at bounding box center [867, 361] width 30 height 30
checkbox input "true"
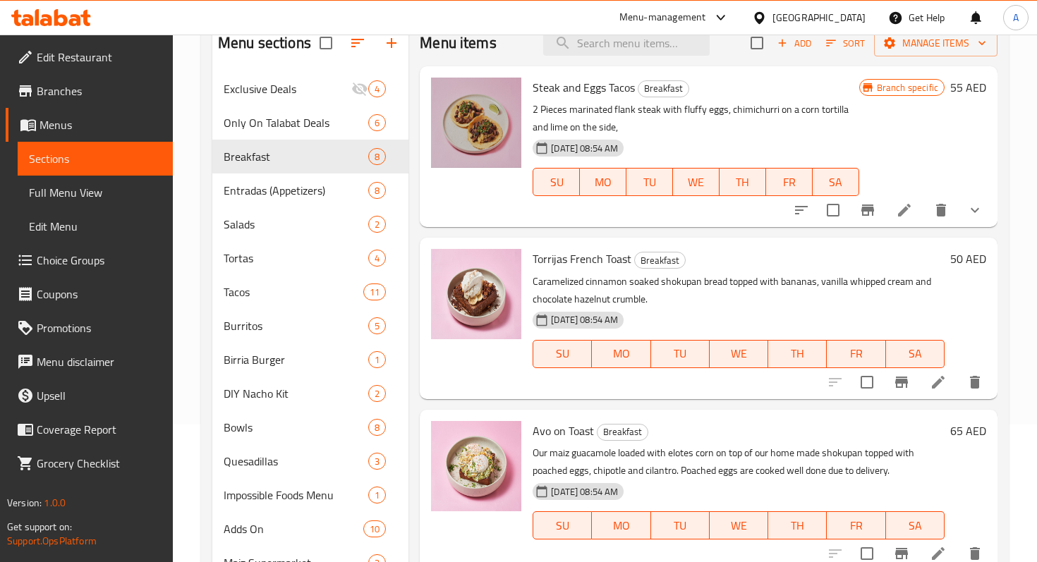
scroll to position [0, 0]
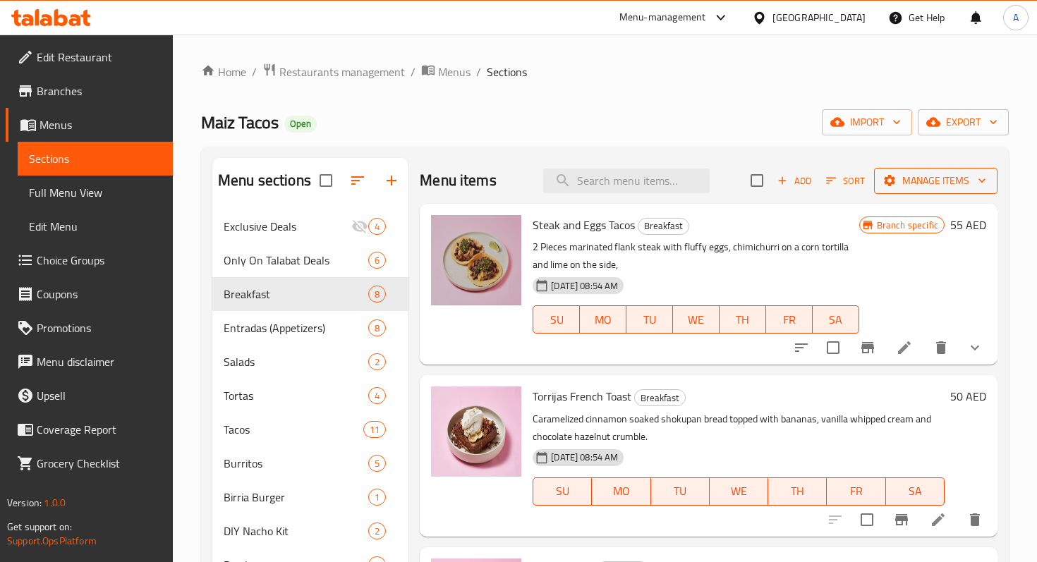
click at [917, 188] on span "Manage items" at bounding box center [935, 181] width 101 height 18
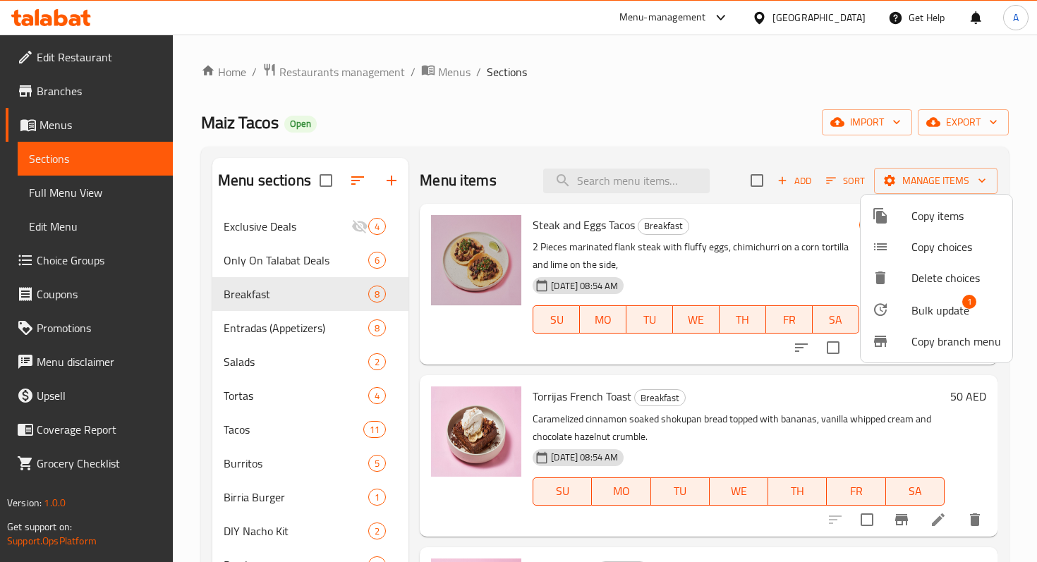
click at [904, 220] on div at bounding box center [891, 215] width 39 height 17
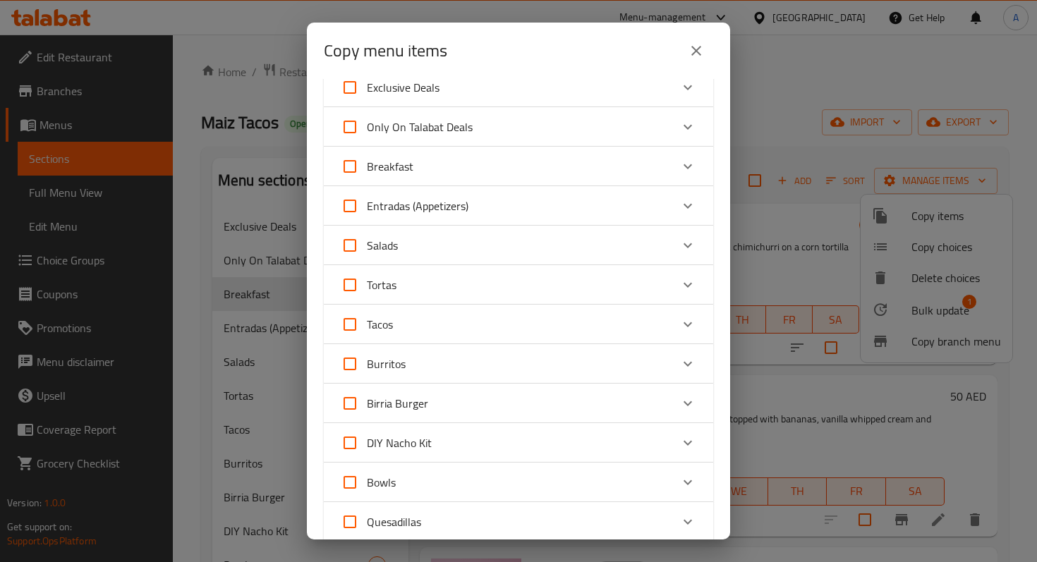
scroll to position [66, 0]
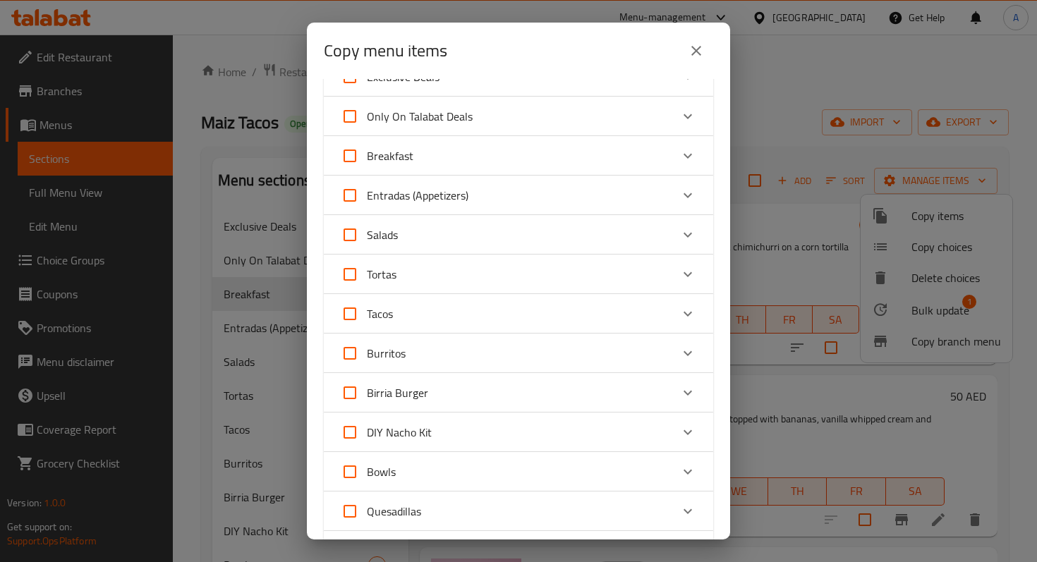
click at [432, 365] on div "Burritos" at bounding box center [506, 353] width 330 height 34
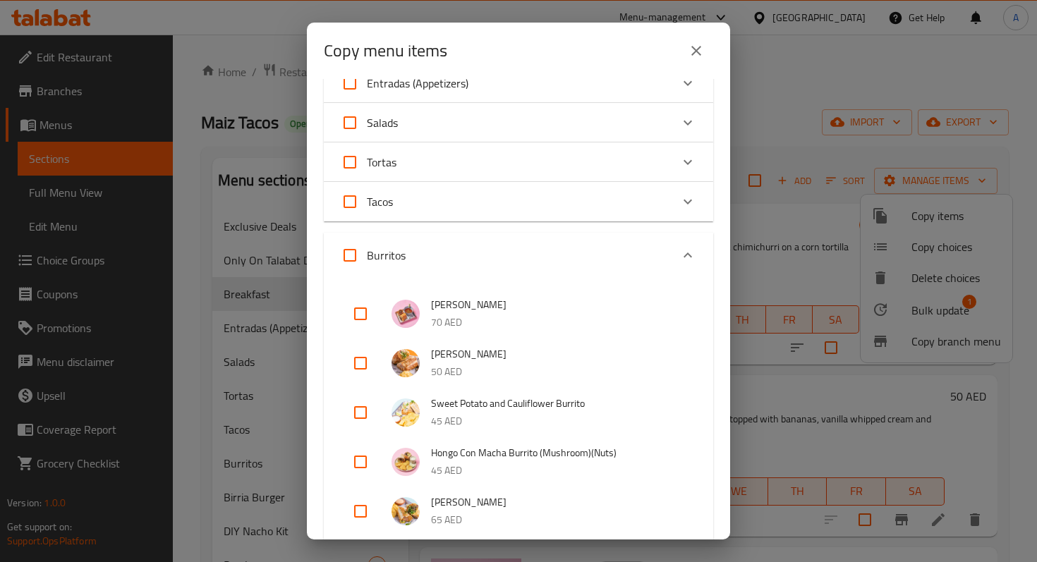
scroll to position [236, 0]
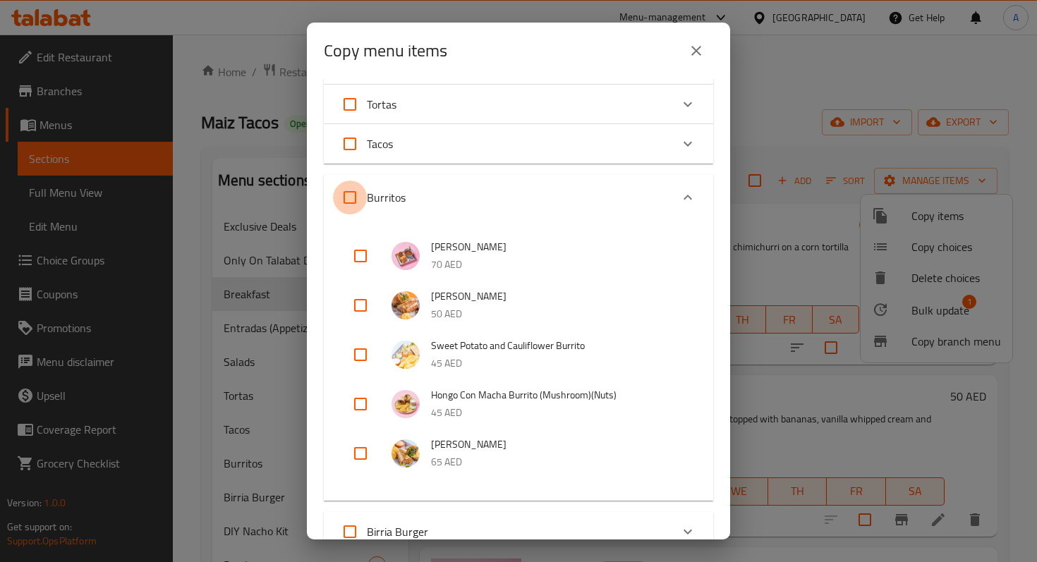
click at [348, 204] on input "Burritos" at bounding box center [350, 198] width 34 height 34
checkbox input "true"
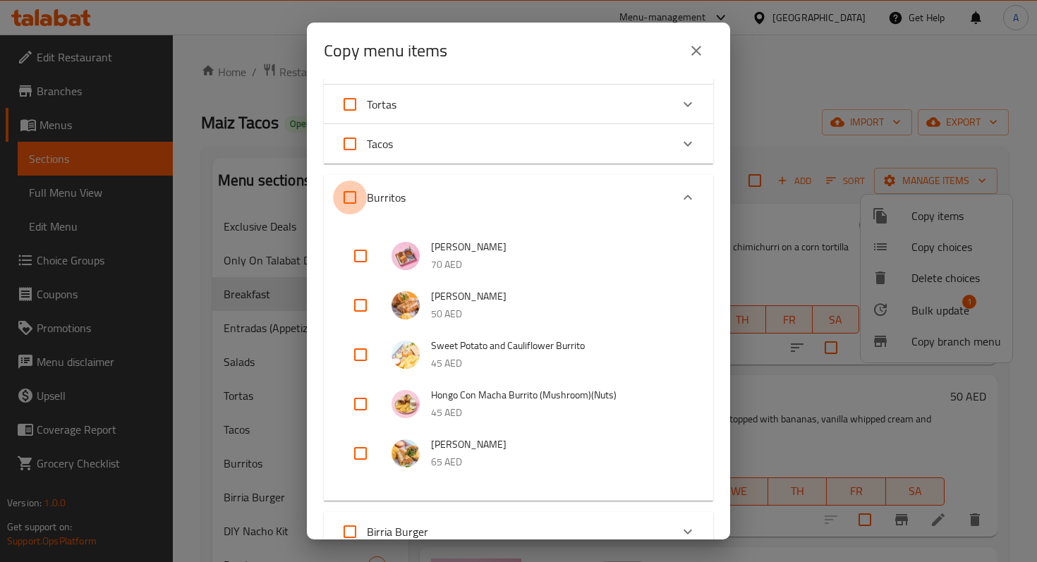
checkbox input "true"
click at [358, 201] on input "Burritos" at bounding box center [350, 198] width 34 height 34
checkbox input "false"
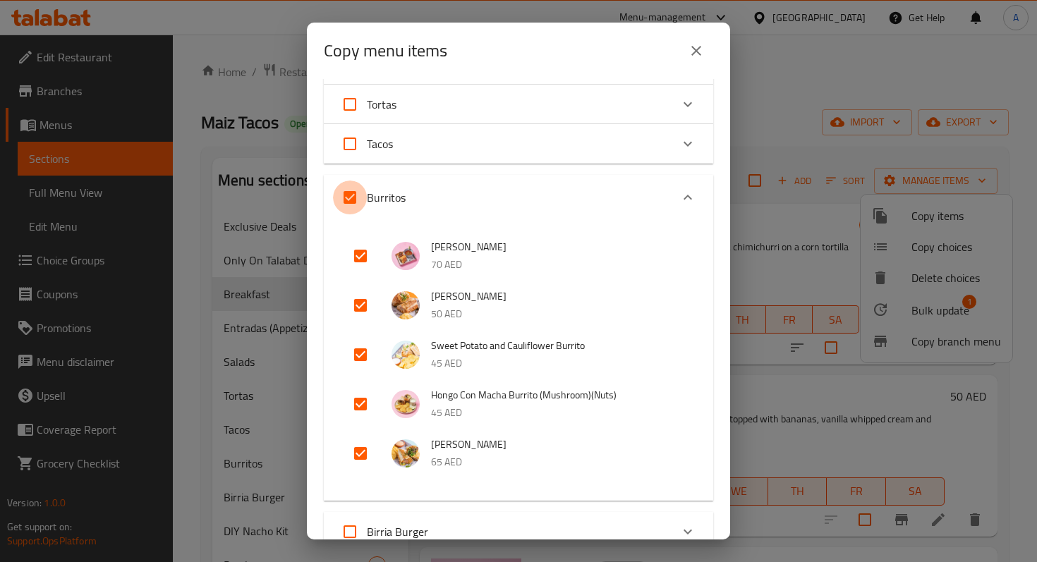
checkbox input "false"
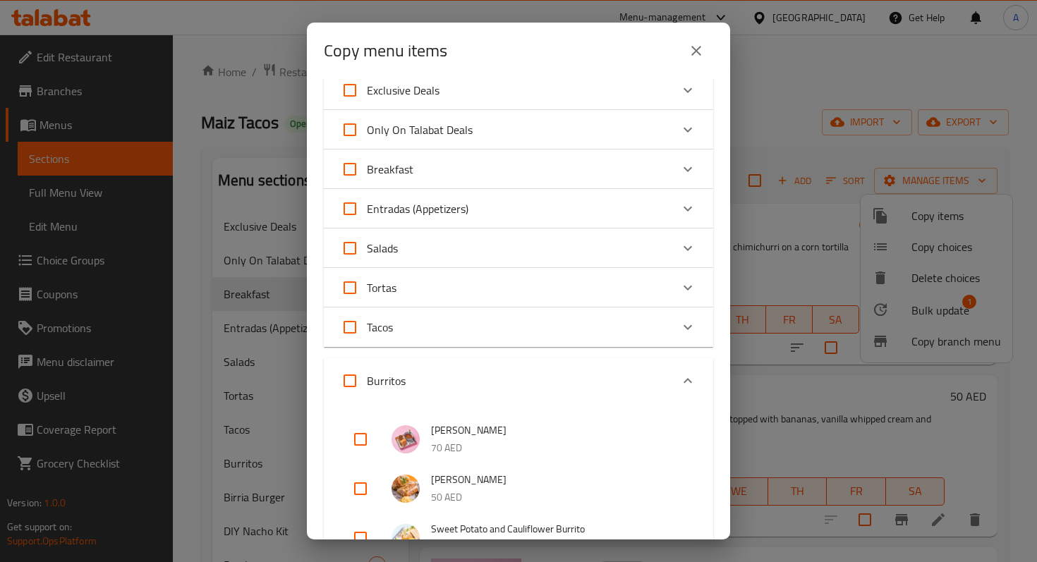
scroll to position [0, 0]
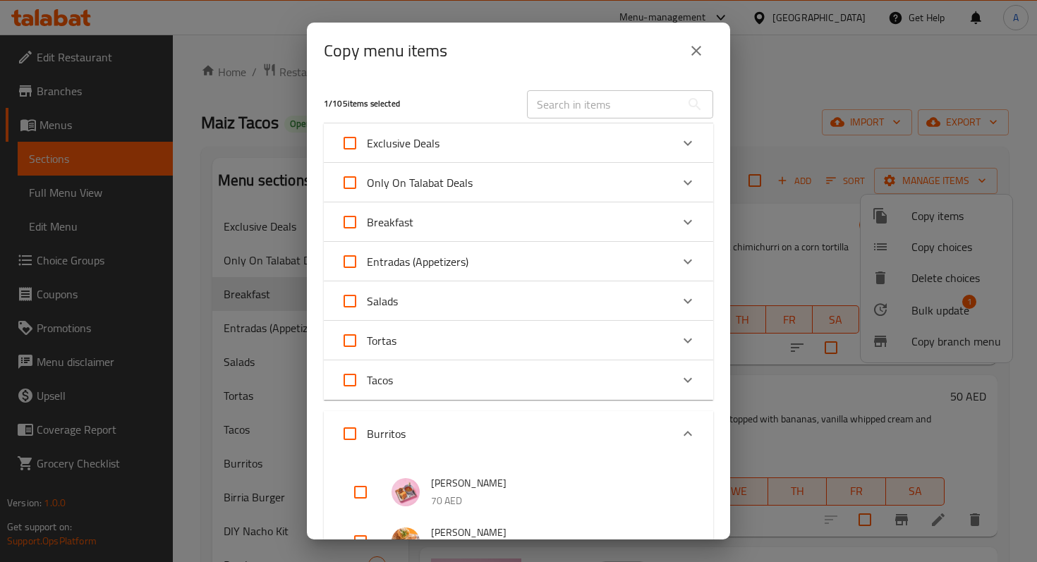
click at [410, 224] on span "Breakfast" at bounding box center [390, 222] width 47 height 21
click at [367, 224] on input "Breakfast" at bounding box center [350, 222] width 34 height 34
checkbox input "true"
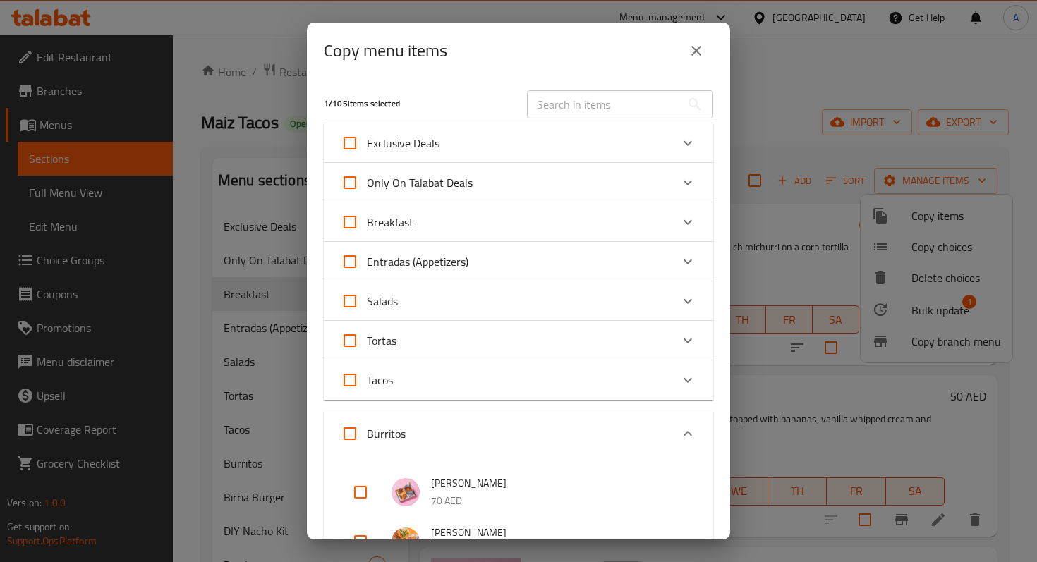
checkbox input "true"
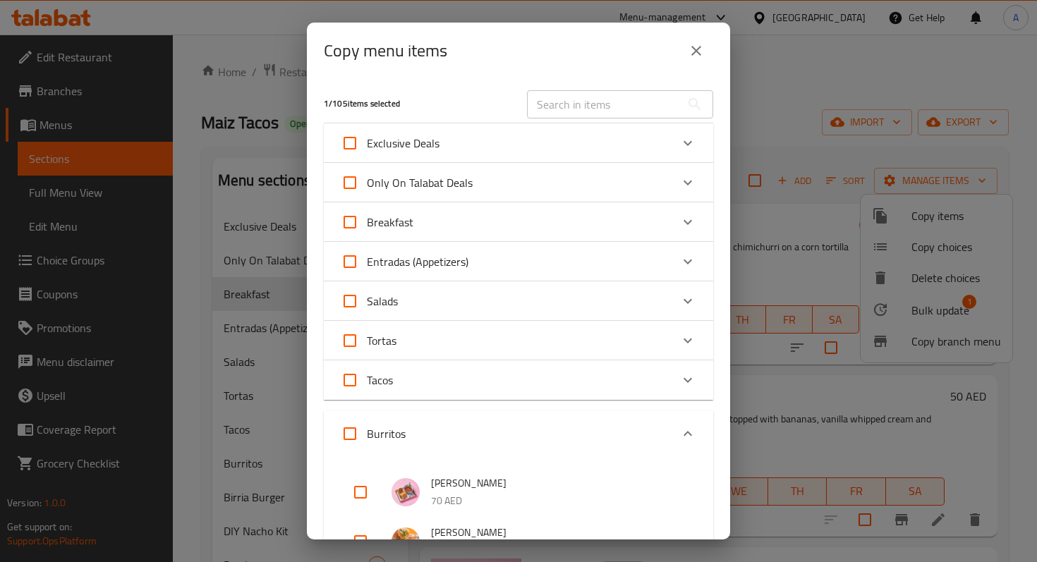
checkbox input "true"
click at [355, 429] on input "Burritos" at bounding box center [350, 434] width 34 height 34
checkbox input "true"
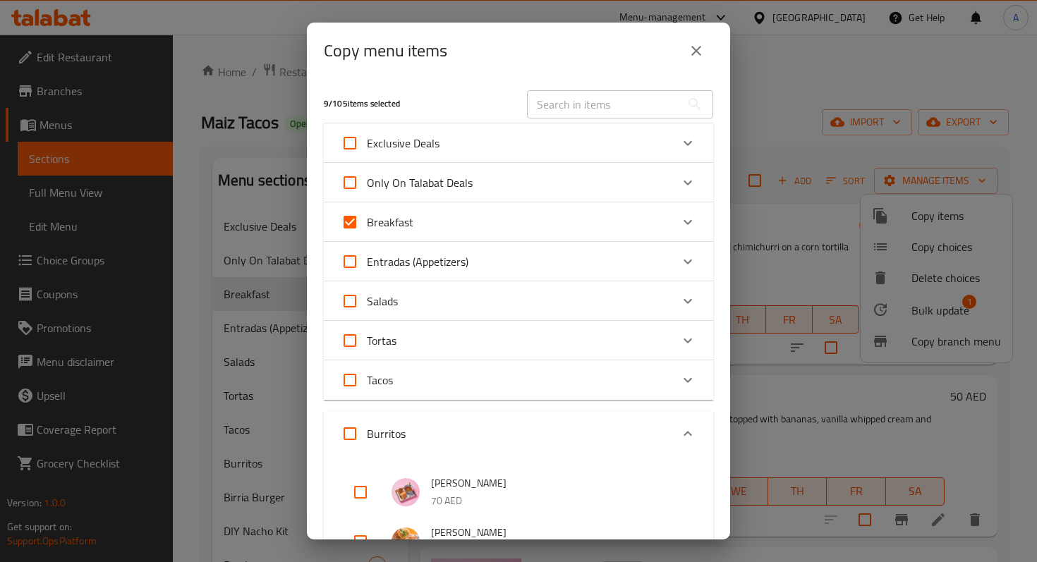
checkbox input "true"
click at [353, 230] on input "Breakfast" at bounding box center [350, 222] width 34 height 34
checkbox input "false"
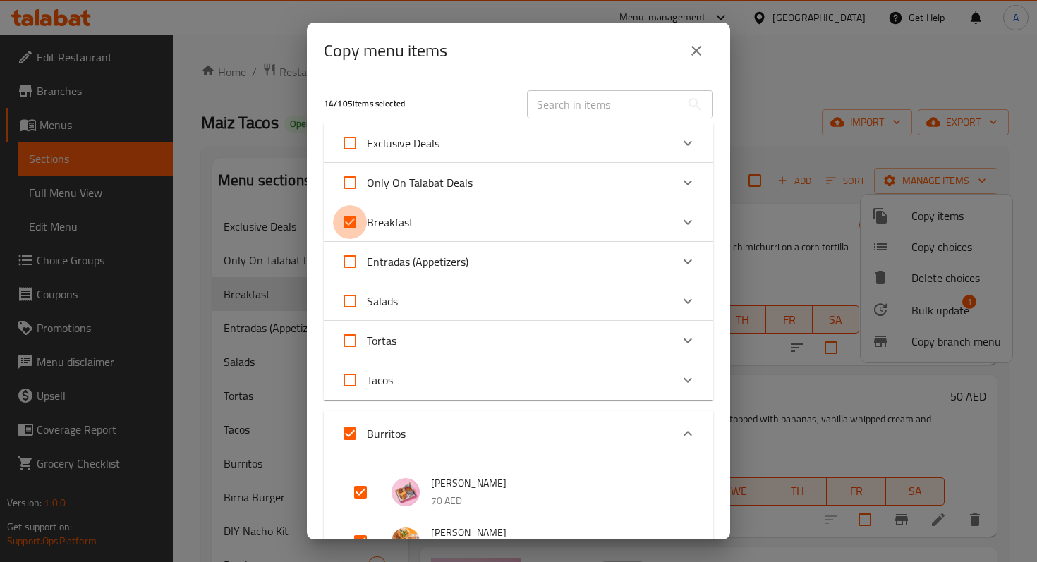
checkbox input "false"
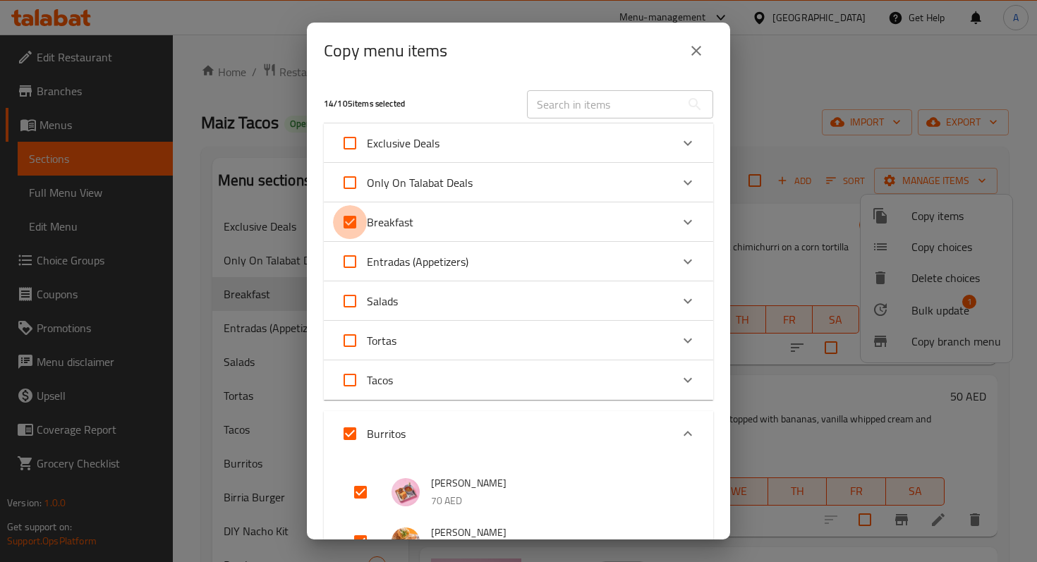
checkbox input "false"
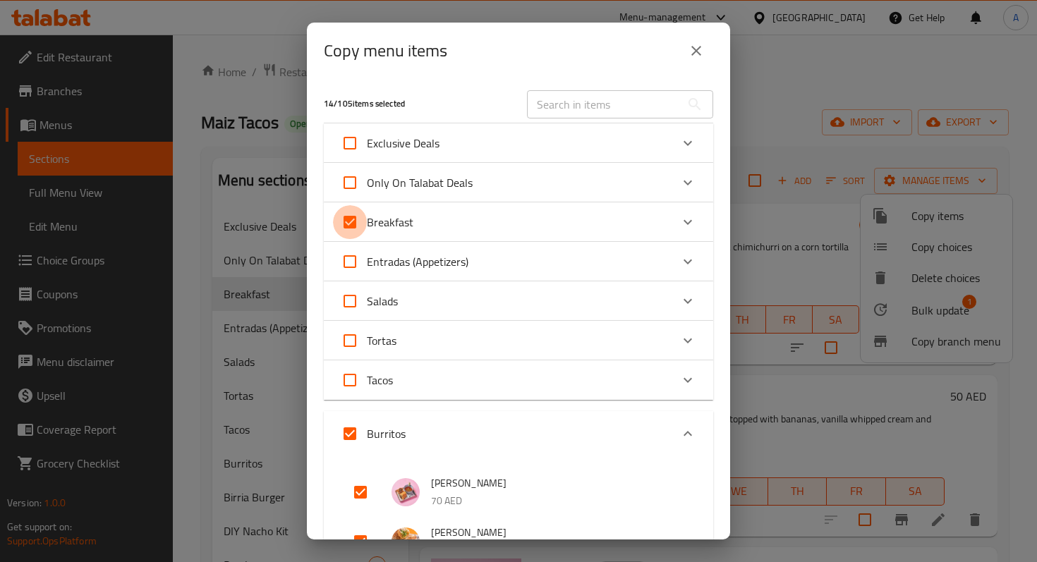
checkbox input "false"
click at [349, 434] on input "Burritos" at bounding box center [350, 434] width 34 height 34
checkbox input "false"
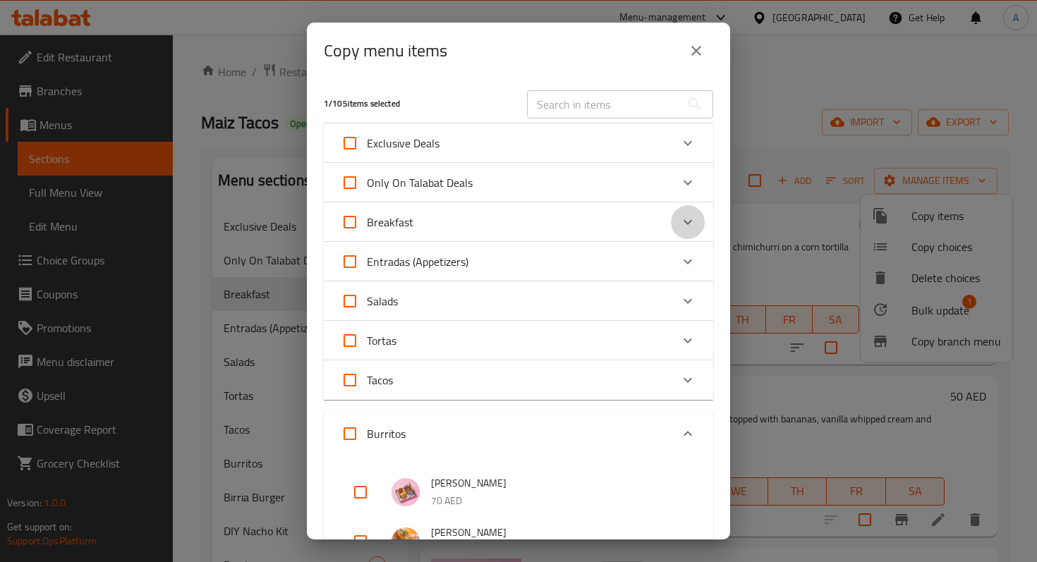
click at [679, 221] on icon "Expand" at bounding box center [687, 222] width 17 height 17
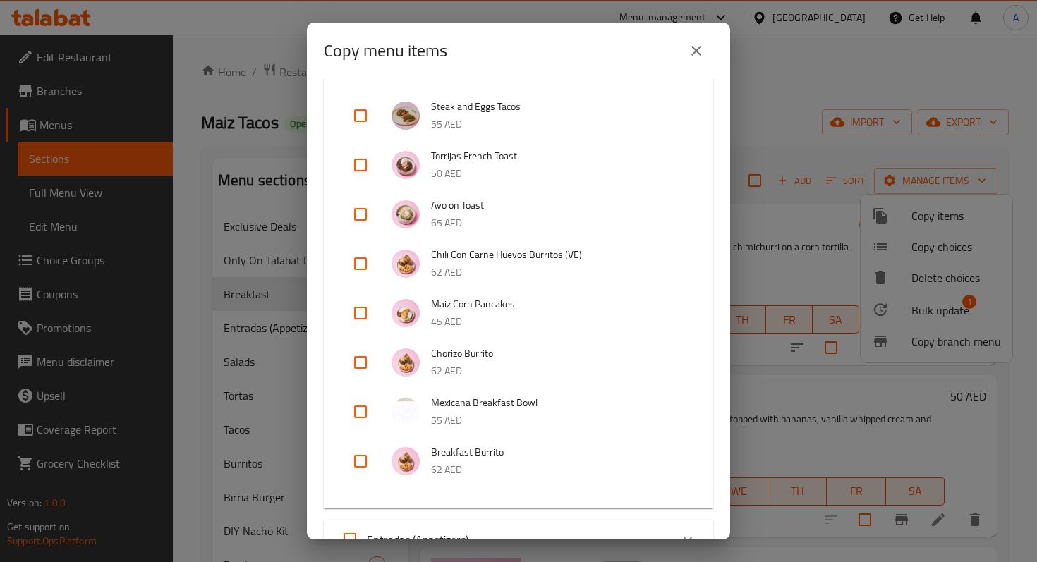
scroll to position [190, 0]
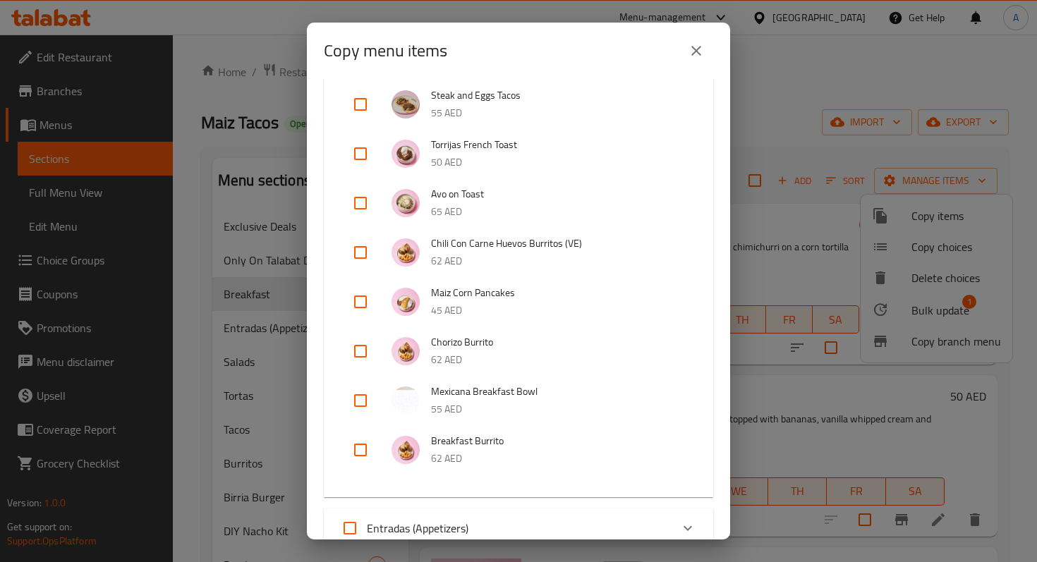
click at [354, 355] on input "checkbox" at bounding box center [360, 351] width 34 height 34
checkbox input "true"
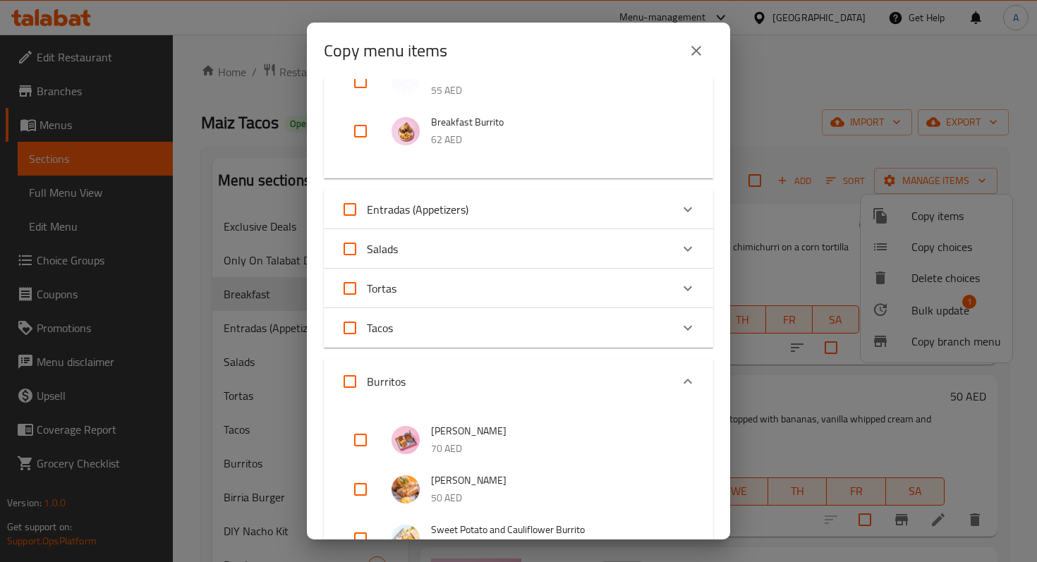
scroll to position [515, 0]
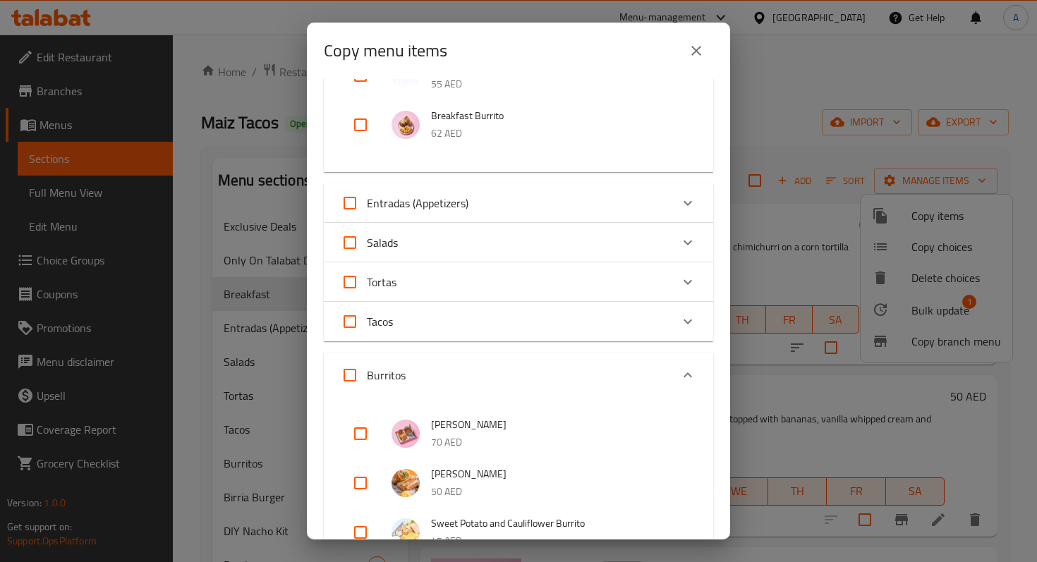
click at [692, 373] on icon "Expand" at bounding box center [687, 375] width 17 height 17
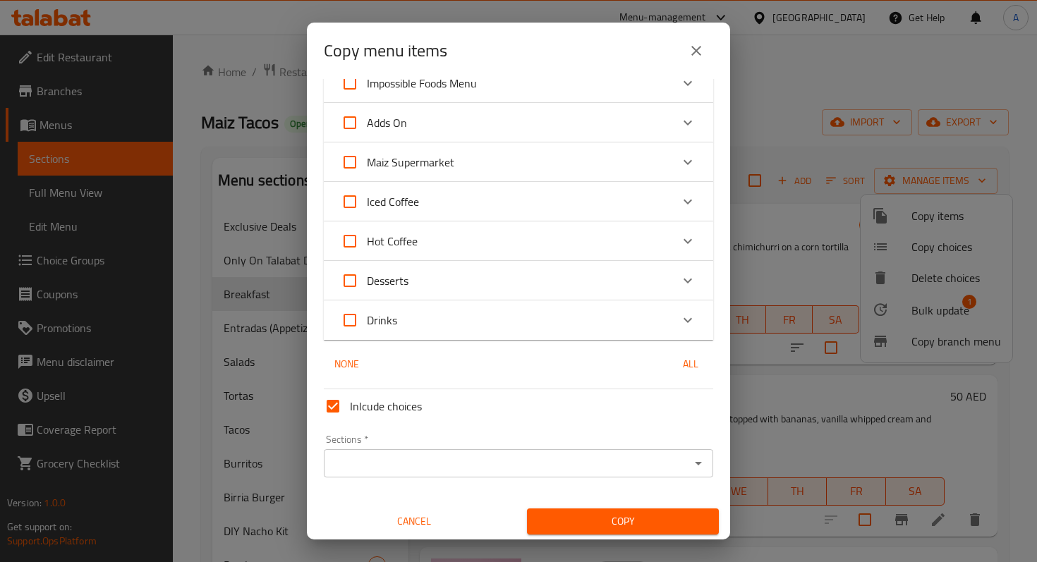
scroll to position [994, 0]
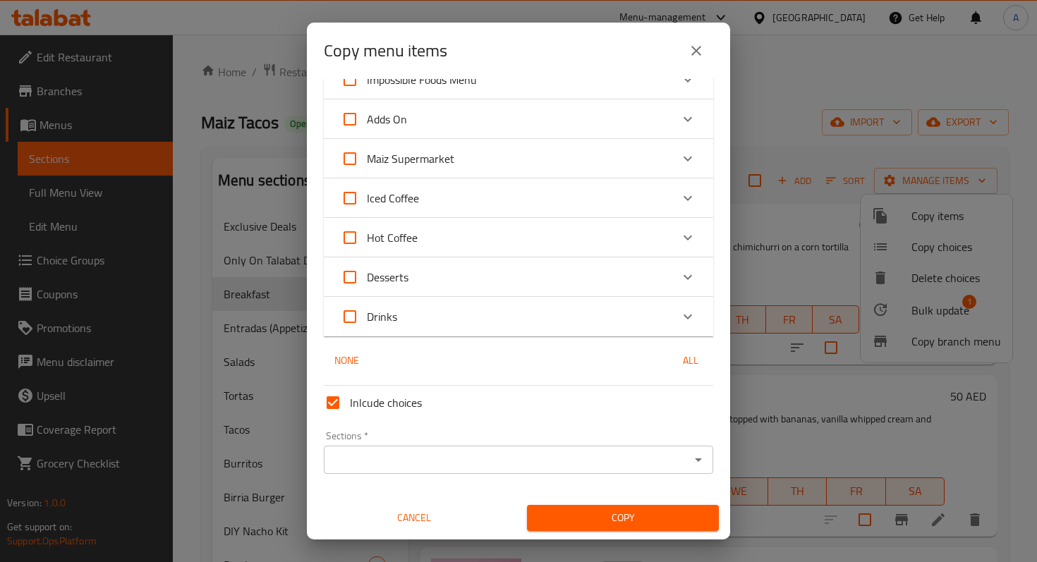
click at [538, 470] on div "Sections *" at bounding box center [518, 460] width 389 height 28
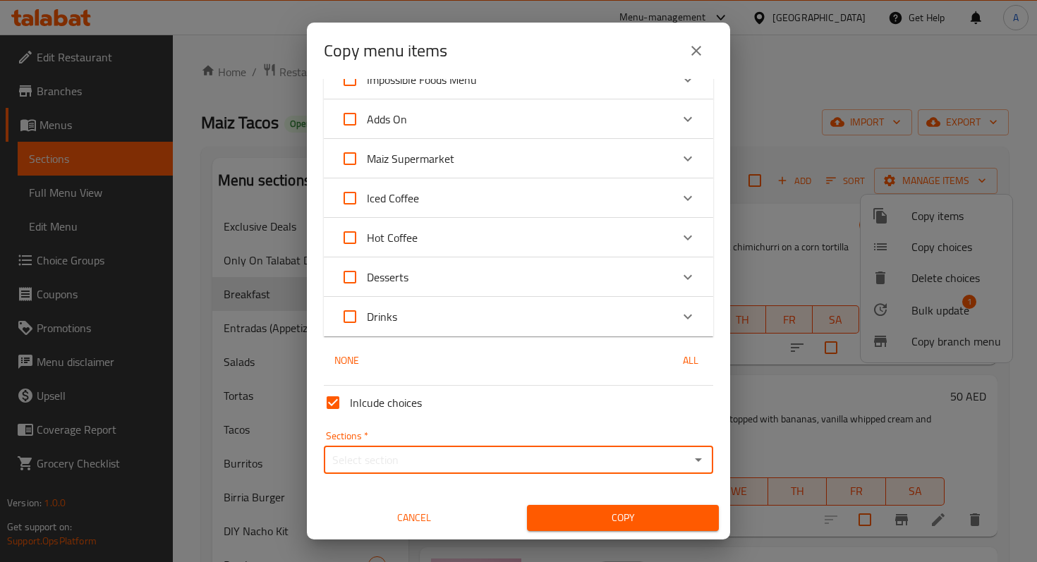
click at [519, 457] on input "Sections   *" at bounding box center [507, 460] width 358 height 20
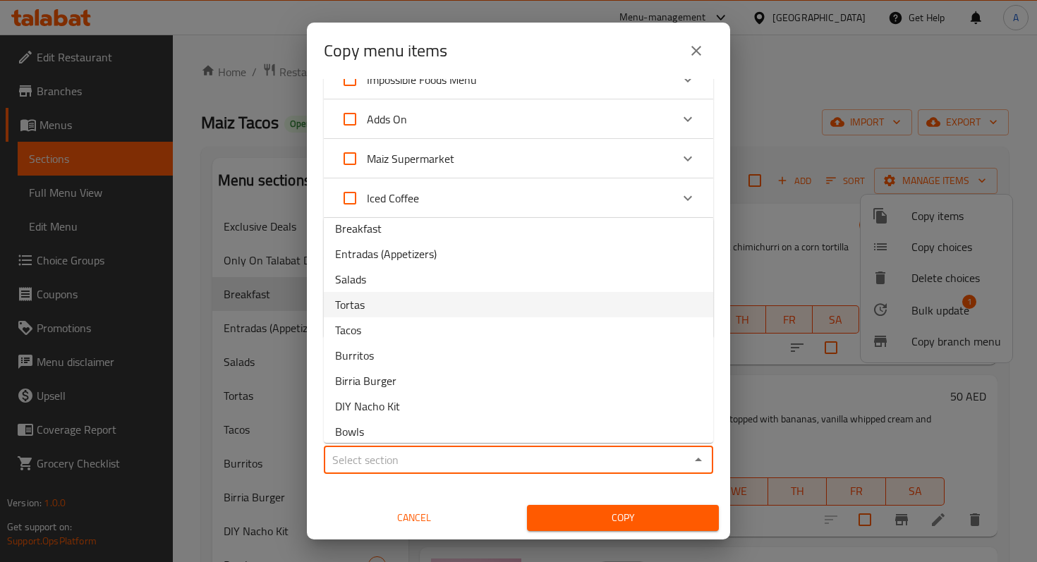
scroll to position [59, 0]
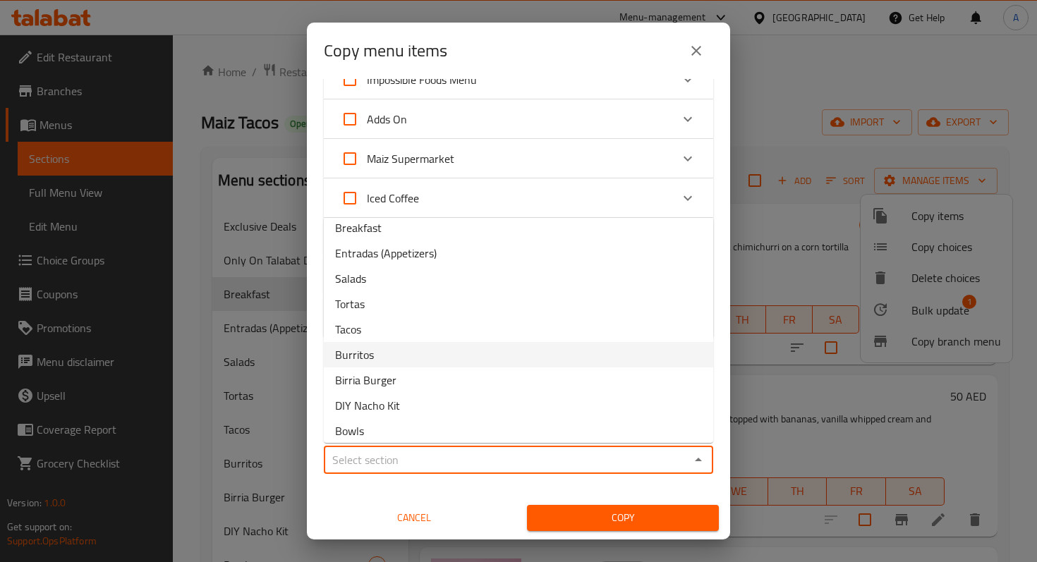
click at [460, 352] on li "Burritos" at bounding box center [518, 354] width 389 height 25
type input "Burritos"
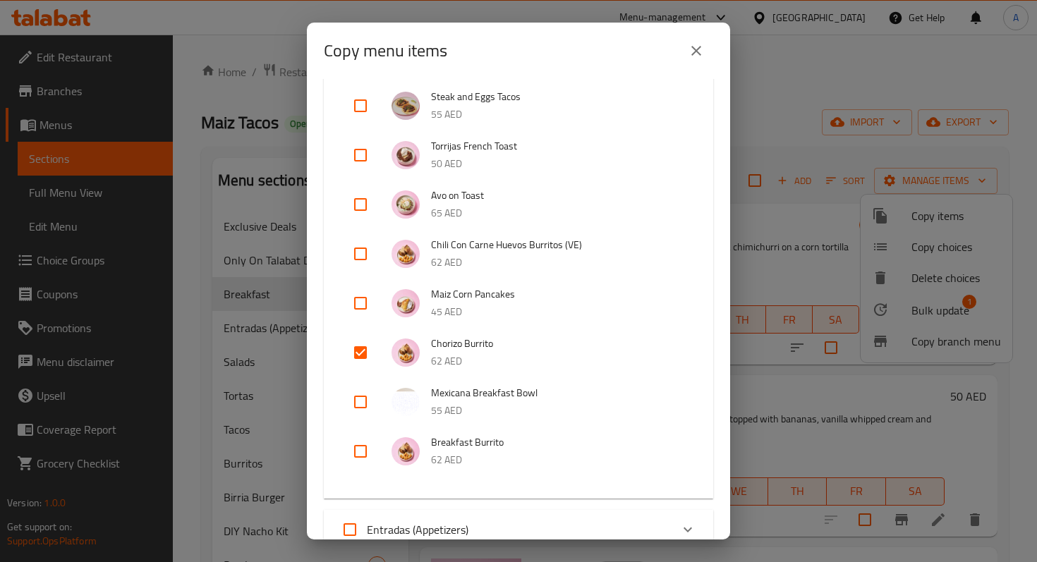
scroll to position [173, 0]
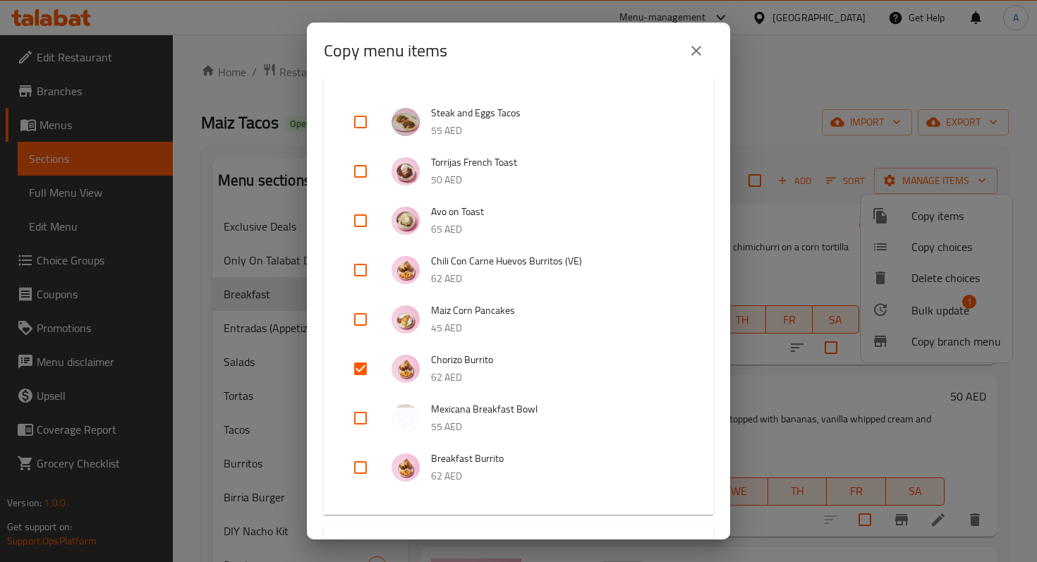
click at [367, 276] on input "checkbox" at bounding box center [360, 270] width 34 height 34
checkbox input "true"
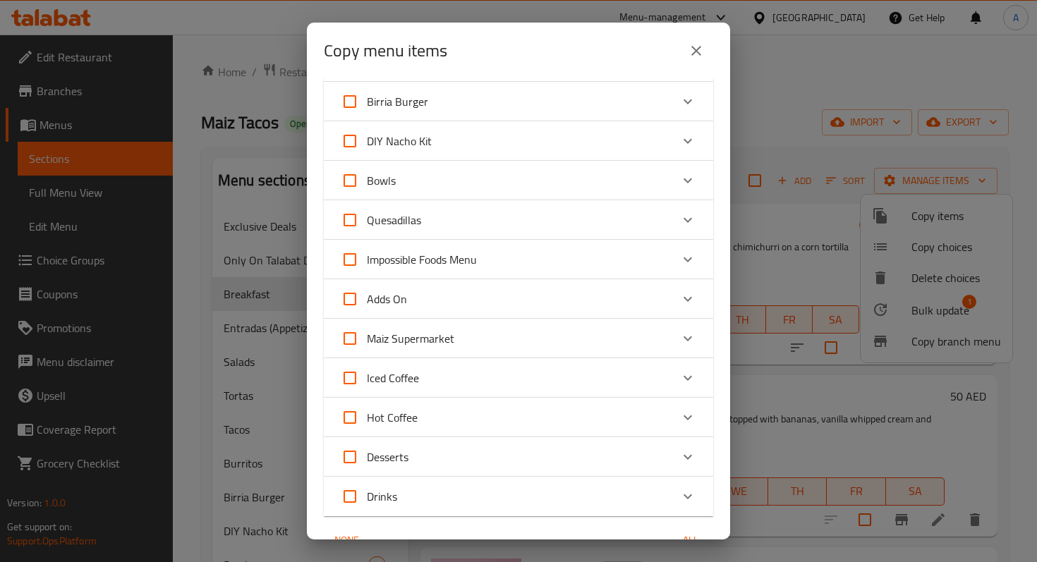
scroll to position [994, 0]
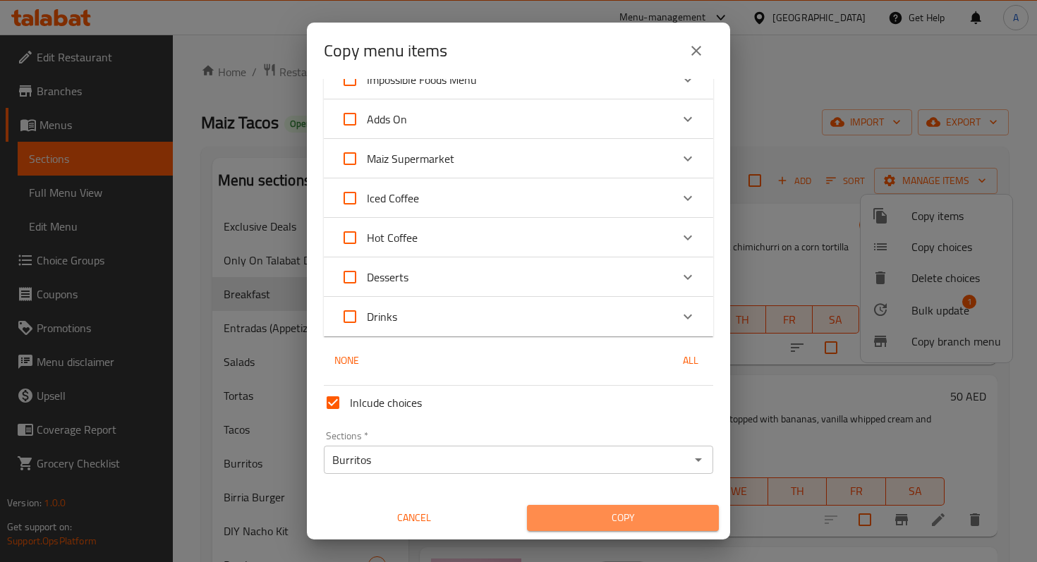
click at [607, 523] on span "Copy" at bounding box center [622, 518] width 169 height 18
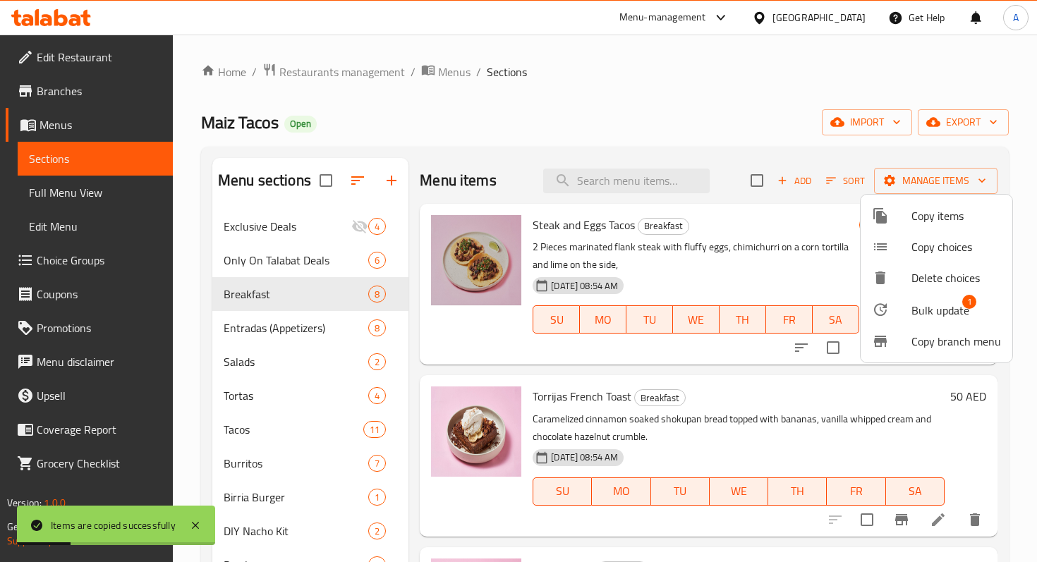
click at [280, 467] on div at bounding box center [518, 281] width 1037 height 562
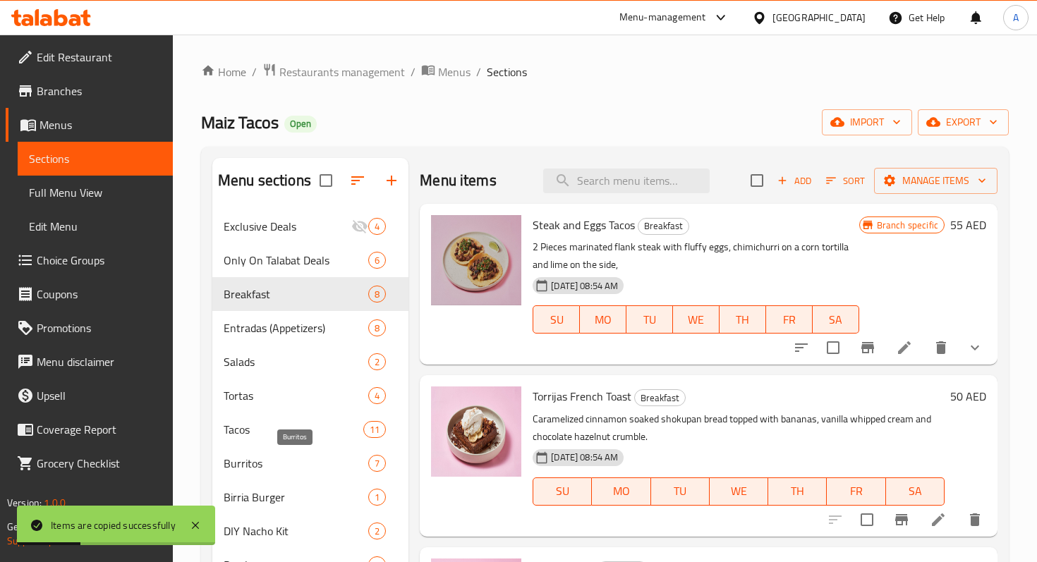
click at [280, 467] on span "Burritos" at bounding box center [296, 463] width 145 height 17
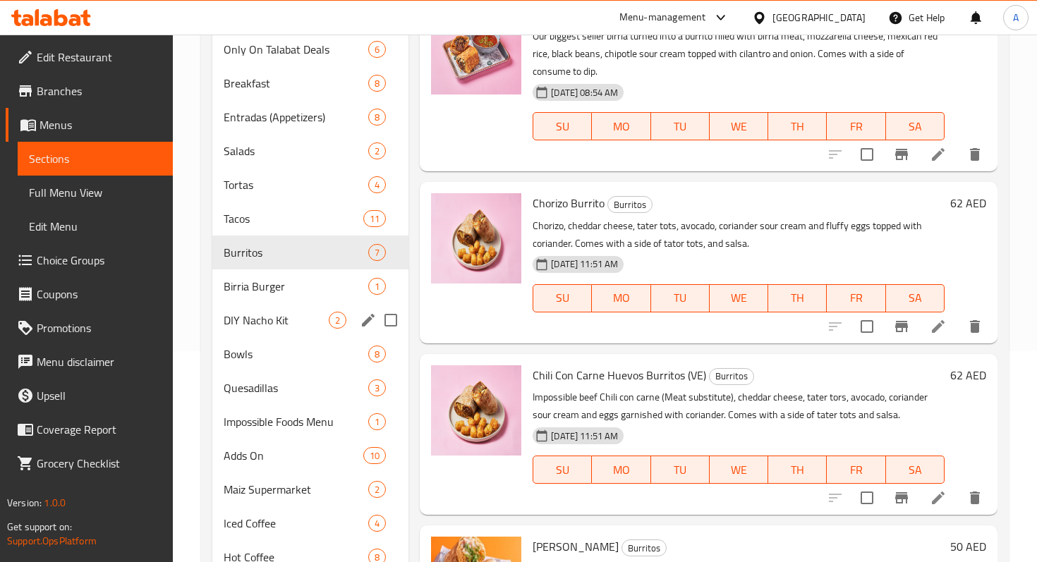
scroll to position [137, 0]
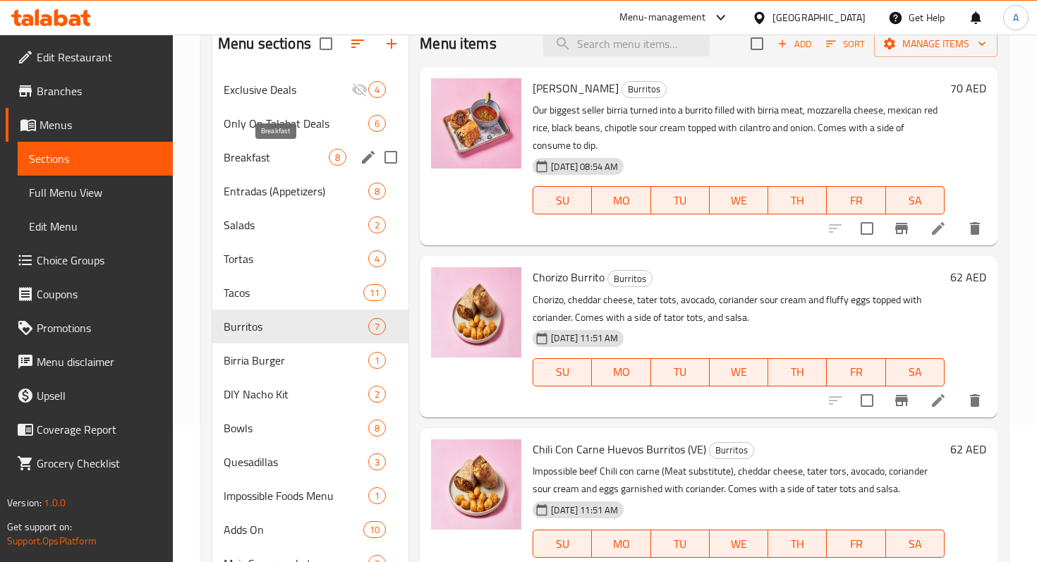
click at [263, 154] on span "Breakfast" at bounding box center [276, 157] width 105 height 17
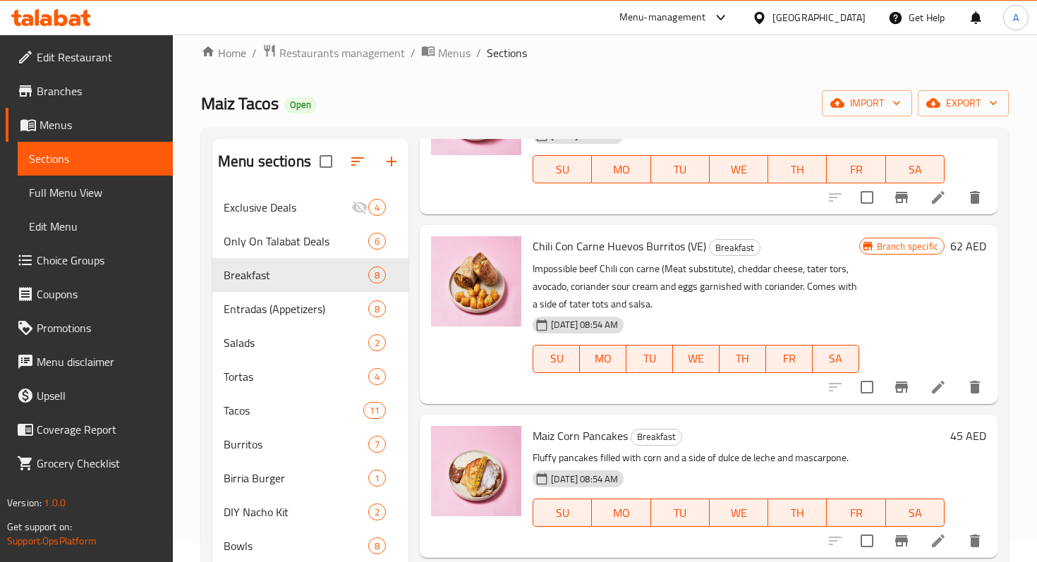
scroll to position [461, 0]
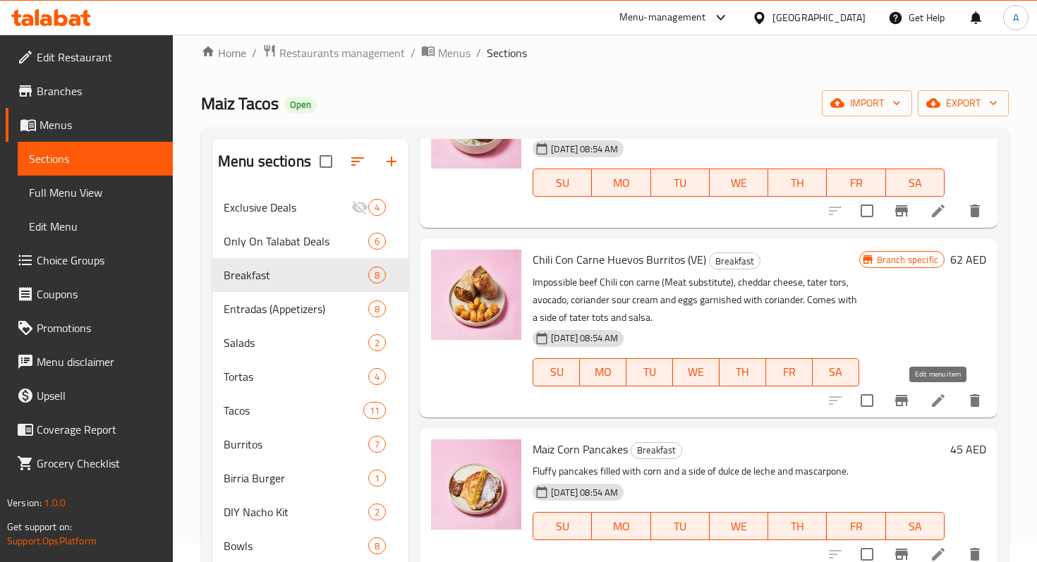
click at [935, 396] on icon at bounding box center [937, 400] width 17 height 17
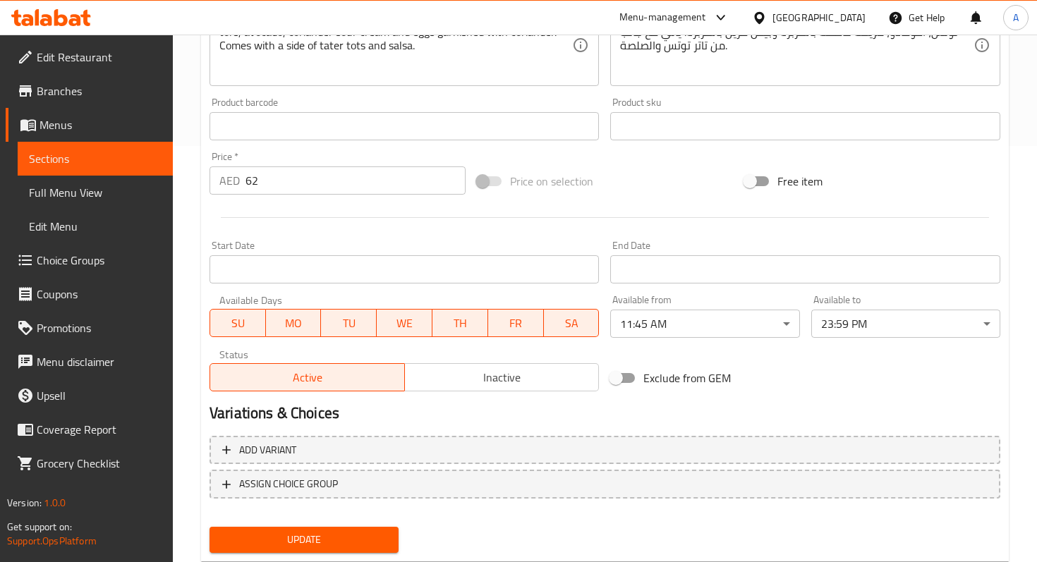
scroll to position [455, 0]
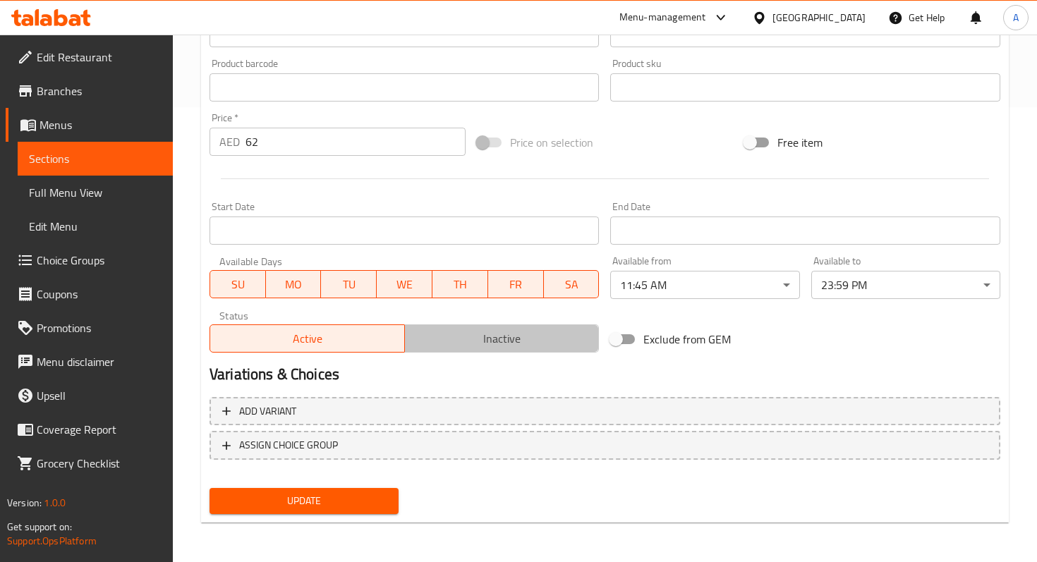
click at [465, 336] on span "Inactive" at bounding box center [501, 339] width 183 height 20
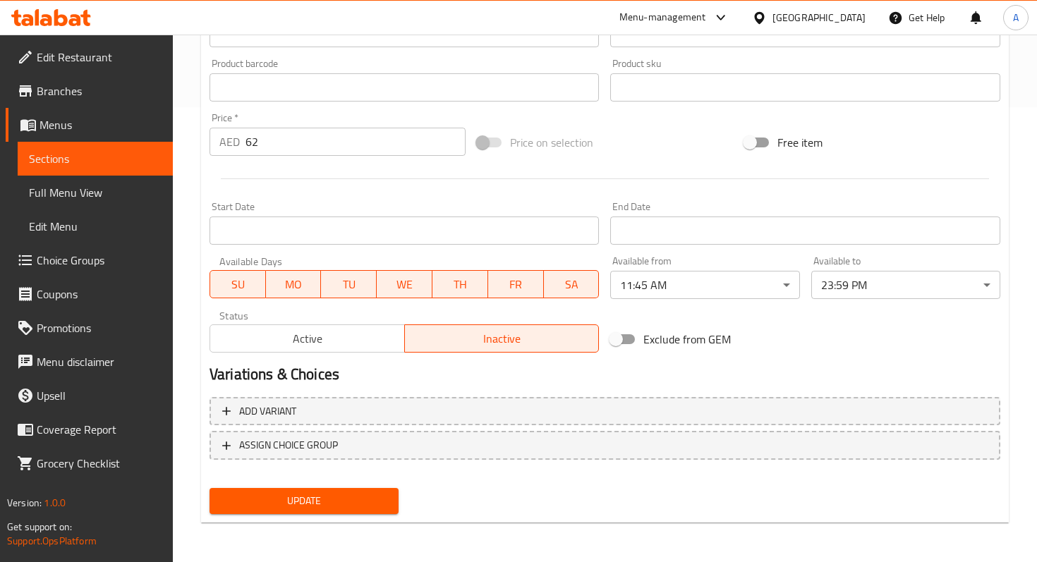
click at [360, 491] on button "Update" at bounding box center [303, 501] width 189 height 26
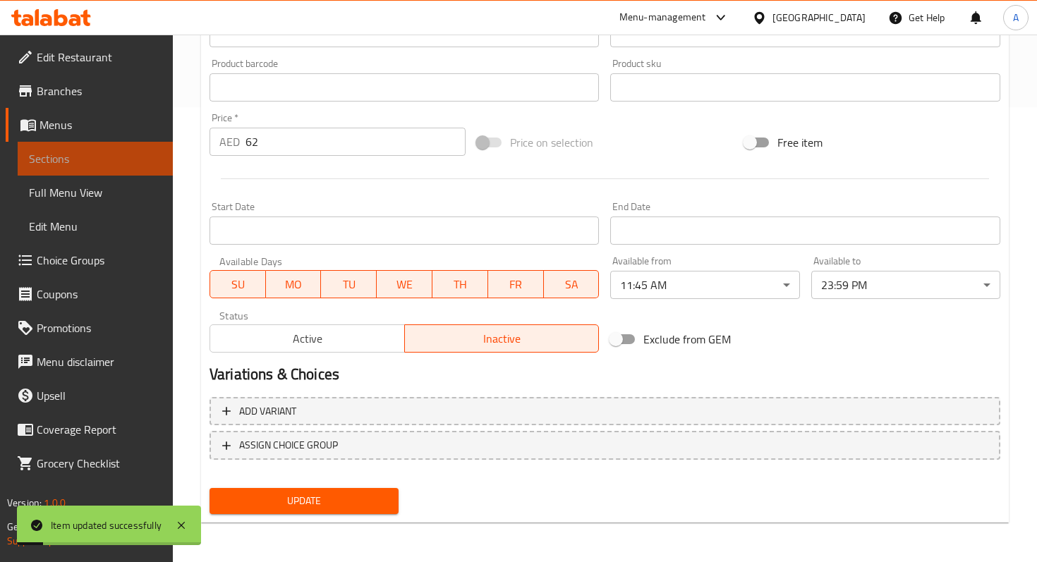
click at [75, 155] on span "Sections" at bounding box center [95, 158] width 133 height 17
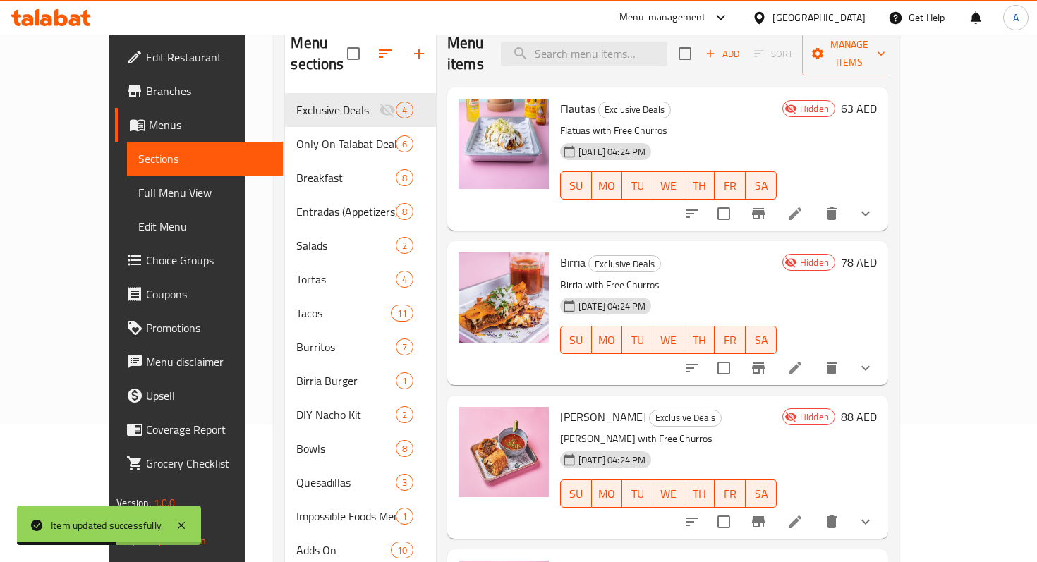
scroll to position [139, 0]
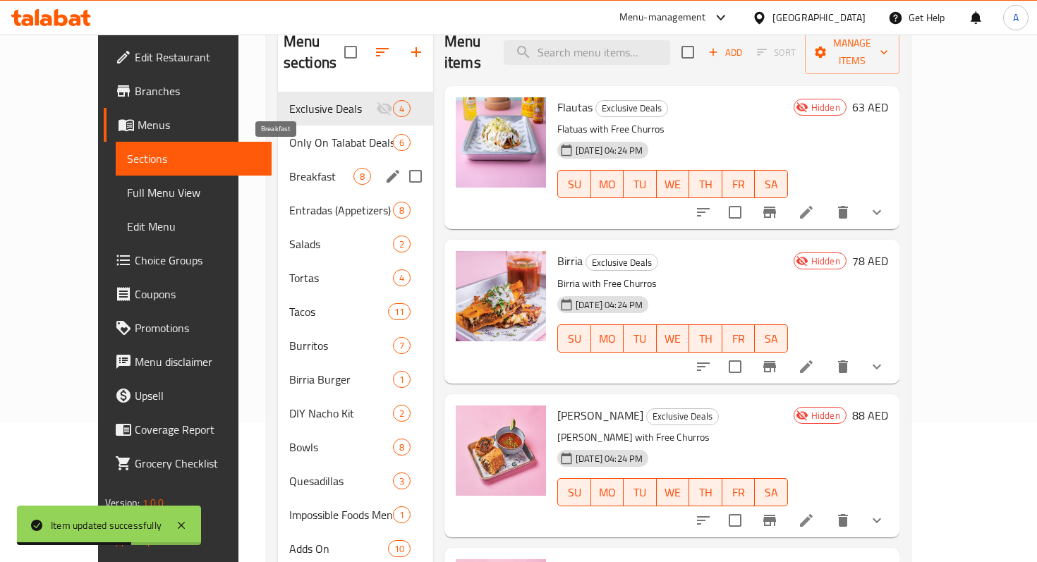
click at [289, 168] on span "Breakfast" at bounding box center [321, 176] width 64 height 17
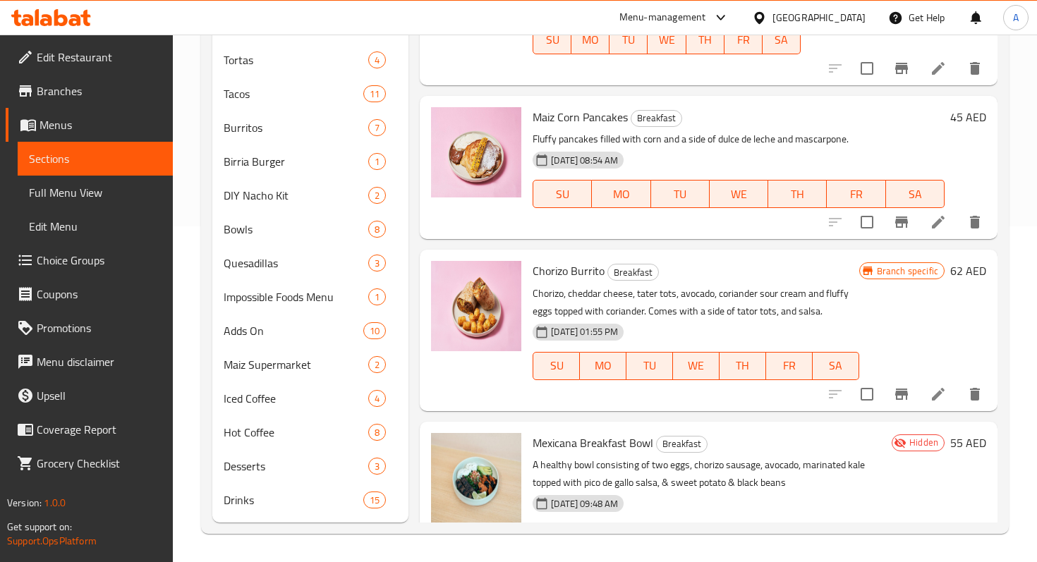
scroll to position [489, 0]
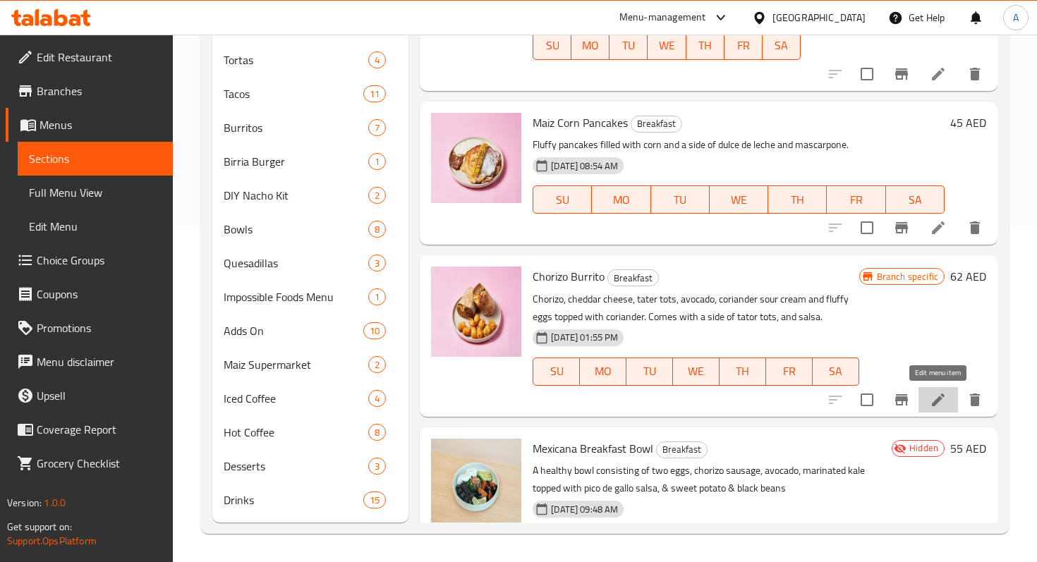
click at [939, 392] on icon at bounding box center [937, 399] width 17 height 17
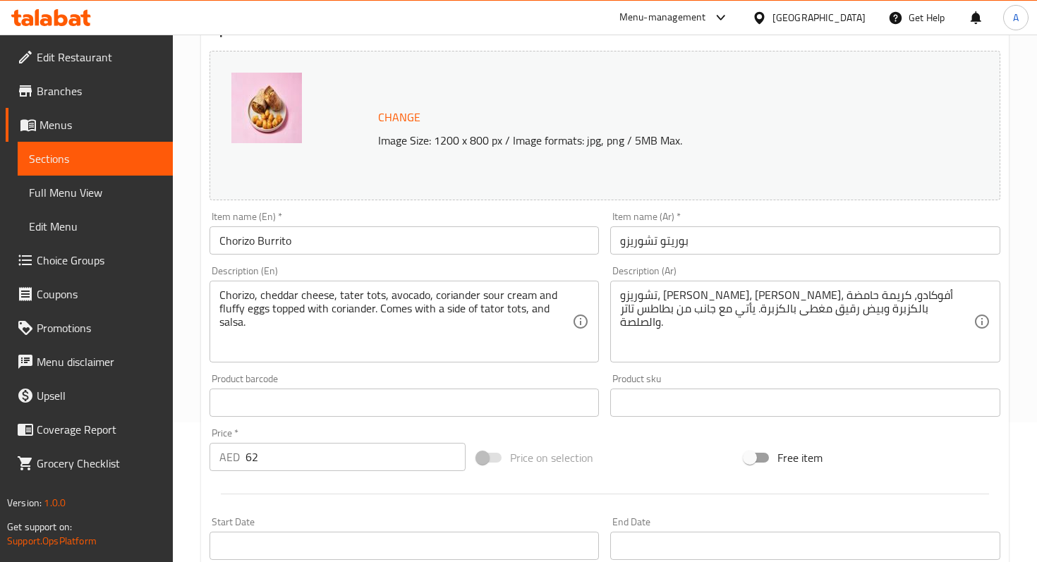
scroll to position [455, 0]
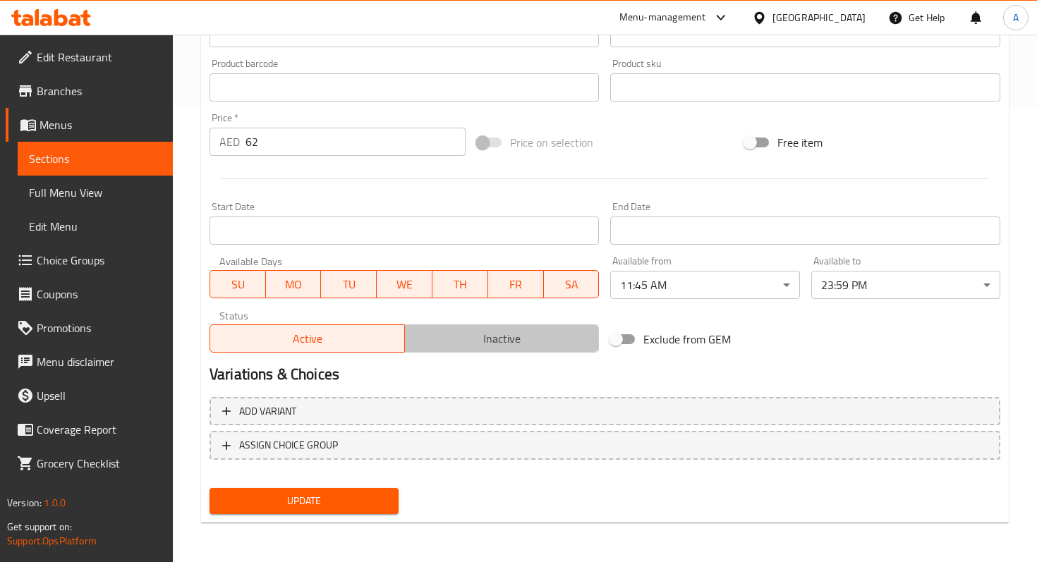
click at [454, 338] on span "Inactive" at bounding box center [501, 339] width 183 height 20
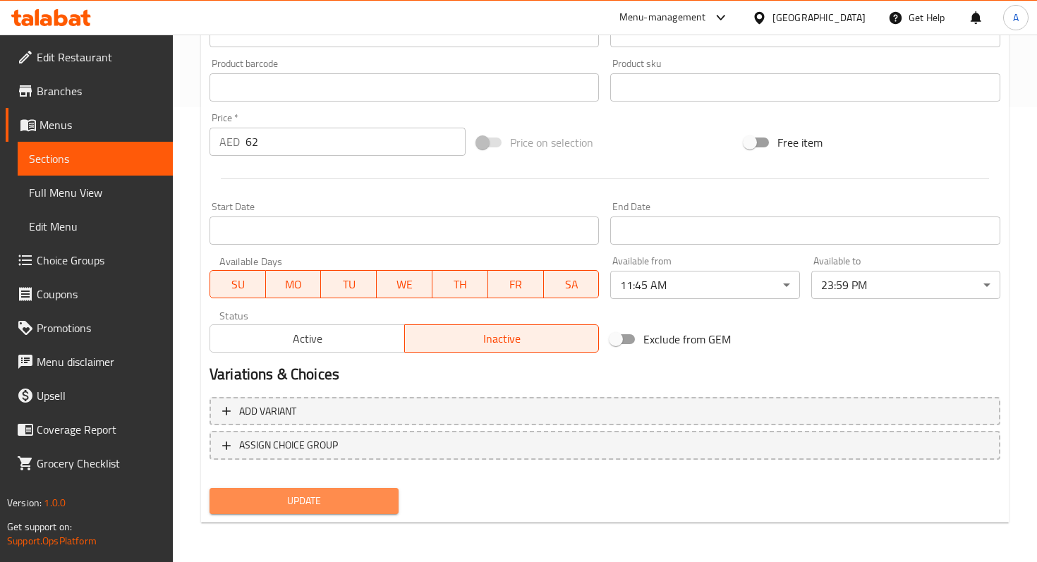
click at [373, 507] on span "Update" at bounding box center [304, 501] width 166 height 18
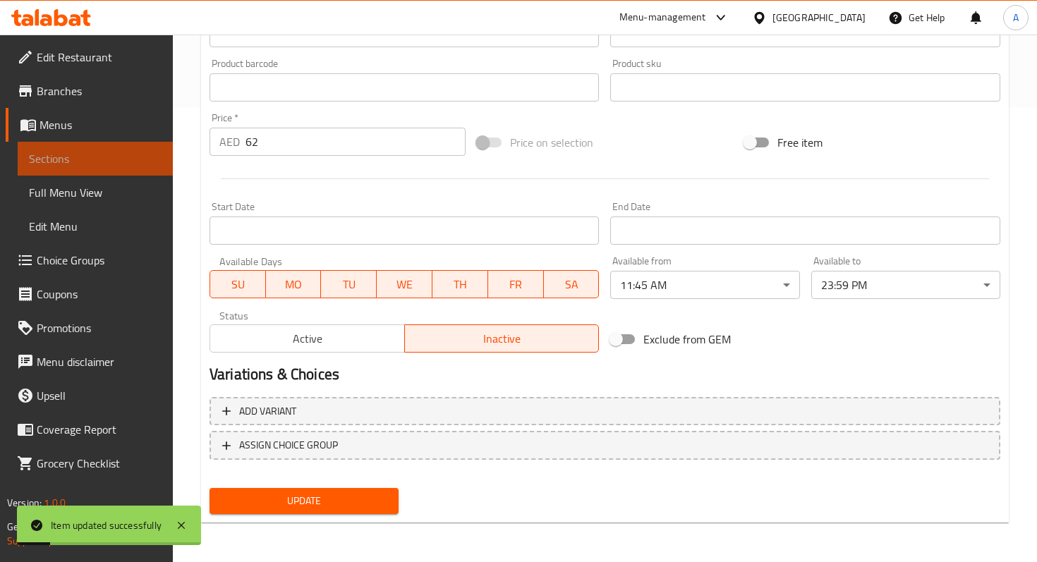
click at [86, 169] on link "Sections" at bounding box center [95, 159] width 155 height 34
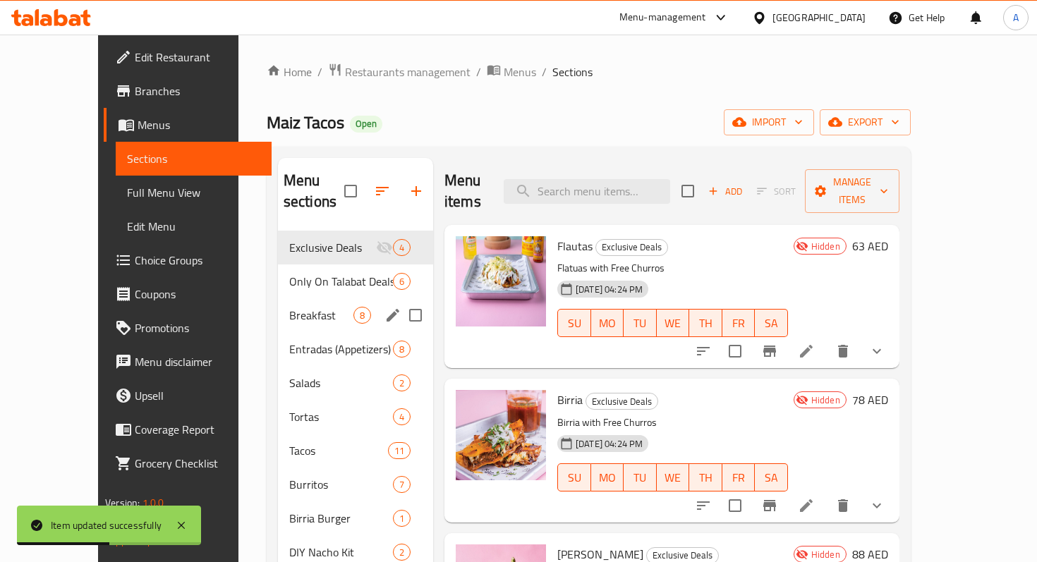
click at [279, 306] on div "Breakfast 8" at bounding box center [355, 315] width 155 height 34
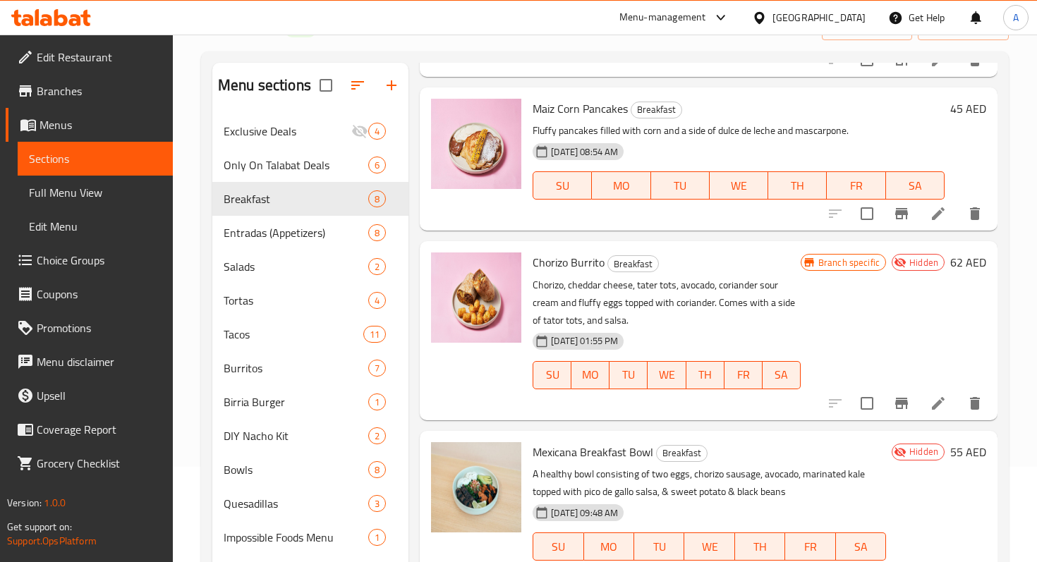
scroll to position [104, 0]
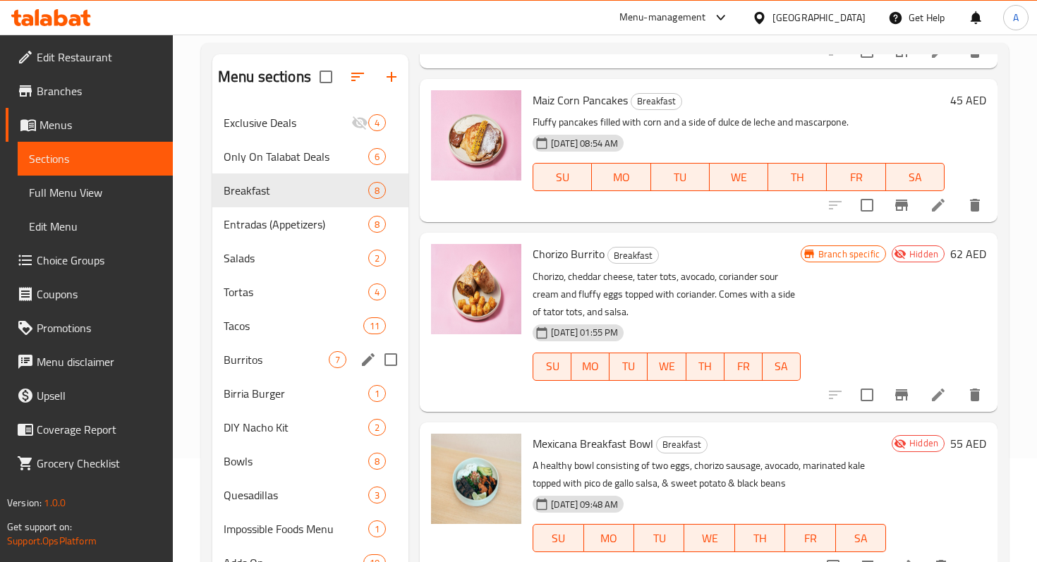
click at [271, 374] on div "Burritos 7" at bounding box center [310, 360] width 196 height 34
